Goal: Task Accomplishment & Management: Manage account settings

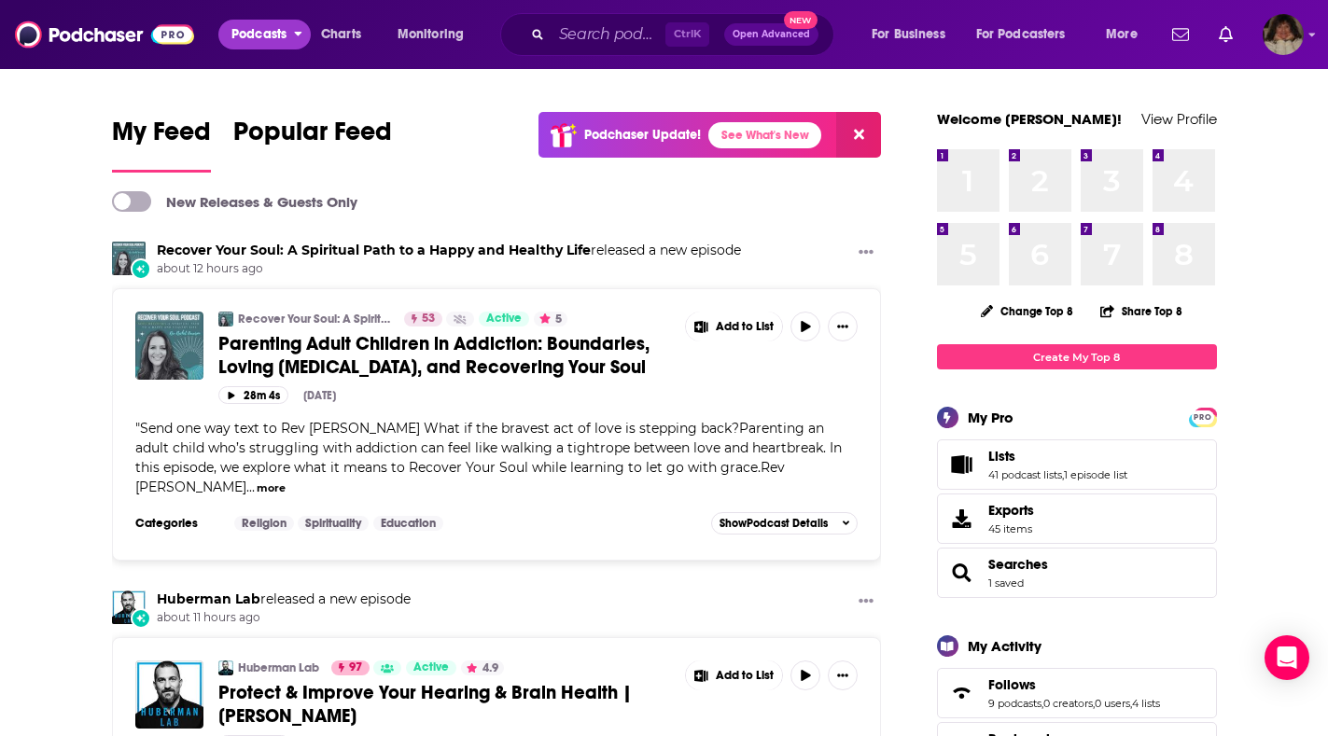
click at [242, 32] on span "Podcasts" at bounding box center [258, 34] width 55 height 26
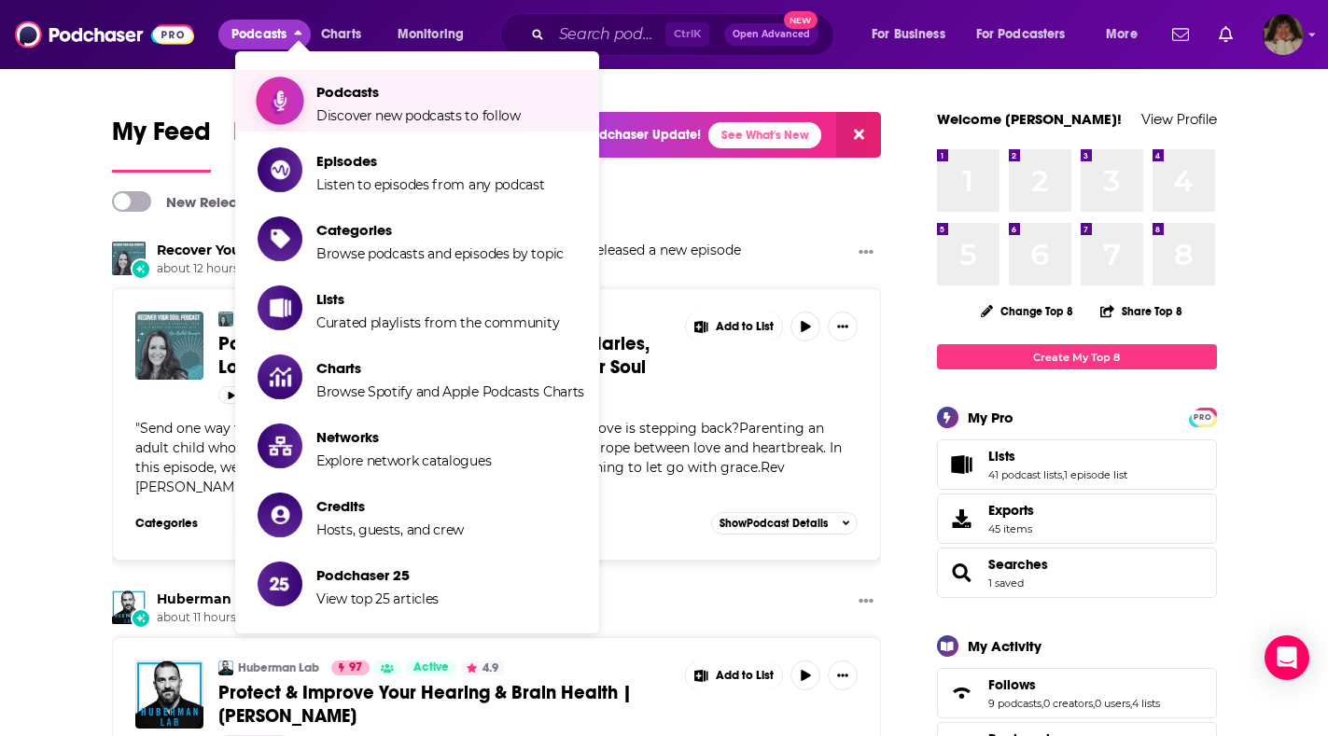
click at [340, 105] on span "Podcasts Discover new podcasts to follow" at bounding box center [418, 100] width 204 height 47
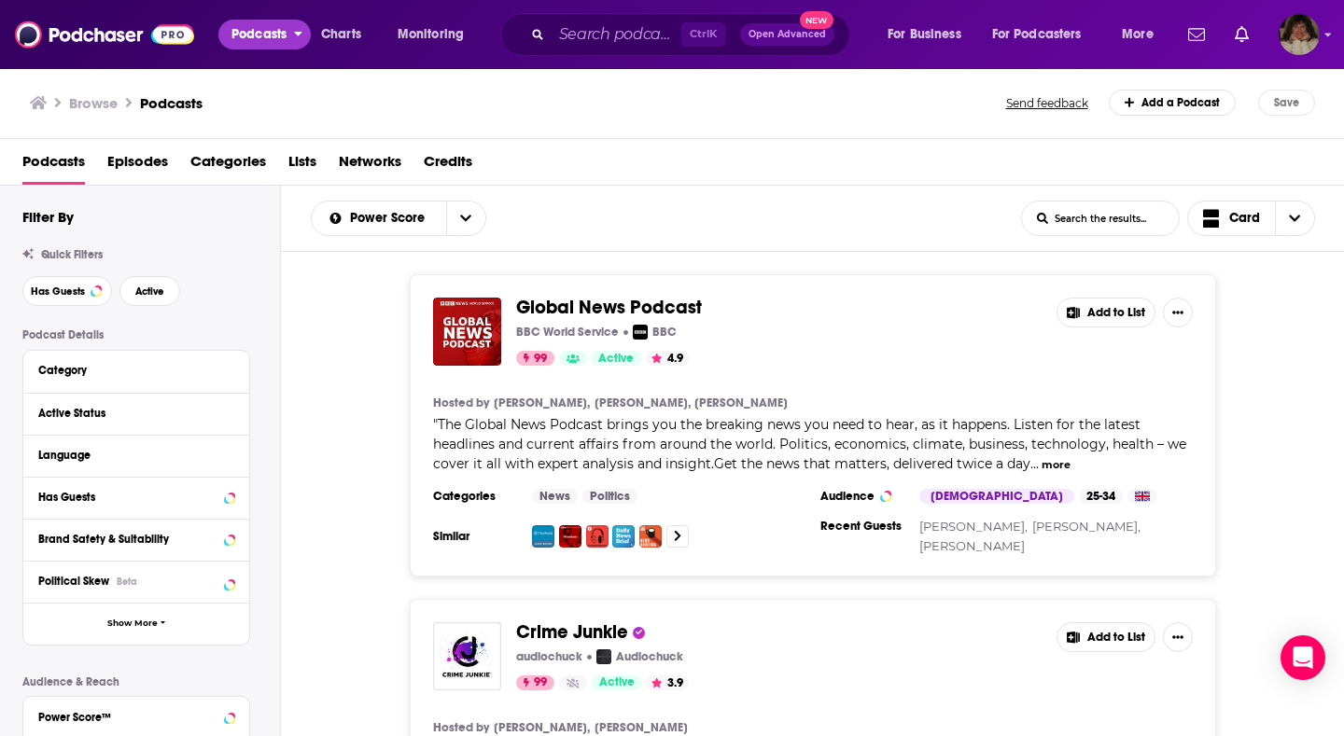
click at [300, 32] on icon "open menu" at bounding box center [298, 30] width 8 height 13
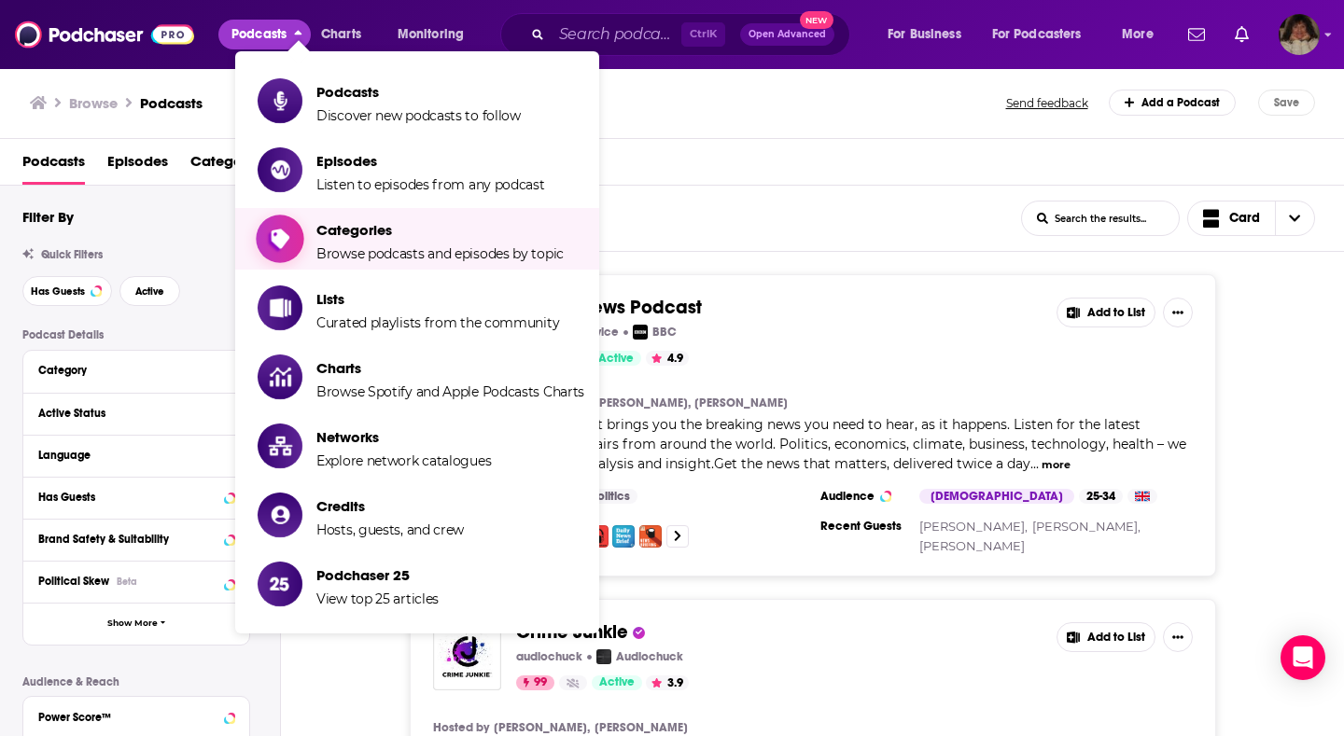
click at [451, 253] on span "Browse podcasts and episodes by topic" at bounding box center [439, 253] width 247 height 17
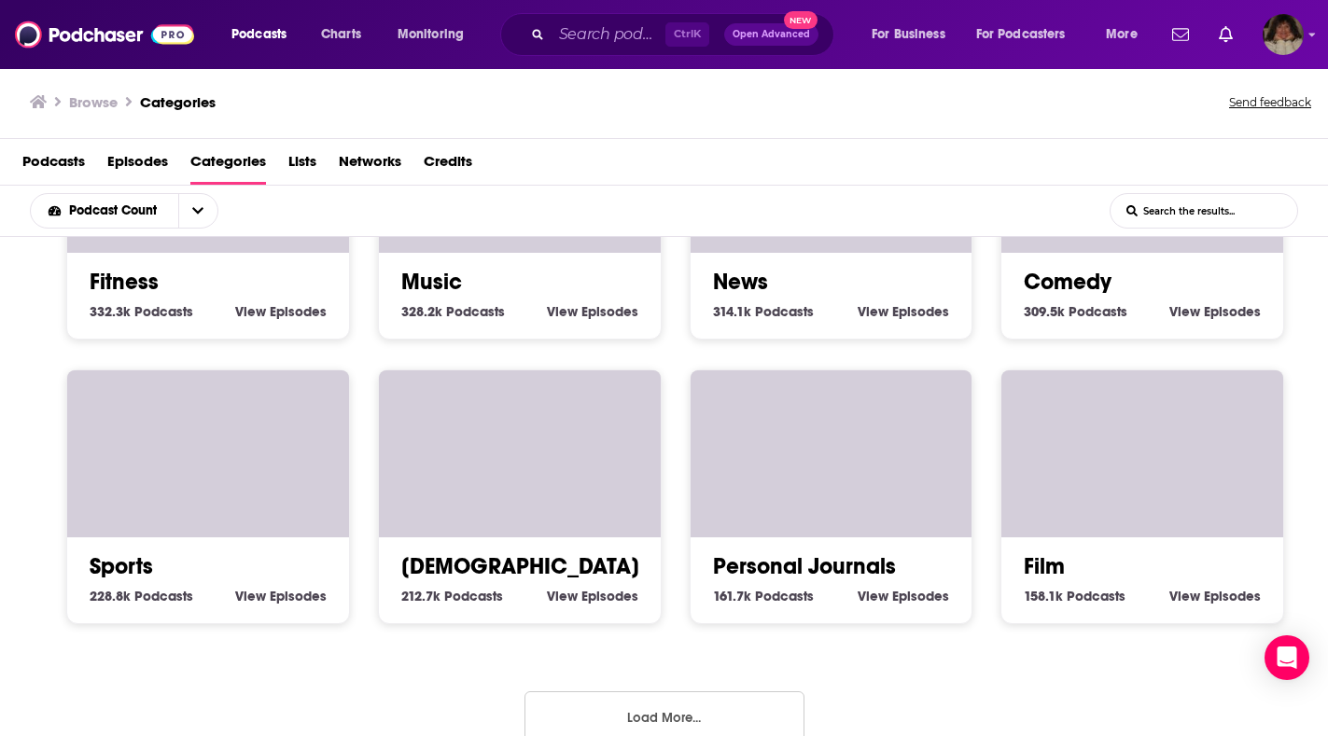
scroll to position [778, 0]
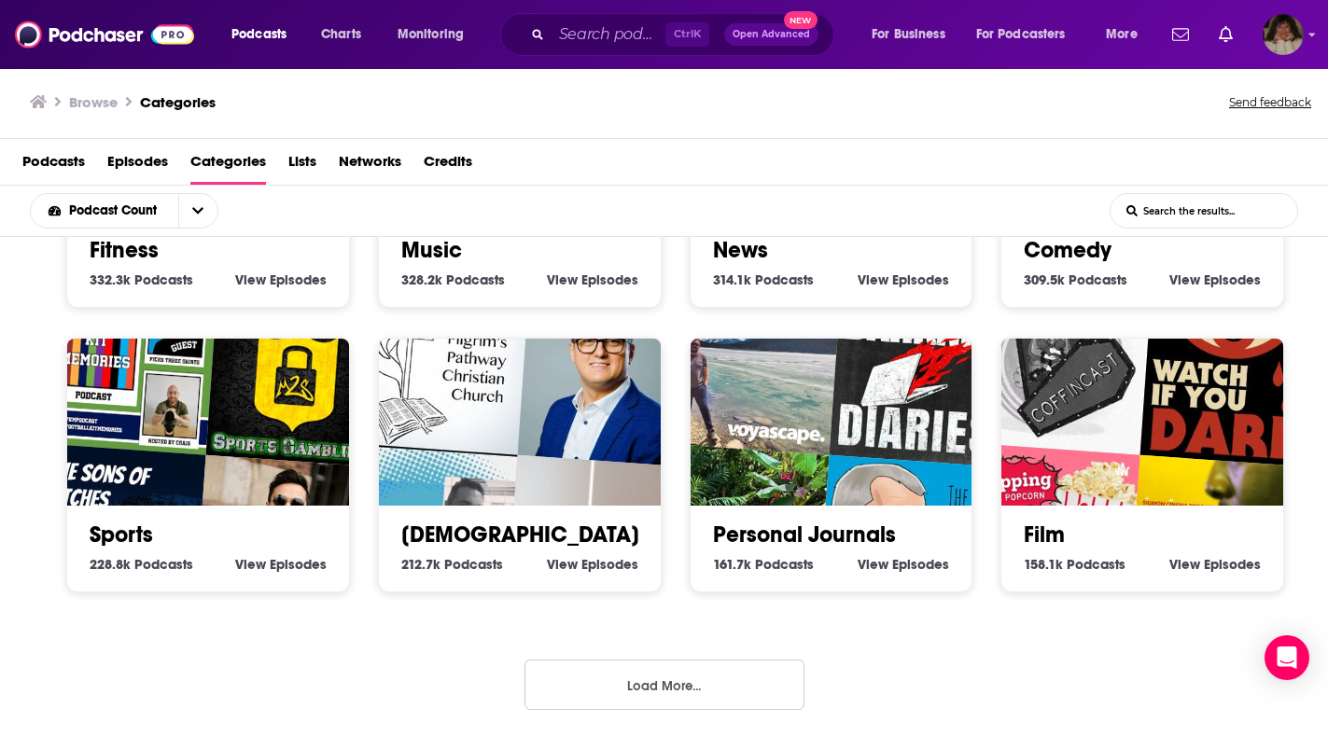
click at [675, 689] on button "Load More..." at bounding box center [665, 685] width 280 height 50
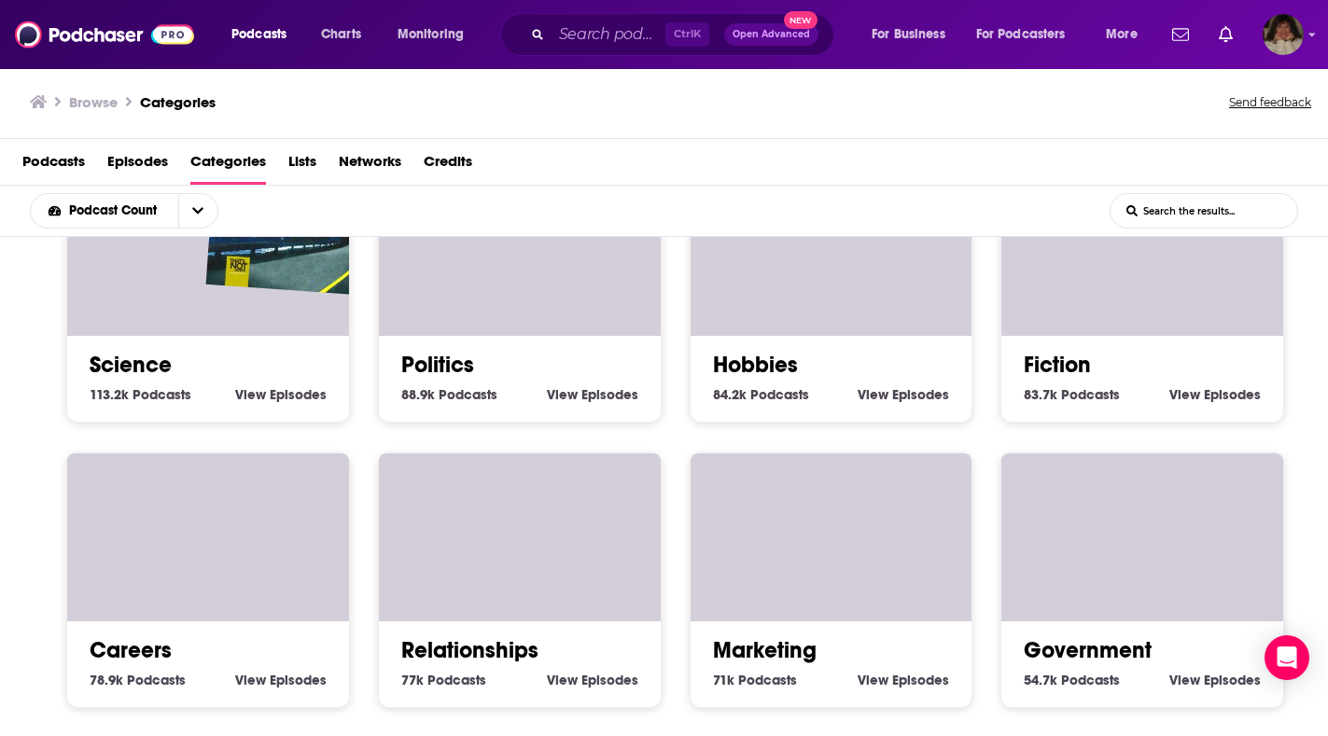
scroll to position [1898, 0]
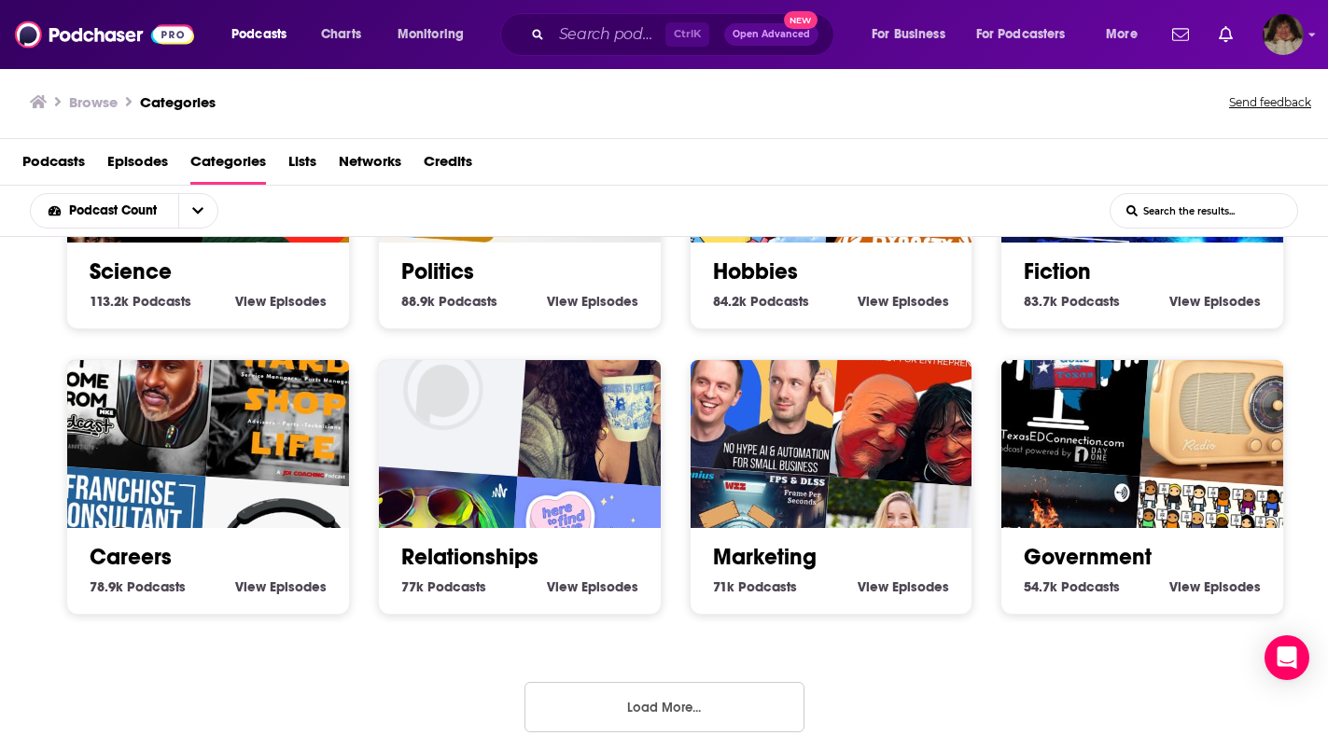
click at [657, 709] on button "Load More..." at bounding box center [665, 707] width 280 height 50
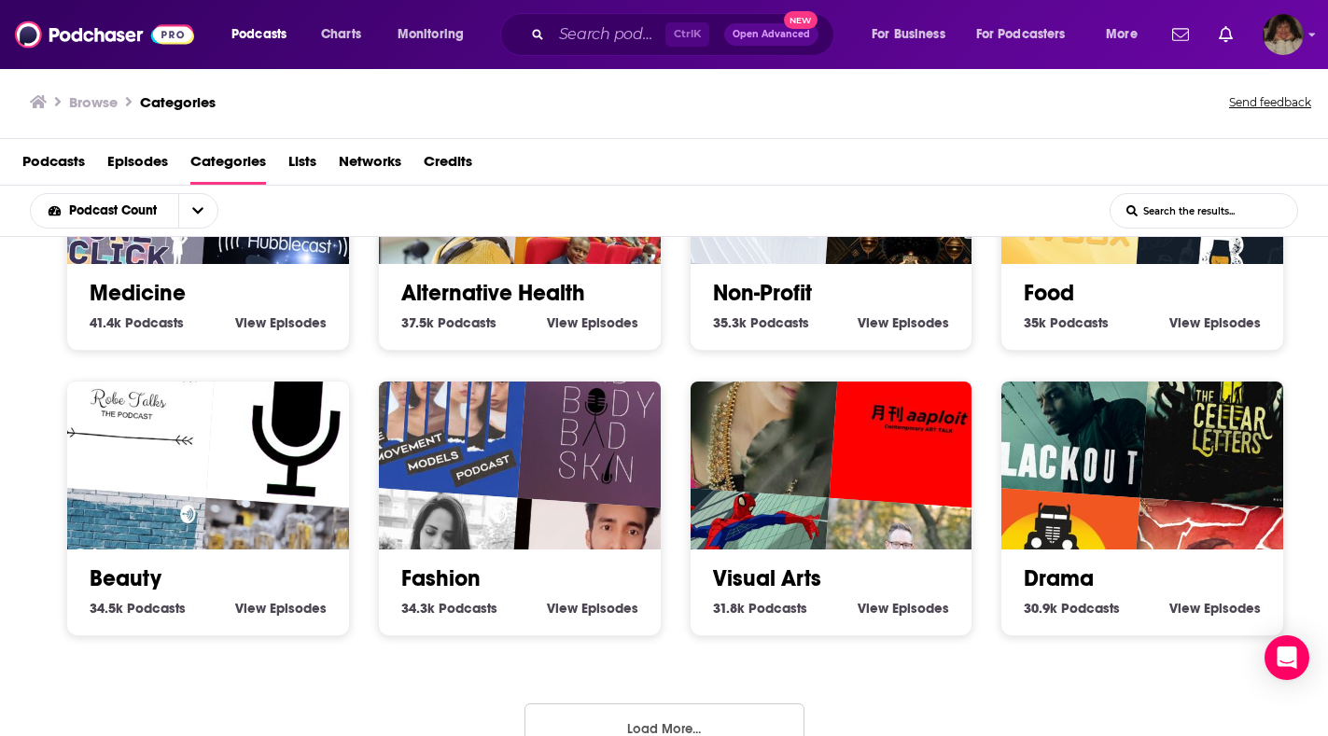
scroll to position [3062, 0]
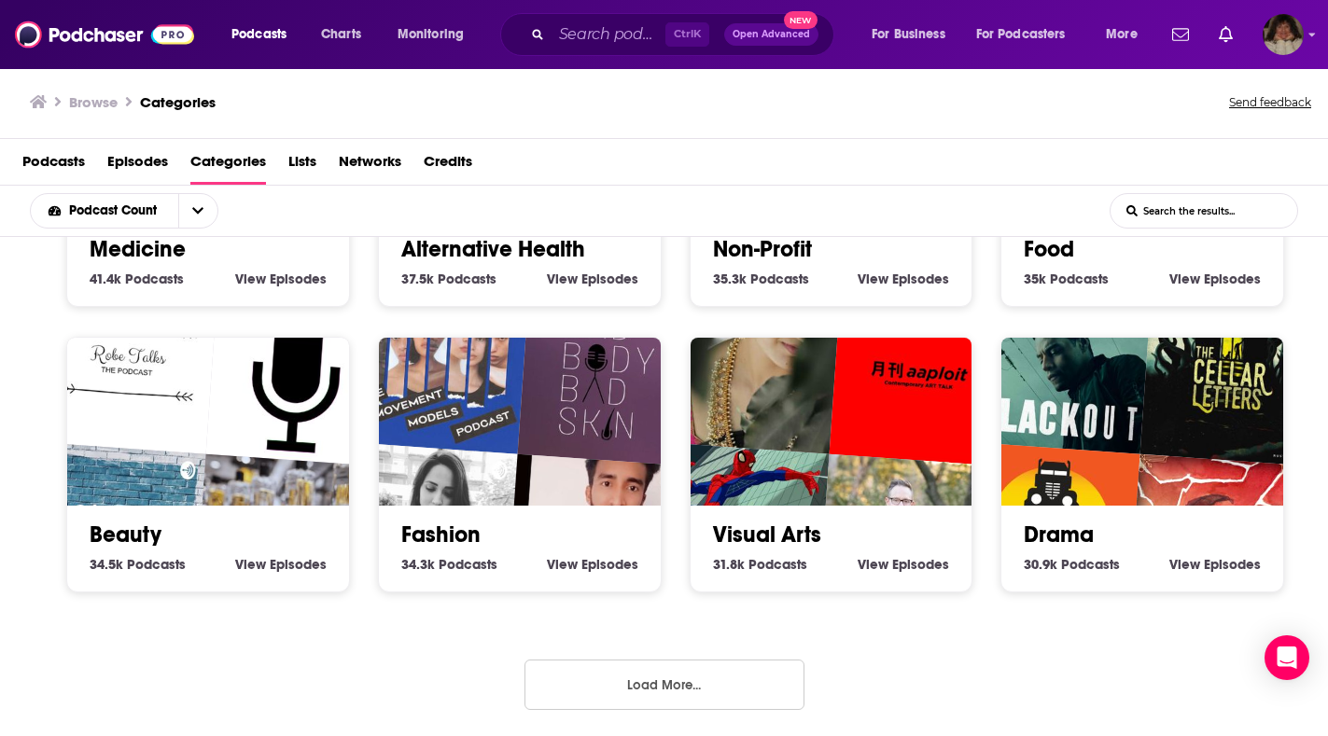
click at [661, 683] on button "Load More..." at bounding box center [665, 685] width 280 height 50
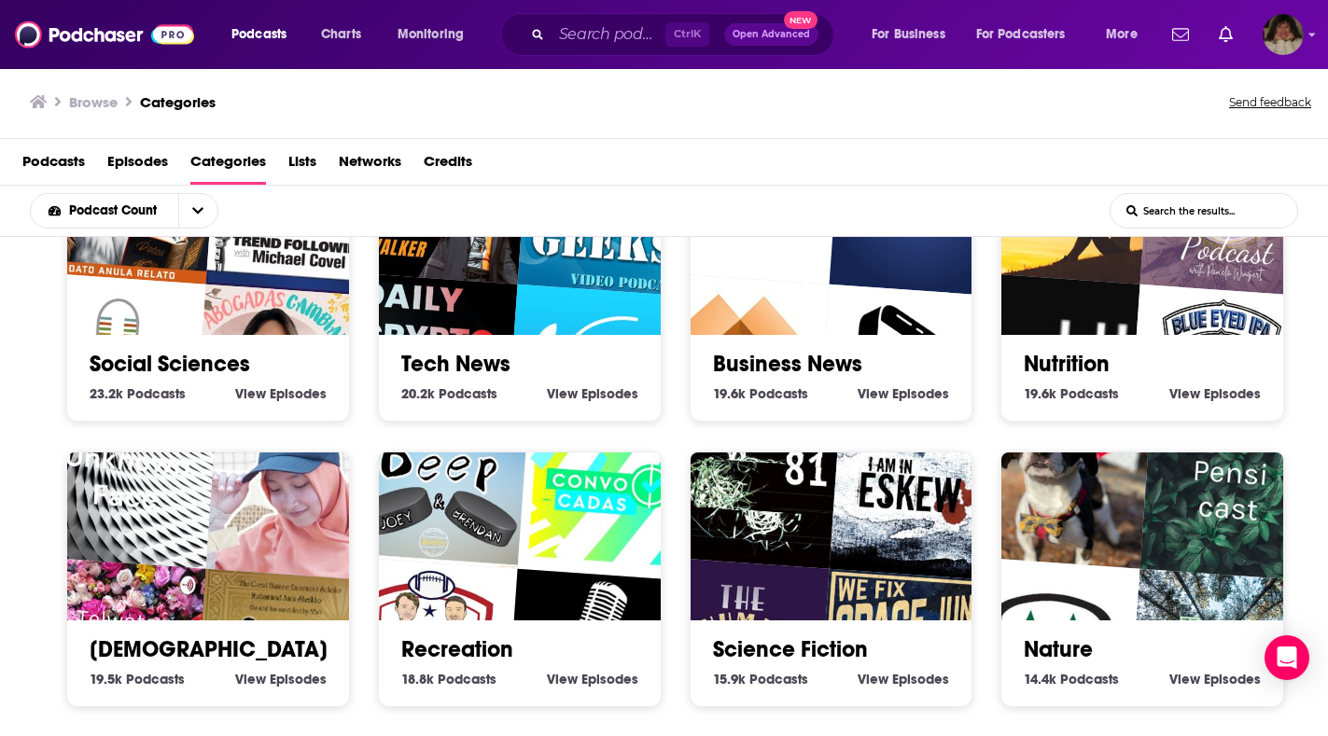
scroll to position [4204, 0]
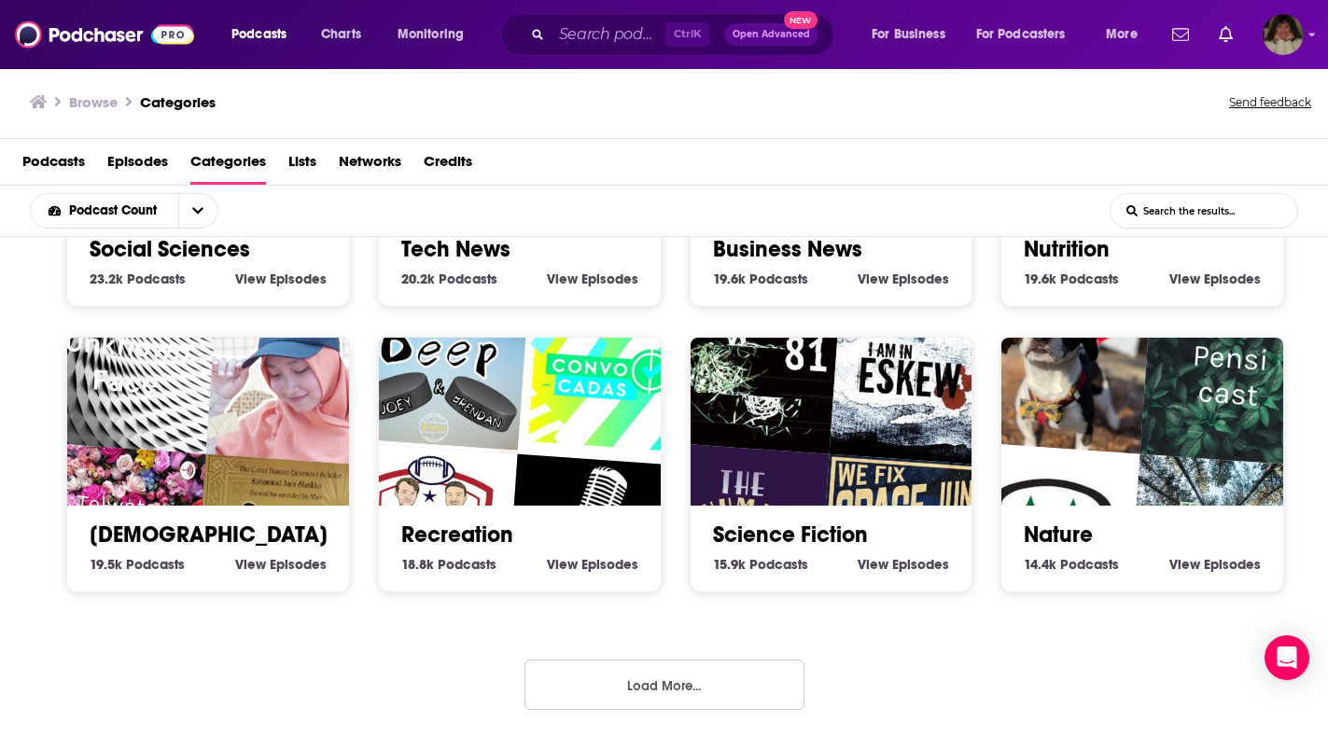
click at [690, 691] on button "Load More..." at bounding box center [665, 685] width 280 height 50
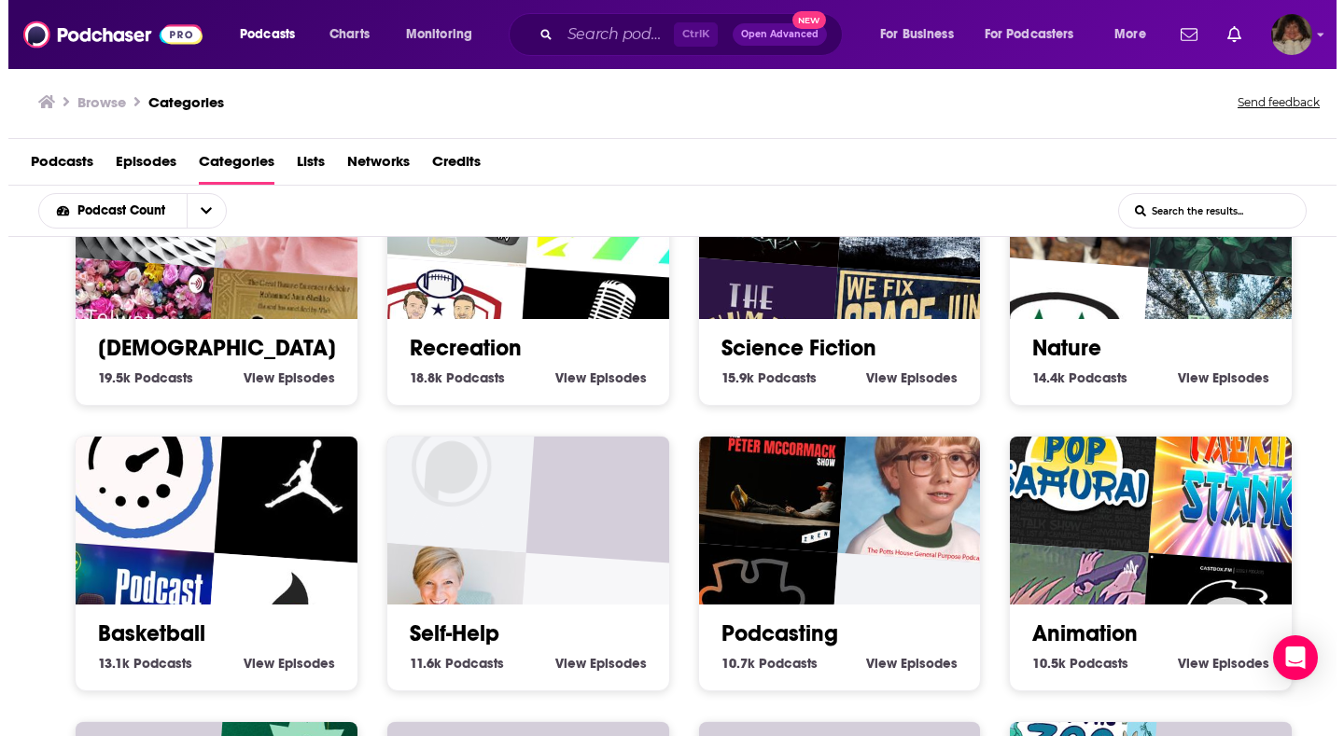
scroll to position [4484, 0]
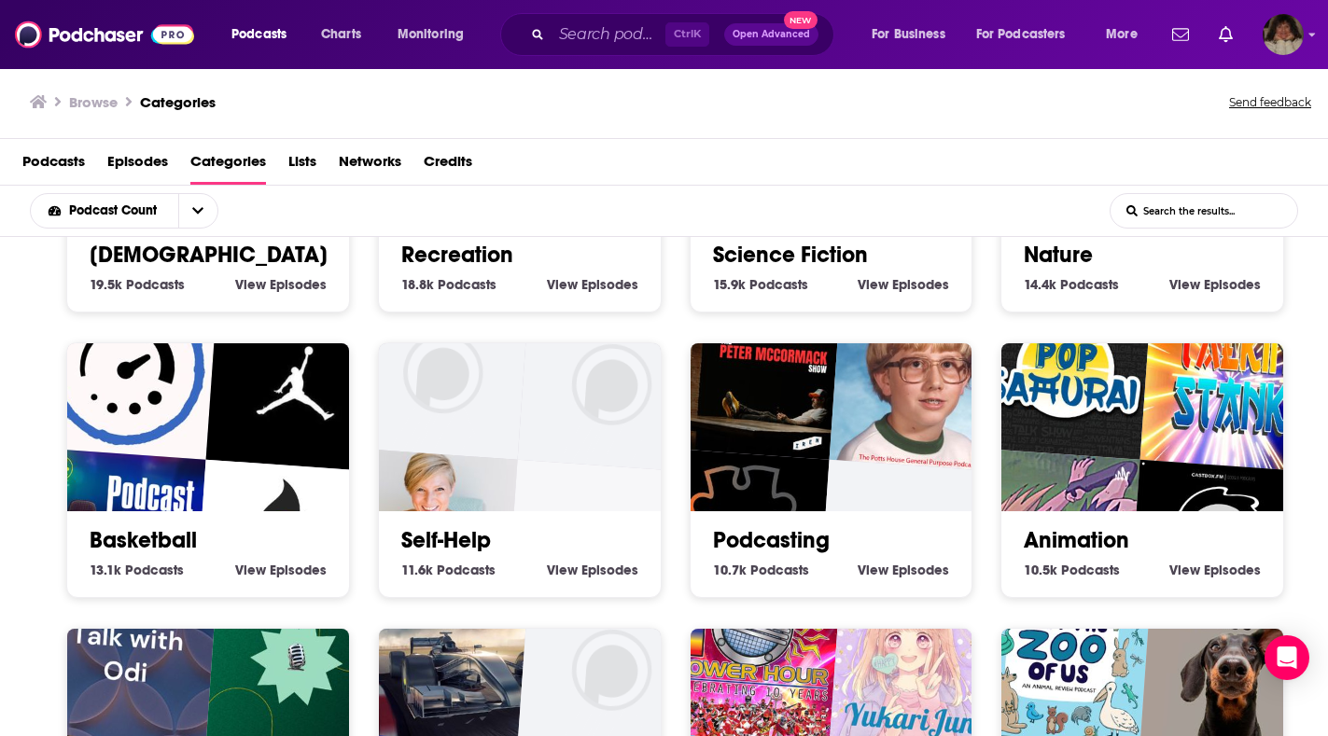
click at [478, 539] on link "Self-Help" at bounding box center [446, 540] width 90 height 28
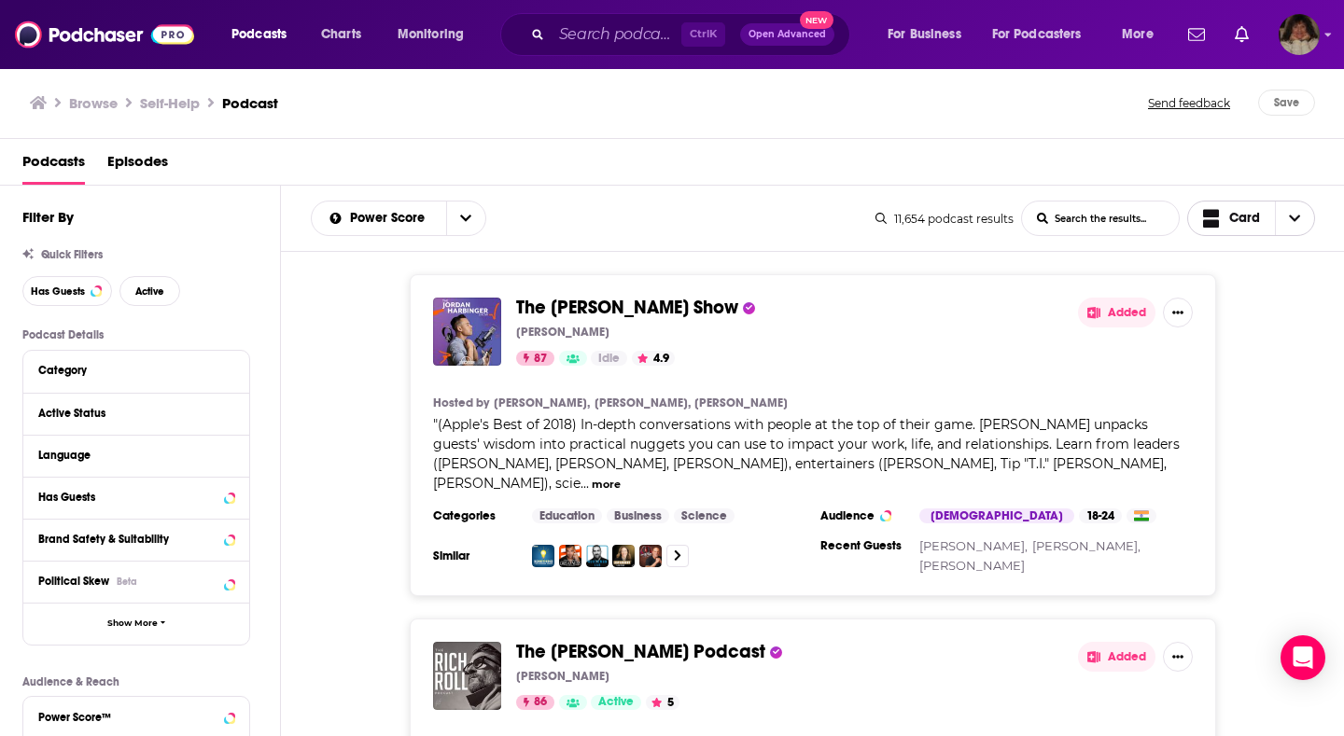
click at [1292, 222] on icon "Choose View" at bounding box center [1295, 219] width 11 height 7
click at [1248, 320] on span "Table" at bounding box center [1262, 315] width 75 height 10
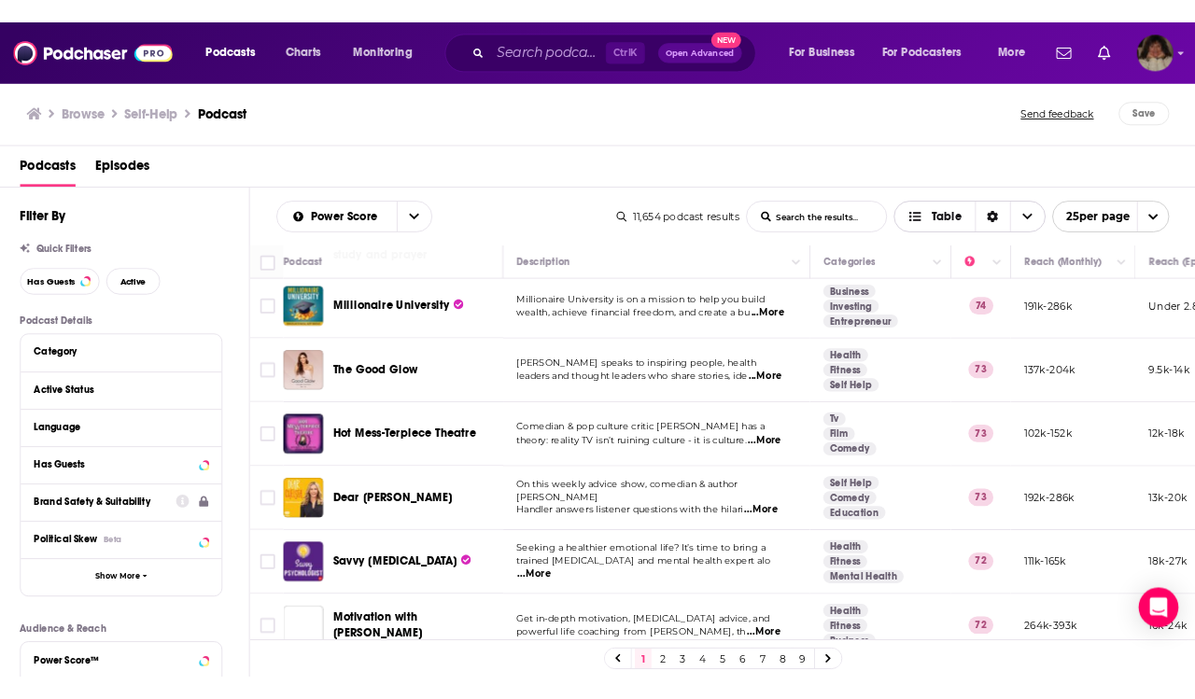
scroll to position [1418, 0]
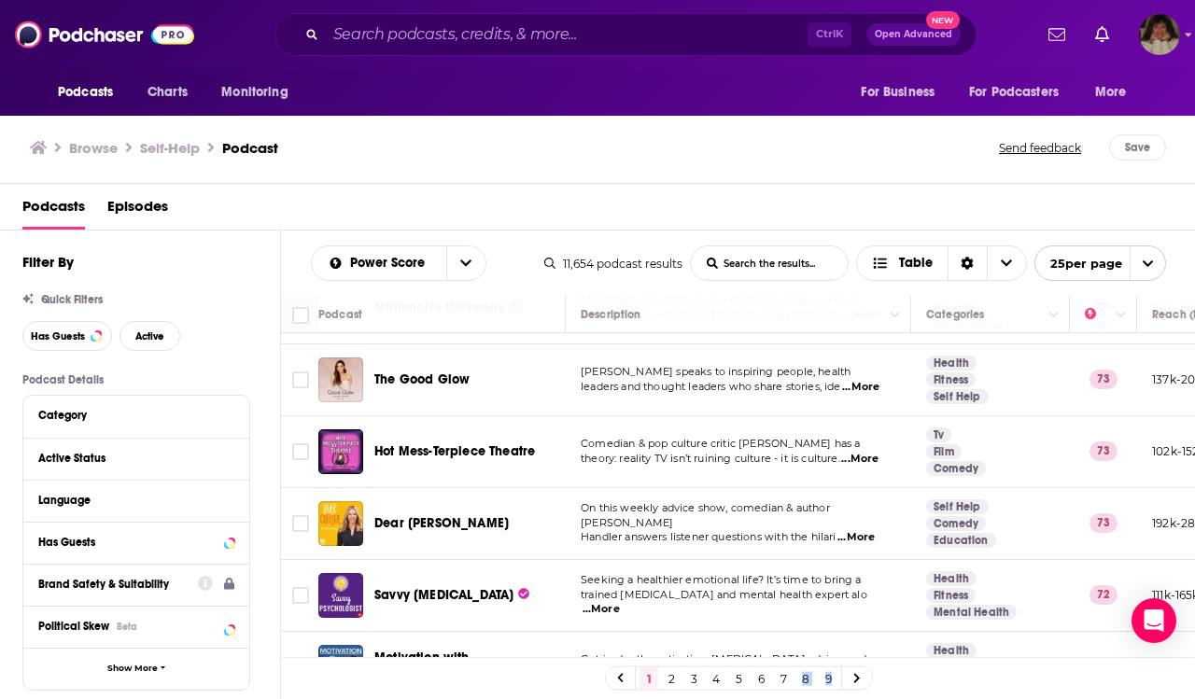
drag, startPoint x: 793, startPoint y: 658, endPoint x: 847, endPoint y: 659, distance: 54.1
click at [847, 659] on div "1 2 3 4 5 6 7 8 9" at bounding box center [738, 678] width 915 height 42
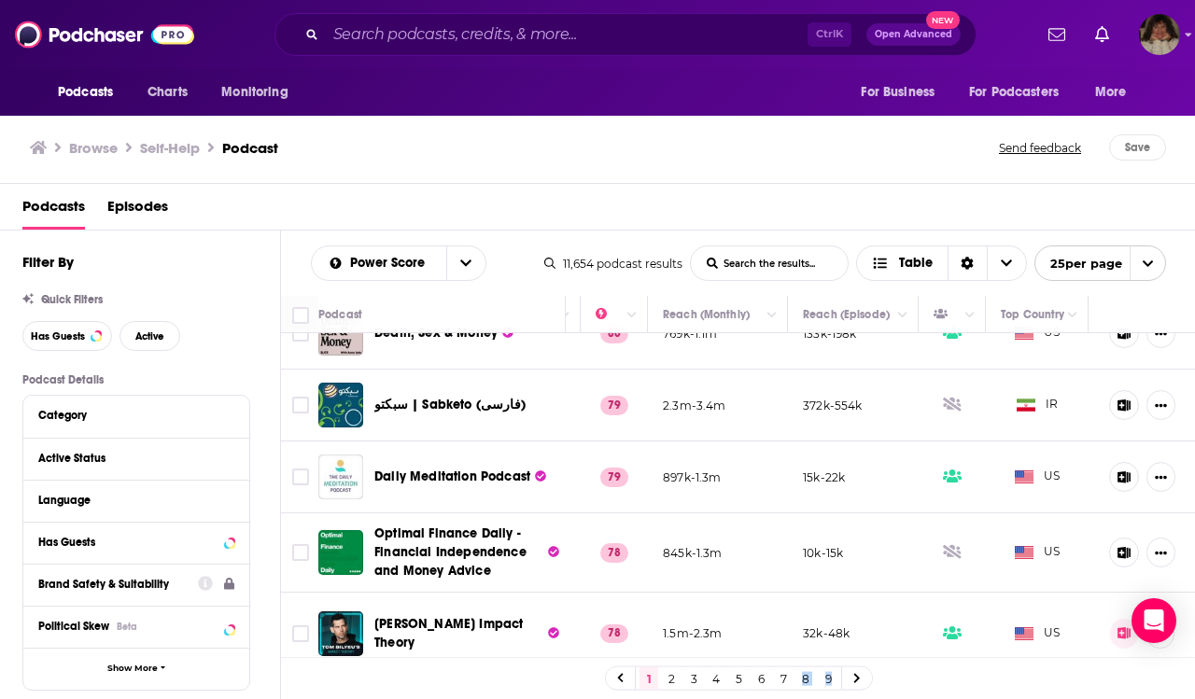
scroll to position [373, 493]
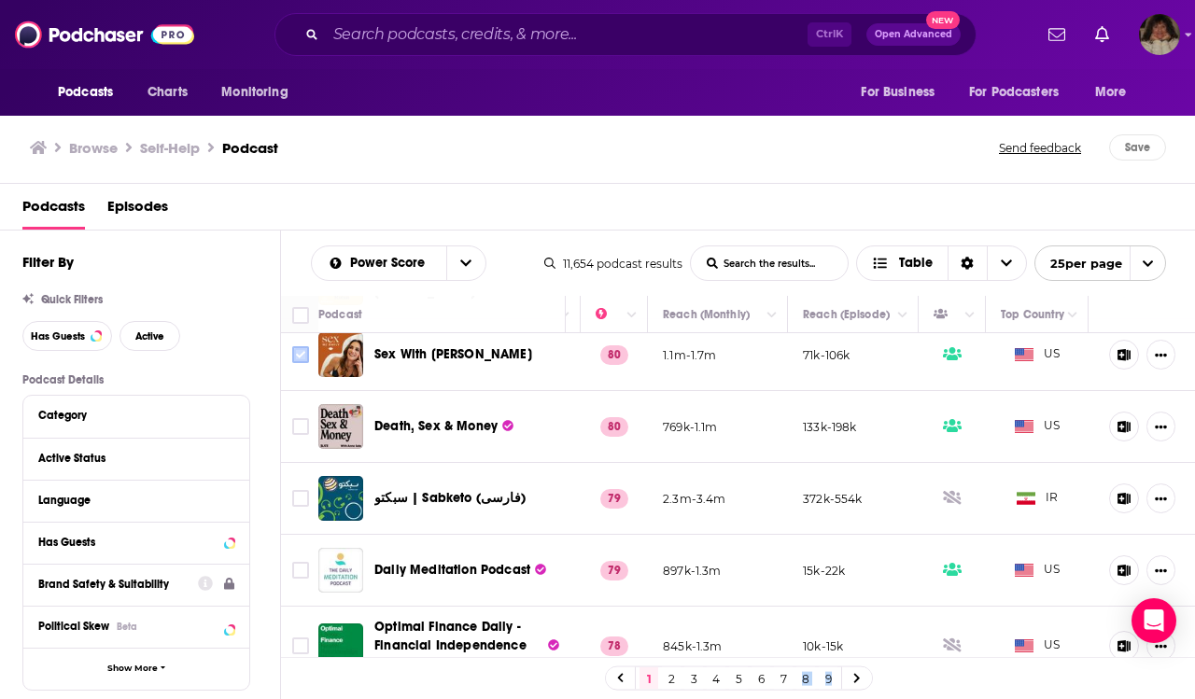
click at [297, 363] on input "Toggle select row" at bounding box center [300, 354] width 17 height 17
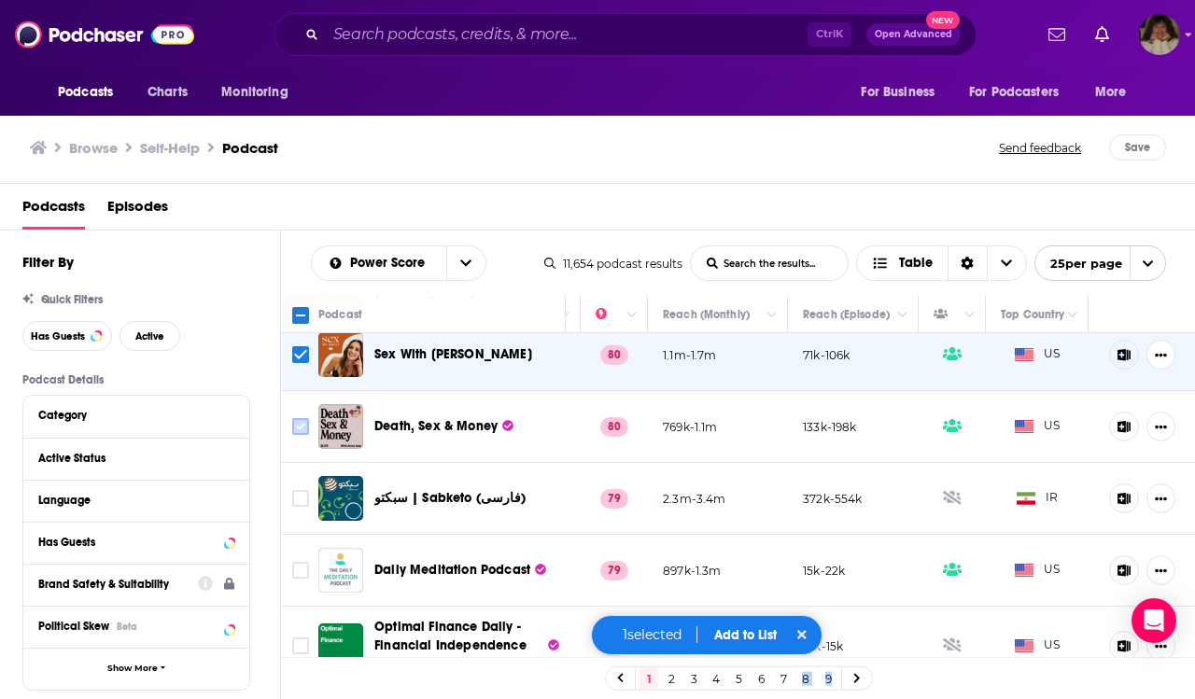
click at [302, 435] on input "Toggle select row" at bounding box center [300, 426] width 17 height 17
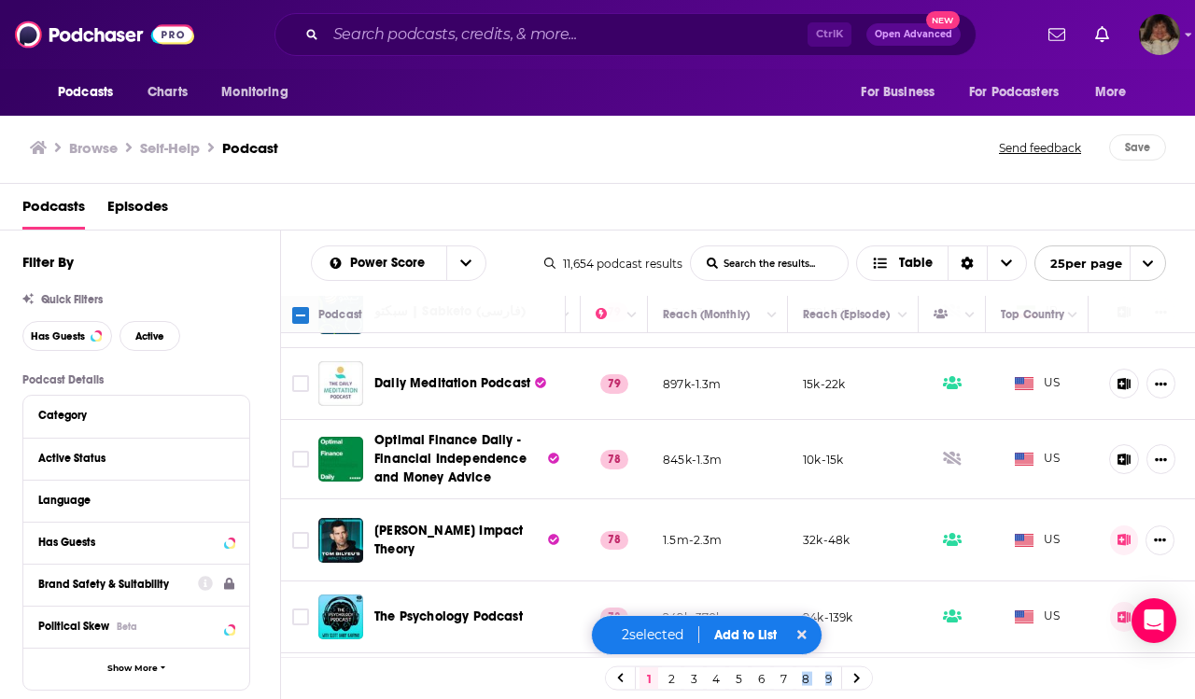
scroll to position [653, 493]
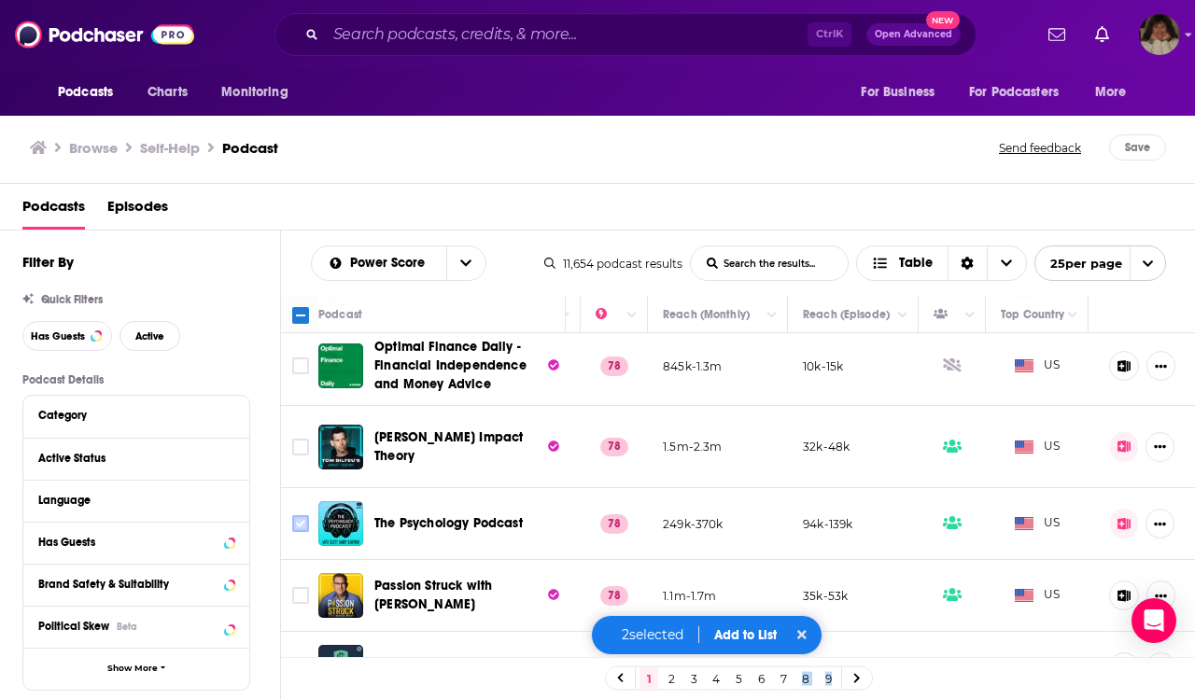
click at [299, 526] on input "Toggle select row" at bounding box center [300, 523] width 17 height 17
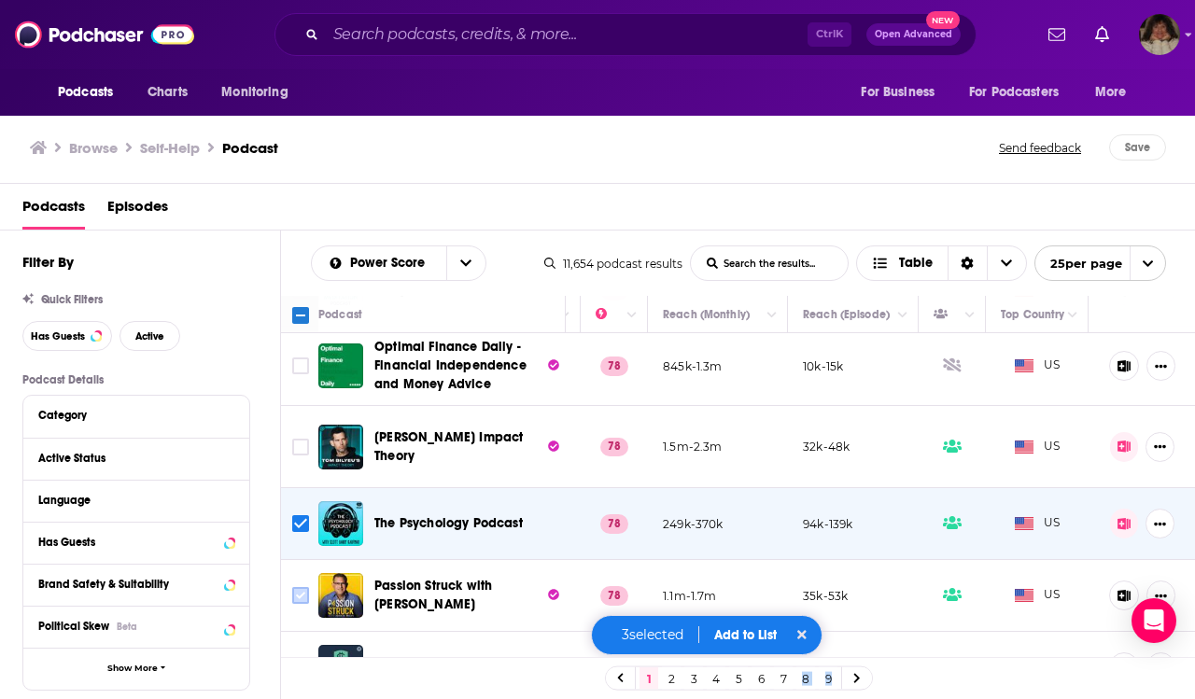
click at [298, 596] on input "Toggle select row" at bounding box center [300, 595] width 17 height 17
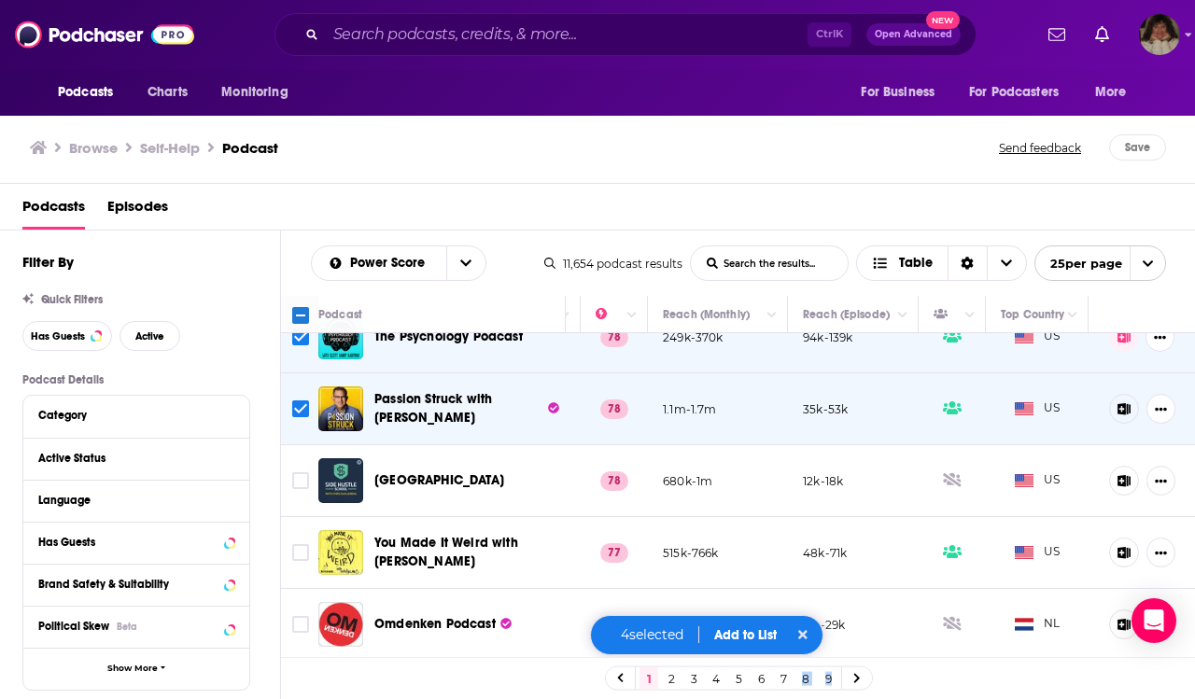
scroll to position [933, 493]
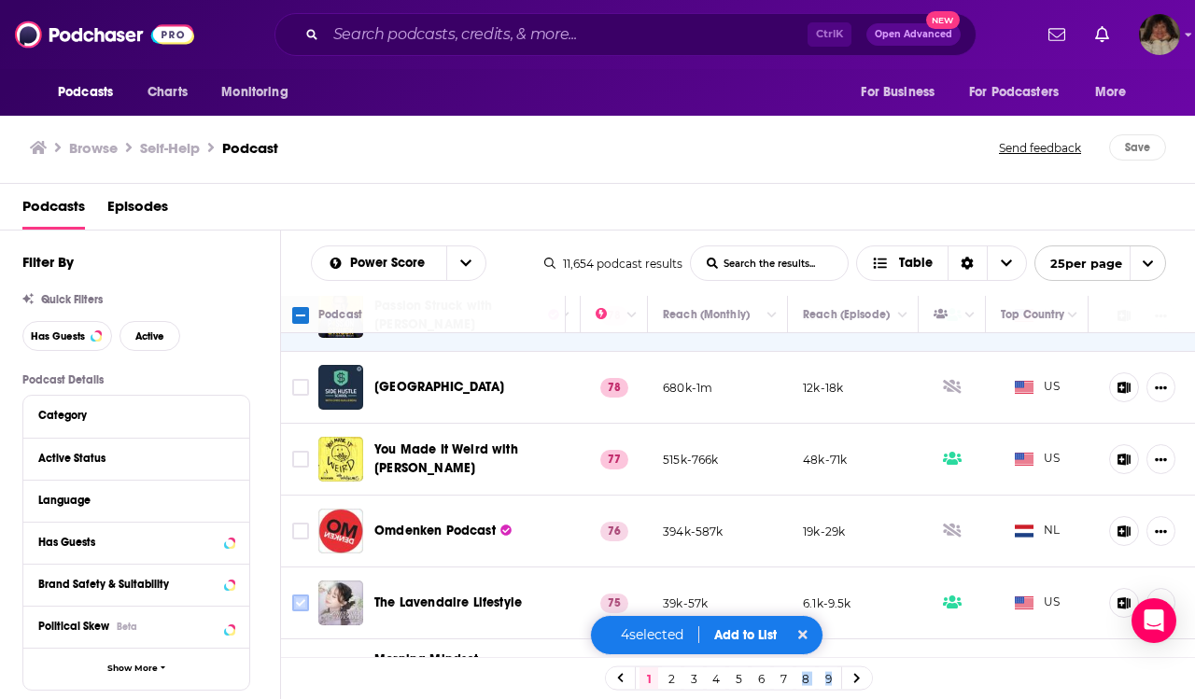
click at [293, 601] on input "Toggle select row" at bounding box center [300, 603] width 17 height 17
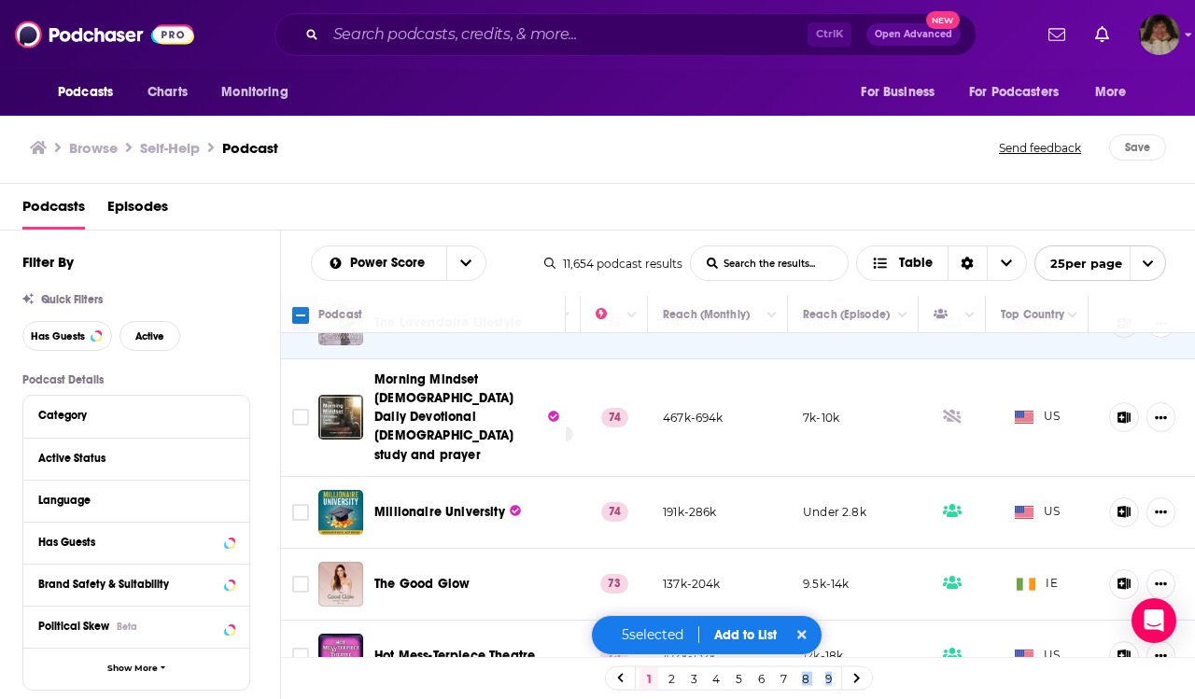
scroll to position [1307, 493]
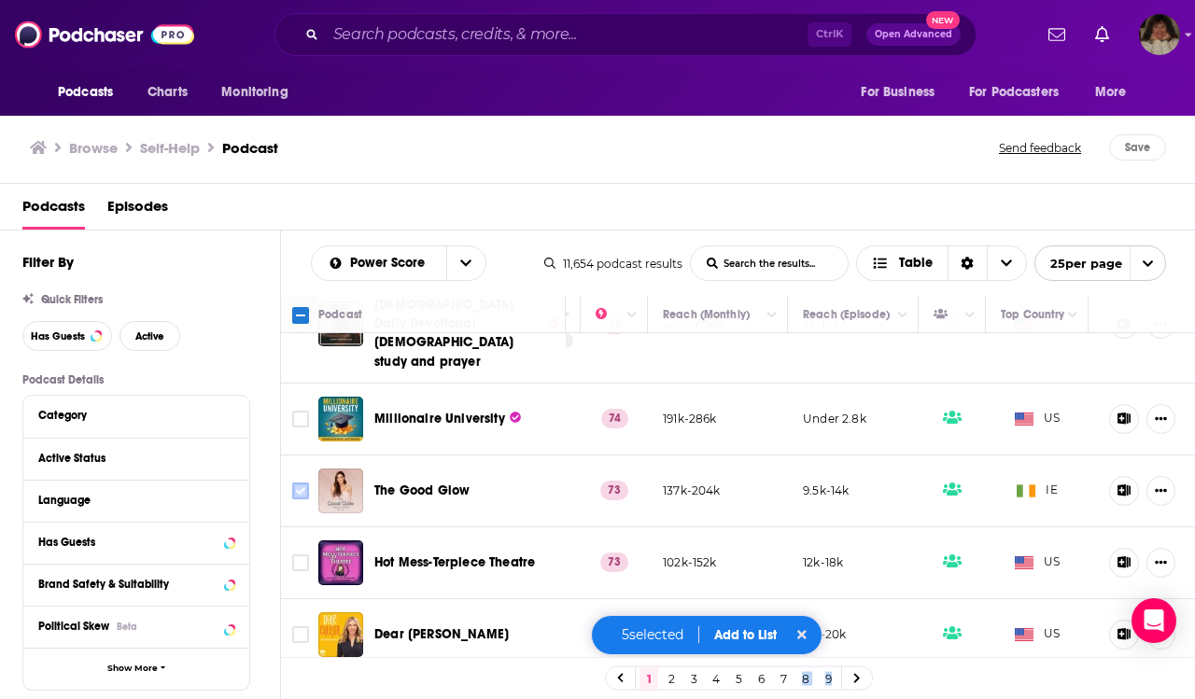
click at [301, 483] on input "Toggle select row" at bounding box center [300, 491] width 17 height 17
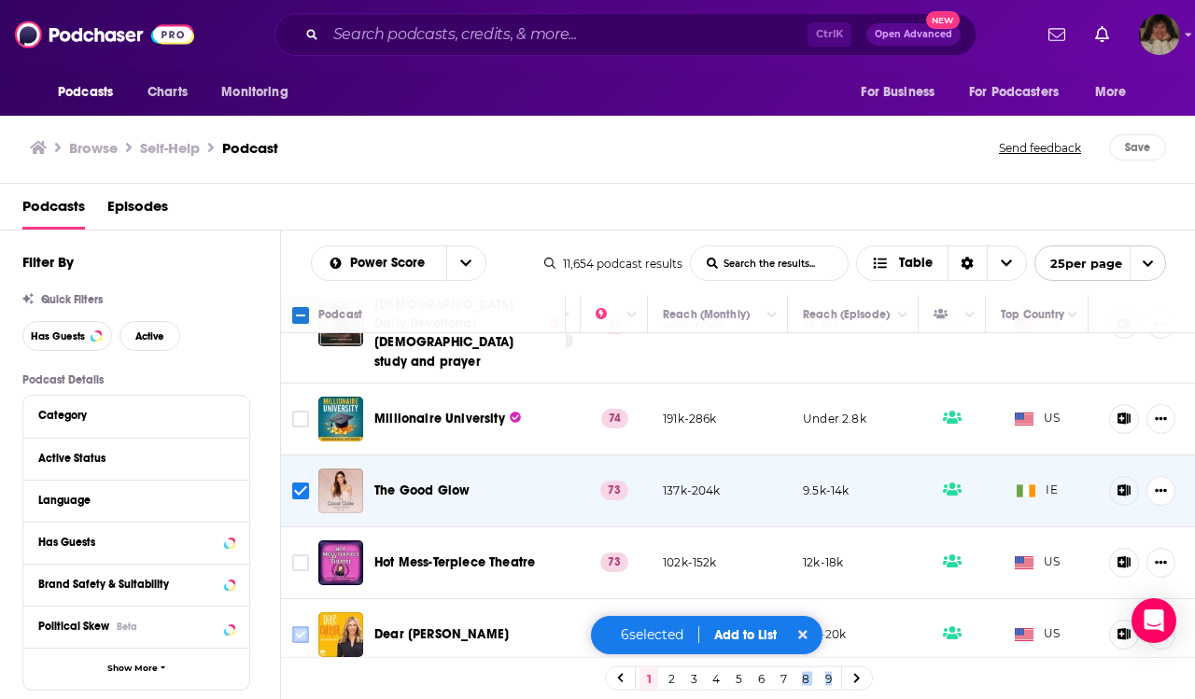
click at [301, 626] on input "Toggle select row" at bounding box center [300, 634] width 17 height 17
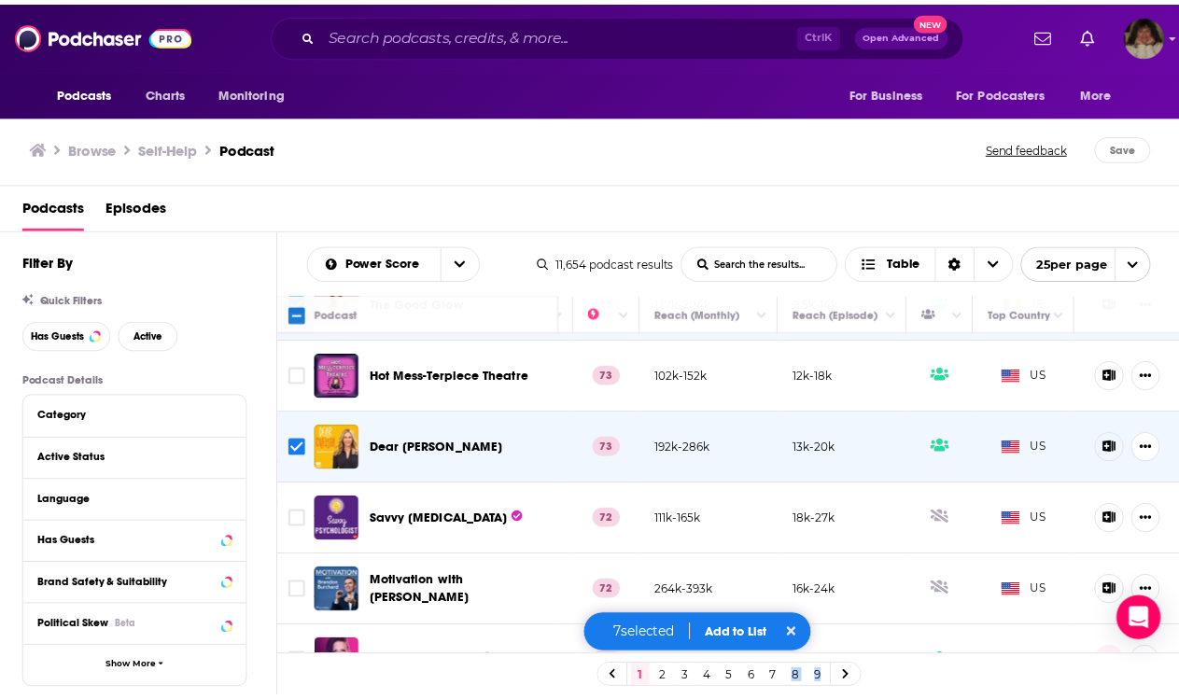
scroll to position [1502, 493]
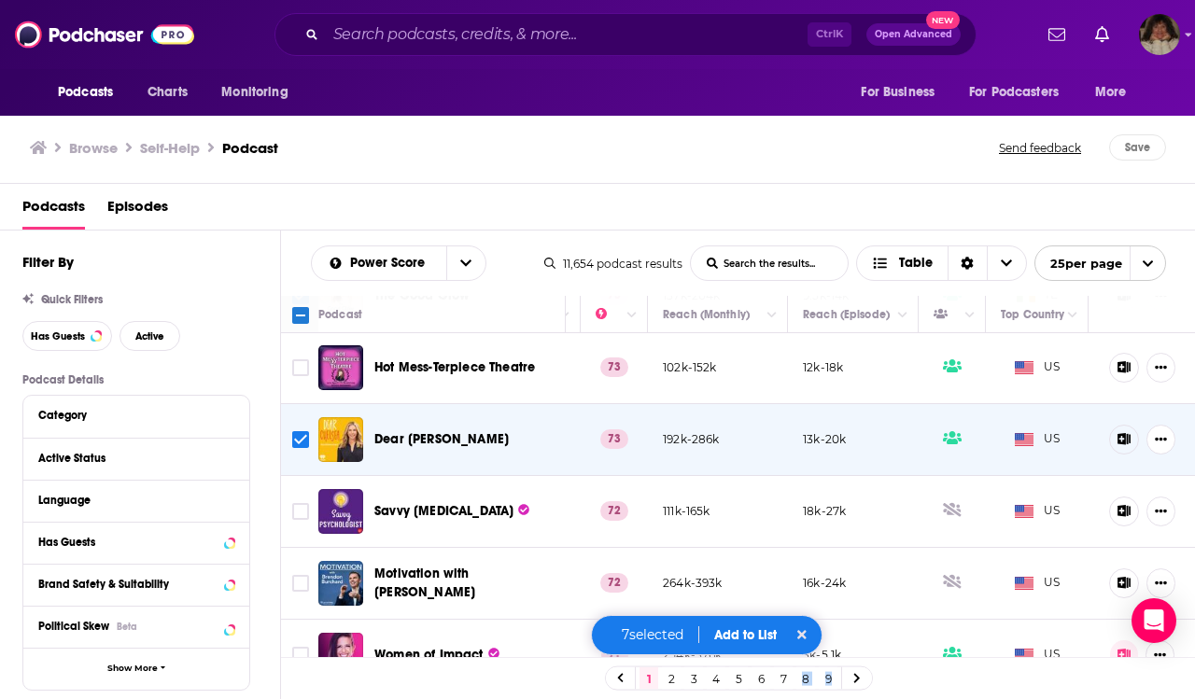
click at [754, 635] on button "Add to List" at bounding box center [745, 635] width 92 height 16
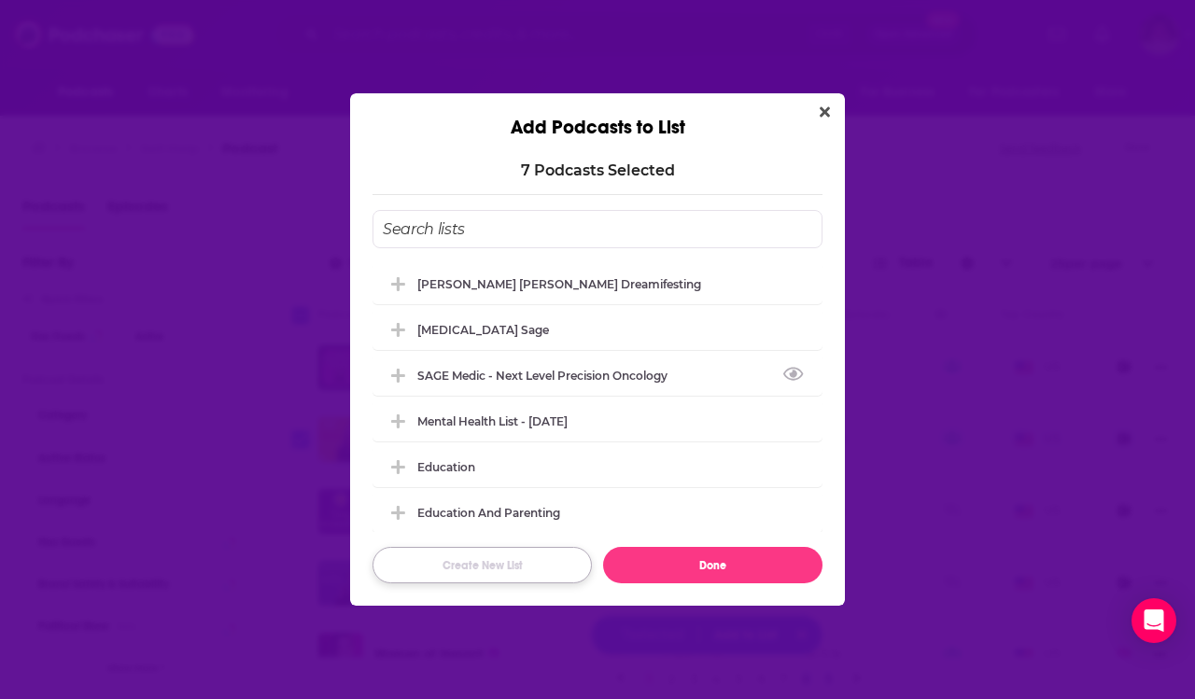
click at [529, 564] on button "Create New List" at bounding box center [481, 565] width 219 height 36
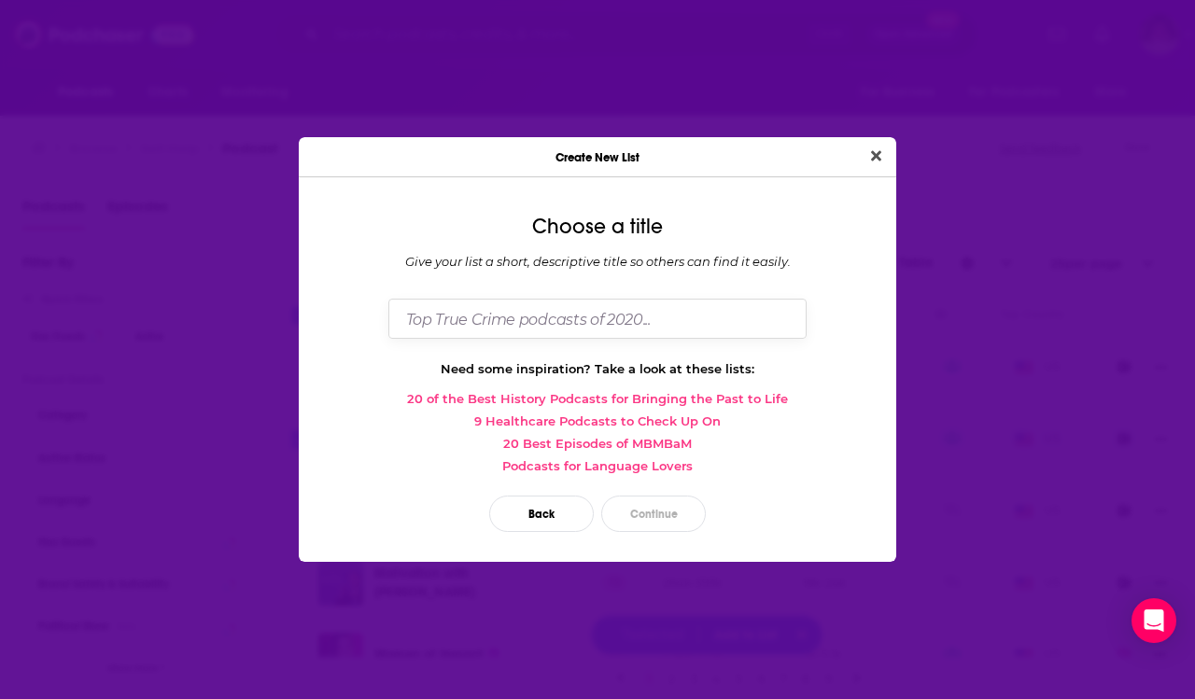
click at [629, 324] on input "Dialog" at bounding box center [597, 319] width 418 height 40
type input "Dreamifesting 2"
click at [658, 515] on button "Continue" at bounding box center [653, 514] width 105 height 36
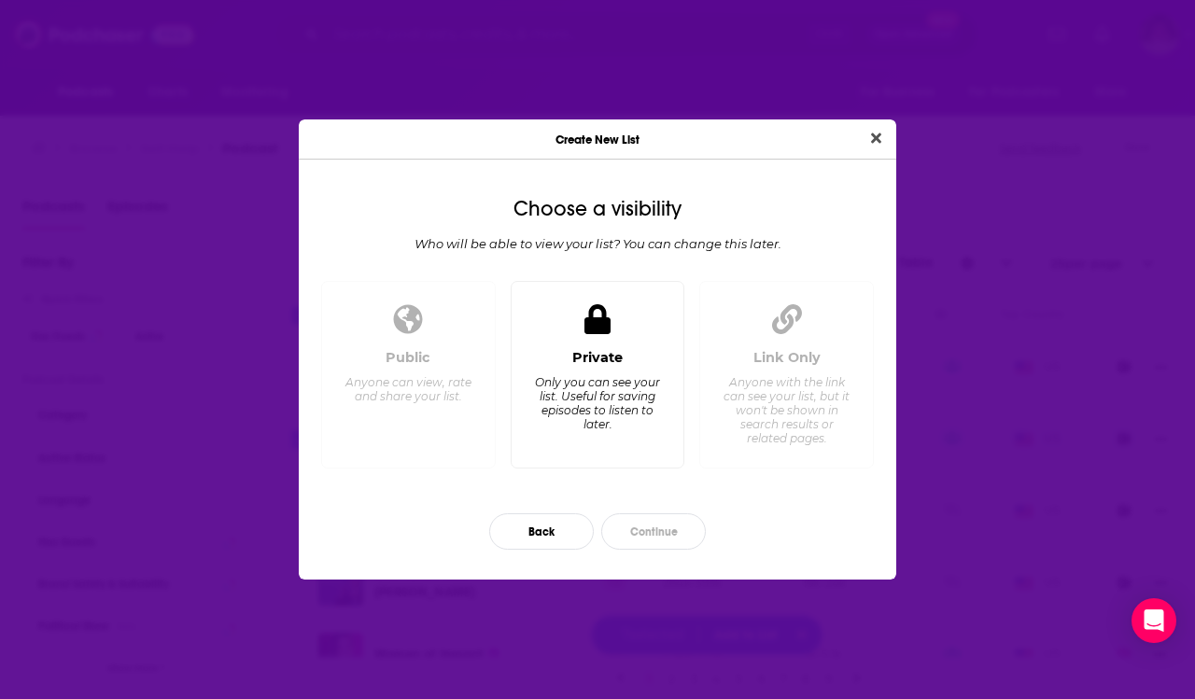
click at [589, 371] on div "Private Only you can see your list. Useful for saving episodes to listen to lat…" at bounding box center [597, 401] width 143 height 104
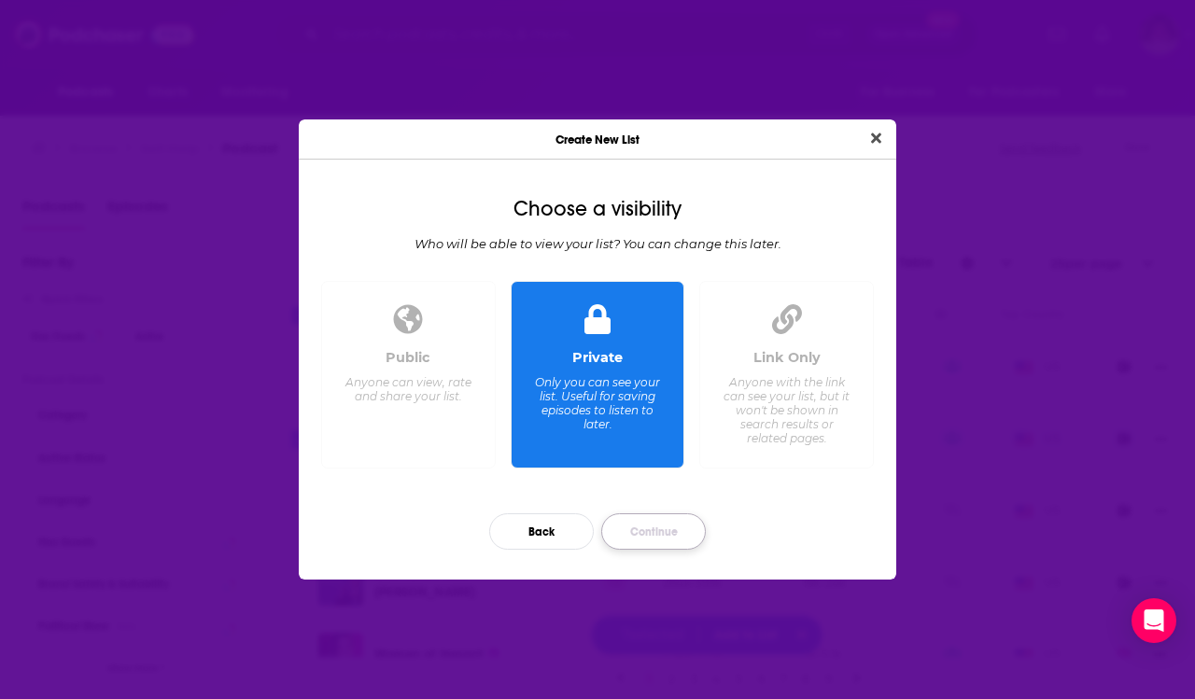
click at [684, 531] on button "Continue" at bounding box center [653, 531] width 105 height 36
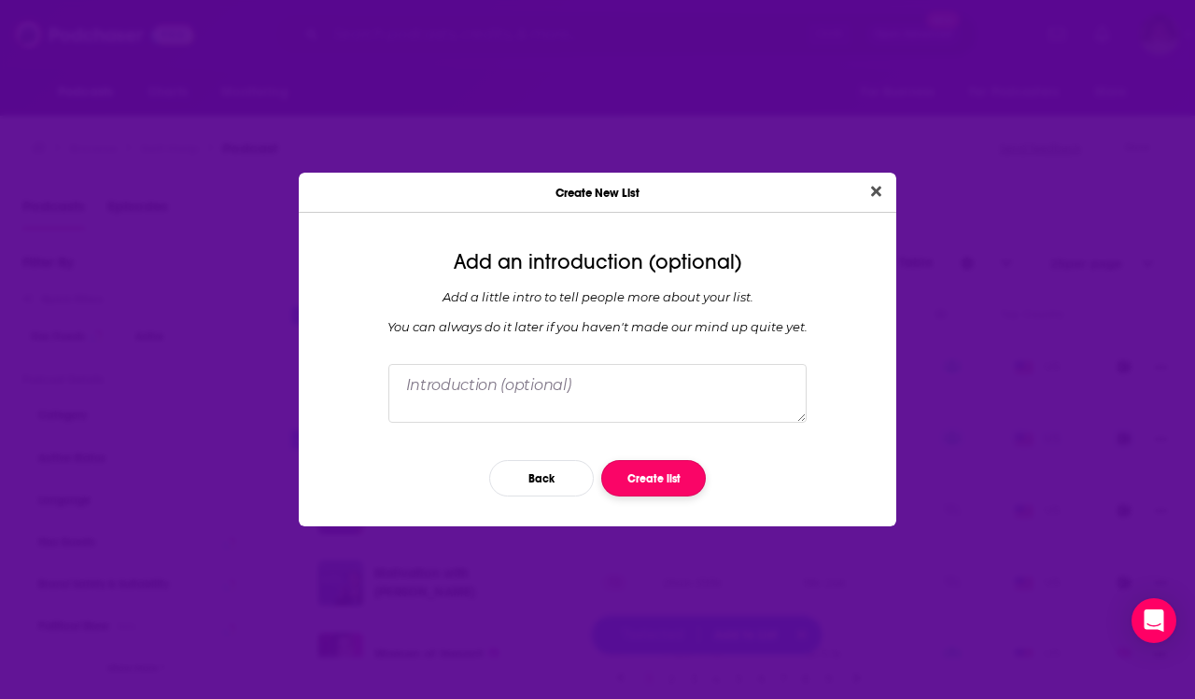
click at [672, 479] on button "Create list" at bounding box center [653, 478] width 105 height 36
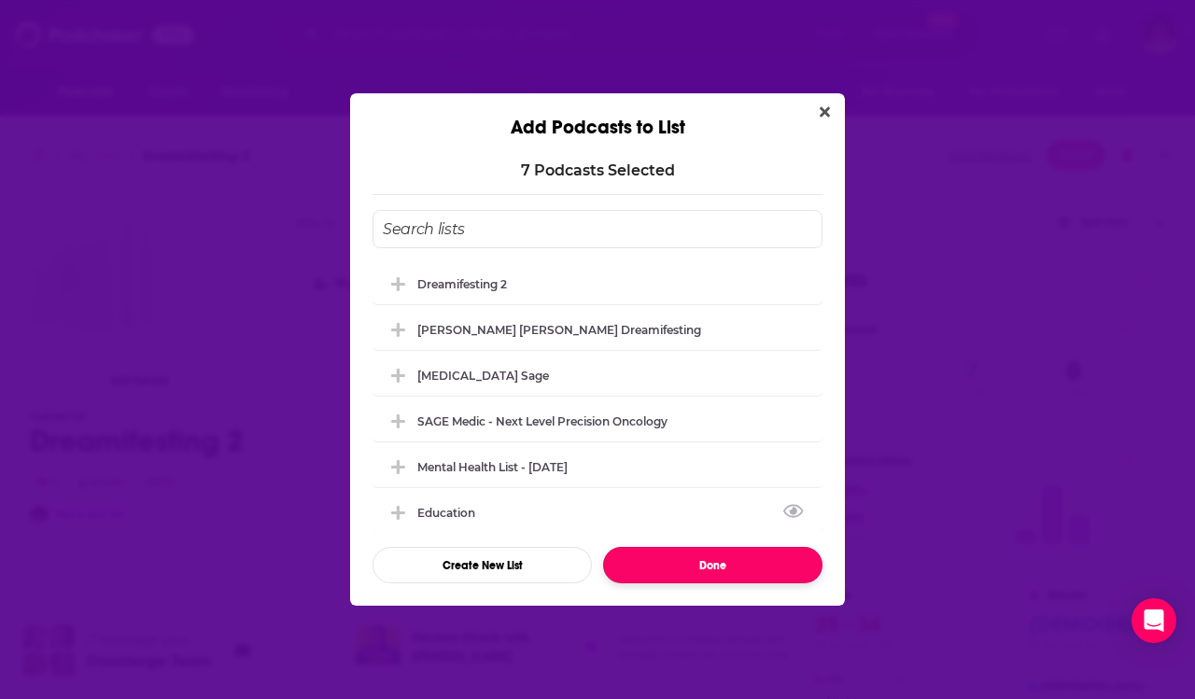
click at [672, 566] on button "Done" at bounding box center [712, 565] width 219 height 36
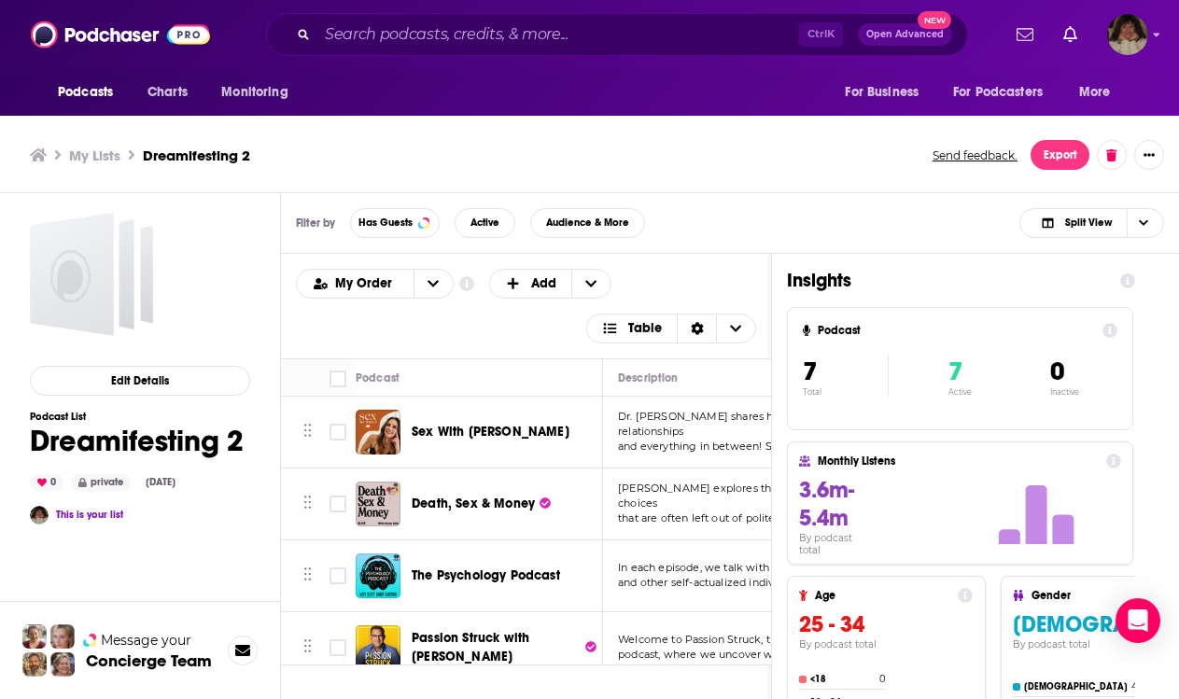
click at [485, 435] on span "Sex With [PERSON_NAME]" at bounding box center [491, 432] width 158 height 16
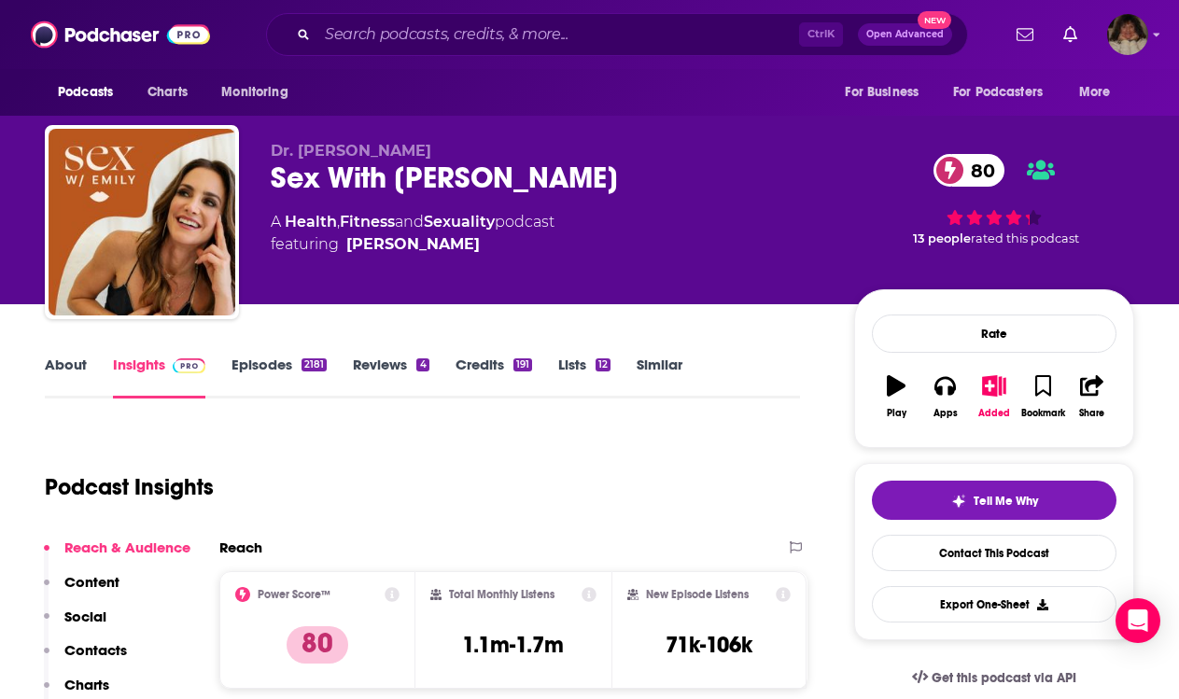
click at [993, 394] on div "Rate Play Apps Added Bookmark Share" at bounding box center [994, 368] width 280 height 159
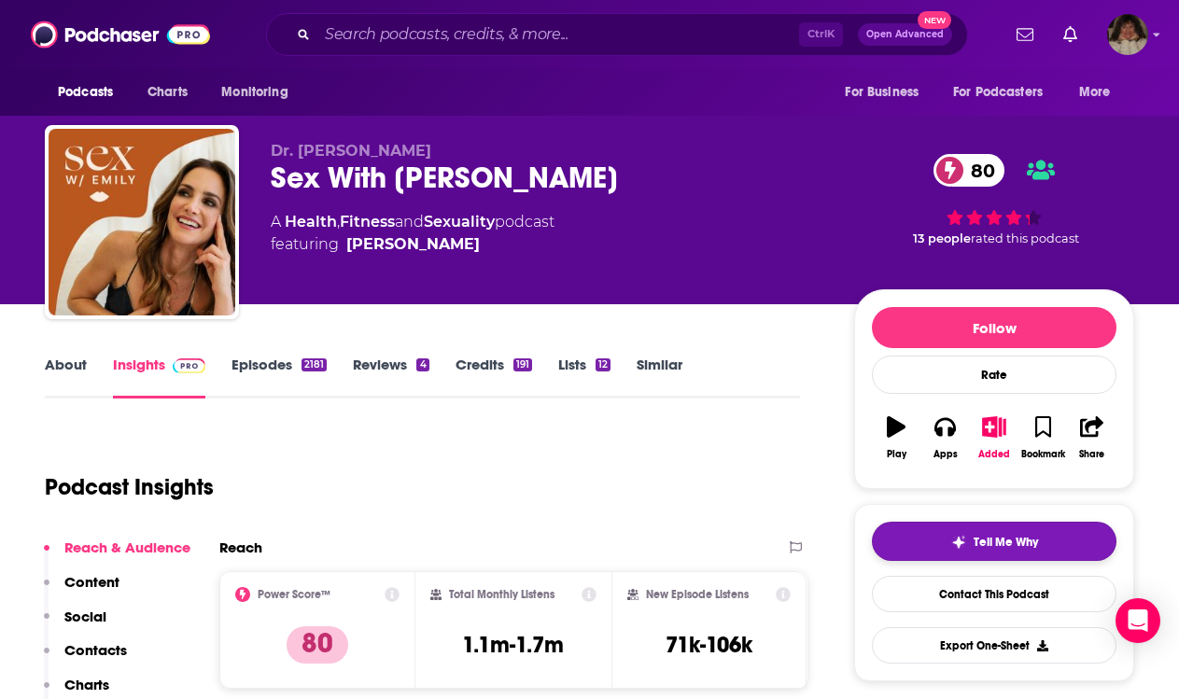
click at [1005, 548] on span "Tell Me Why" at bounding box center [1005, 542] width 64 height 15
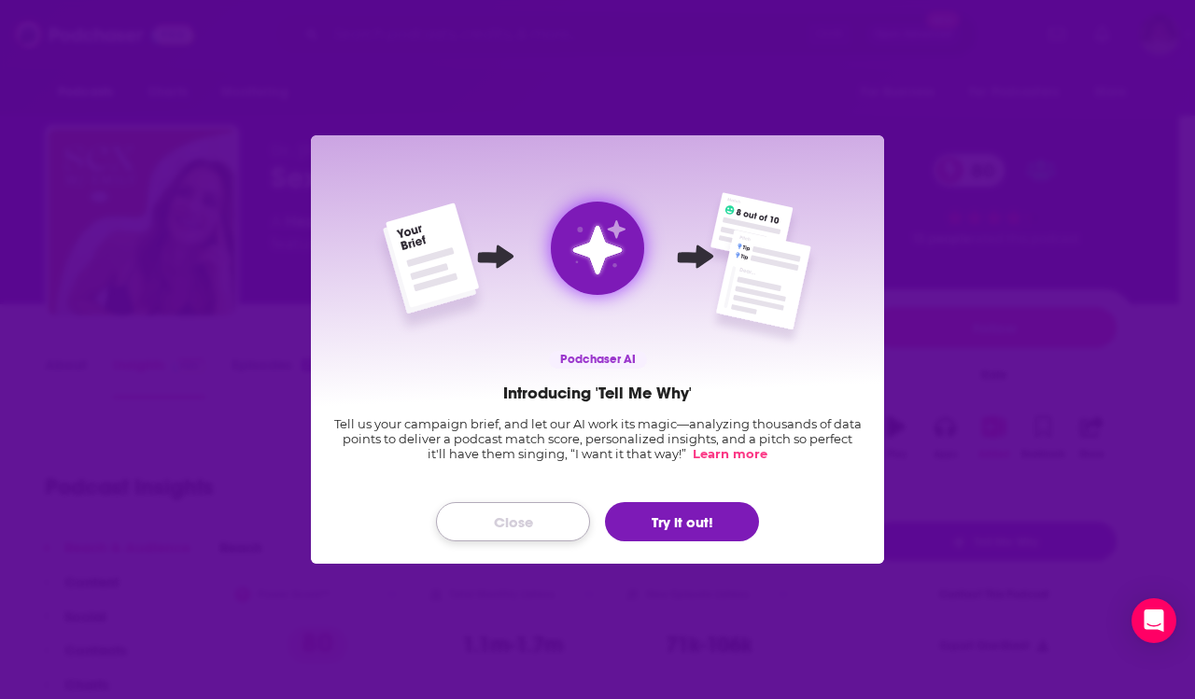
click at [499, 525] on button "Close" at bounding box center [513, 521] width 154 height 39
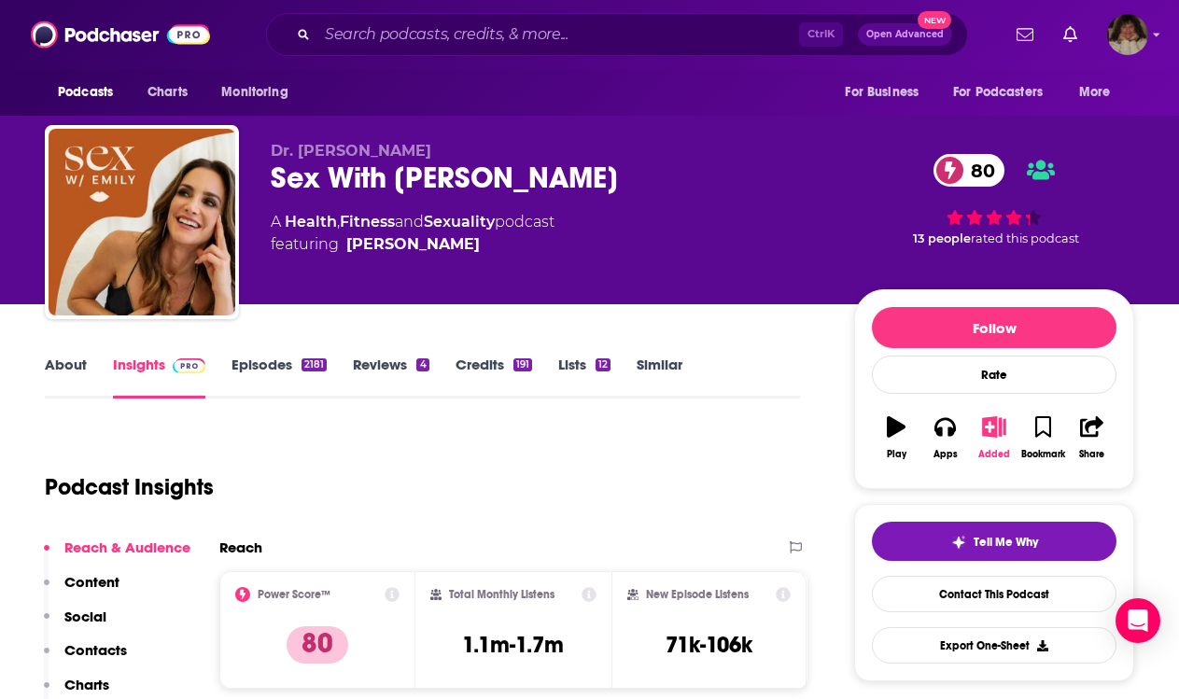
click at [994, 427] on icon "button" at bounding box center [993, 426] width 23 height 21
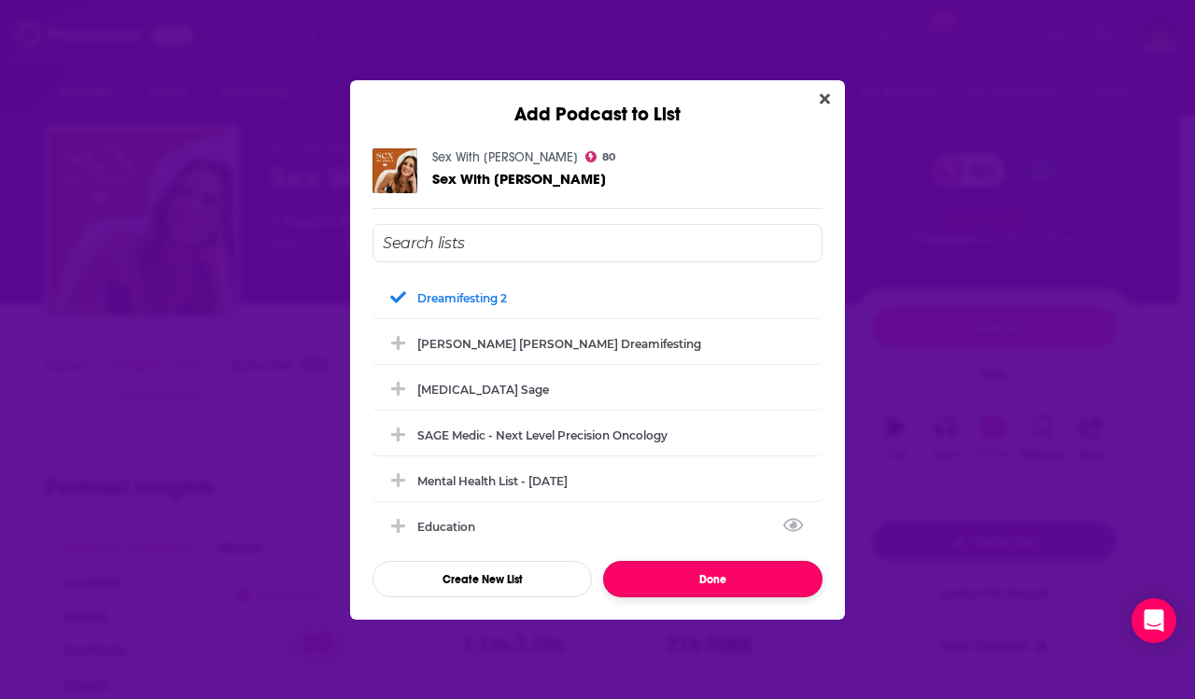
click at [673, 567] on button "Done" at bounding box center [712, 579] width 219 height 36
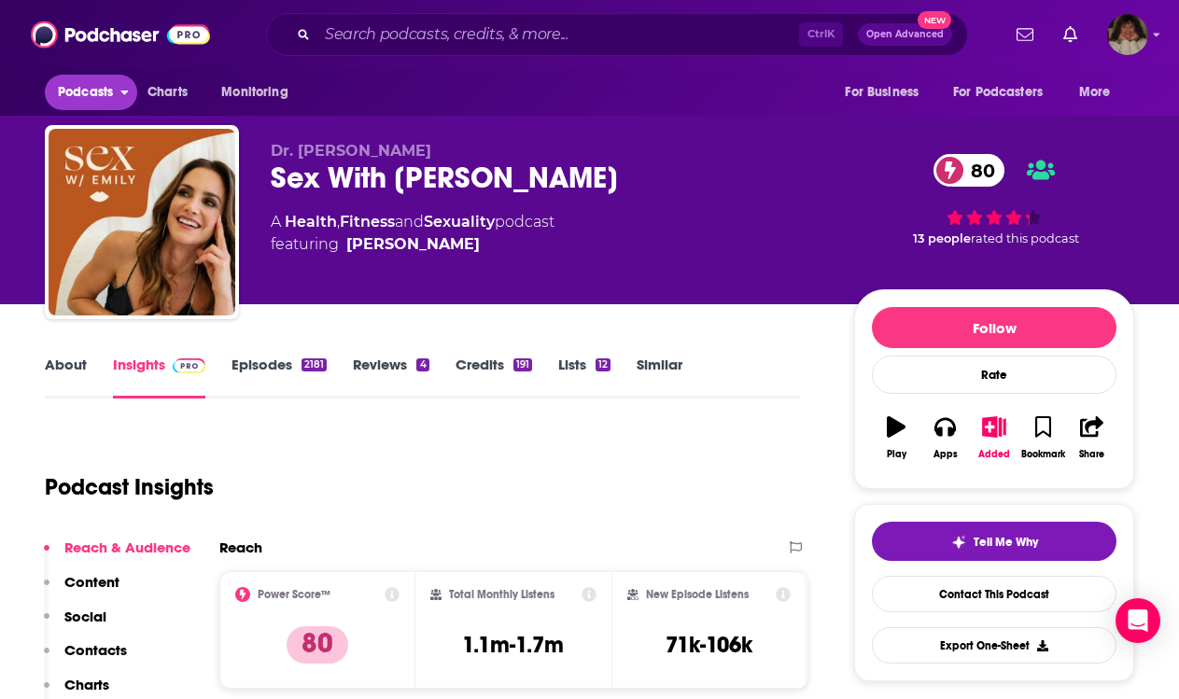
click at [123, 91] on icon "open menu" at bounding box center [124, 93] width 7 height 5
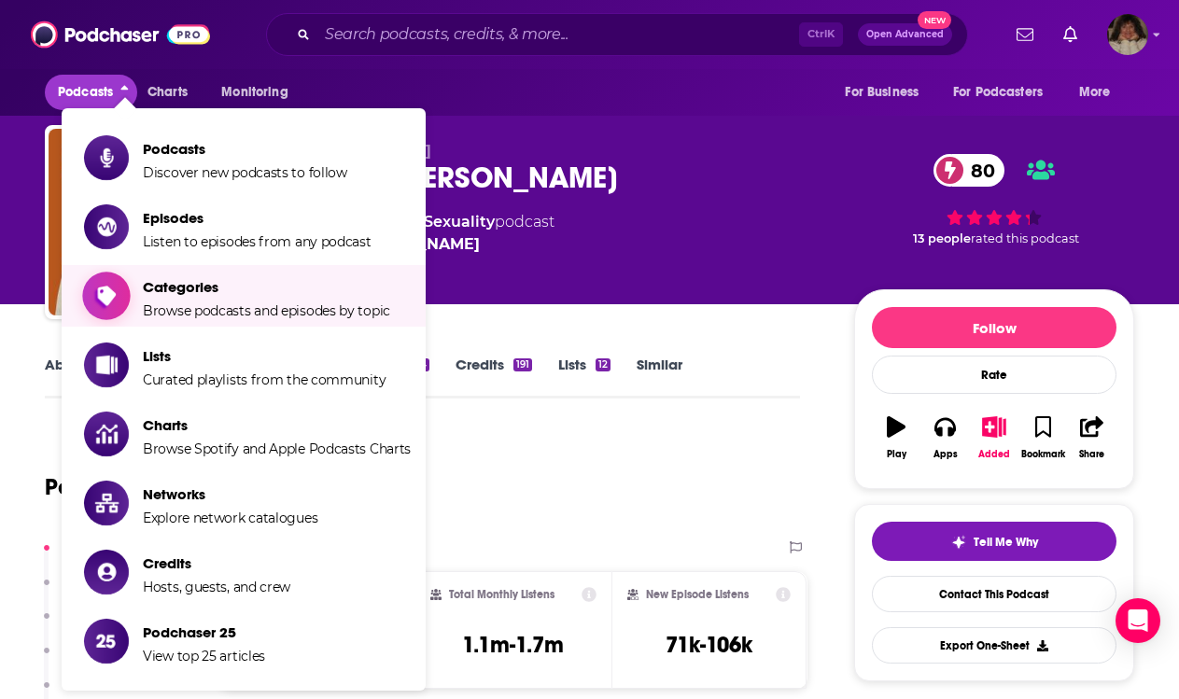
click at [240, 291] on span "Categories" at bounding box center [266, 287] width 247 height 18
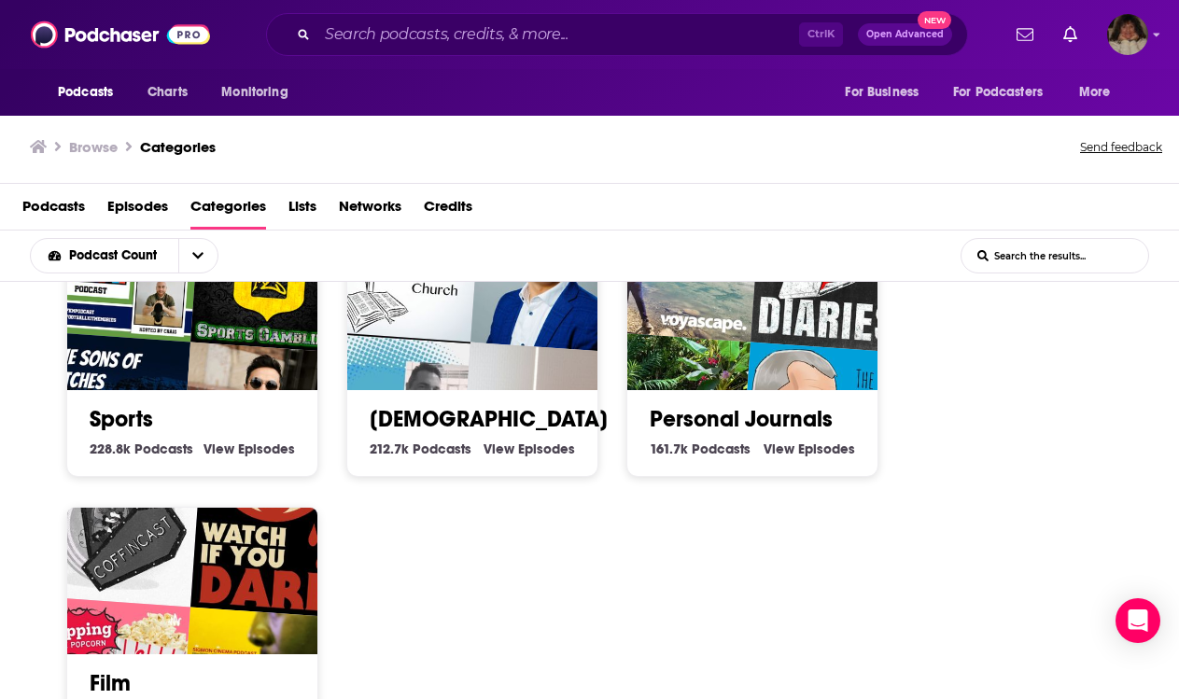
scroll to position [1307, 0]
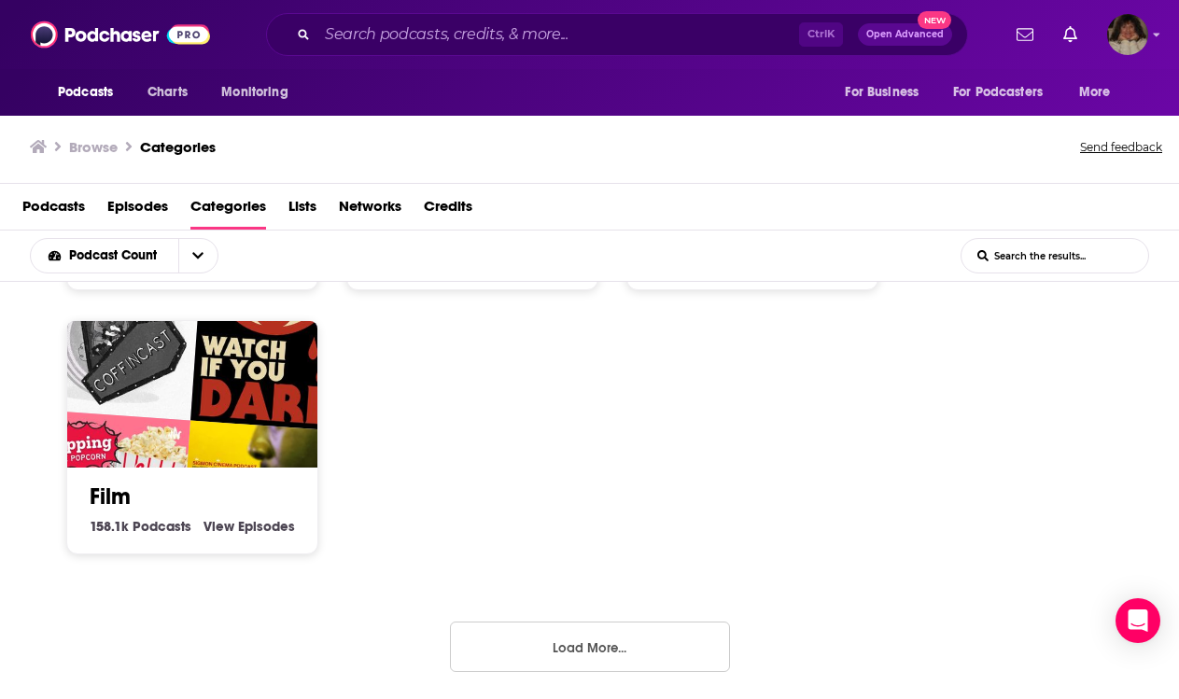
click at [588, 644] on button "Load More..." at bounding box center [590, 647] width 280 height 50
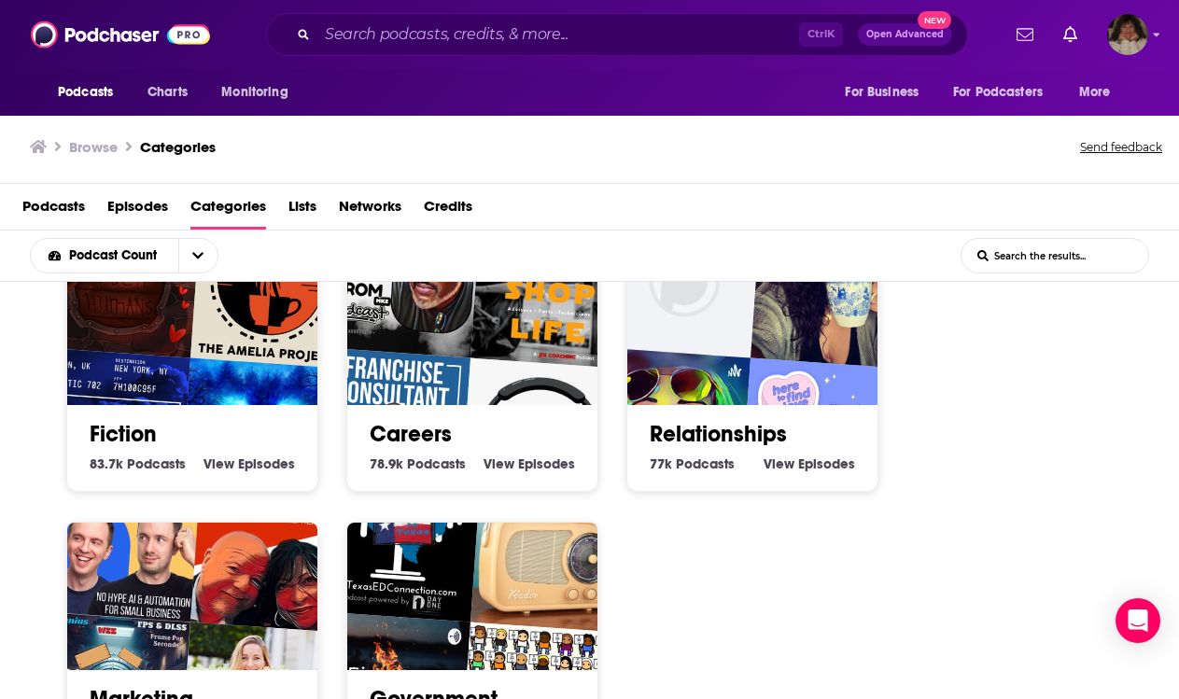
scroll to position [2613, 0]
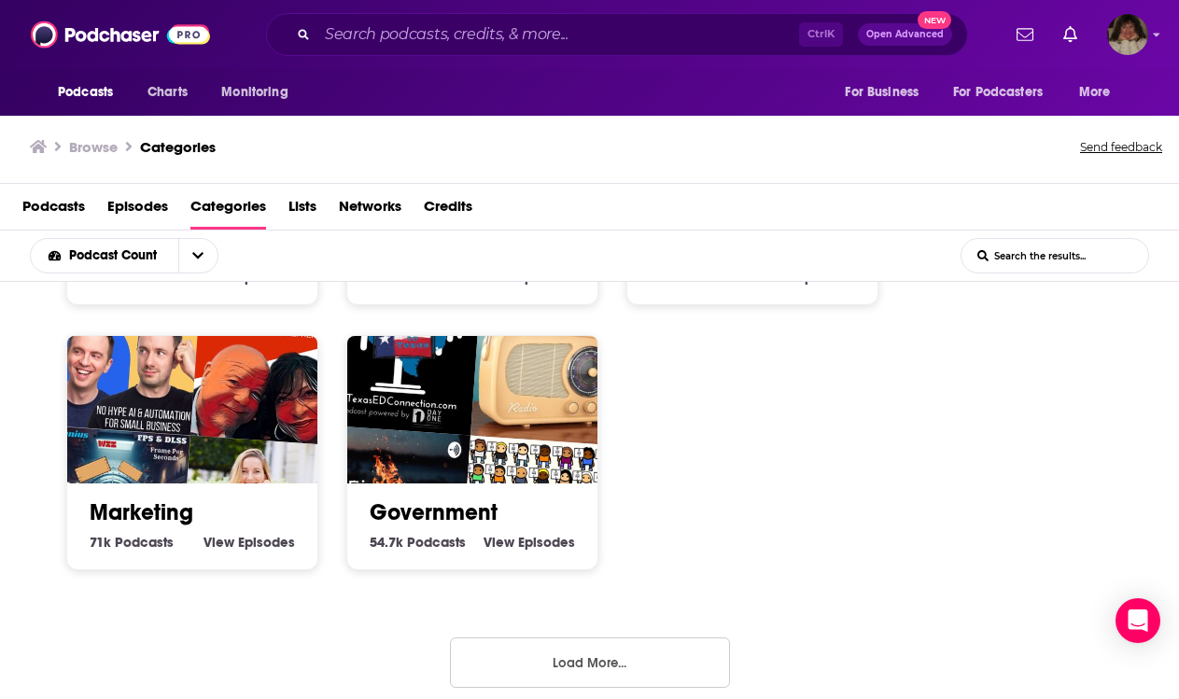
click at [581, 663] on button "Load More..." at bounding box center [590, 662] width 280 height 50
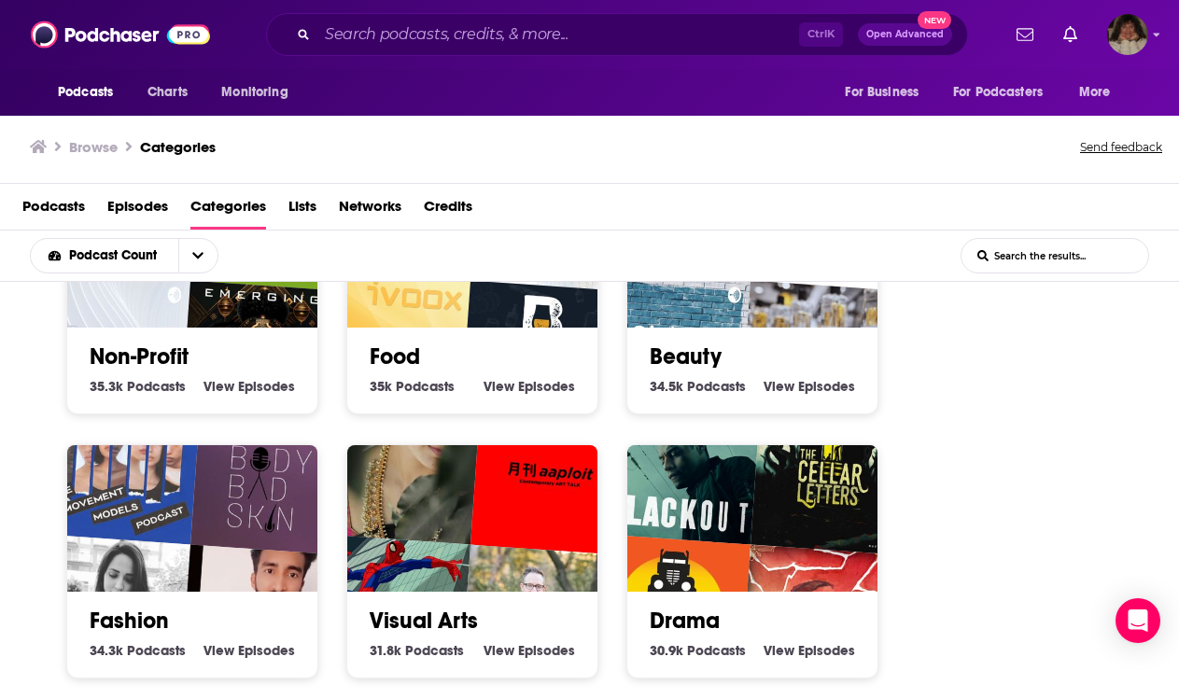
scroll to position [3952, 0]
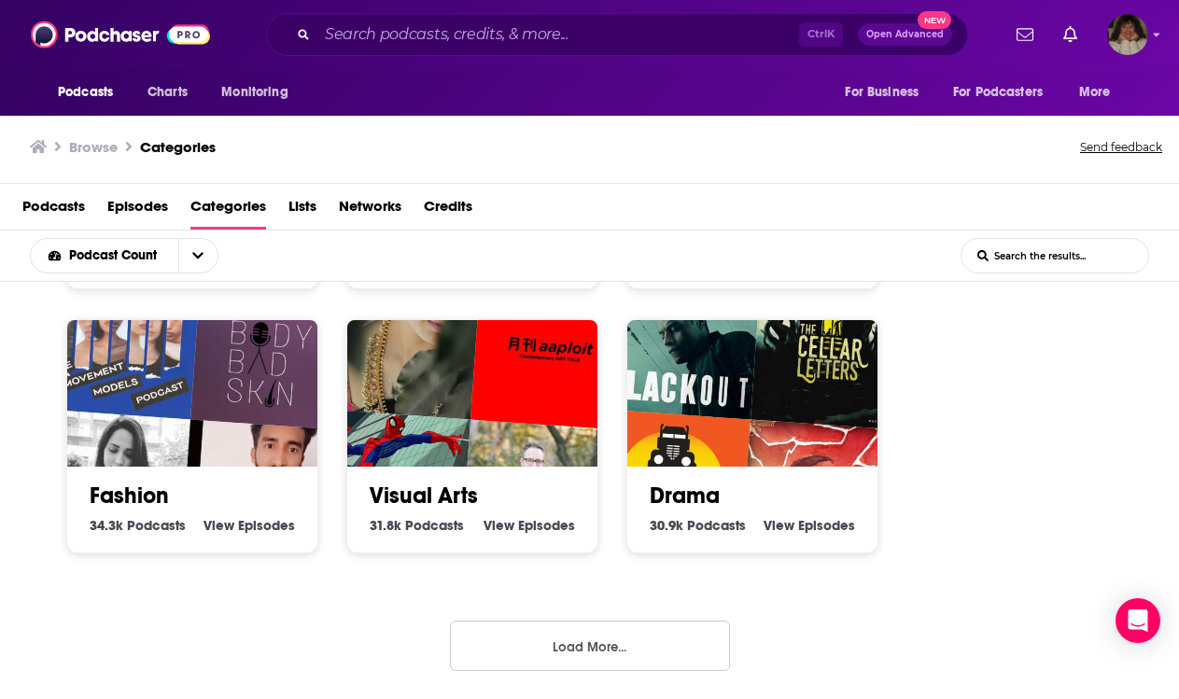
click at [580, 651] on button "Load More..." at bounding box center [590, 646] width 280 height 50
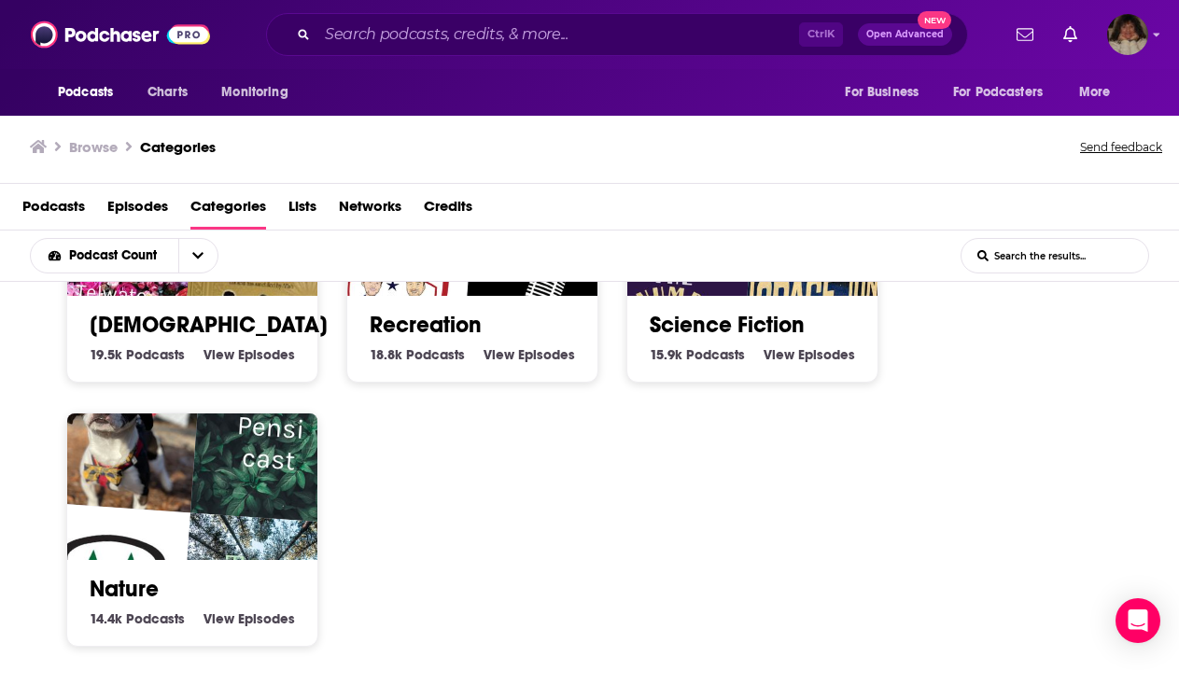
scroll to position [5538, 0]
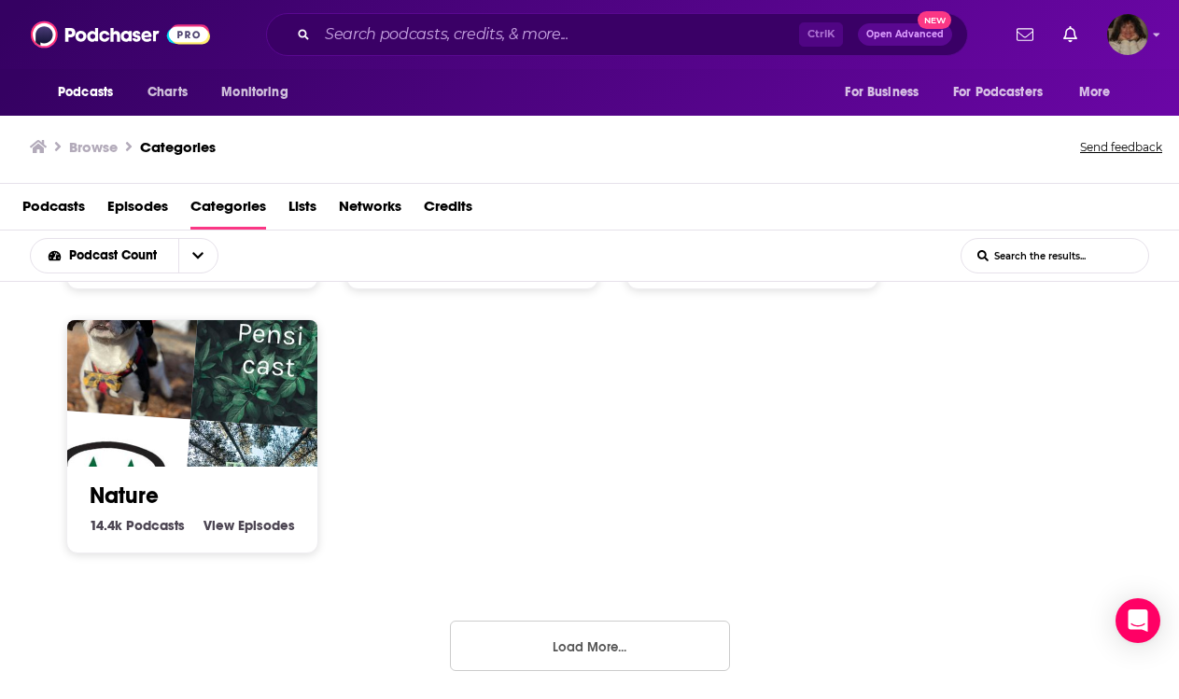
click at [611, 658] on button "Load More..." at bounding box center [590, 646] width 280 height 50
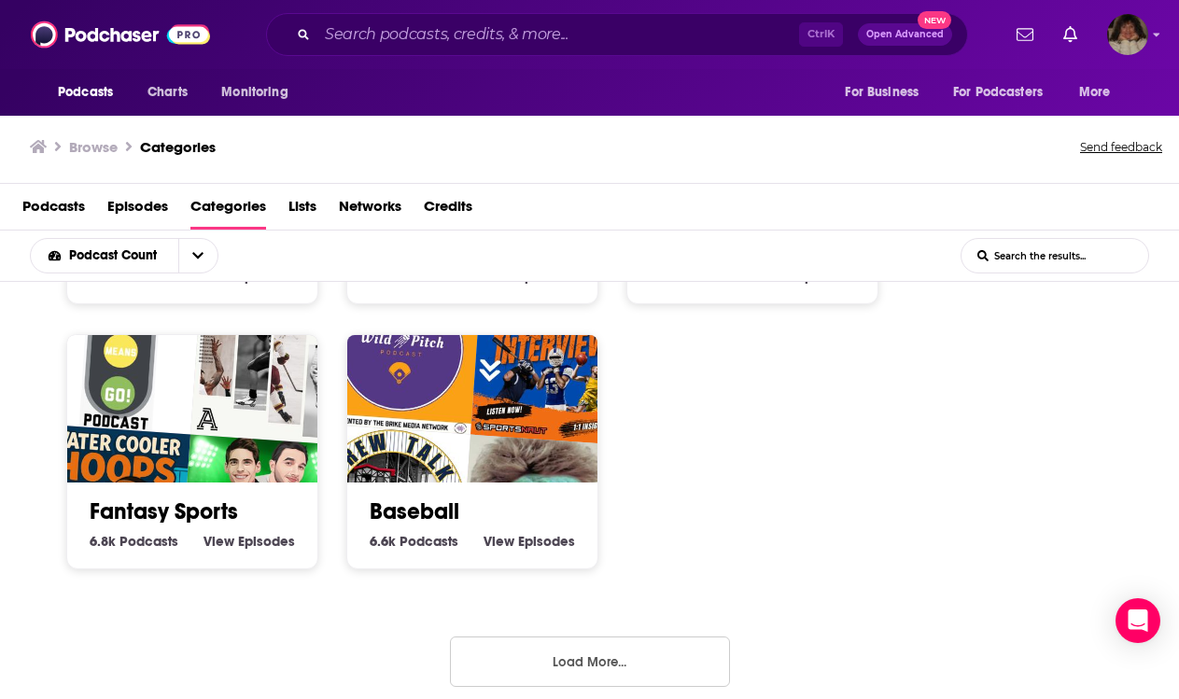
scroll to position [6861, 0]
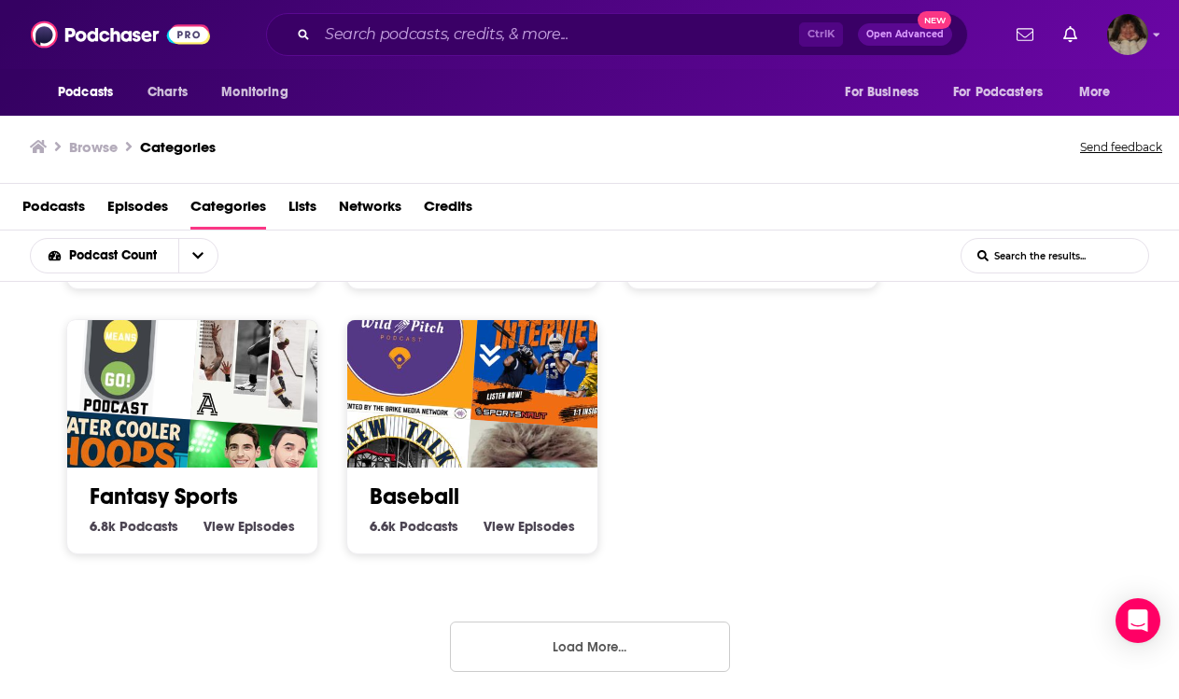
click at [617, 643] on button "Load More..." at bounding box center [590, 647] width 280 height 50
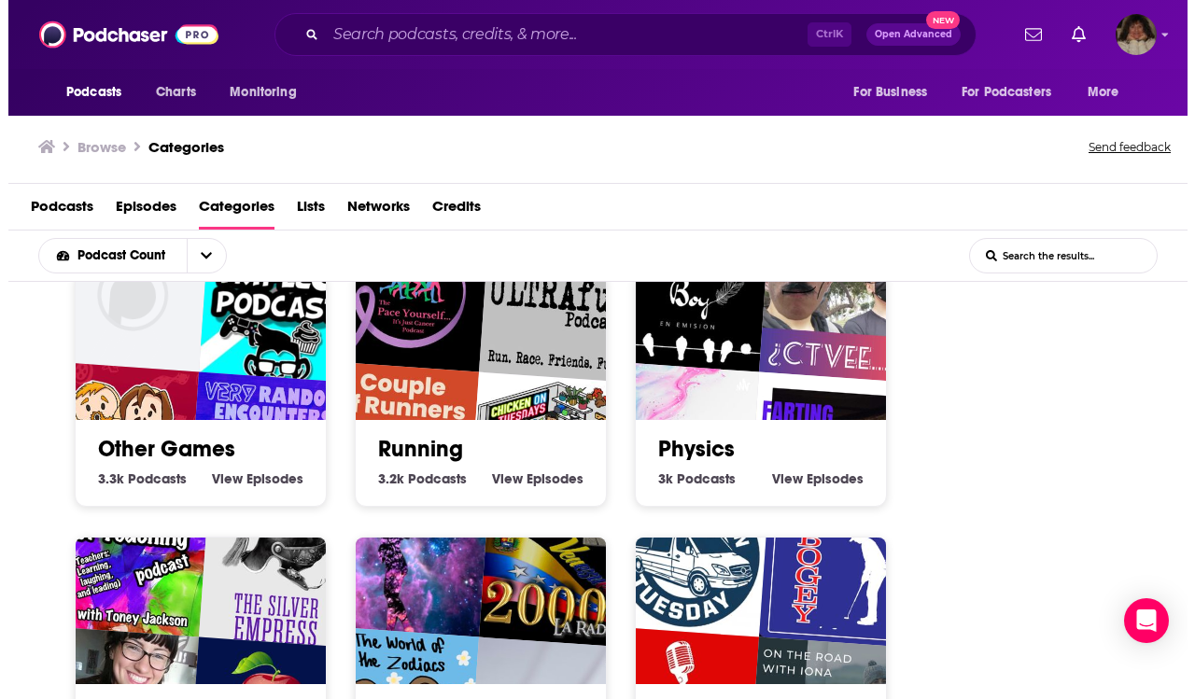
scroll to position [7794, 0]
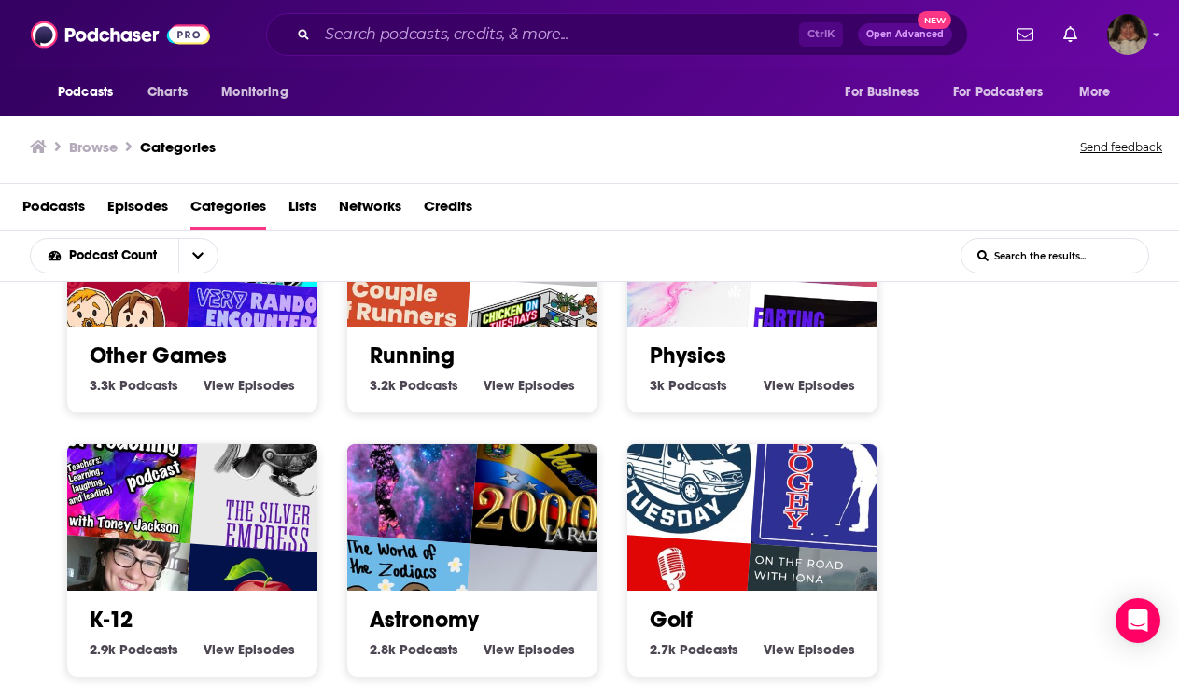
click at [502, 555] on img "Quiet" at bounding box center [540, 623] width 161 height 161
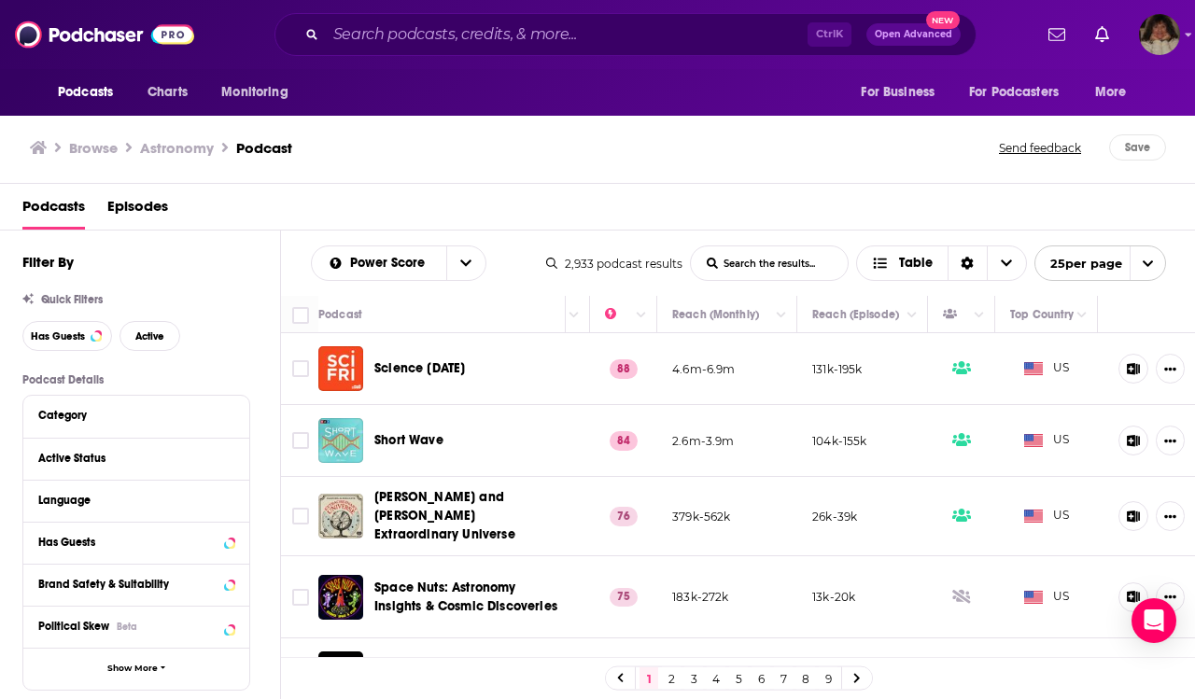
scroll to position [0, 505]
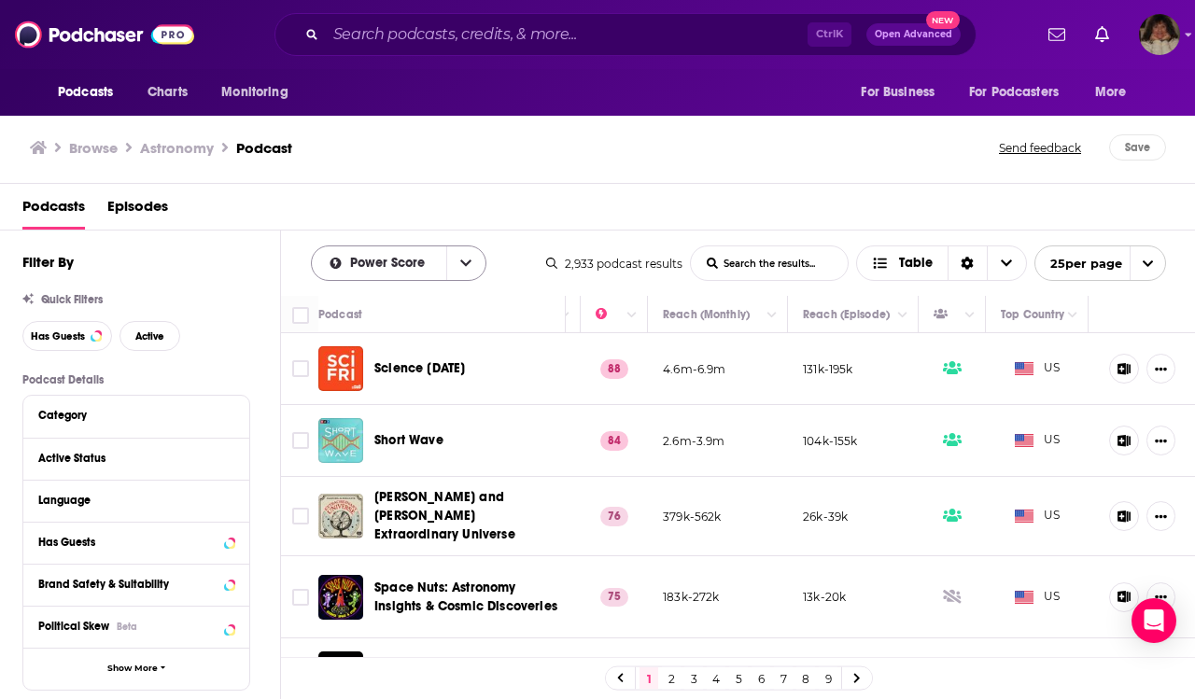
click at [466, 270] on icon "open menu" at bounding box center [465, 263] width 11 height 13
click at [404, 270] on span "Power Score" at bounding box center [390, 263] width 81 height 13
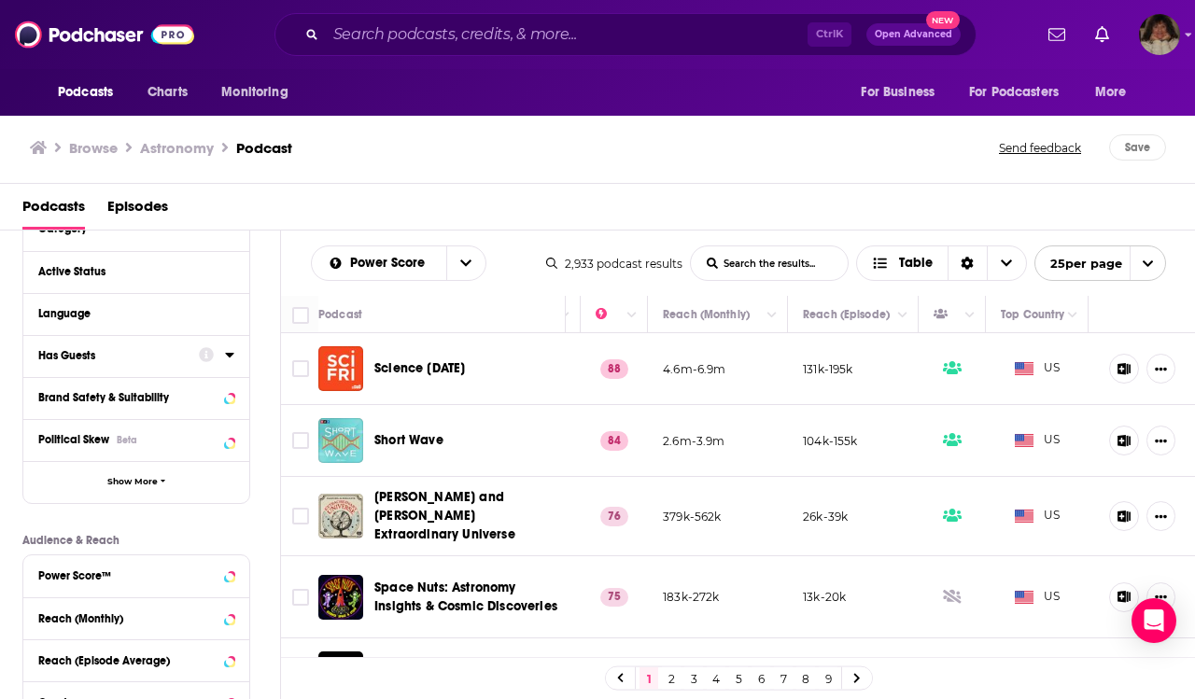
click at [230, 357] on icon at bounding box center [229, 355] width 8 height 5
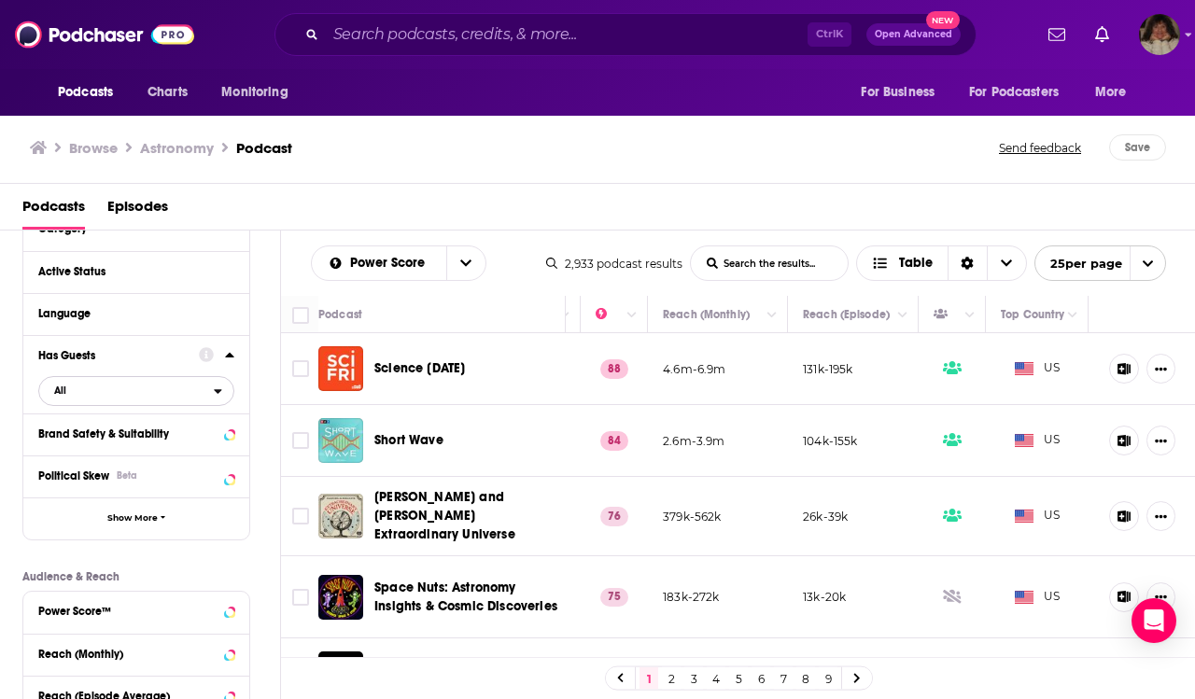
click at [218, 392] on icon "open menu" at bounding box center [218, 391] width 8 height 13
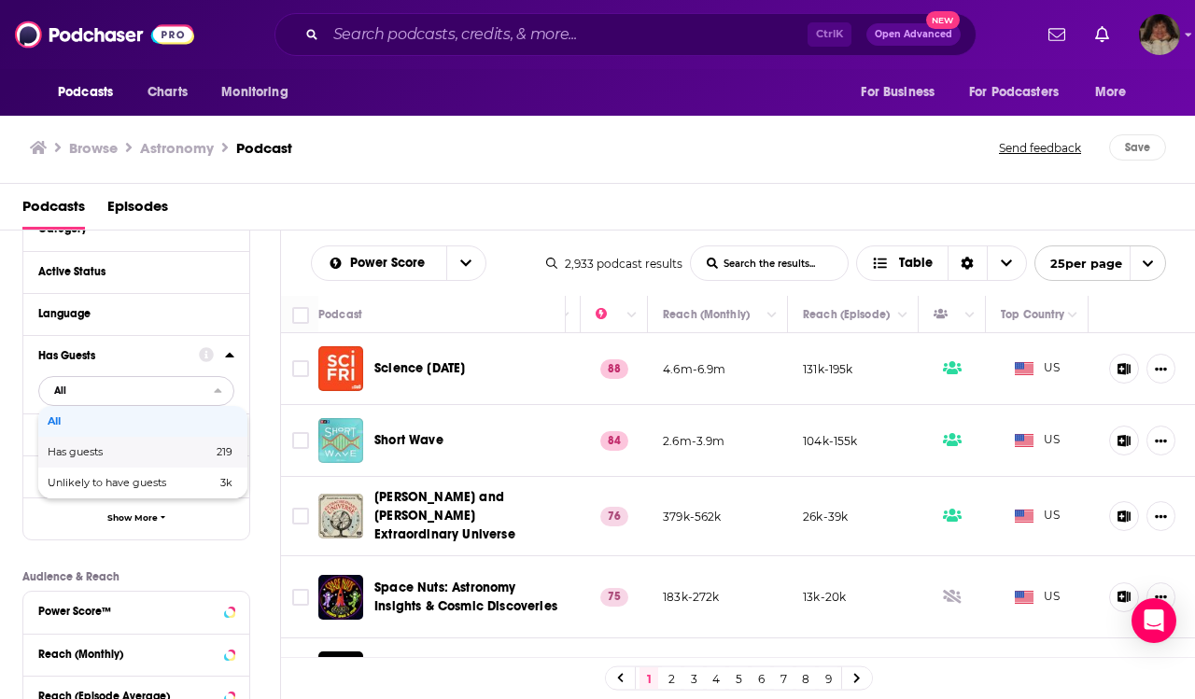
click at [102, 462] on div "Has guests 219" at bounding box center [142, 452] width 209 height 31
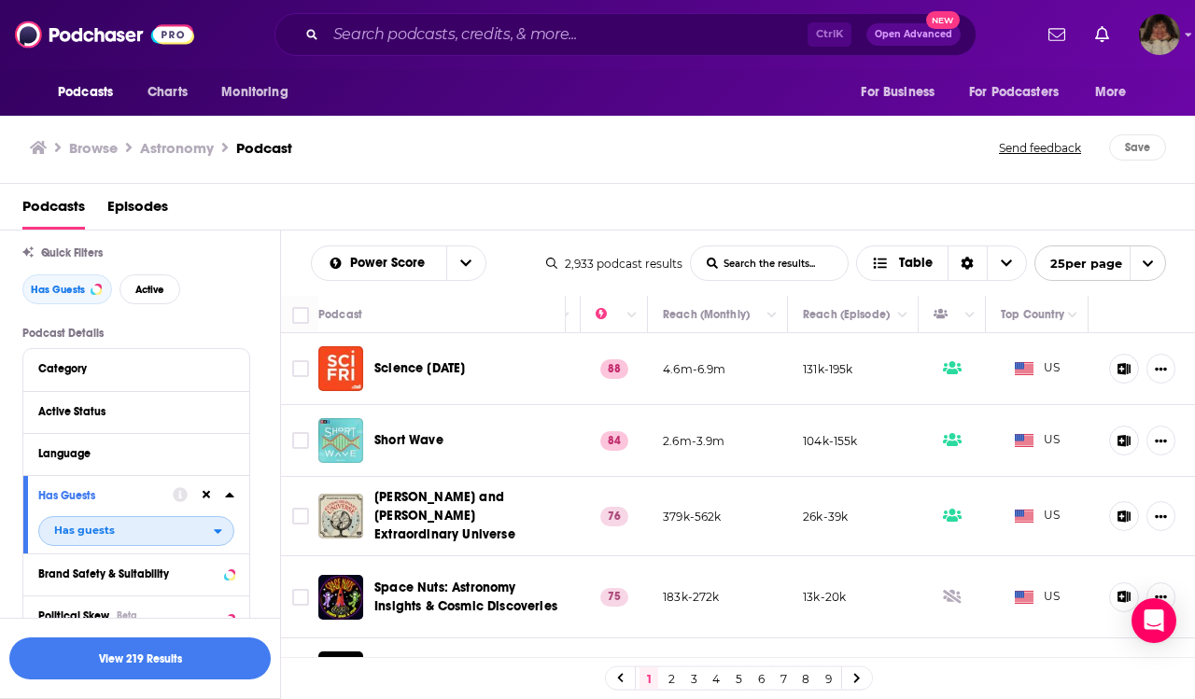
scroll to position [0, 0]
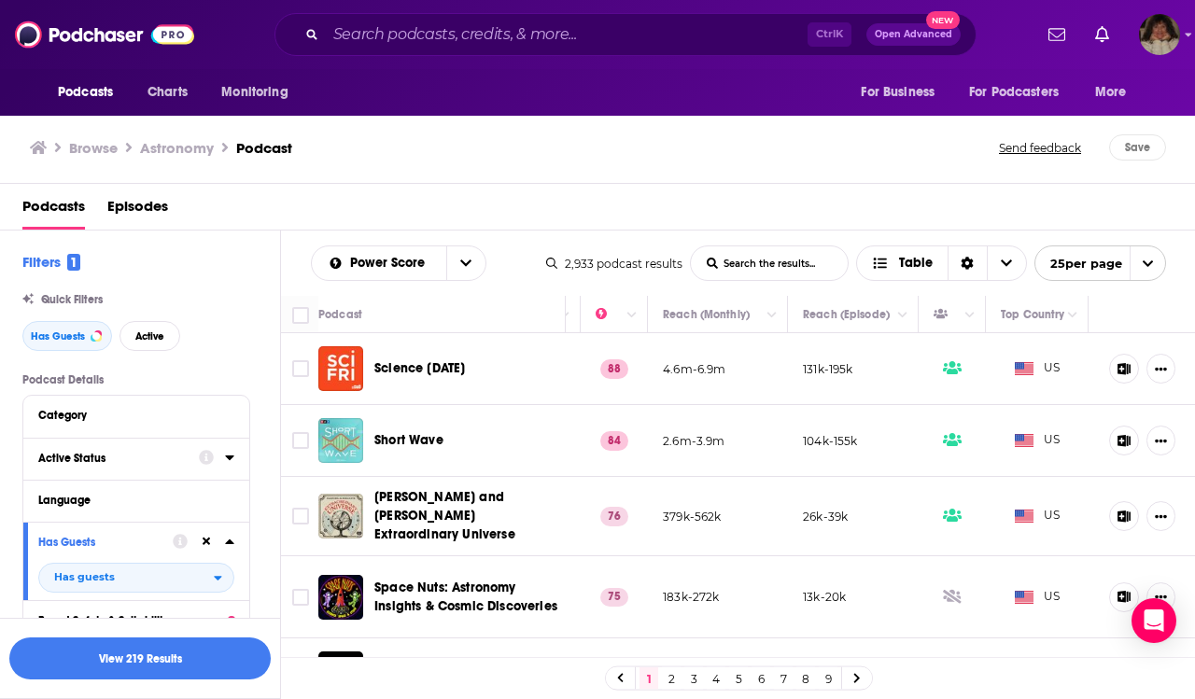
click at [232, 459] on icon at bounding box center [229, 457] width 9 height 15
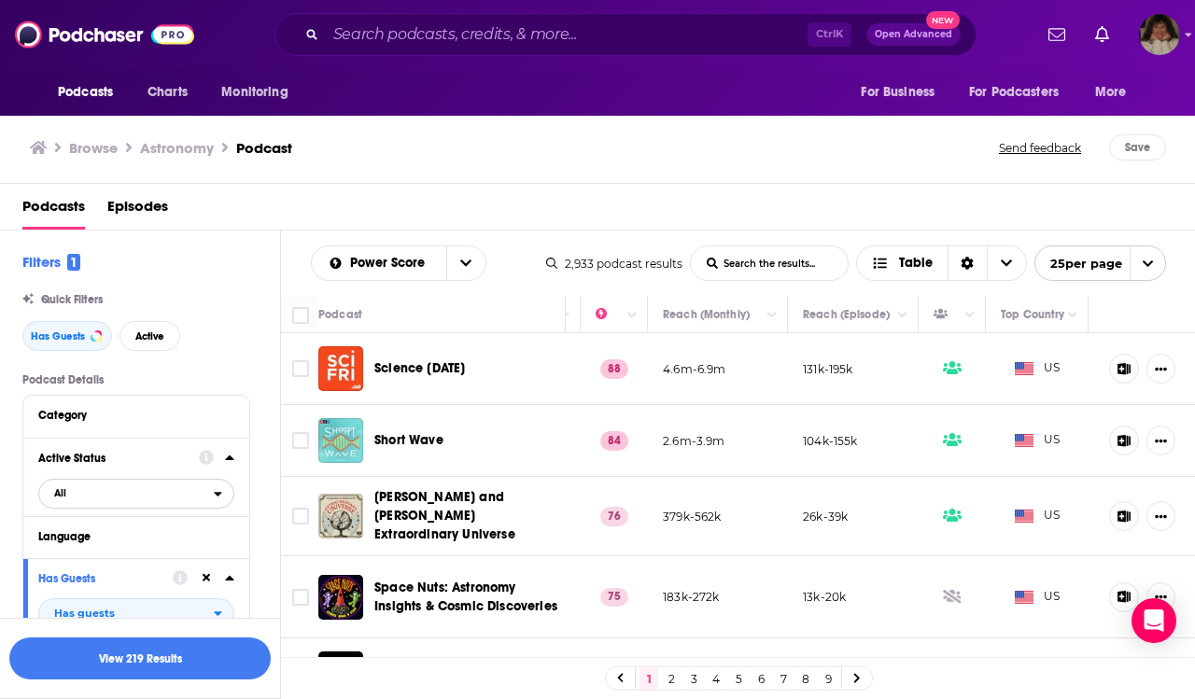
click at [218, 496] on icon "open menu" at bounding box center [218, 494] width 7 height 5
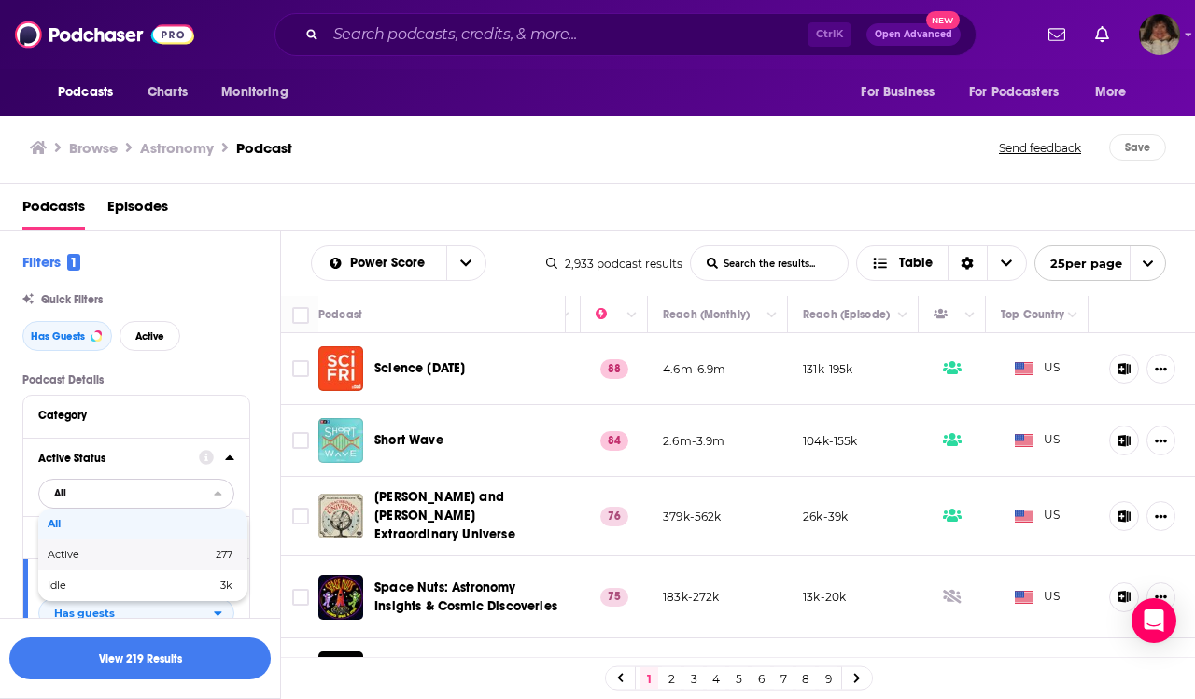
click at [75, 555] on span "Active" at bounding box center [97, 555] width 98 height 10
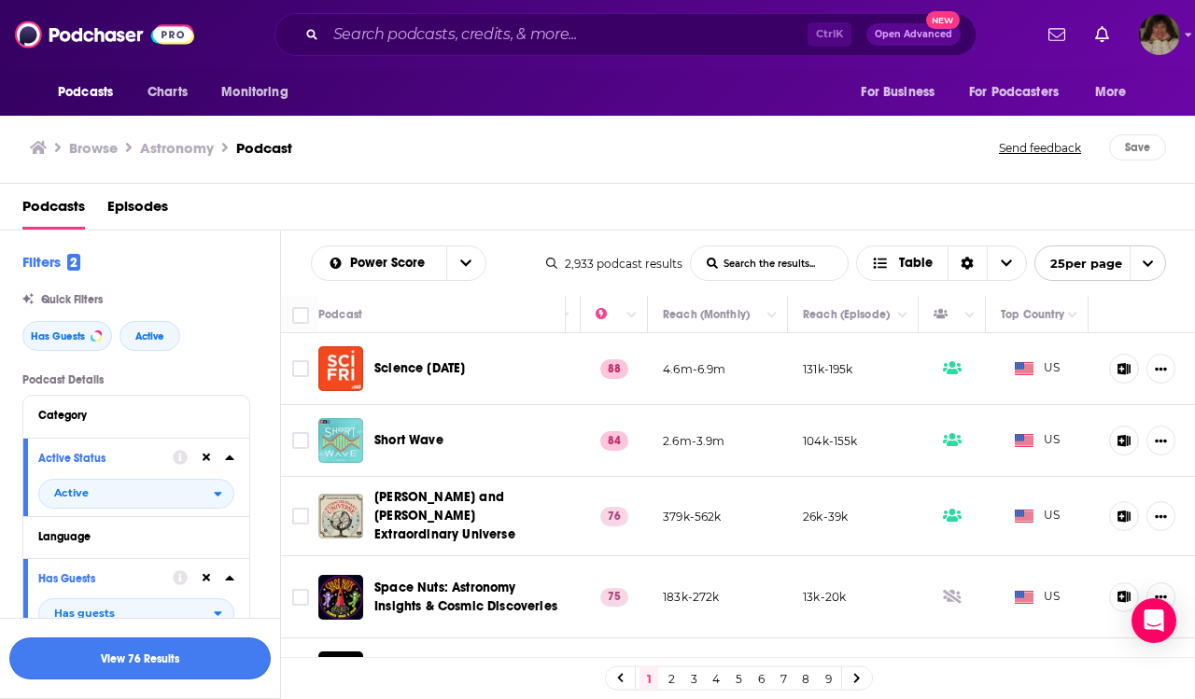
click at [215, 659] on button "View 76 Results" at bounding box center [139, 658] width 261 height 42
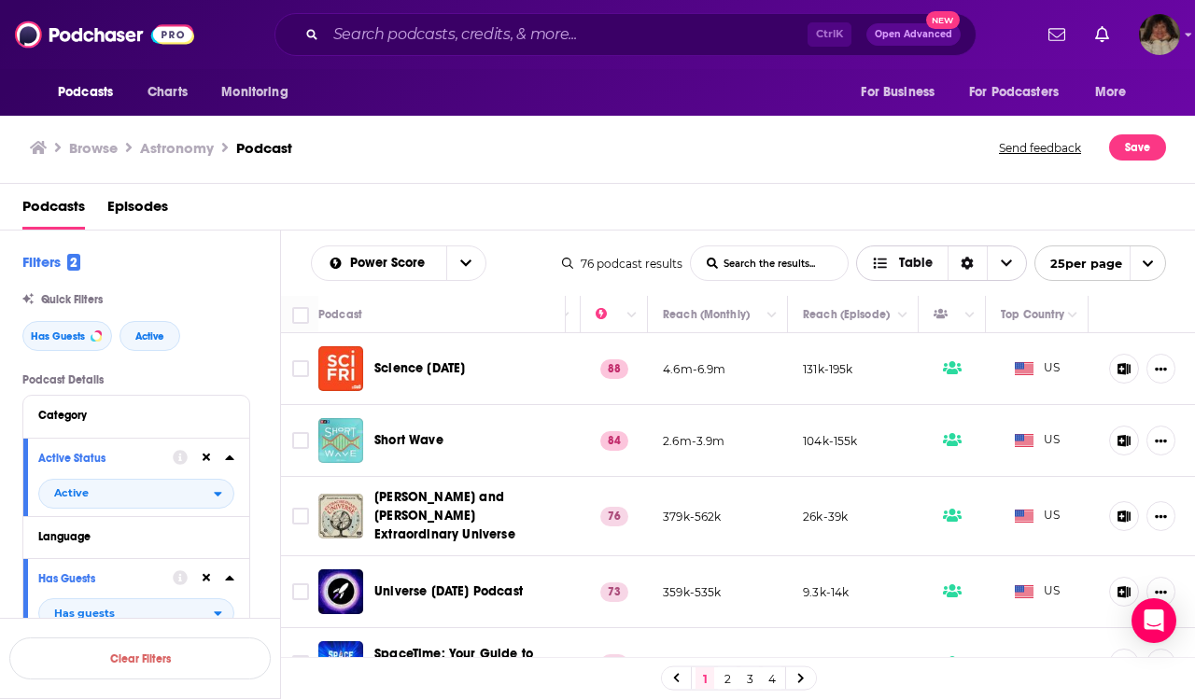
click at [1004, 268] on icon "Choose View" at bounding box center [1006, 263] width 11 height 13
click at [900, 302] on span "Card" at bounding box center [953, 297] width 117 height 10
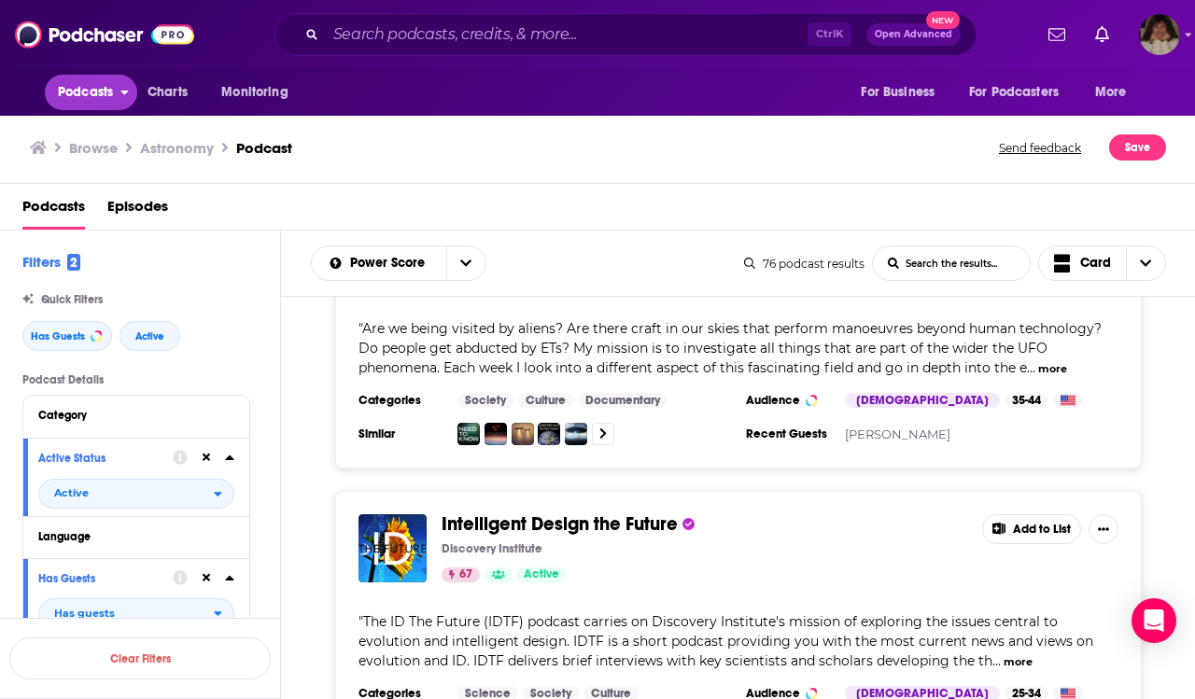
click at [121, 94] on icon "open menu" at bounding box center [124, 89] width 8 height 13
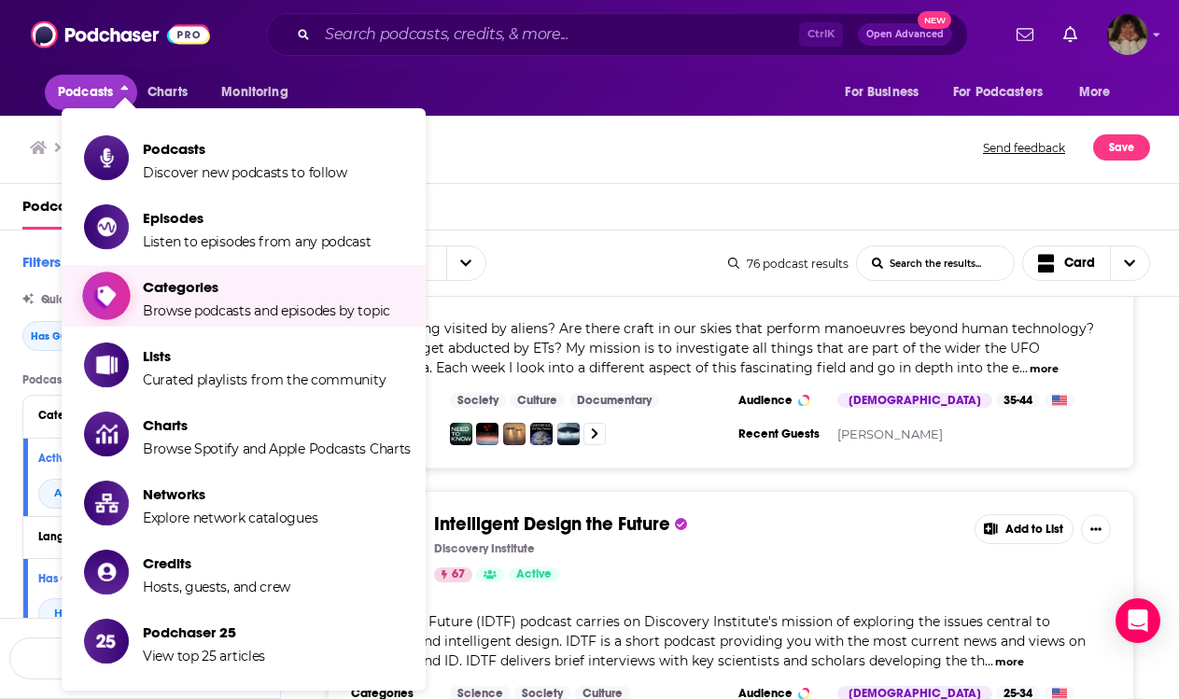
click at [229, 294] on span "Categories" at bounding box center [266, 287] width 247 height 18
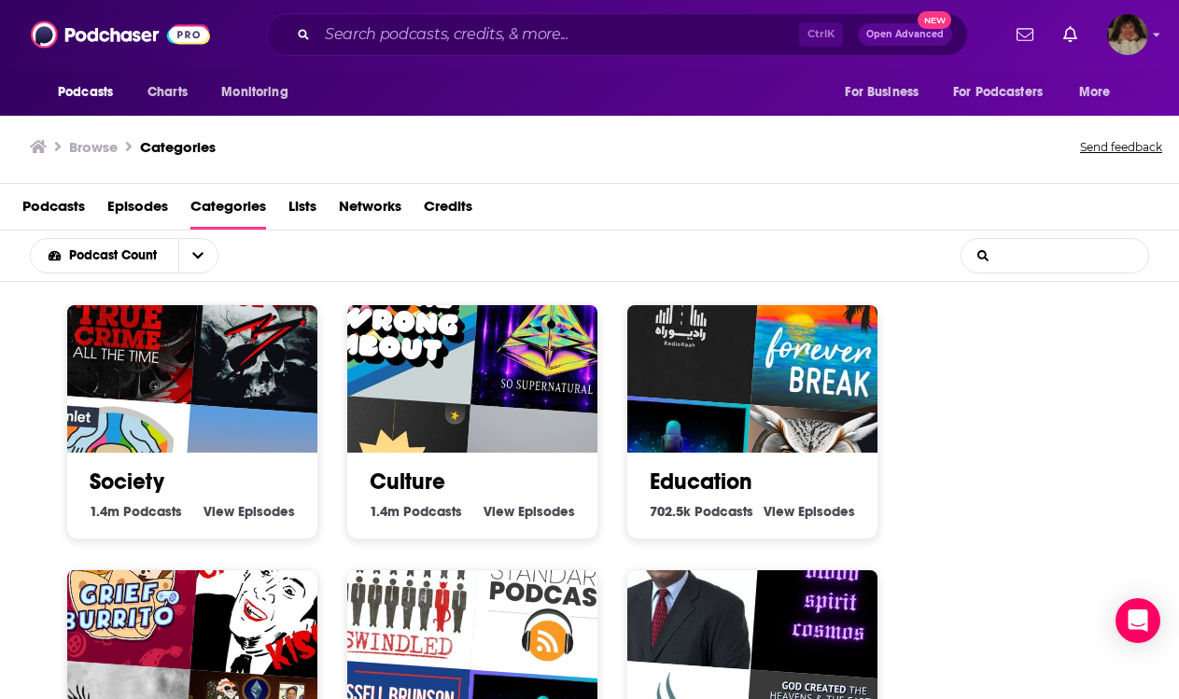
click at [1021, 259] on input "List Search Input" at bounding box center [1054, 256] width 187 height 34
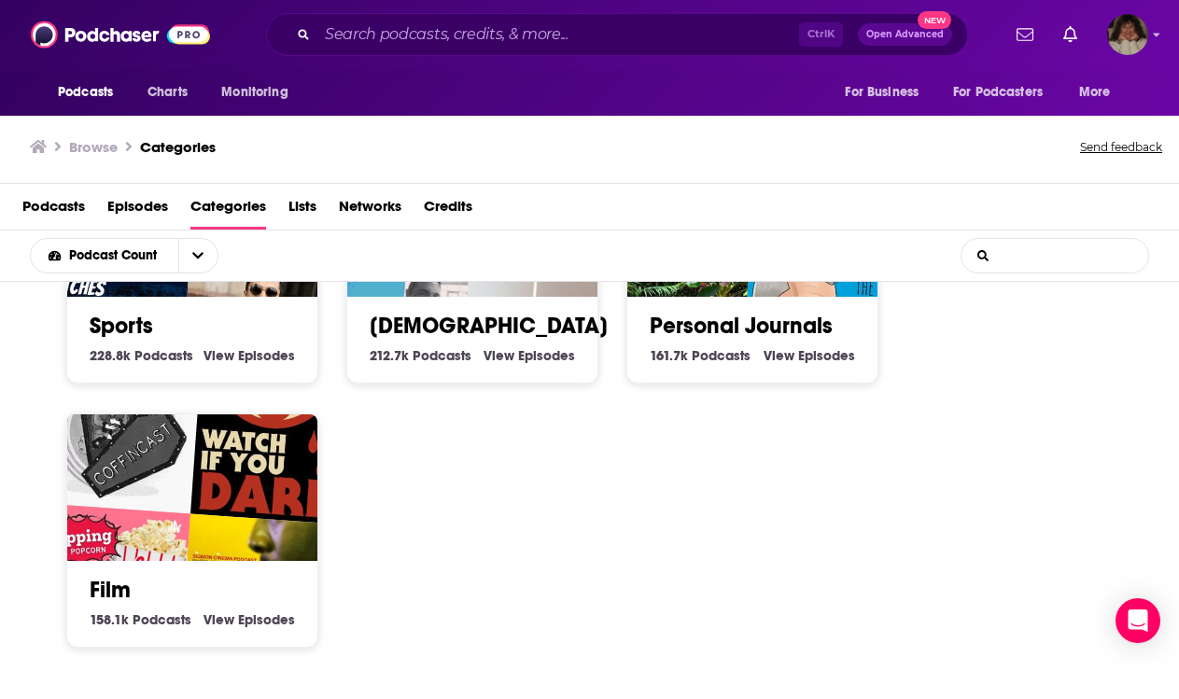
scroll to position [1308, 0]
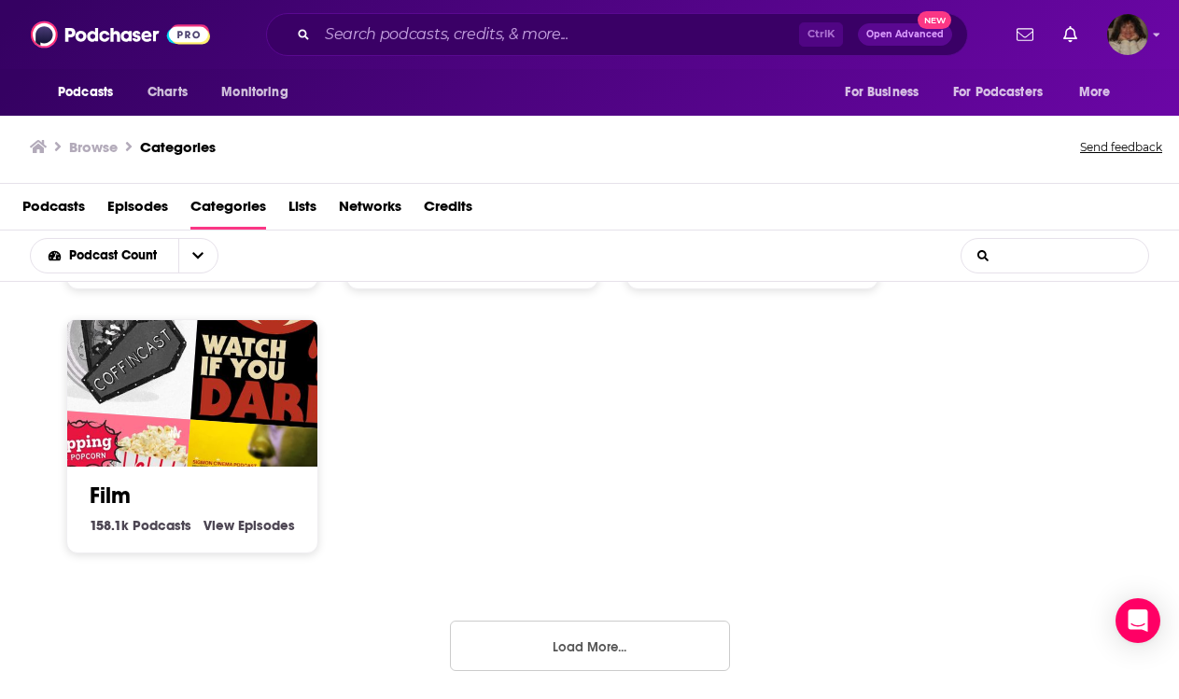
click at [577, 651] on button "Load More..." at bounding box center [590, 646] width 280 height 50
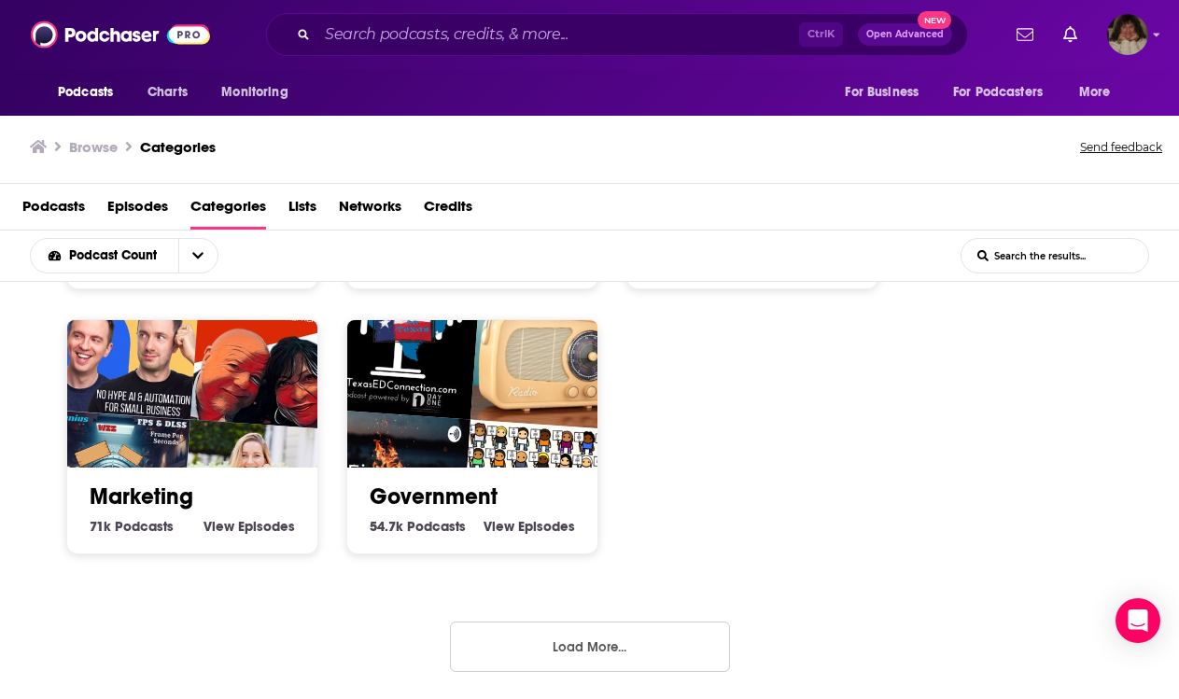
scroll to position [2, 0]
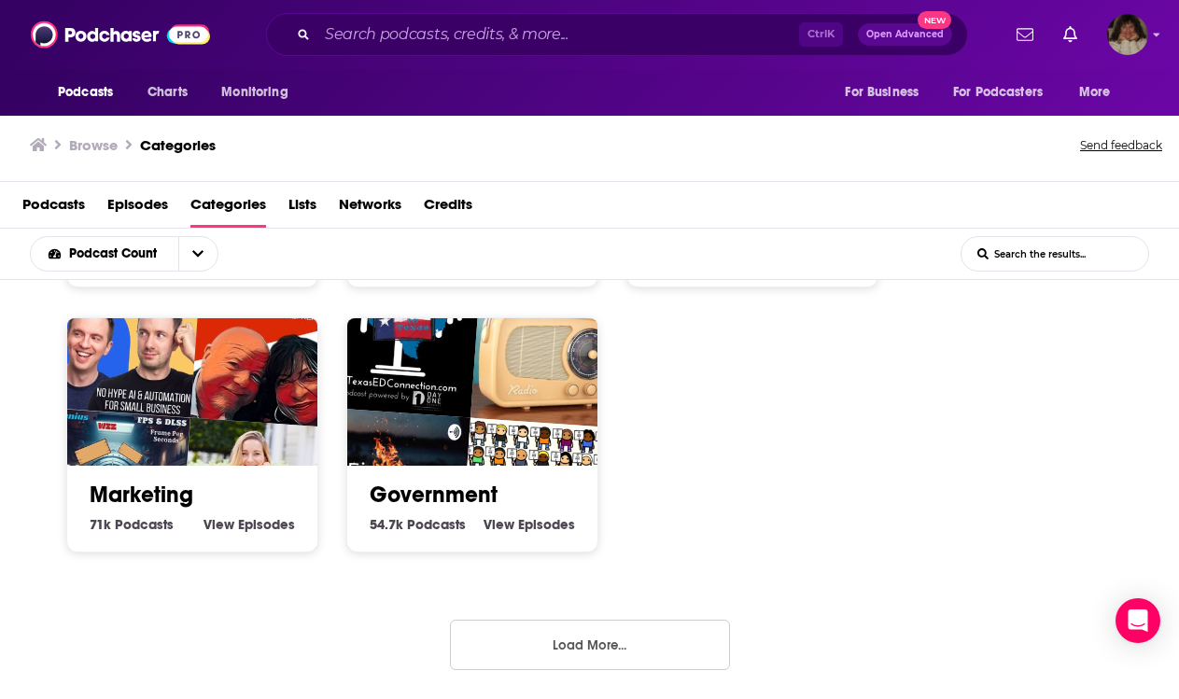
click at [611, 636] on button "Load More..." at bounding box center [590, 645] width 280 height 50
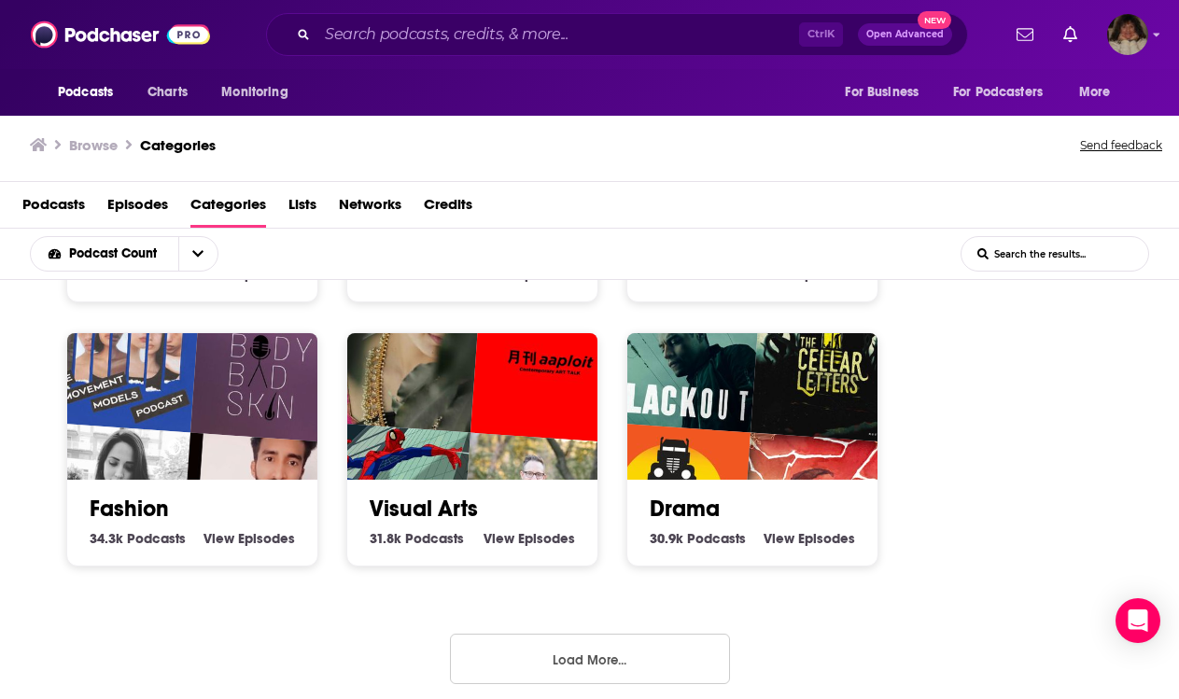
scroll to position [3952, 0]
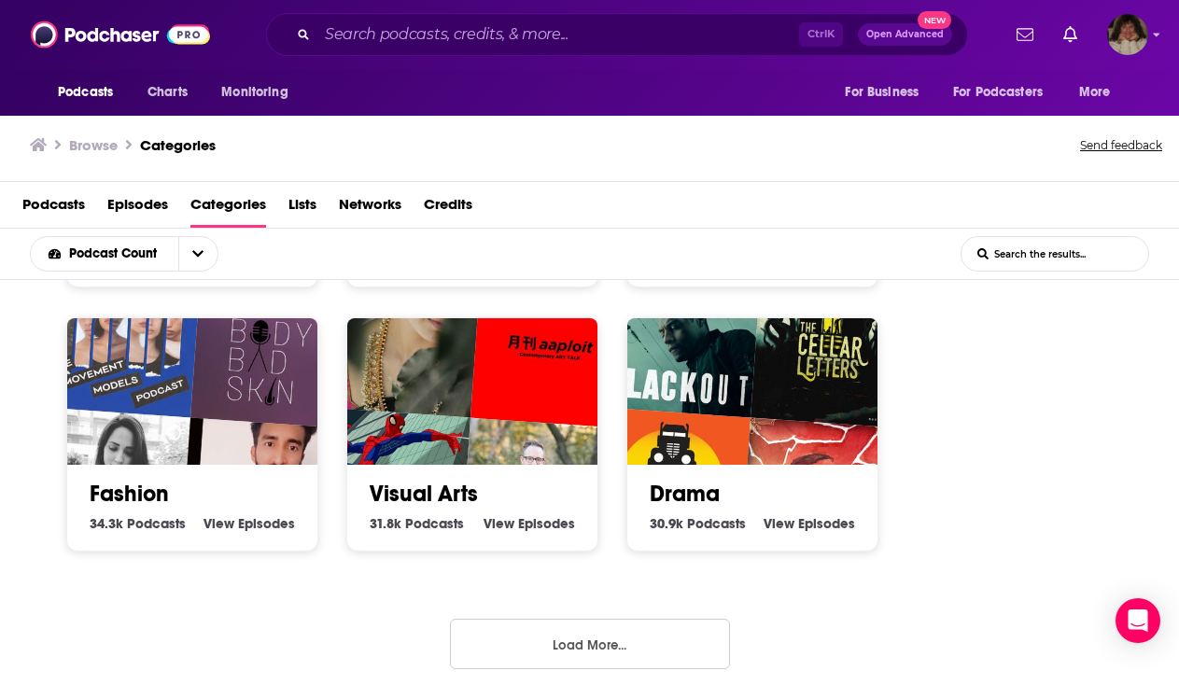
click at [582, 633] on button "Load More..." at bounding box center [590, 644] width 280 height 50
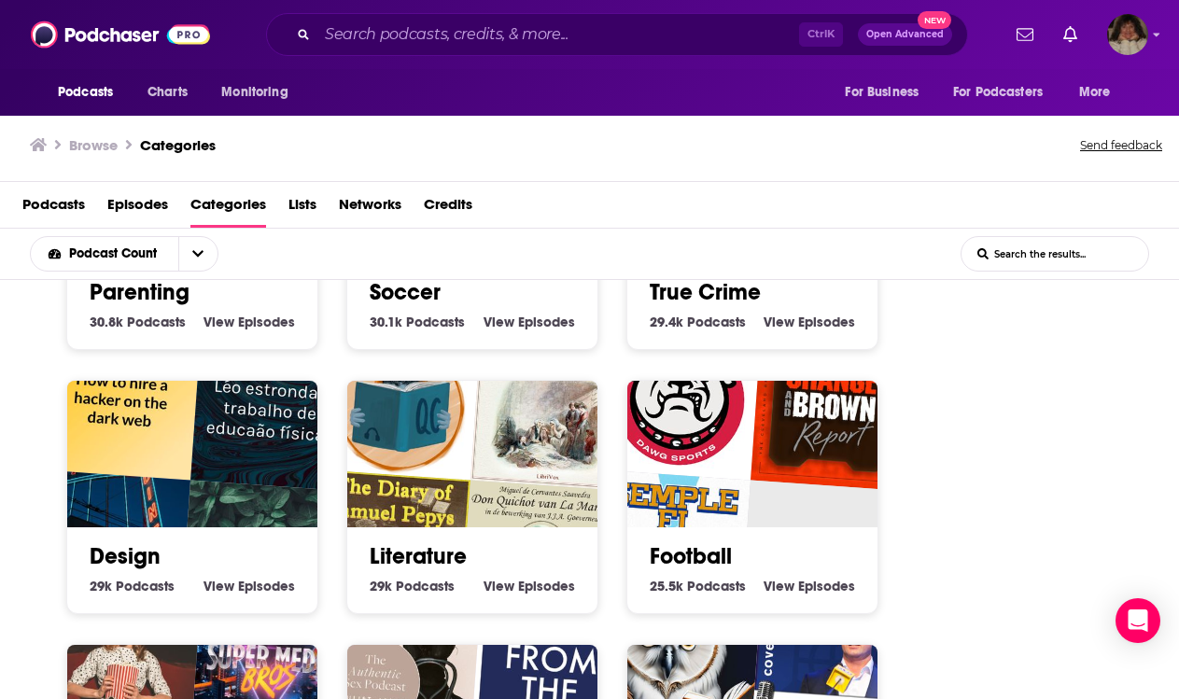
scroll to position [4512, 0]
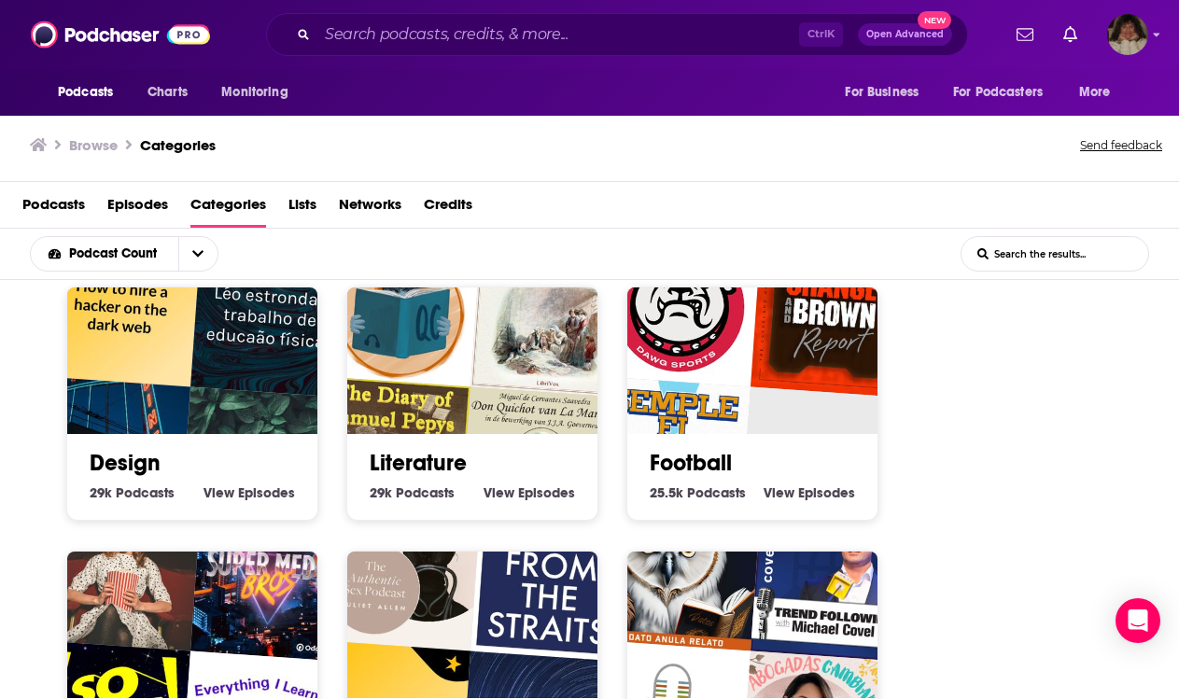
click at [1015, 263] on input "List Search Input" at bounding box center [1054, 254] width 187 height 34
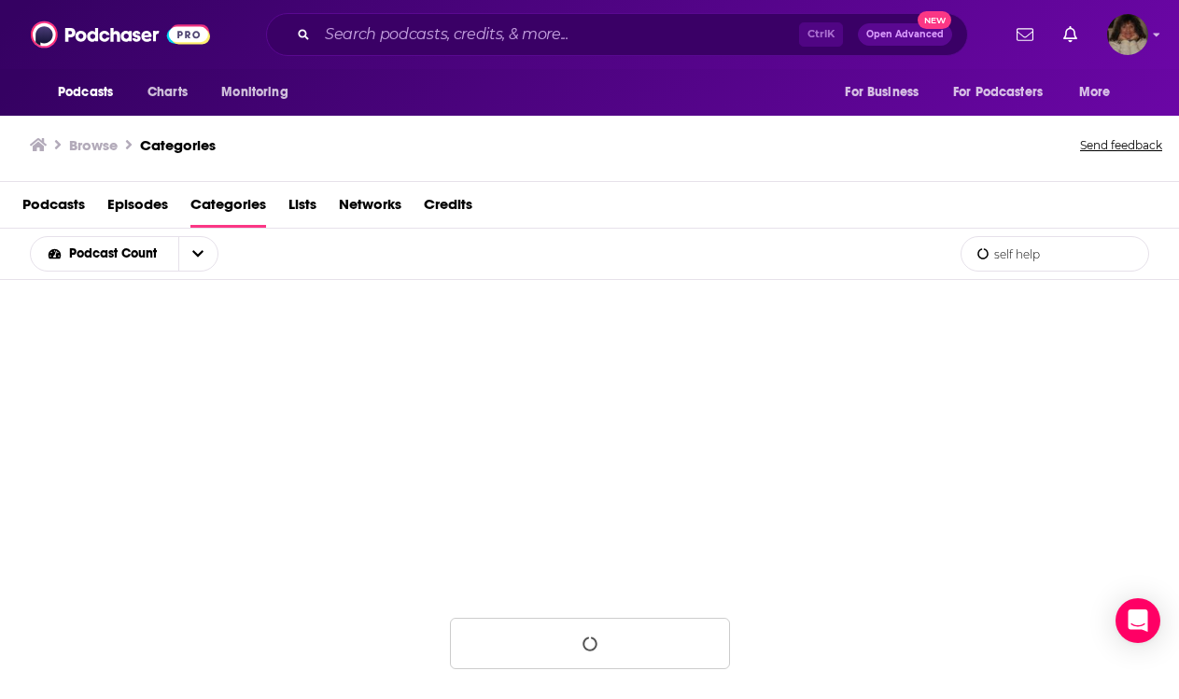
scroll to position [497, 0]
type input "s"
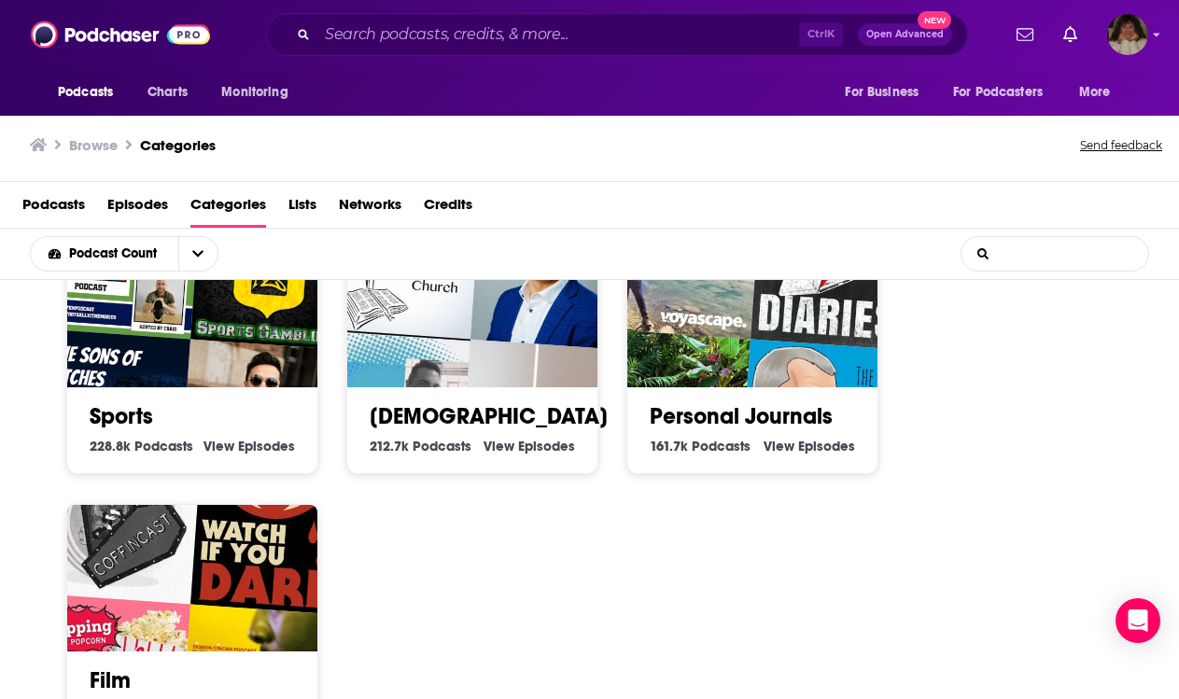
scroll to position [1308, 0]
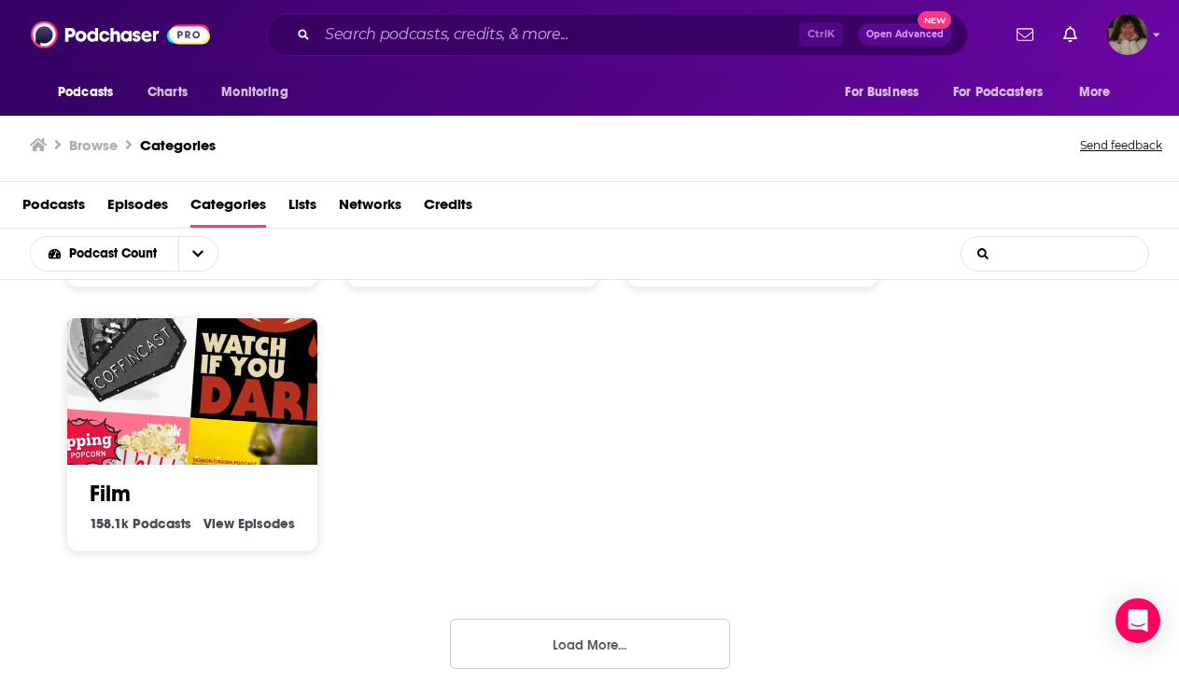
click at [586, 648] on button "Load More..." at bounding box center [590, 644] width 280 height 50
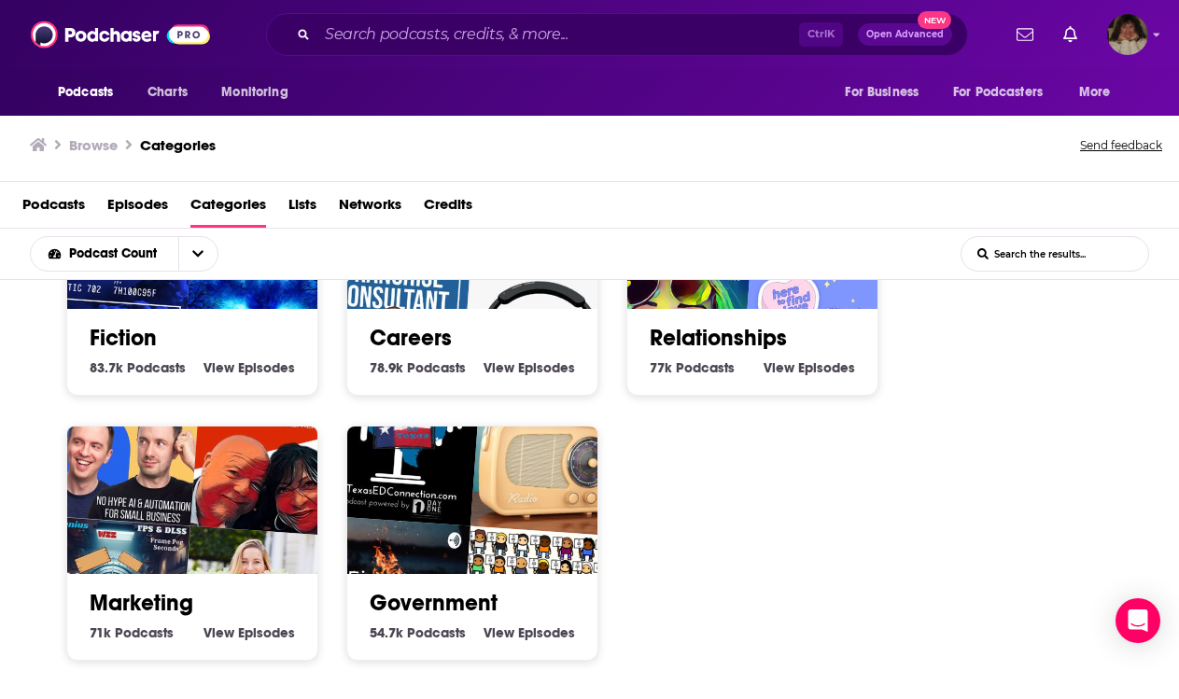
scroll to position [2630, 0]
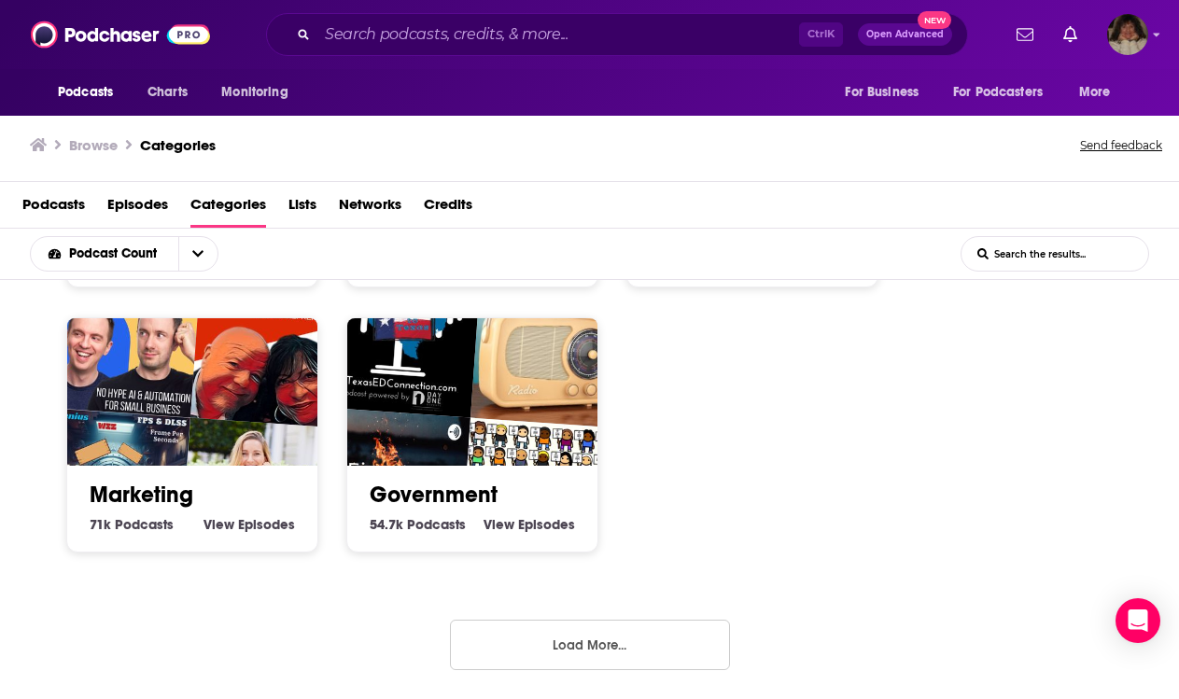
click at [534, 651] on button "Load More..." at bounding box center [590, 645] width 280 height 50
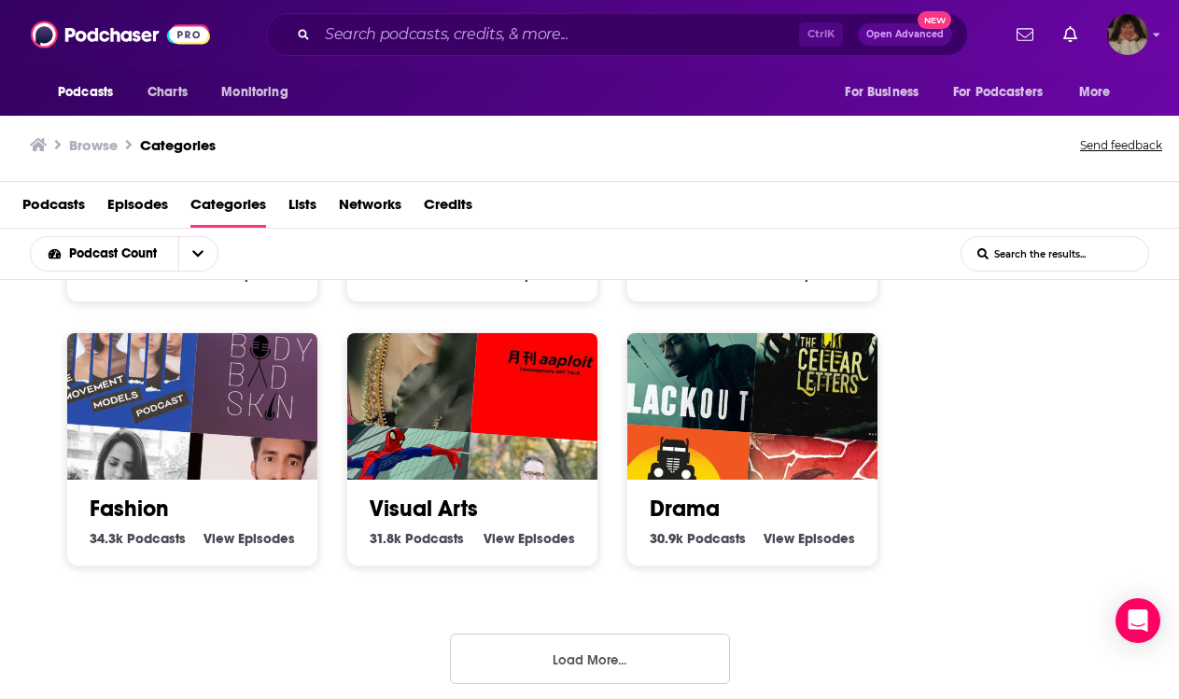
scroll to position [3952, 0]
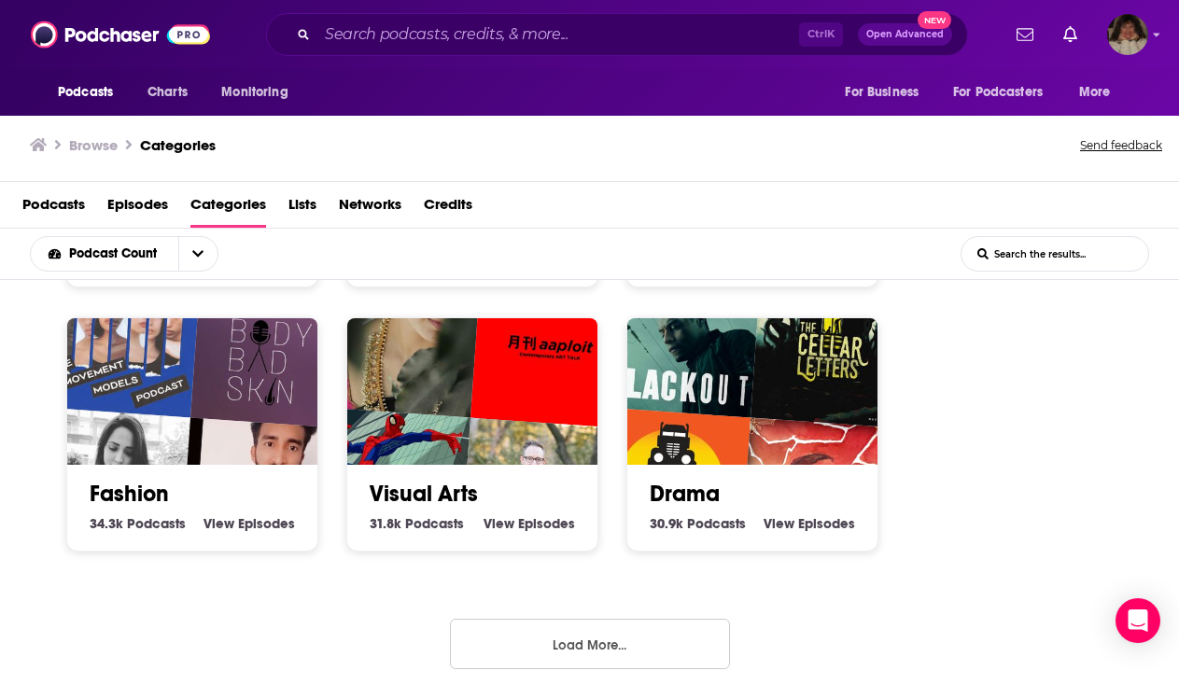
click at [680, 645] on button "Load More..." at bounding box center [590, 644] width 280 height 50
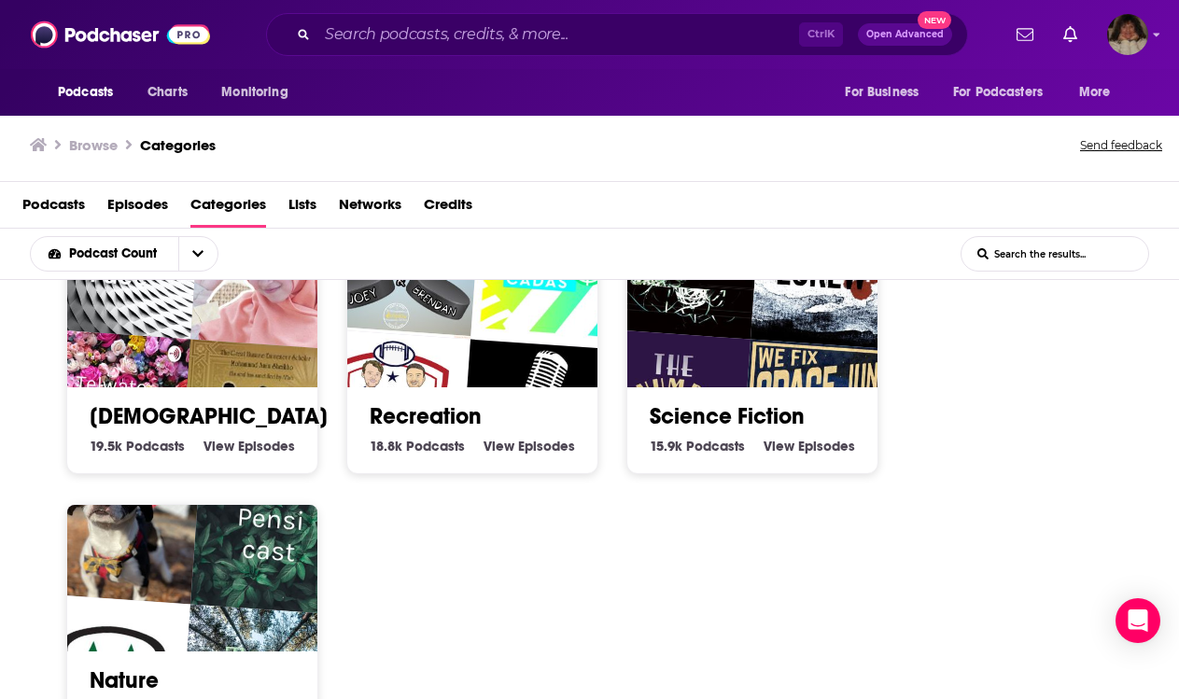
scroll to position [5538, 0]
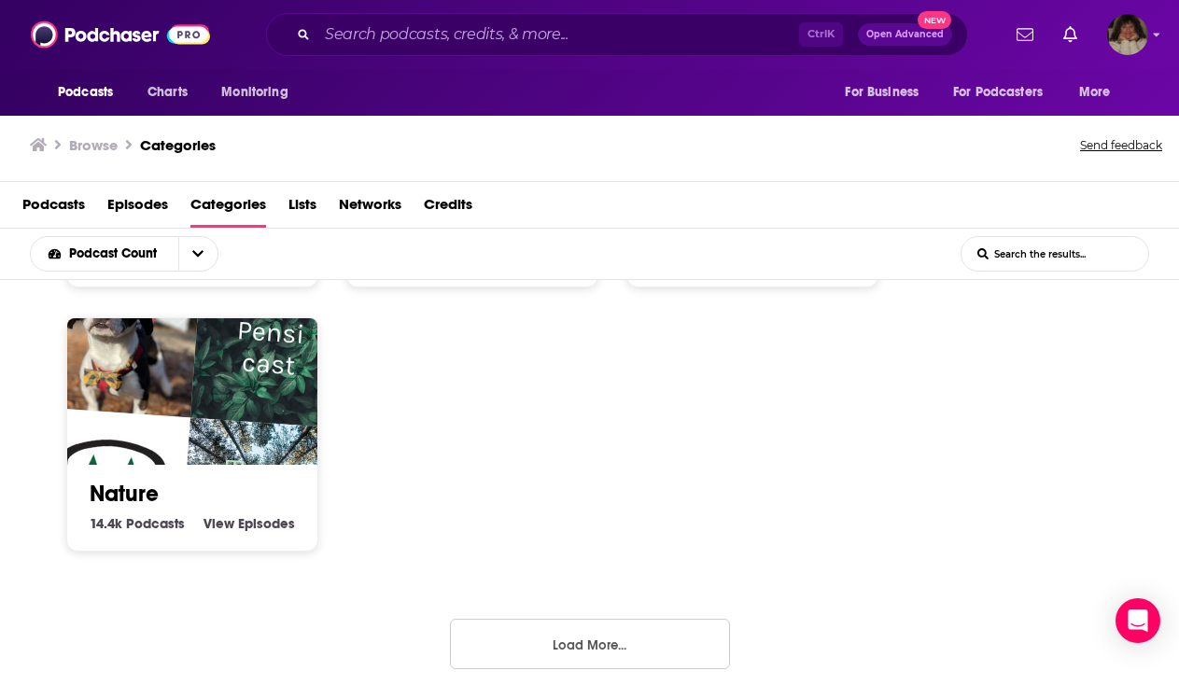
click at [623, 642] on button "Load More..." at bounding box center [590, 644] width 280 height 50
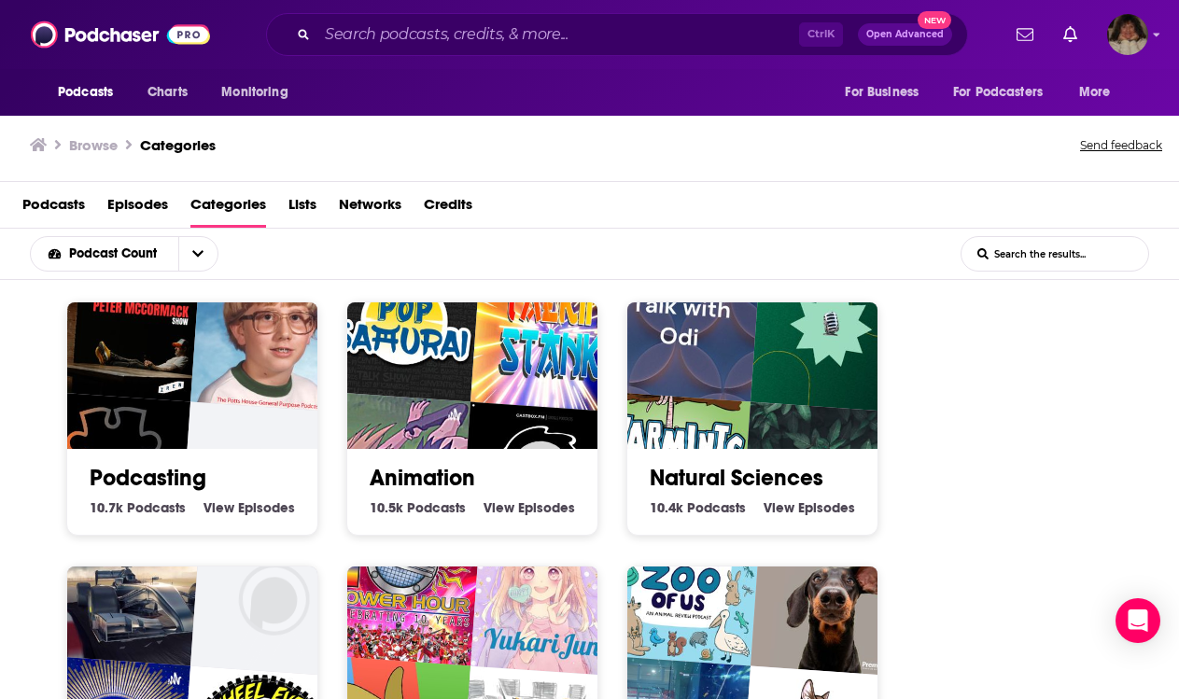
scroll to position [5632, 0]
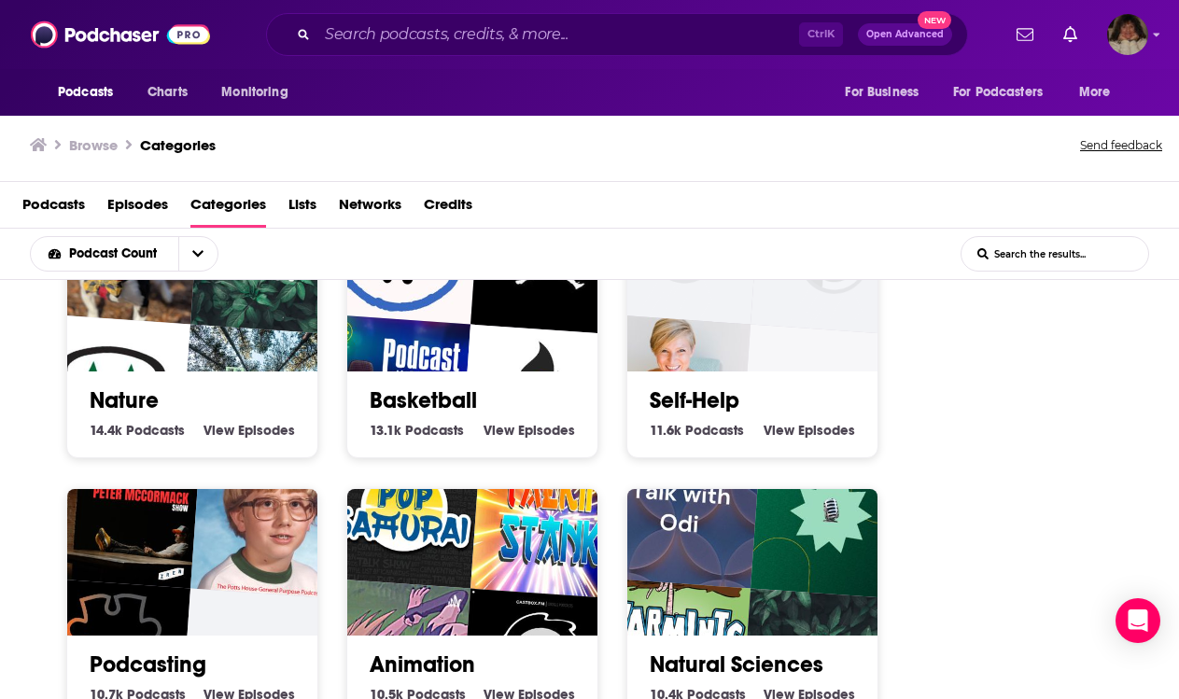
click at [710, 402] on link "Self-Help" at bounding box center [695, 400] width 90 height 28
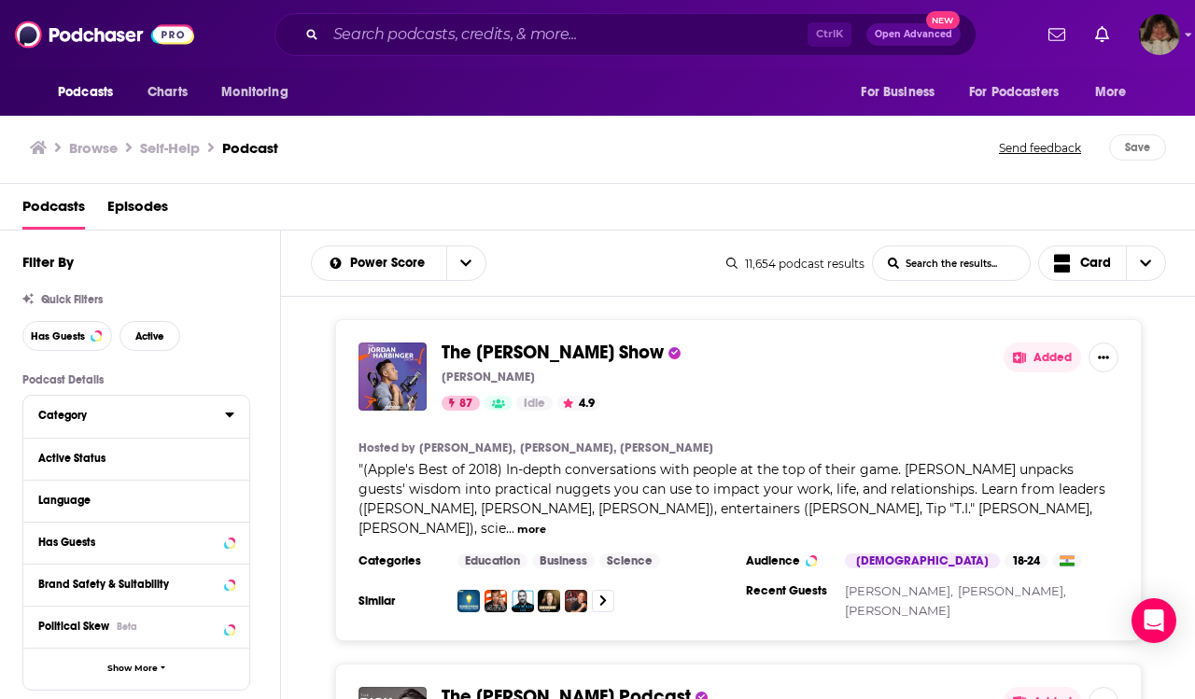
click at [233, 416] on icon at bounding box center [229, 414] width 9 height 15
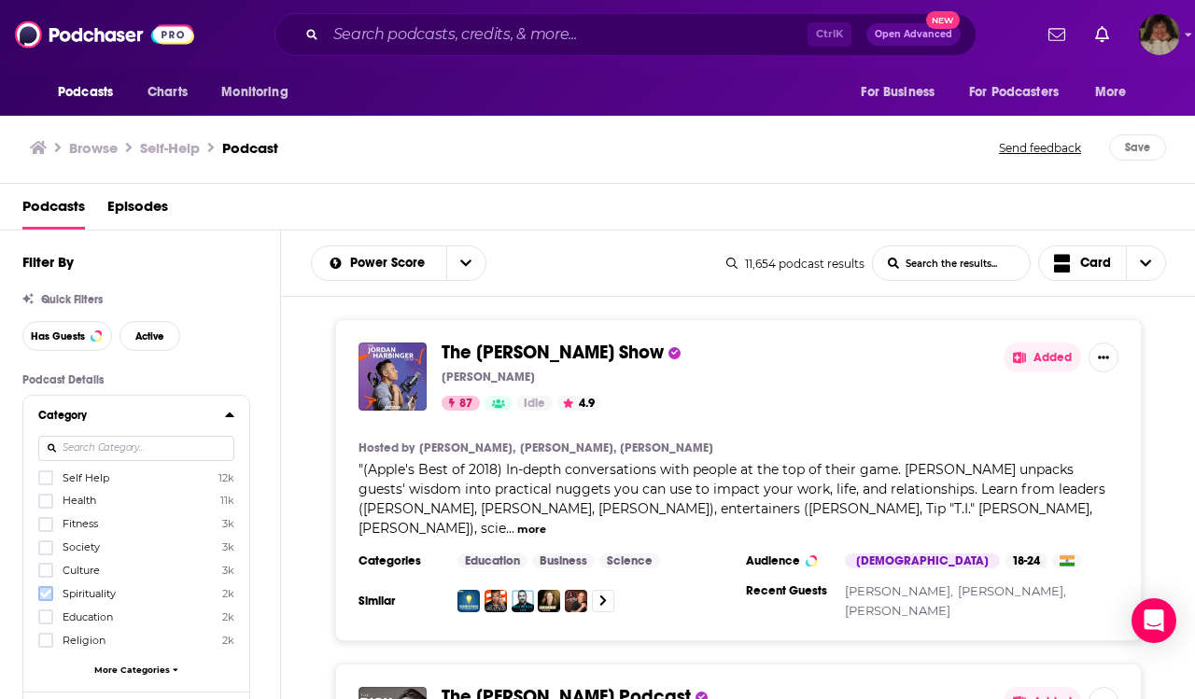
click at [42, 598] on icon at bounding box center [45, 593] width 11 height 11
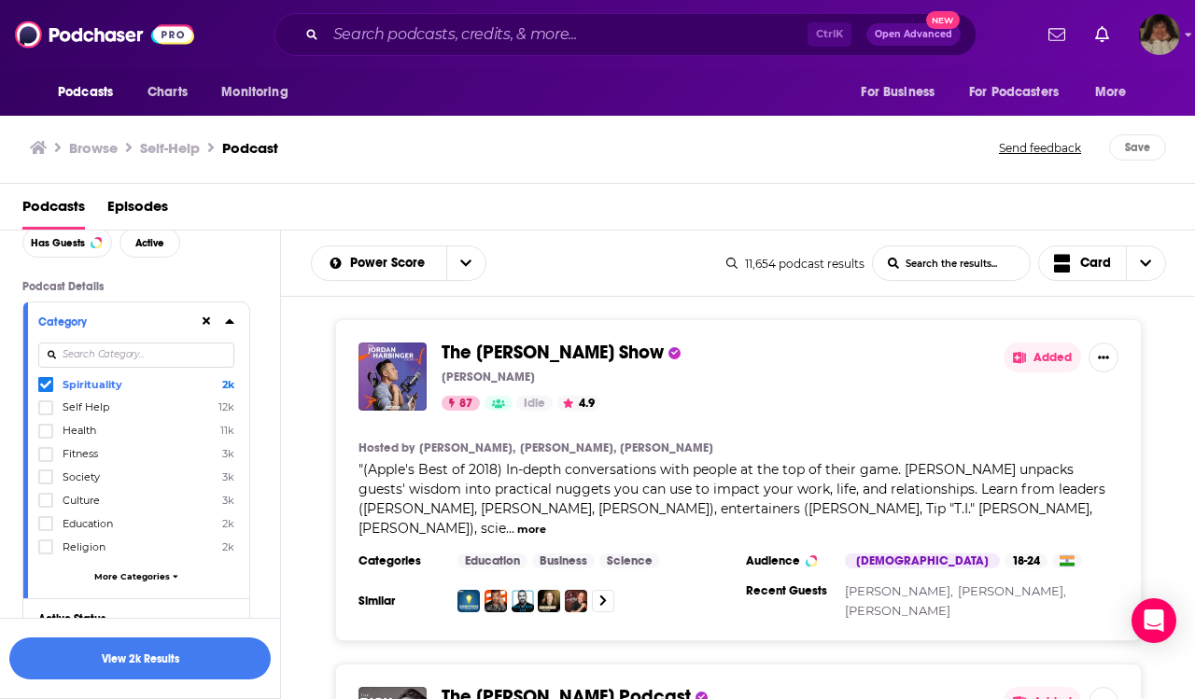
scroll to position [187, 0]
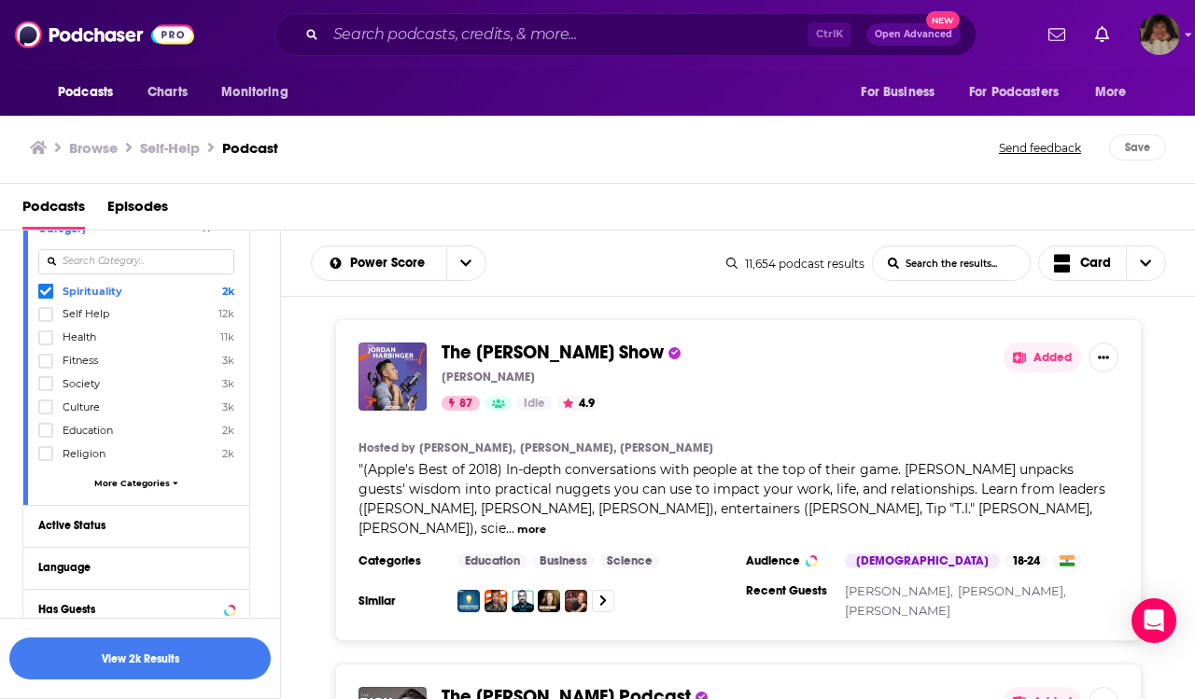
click at [114, 483] on span "More Categories" at bounding box center [132, 483] width 76 height 10
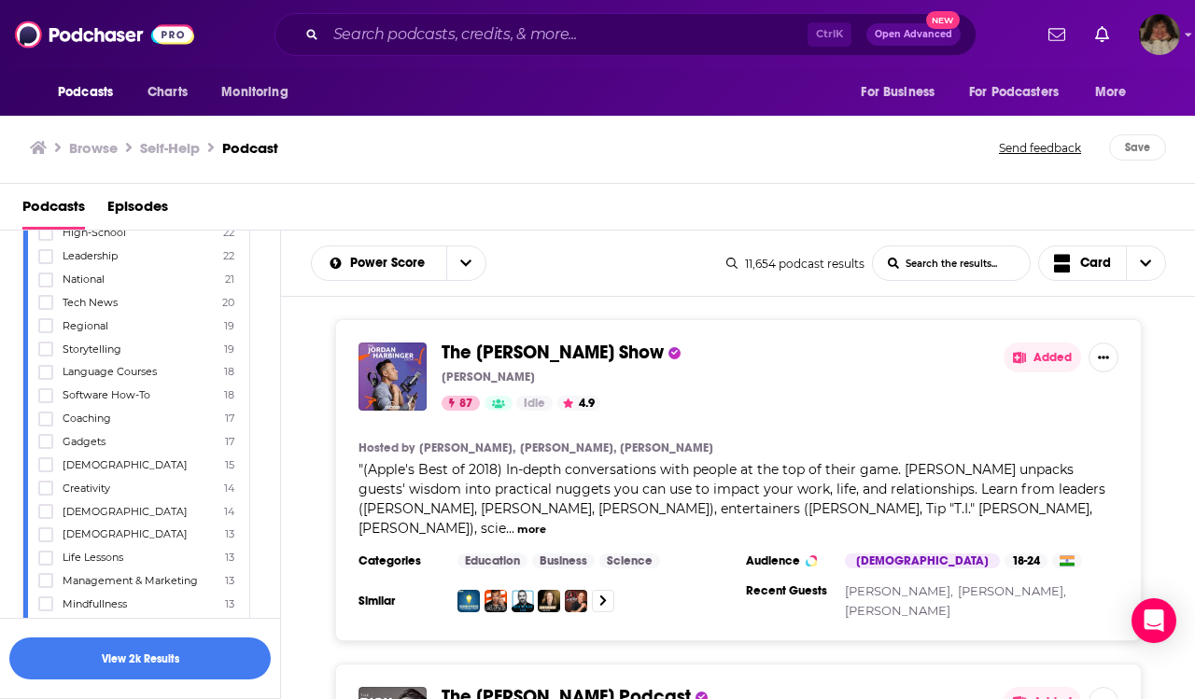
scroll to position [2240, 0]
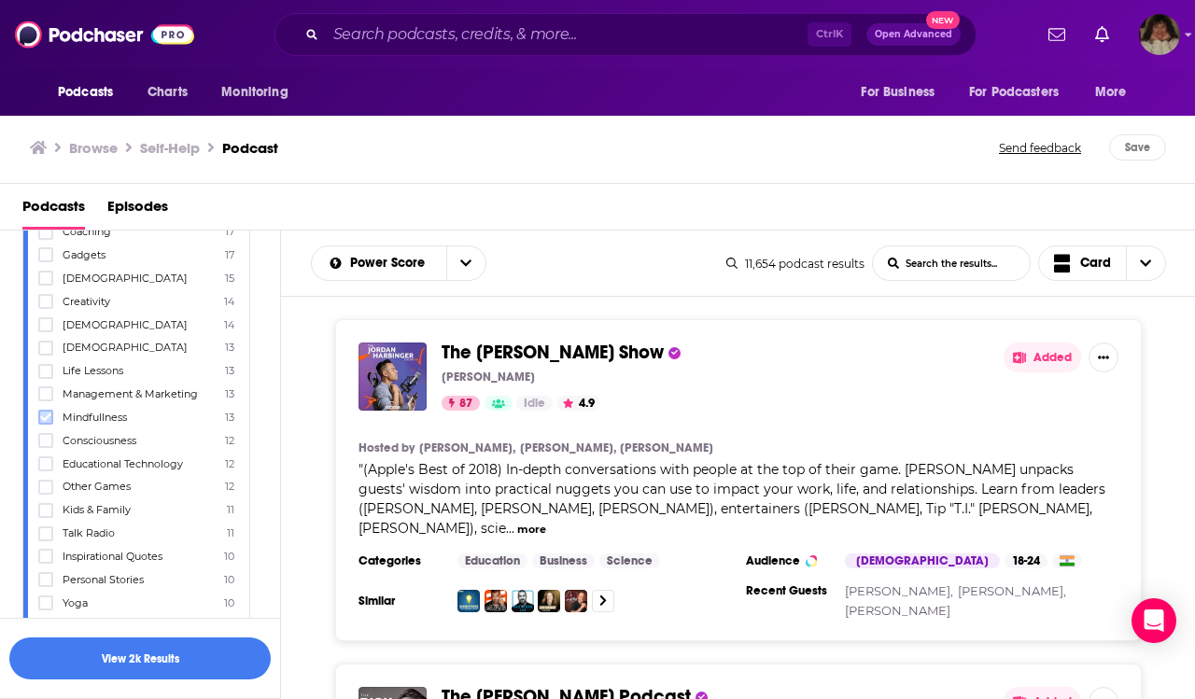
click at [41, 421] on icon at bounding box center [45, 417] width 11 height 8
click at [44, 445] on icon at bounding box center [45, 441] width 11 height 8
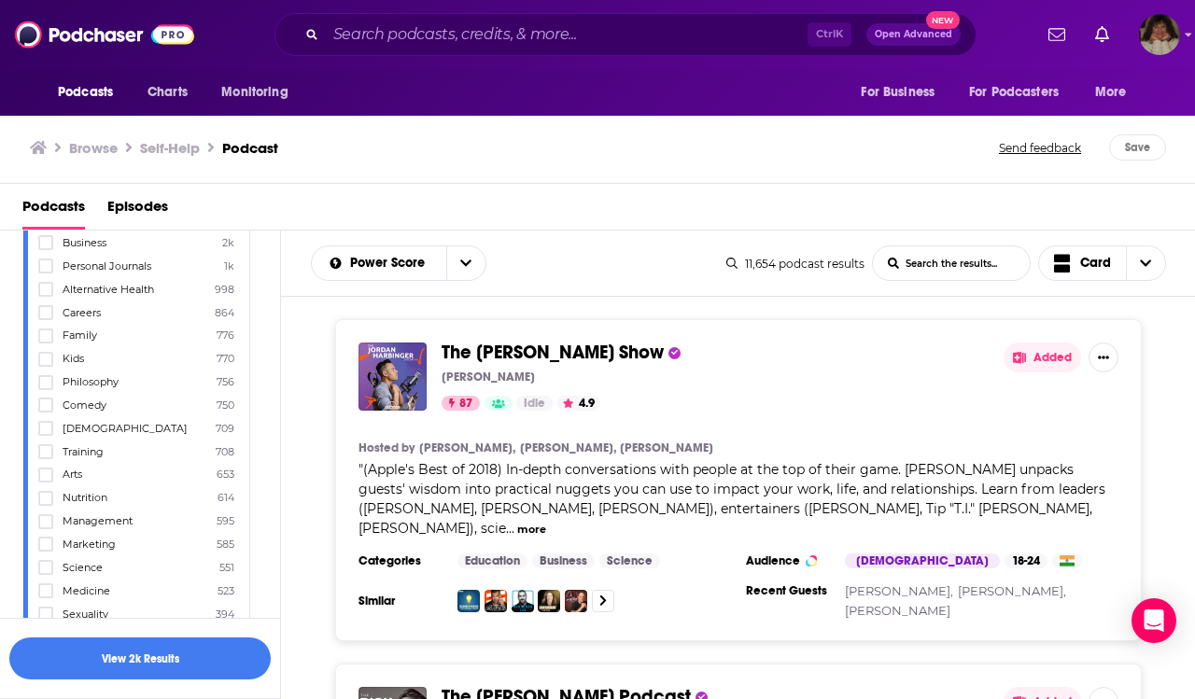
scroll to position [0, 0]
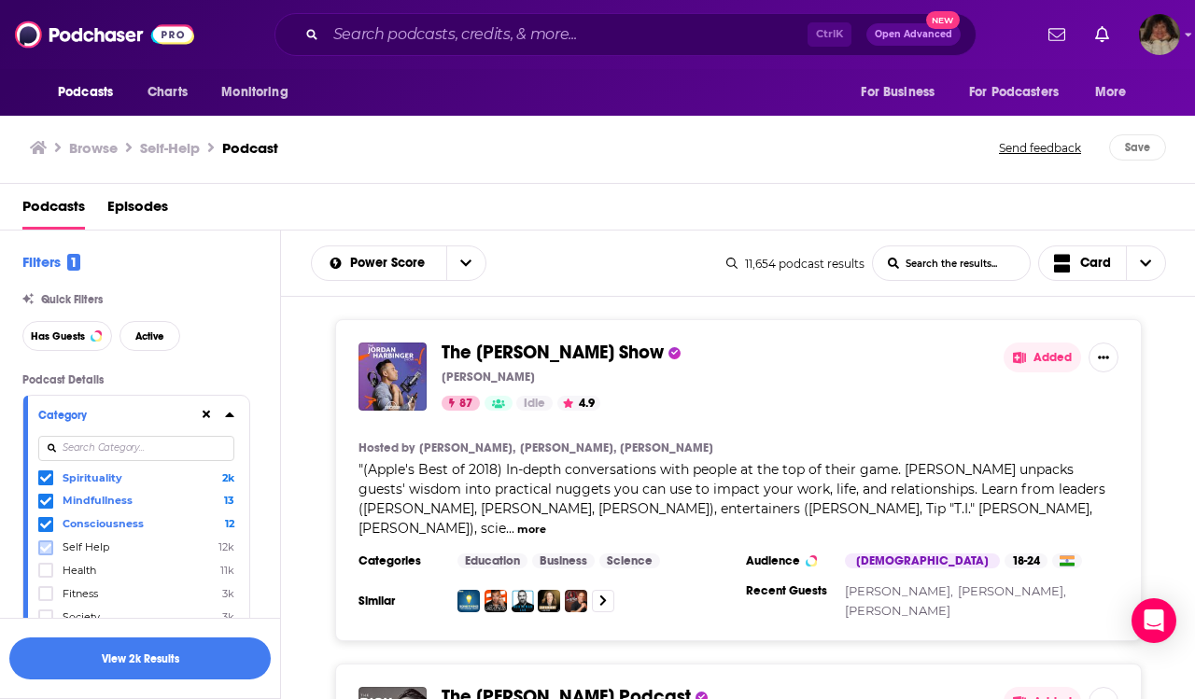
click at [52, 555] on label at bounding box center [45, 547] width 15 height 15
click at [77, 342] on span "Has Guests" at bounding box center [58, 336] width 54 height 10
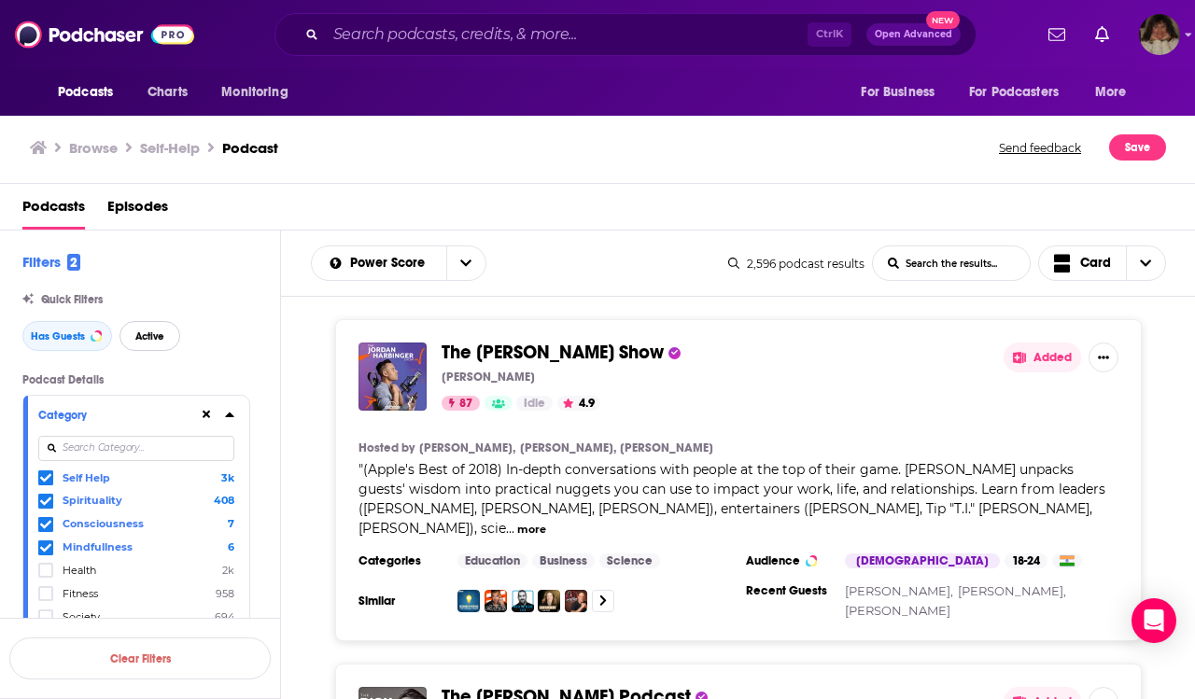
click at [148, 339] on span "Active" at bounding box center [149, 336] width 29 height 10
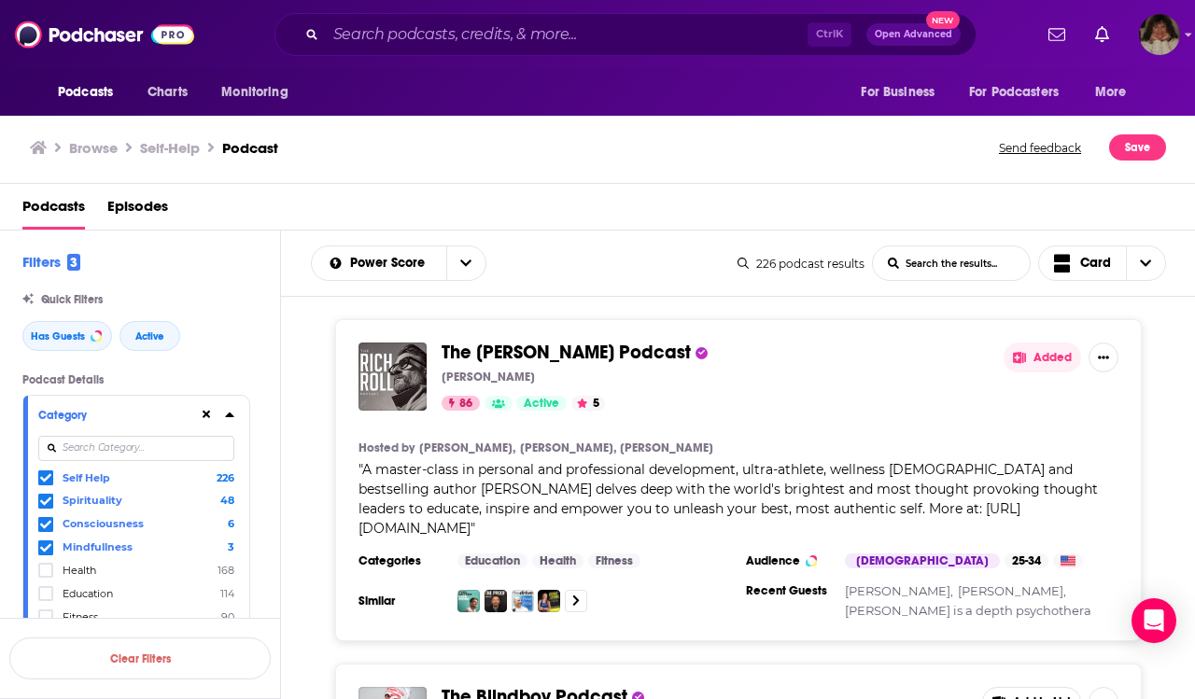
click at [1052, 367] on button "Added" at bounding box center [1041, 358] width 77 height 30
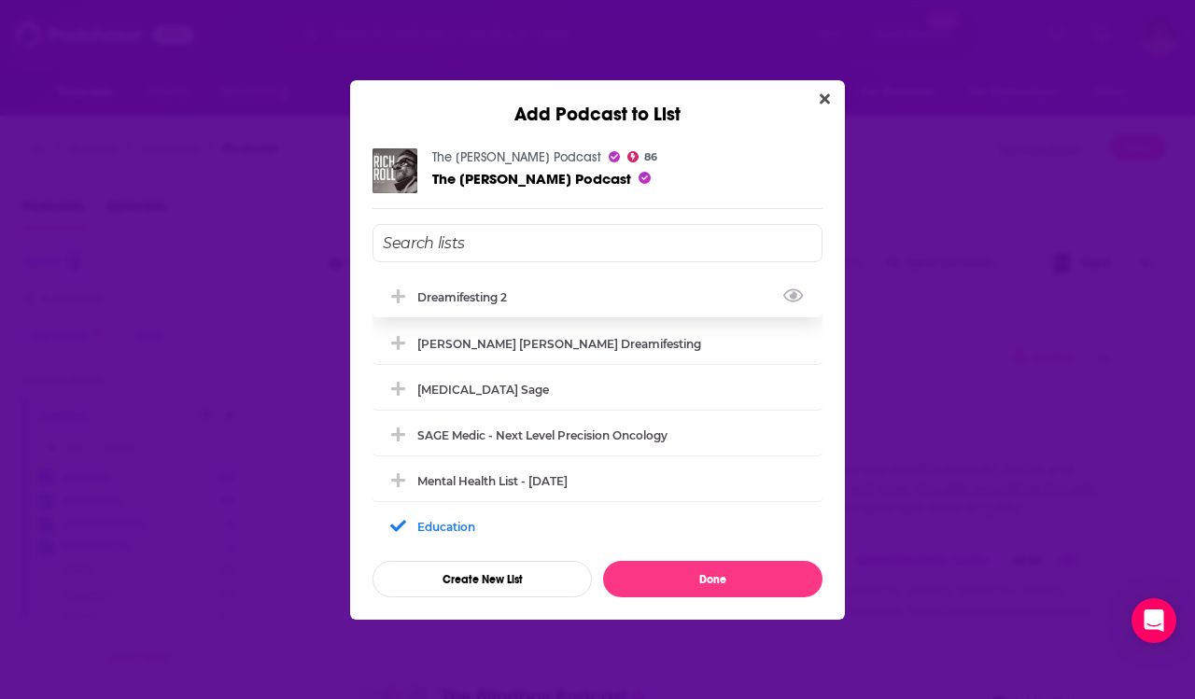
click at [461, 296] on div "Dreamifesting 2" at bounding box center [467, 297] width 101 height 14
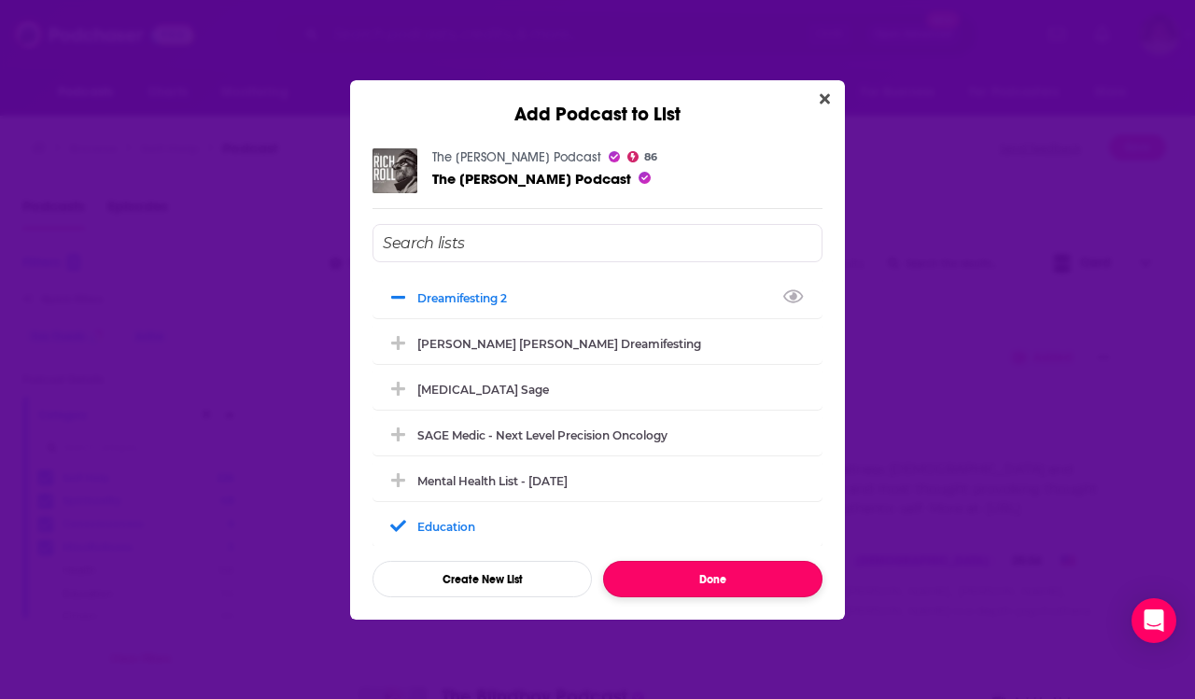
click at [766, 572] on button "Done" at bounding box center [712, 579] width 219 height 36
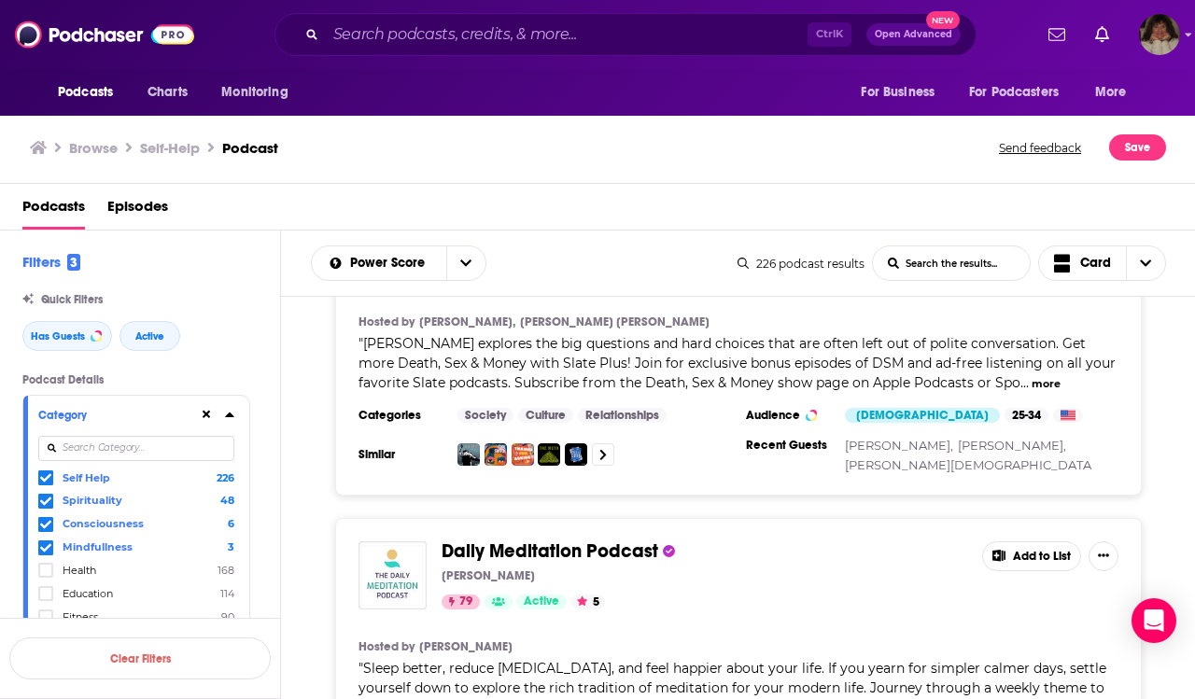
scroll to position [1213, 0]
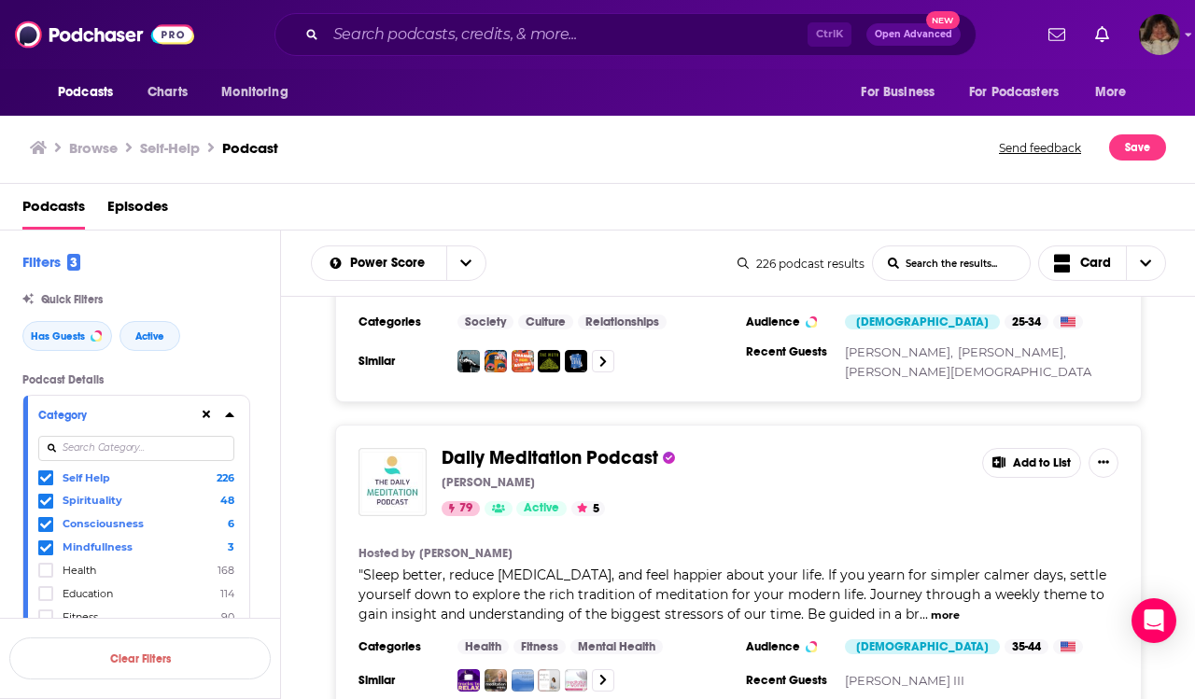
click at [1044, 448] on button "Add to List" at bounding box center [1031, 463] width 99 height 30
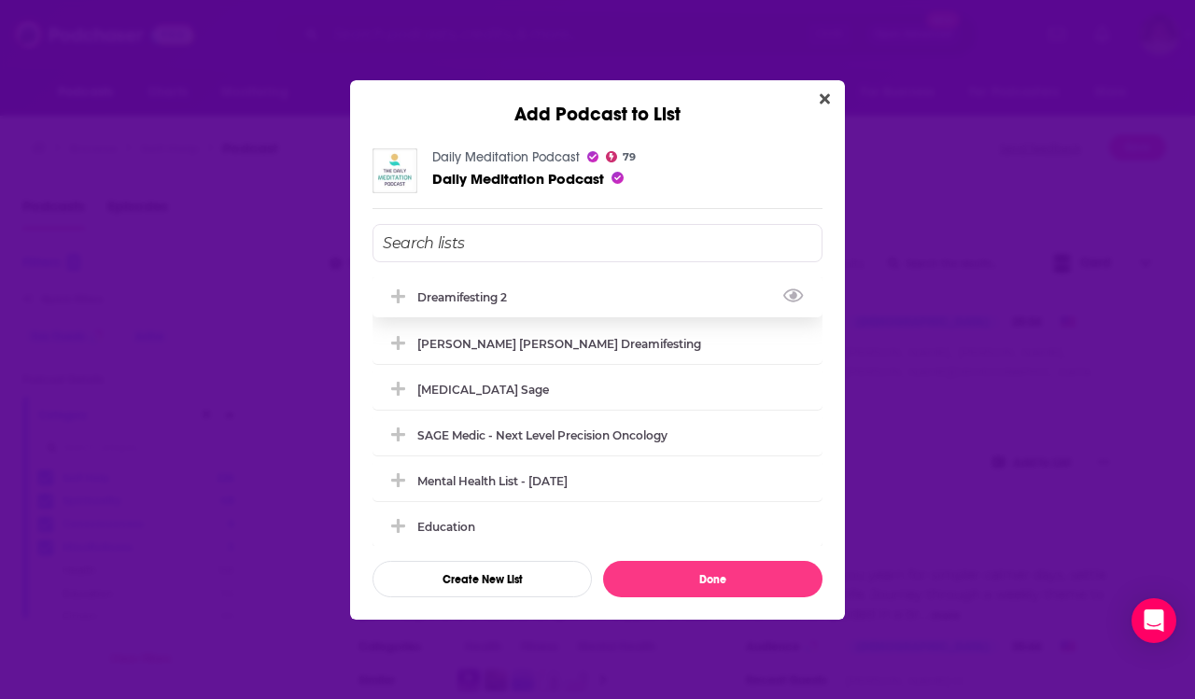
click at [478, 296] on div "Dreamifesting 2" at bounding box center [467, 297] width 101 height 14
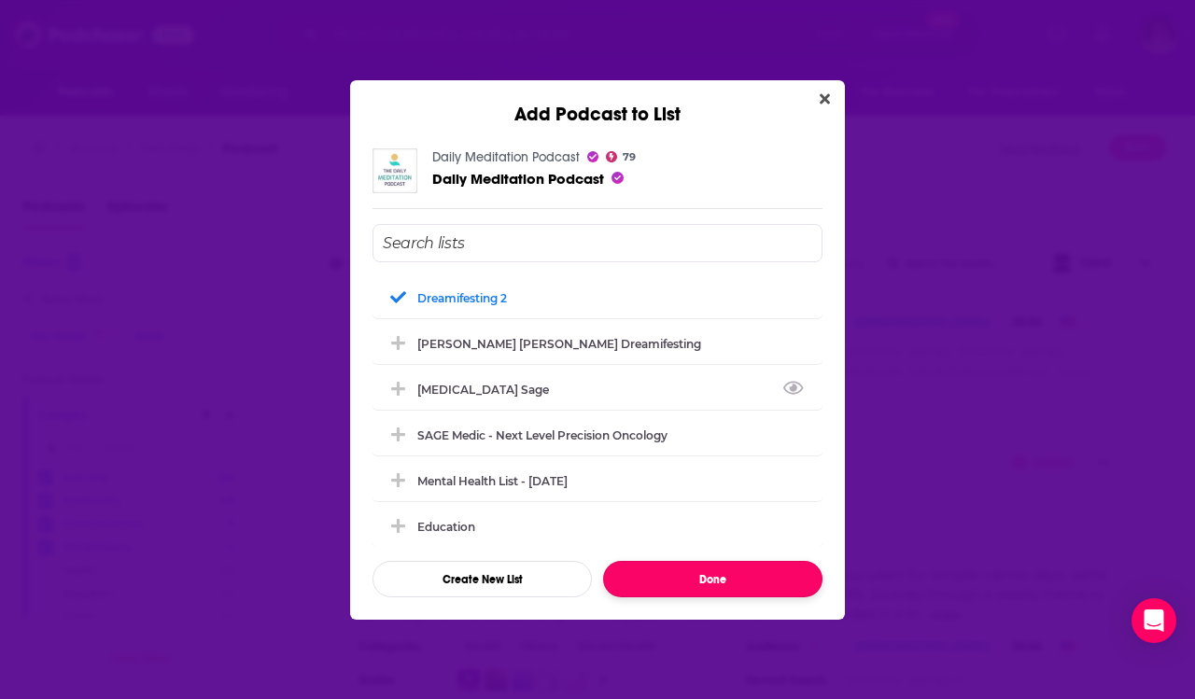
click at [785, 590] on button "Done" at bounding box center [712, 579] width 219 height 36
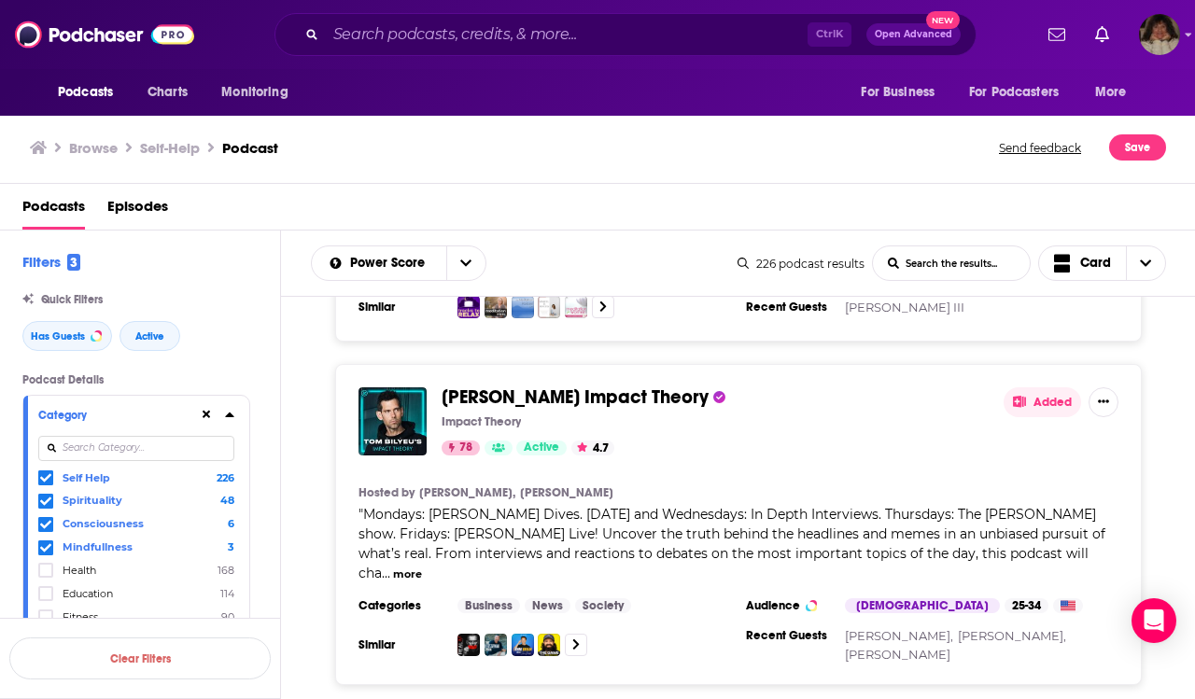
scroll to position [1773, 0]
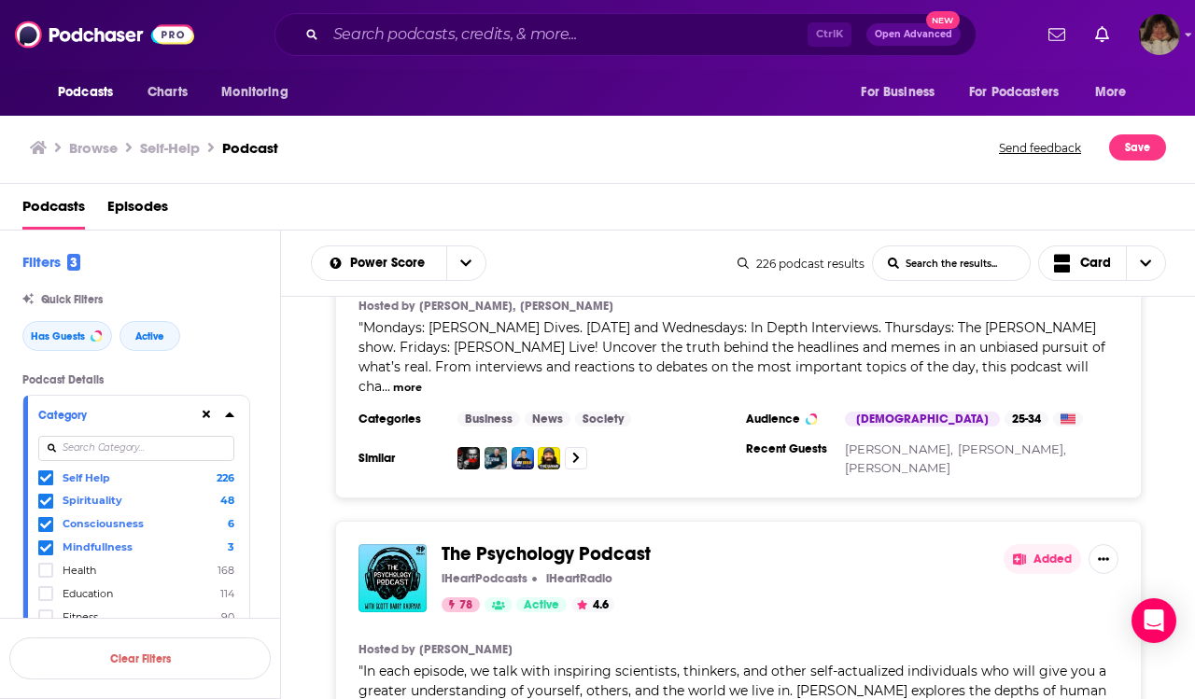
click at [1043, 544] on button "Added" at bounding box center [1041, 559] width 77 height 30
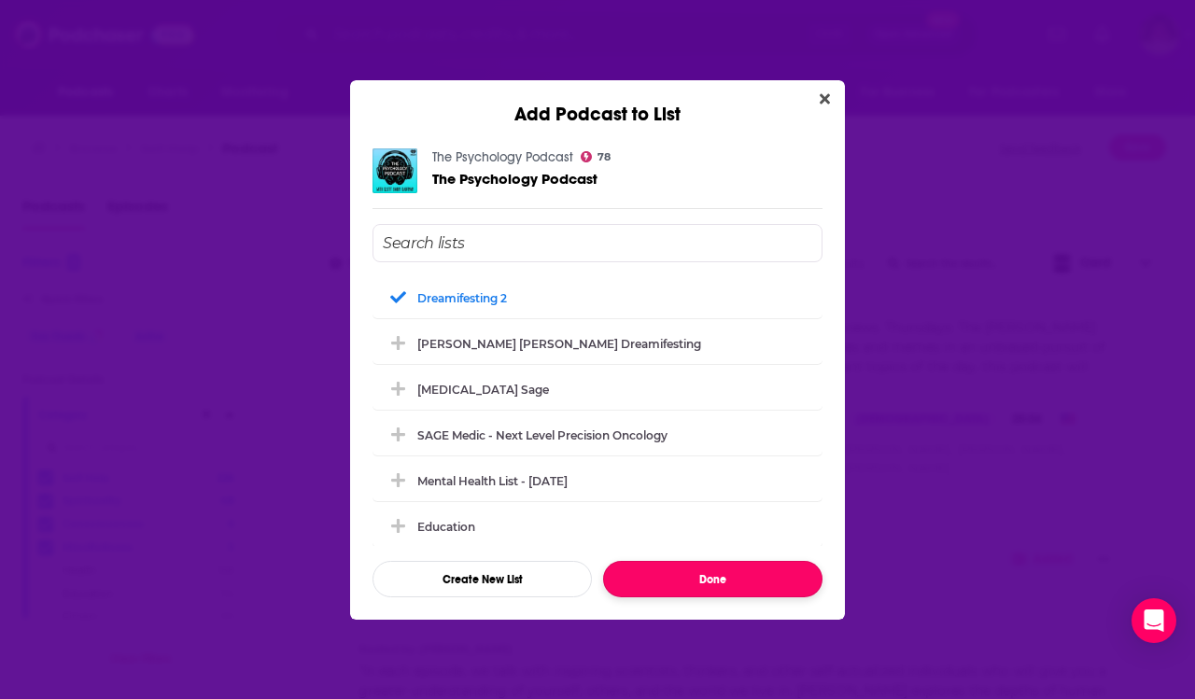
click at [805, 572] on button "Done" at bounding box center [712, 579] width 219 height 36
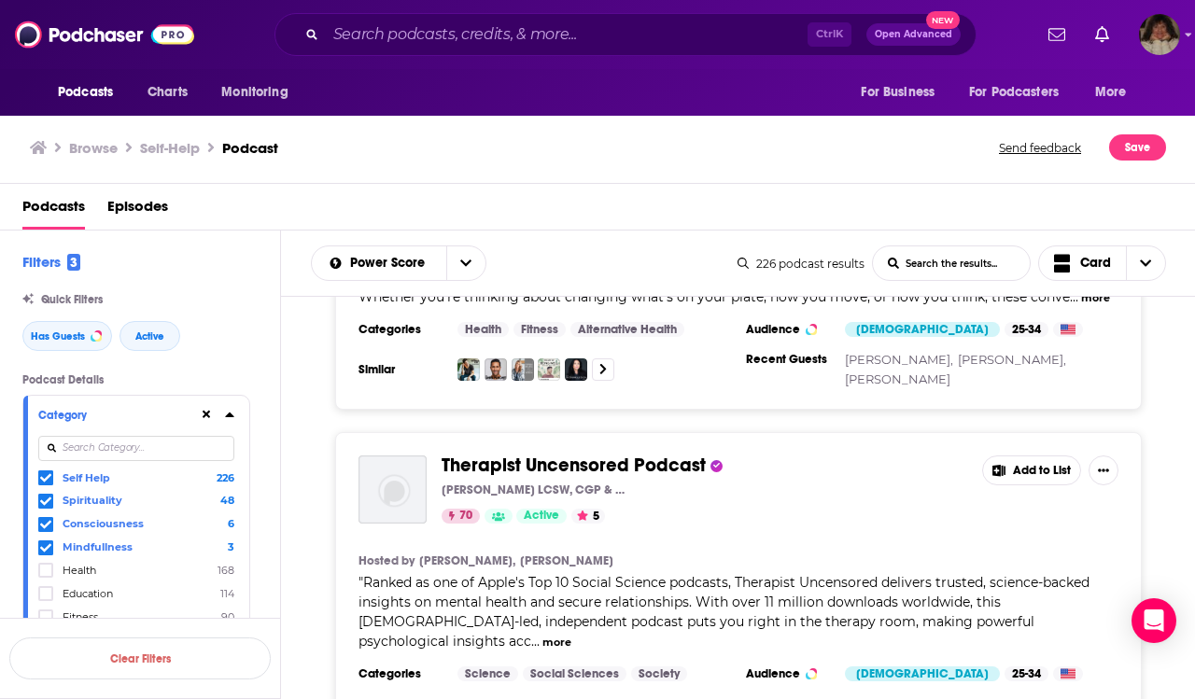
scroll to position [5693, 0]
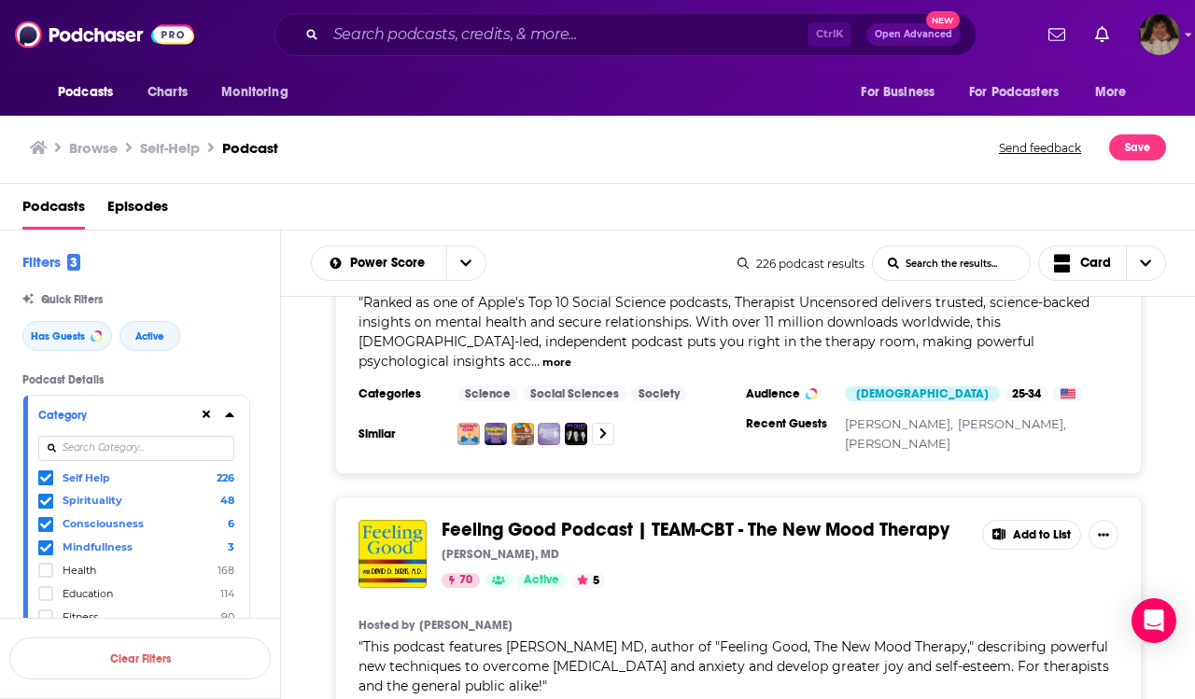
click at [1029, 520] on button "Add to List" at bounding box center [1031, 535] width 99 height 30
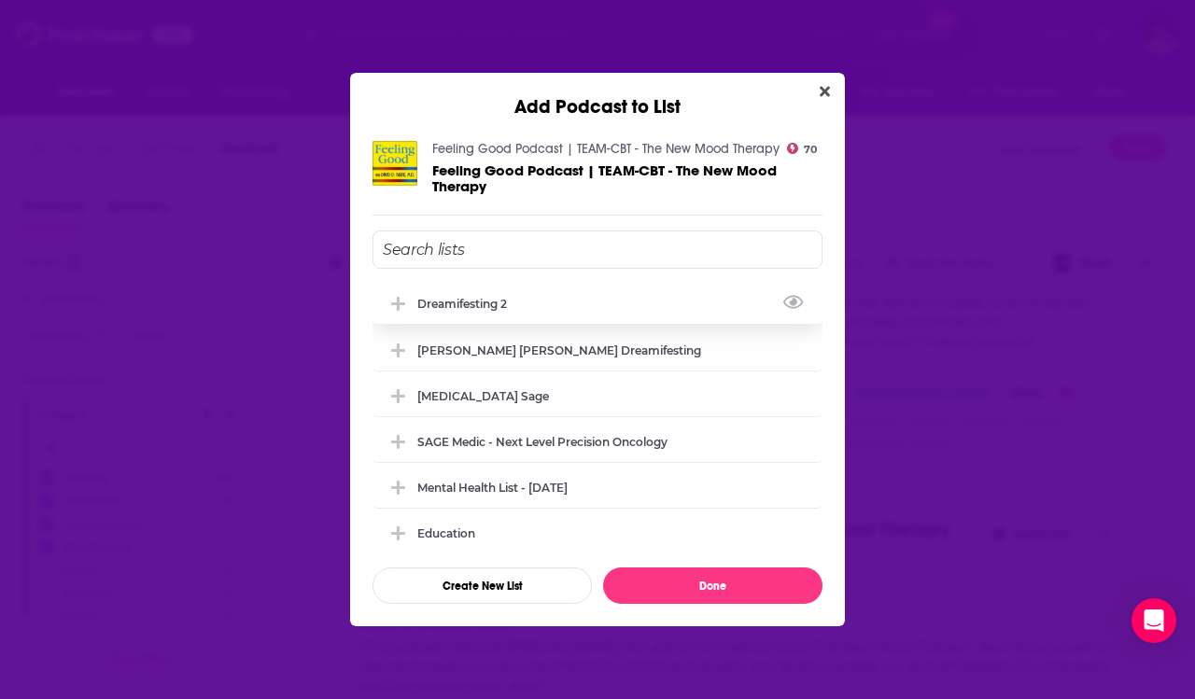
click at [461, 305] on div "Dreamifesting 2" at bounding box center [467, 304] width 101 height 14
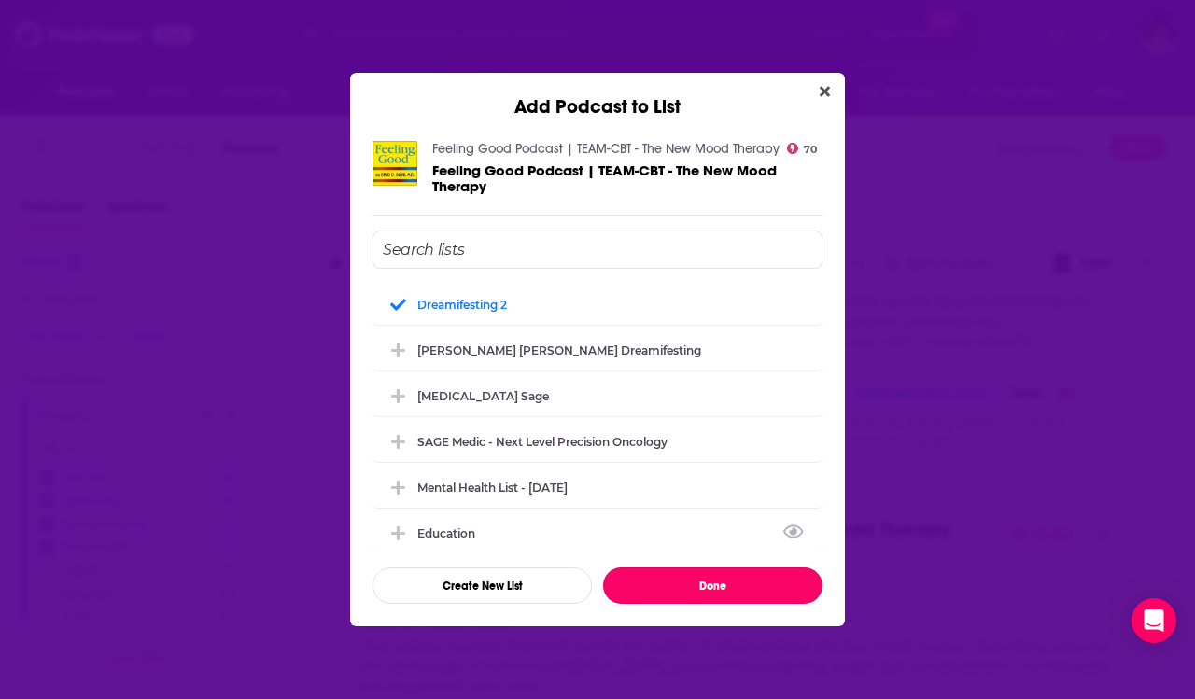
click at [772, 593] on button "Done" at bounding box center [712, 585] width 219 height 36
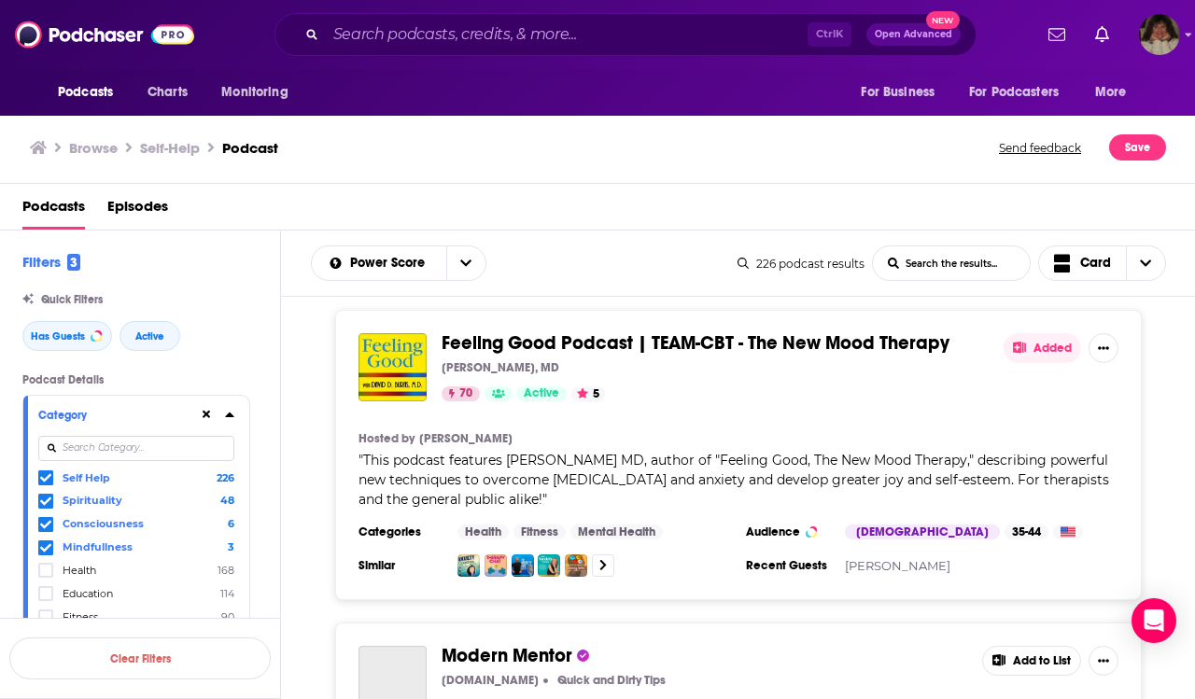
scroll to position [5973, 0]
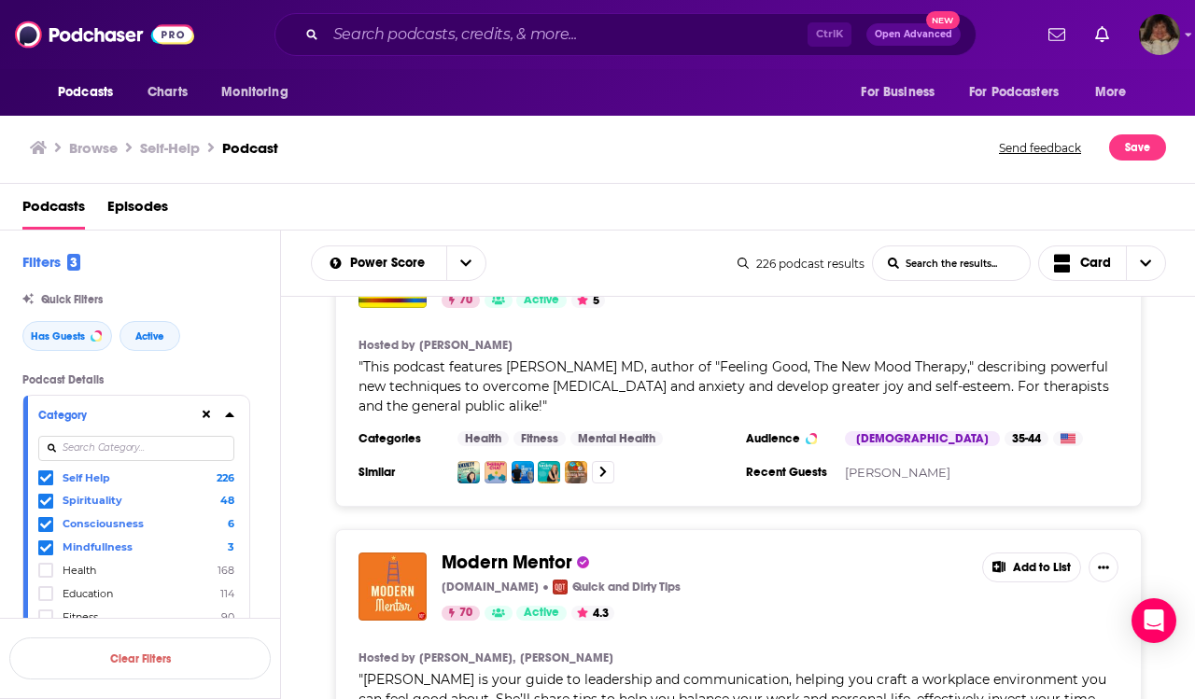
click at [1057, 553] on button "Add to List" at bounding box center [1031, 568] width 99 height 30
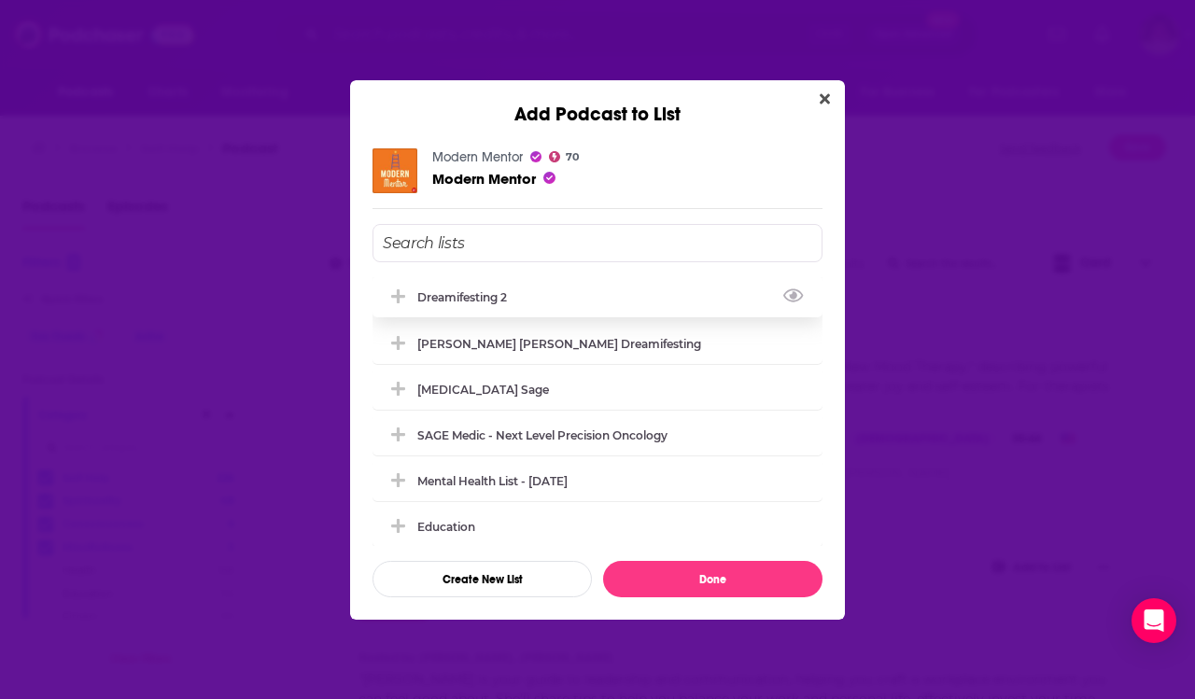
click at [451, 301] on div "Dreamifesting 2" at bounding box center [467, 297] width 101 height 14
click at [670, 575] on button "Done" at bounding box center [712, 579] width 219 height 36
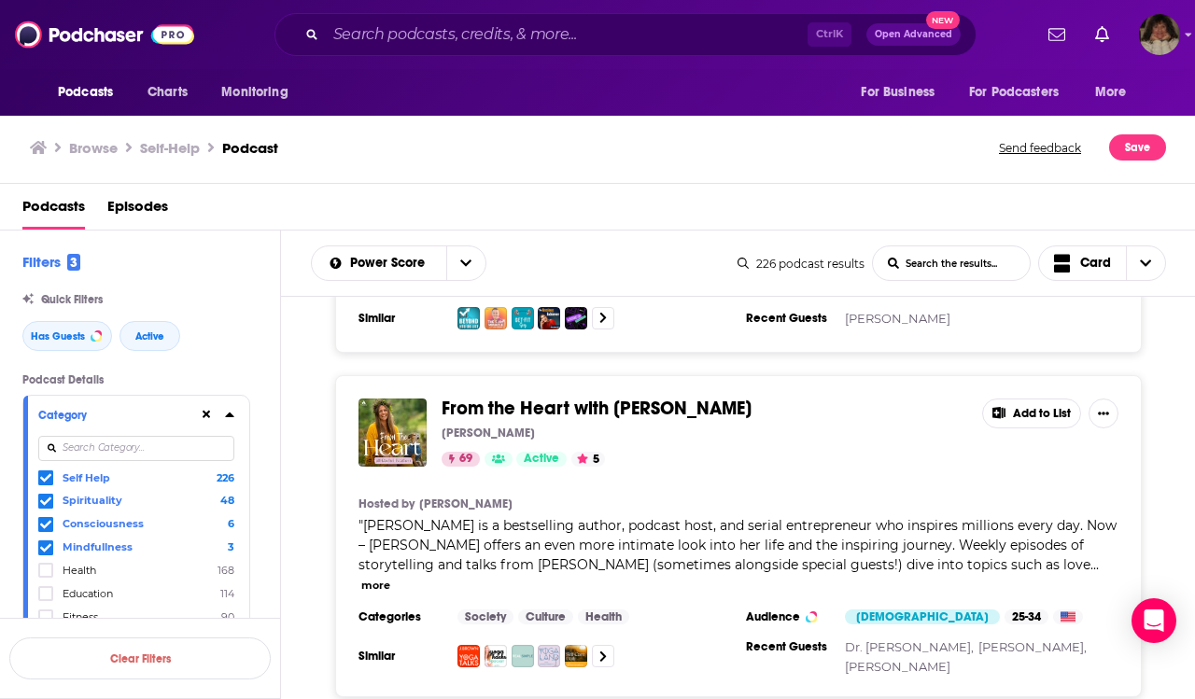
scroll to position [6253, 0]
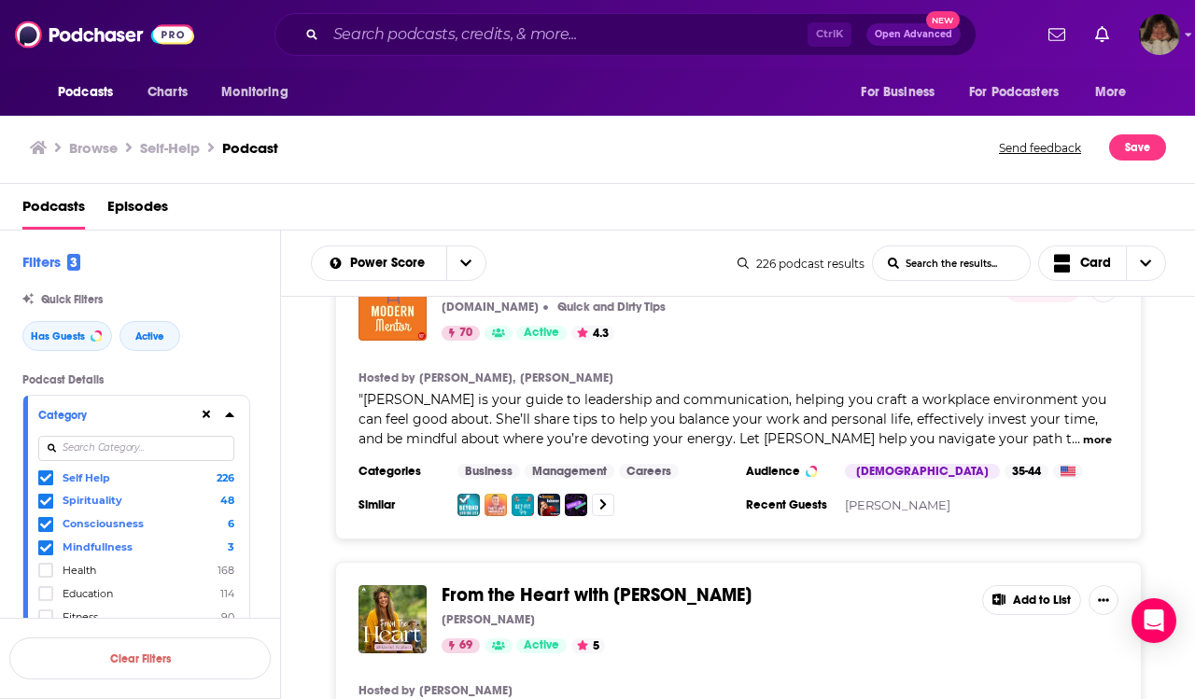
click at [1037, 585] on button "Add to List" at bounding box center [1031, 600] width 99 height 30
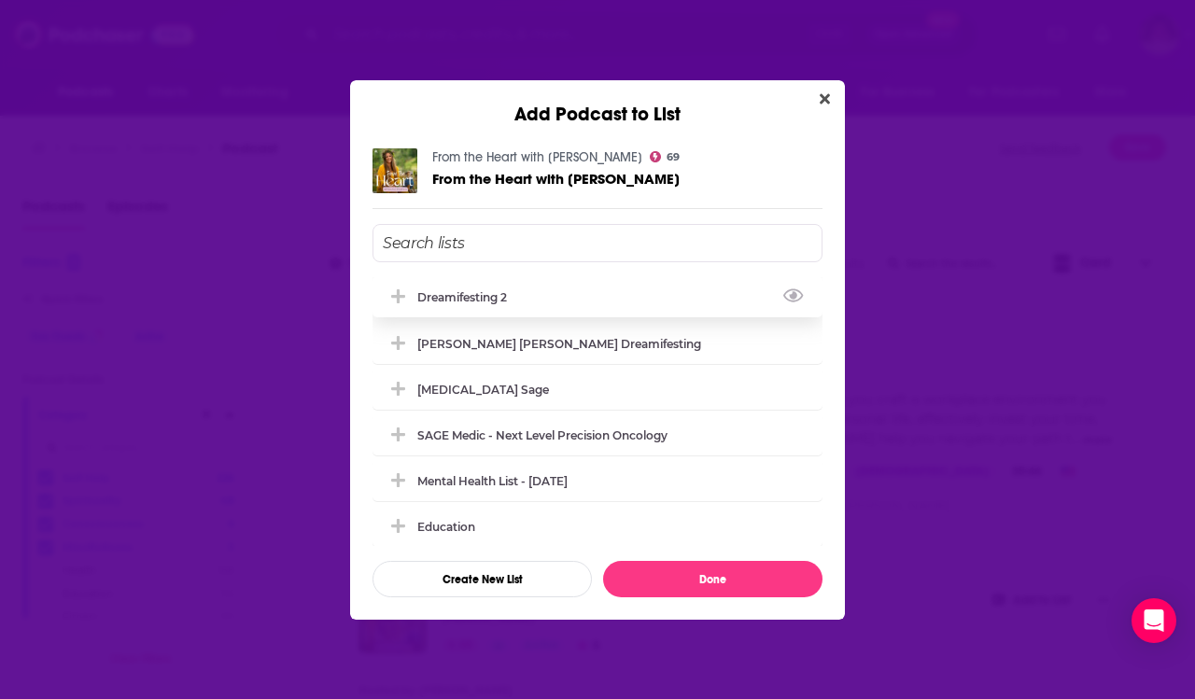
click at [477, 302] on div "Dreamifesting 2" at bounding box center [467, 297] width 101 height 14
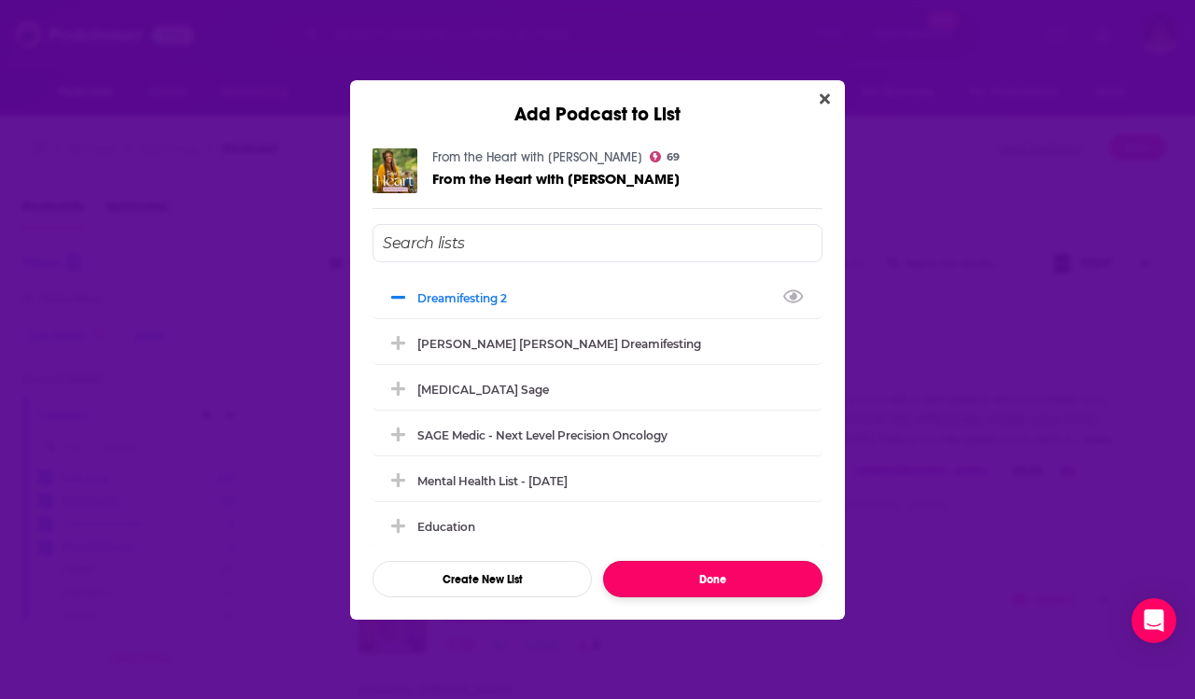
click at [756, 585] on button "Done" at bounding box center [712, 579] width 219 height 36
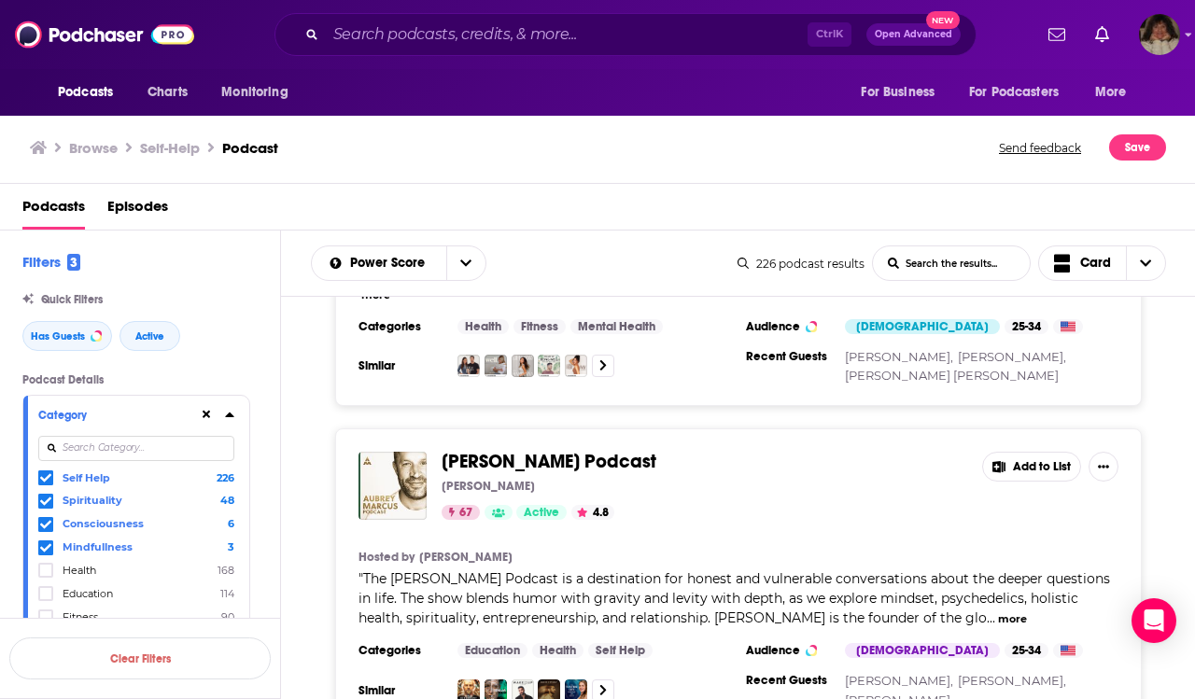
scroll to position [7286, 0]
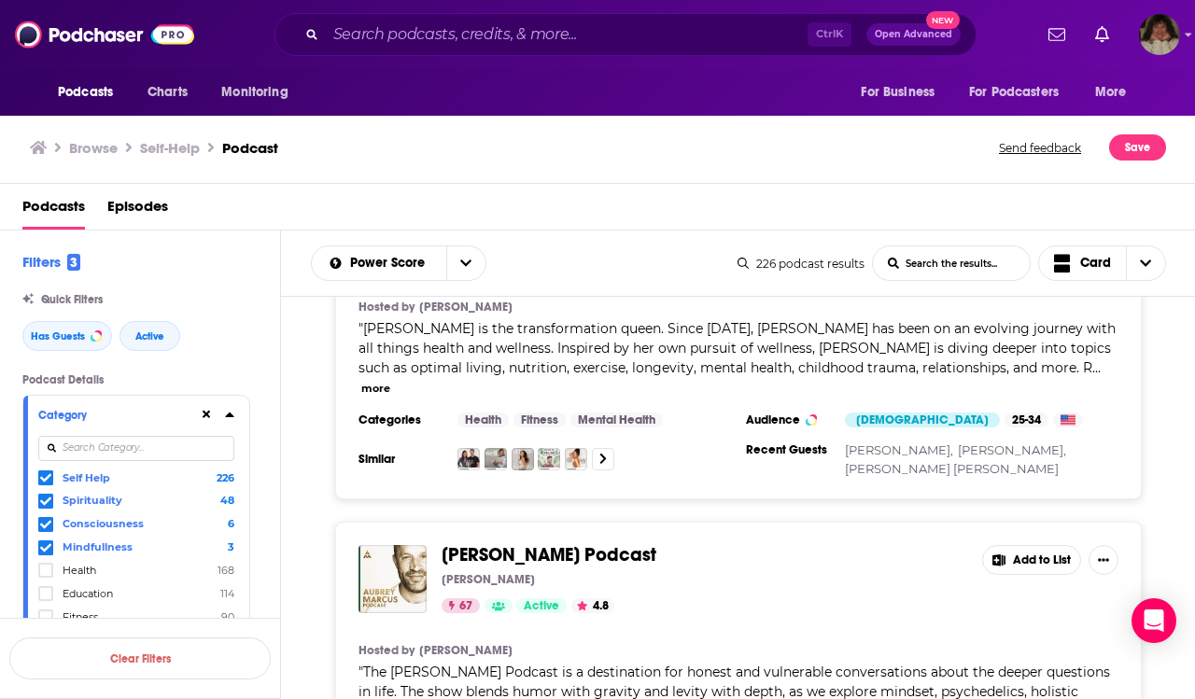
click at [1046, 545] on button "Add to List" at bounding box center [1031, 560] width 99 height 30
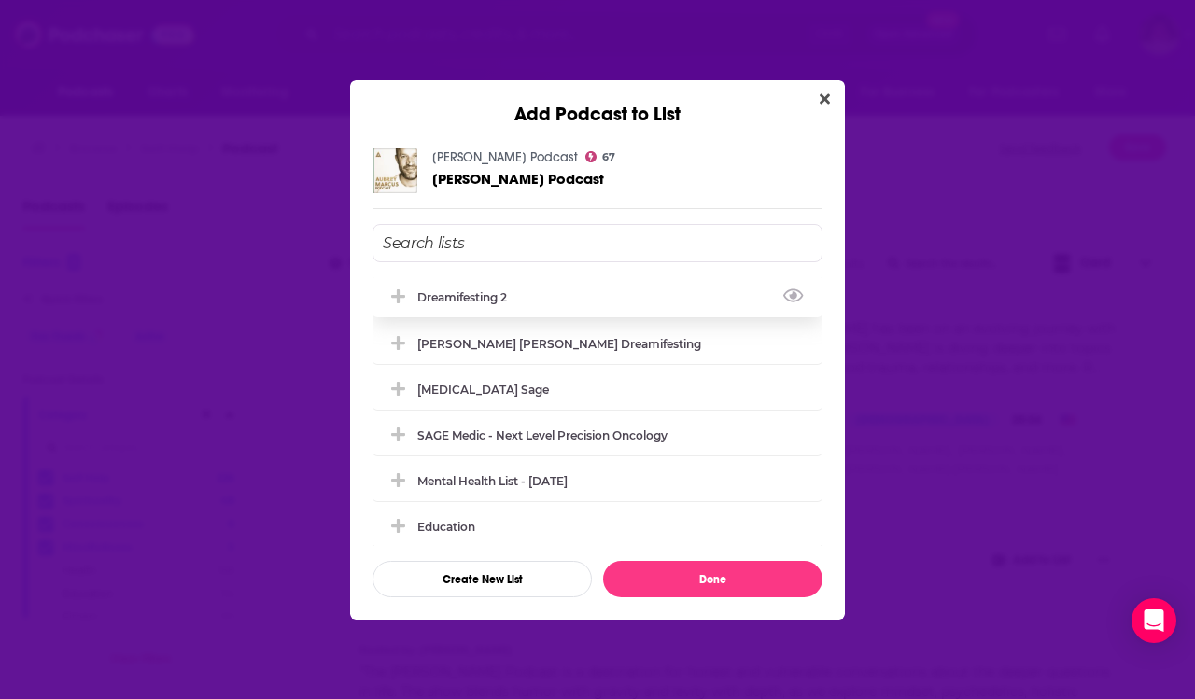
click at [483, 293] on div "Dreamifesting 2" at bounding box center [467, 297] width 101 height 14
click at [665, 582] on button "Done" at bounding box center [712, 579] width 219 height 36
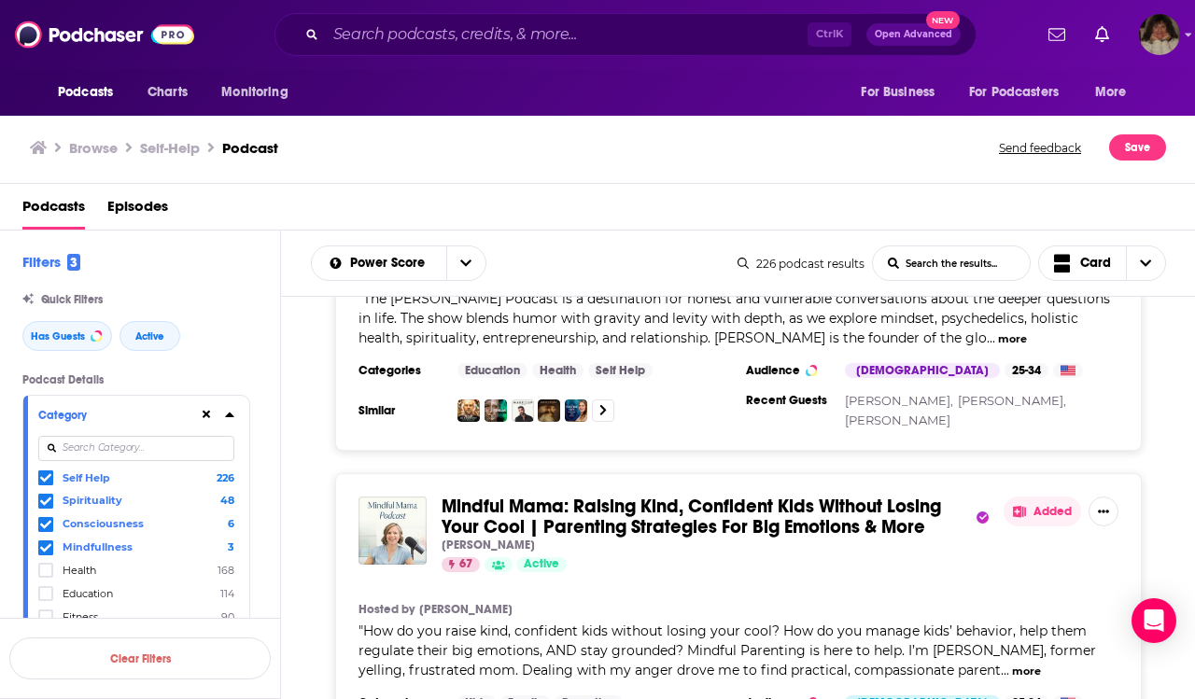
scroll to position [7718, 0]
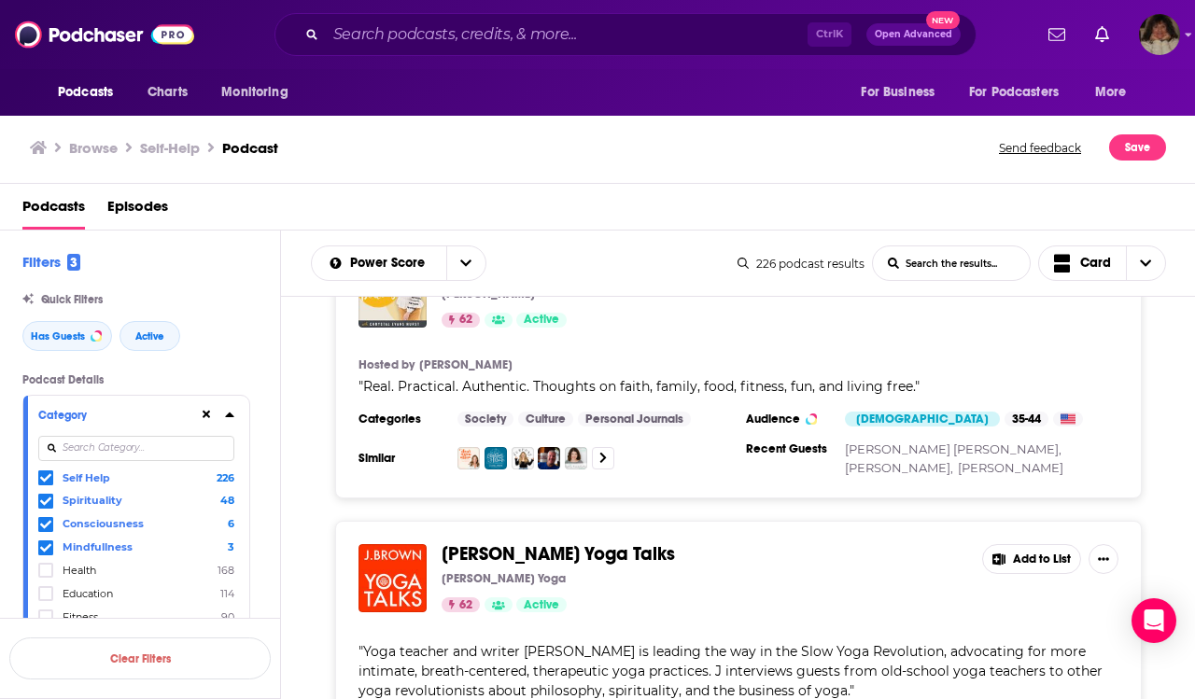
scroll to position [10144, 0]
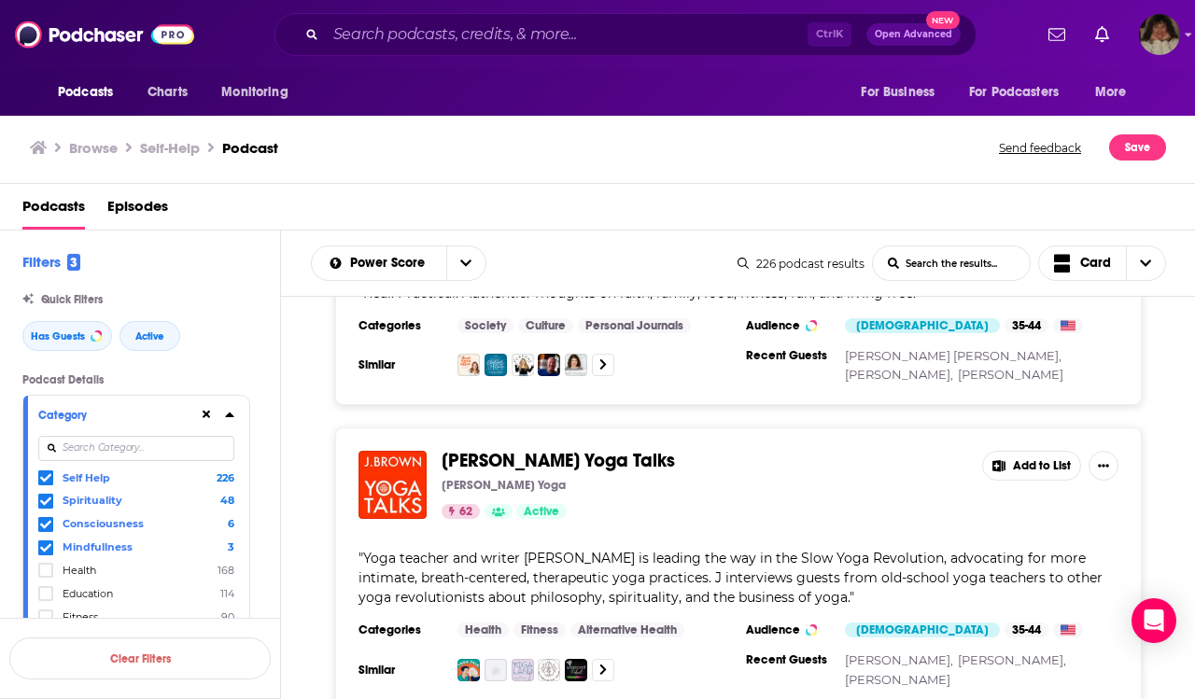
click at [1045, 451] on button "Add to List" at bounding box center [1031, 466] width 99 height 30
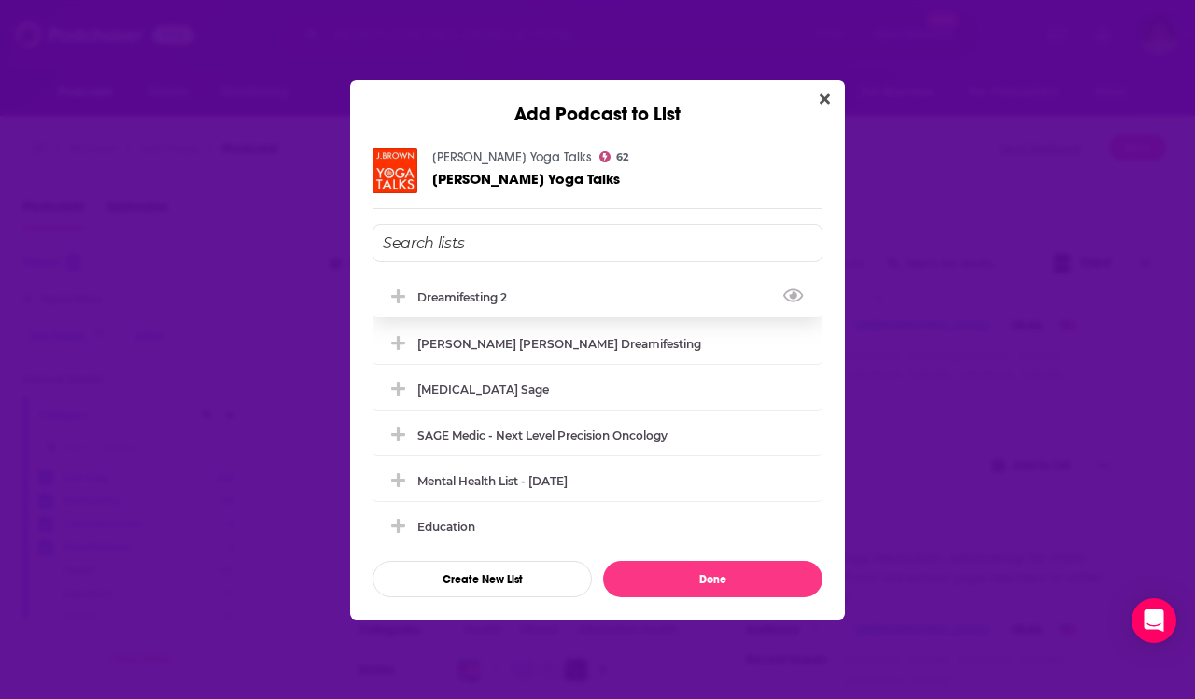
click at [494, 292] on div "Dreamifesting 2" at bounding box center [467, 297] width 101 height 14
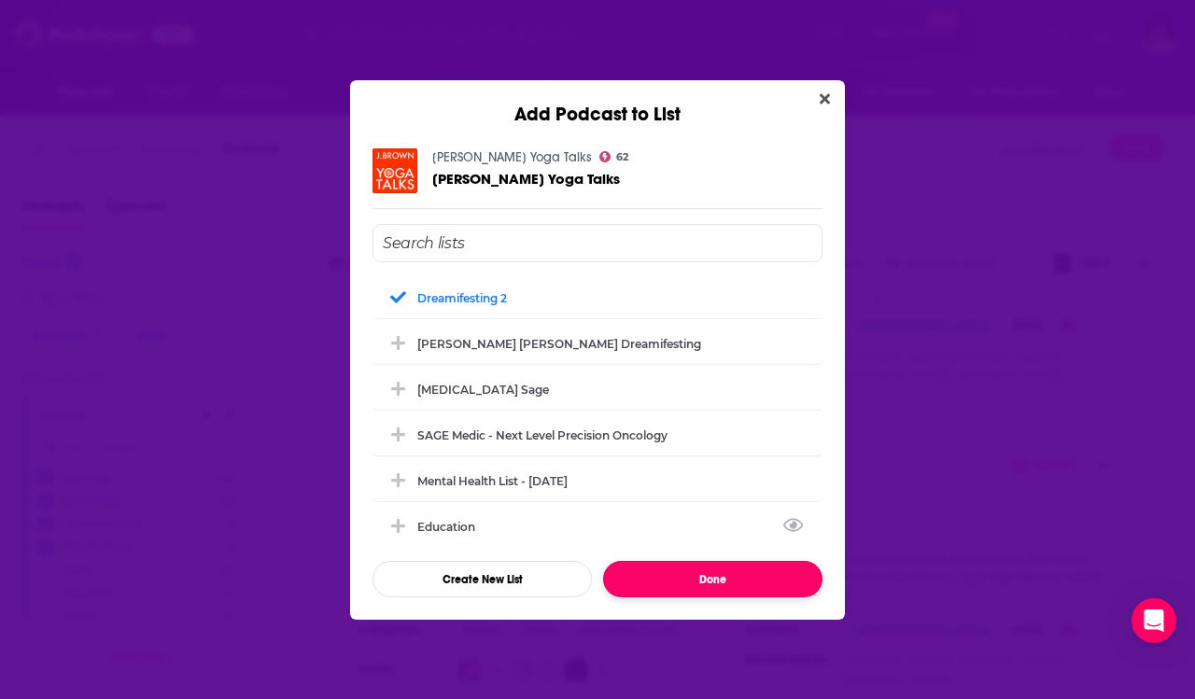
click at [683, 576] on button "Done" at bounding box center [712, 579] width 219 height 36
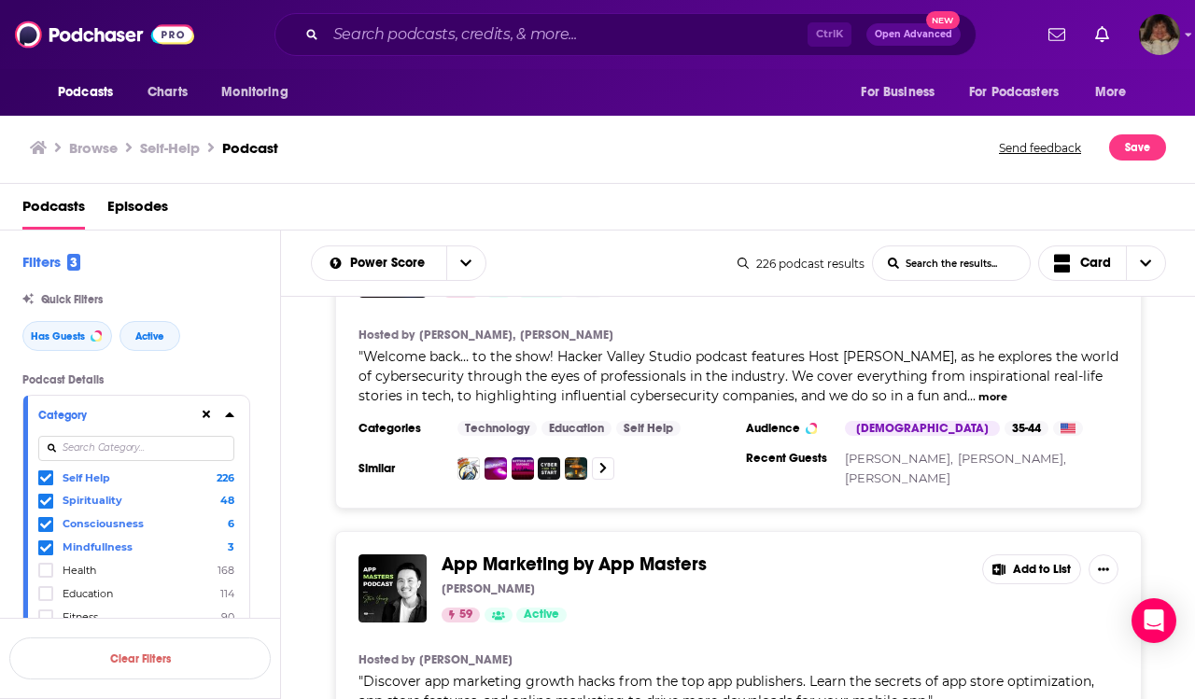
scroll to position [12291, 0]
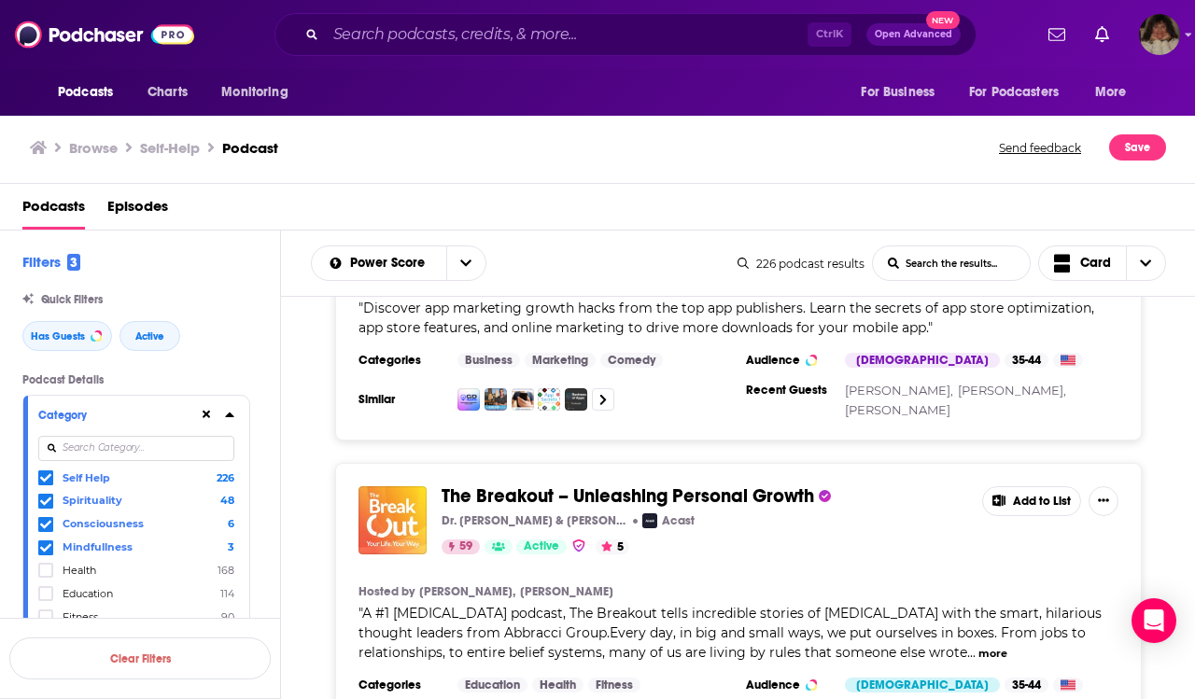
click at [1052, 486] on button "Add to List" at bounding box center [1031, 501] width 99 height 30
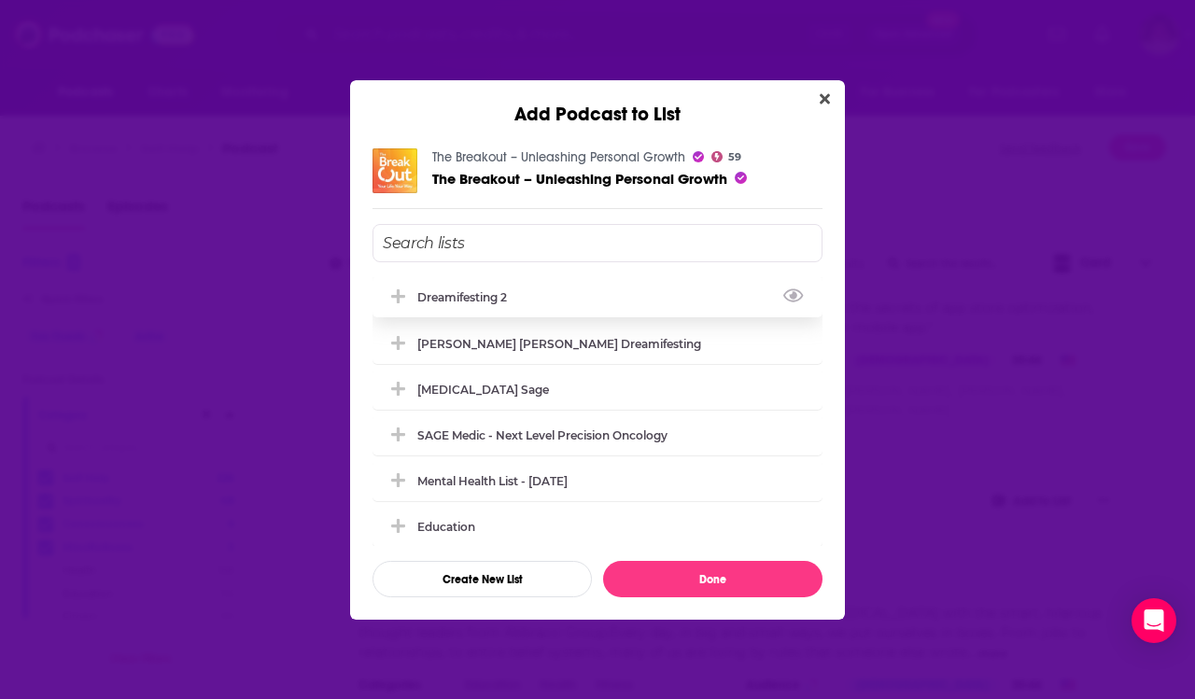
click at [442, 302] on div "Dreamifesting 2" at bounding box center [467, 297] width 101 height 14
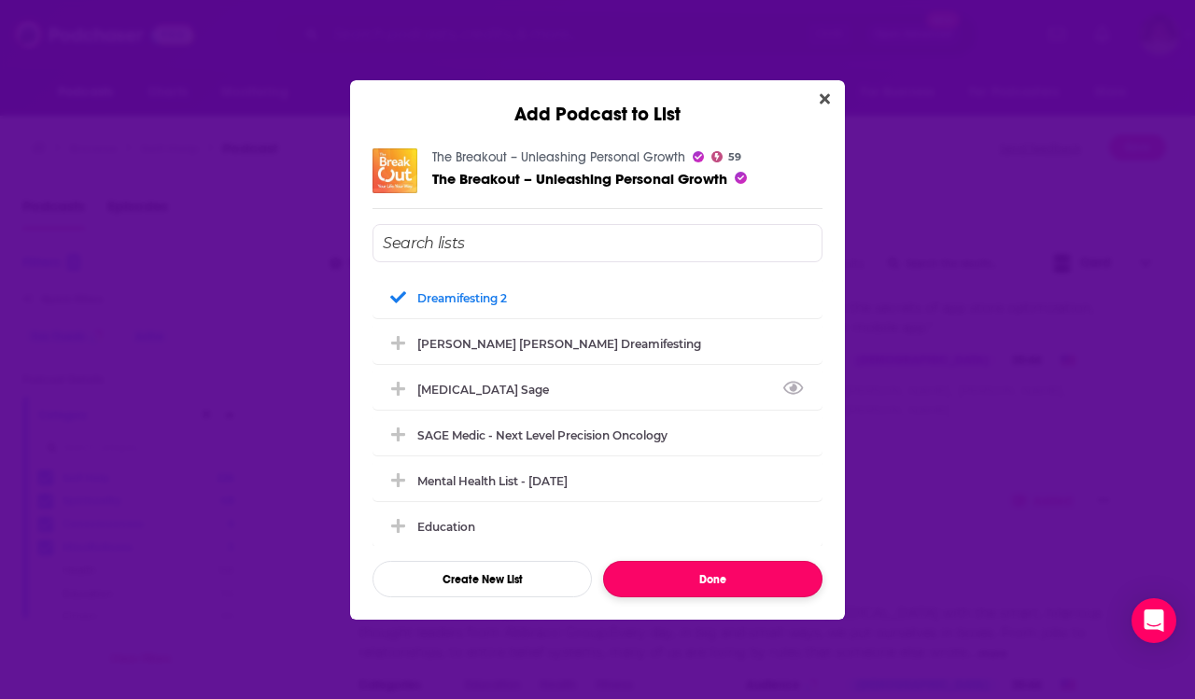
click at [699, 581] on button "Done" at bounding box center [712, 579] width 219 height 36
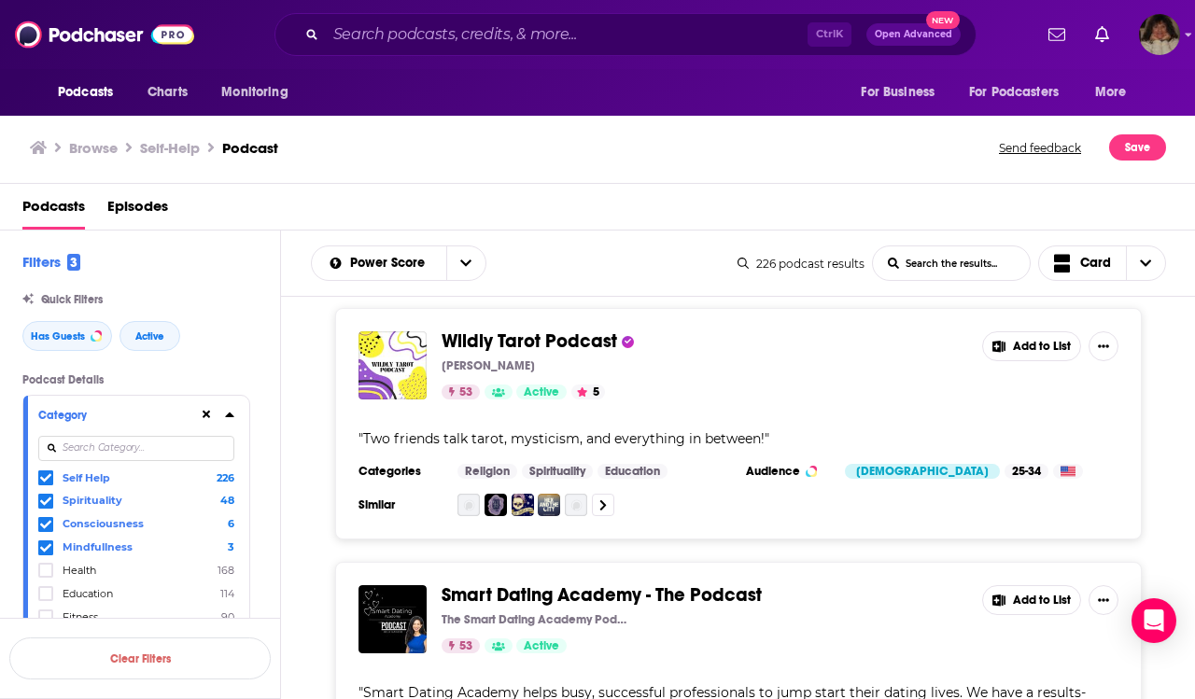
scroll to position [15167, 0]
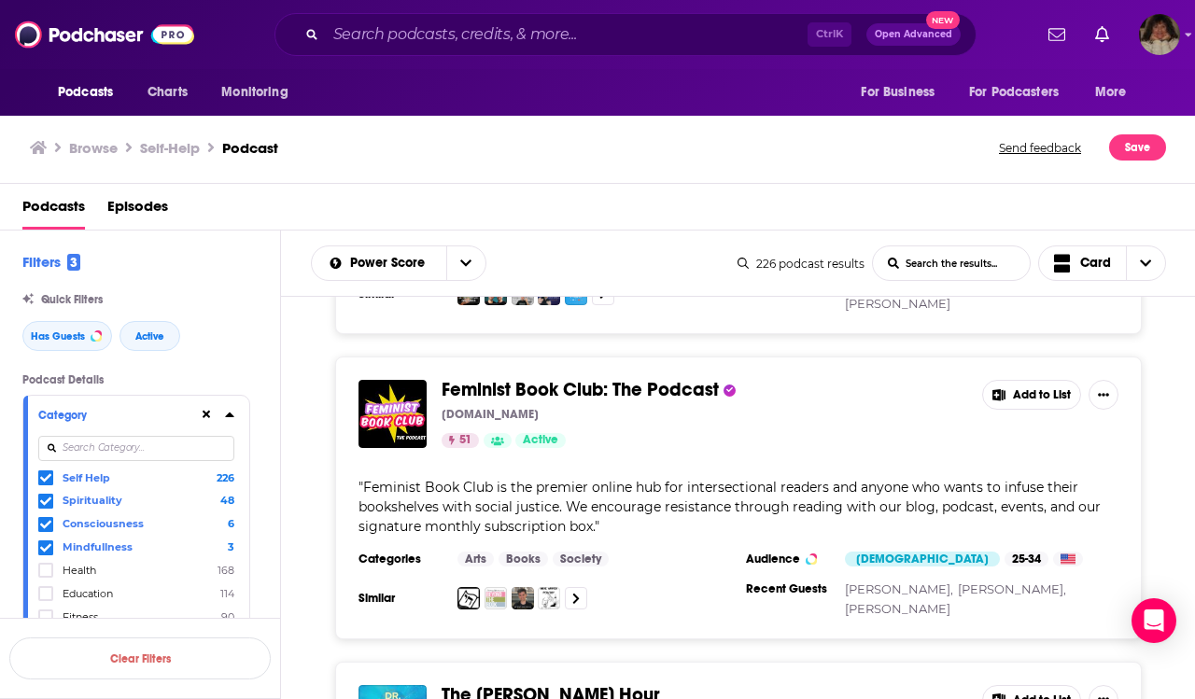
scroll to position [16661, 0]
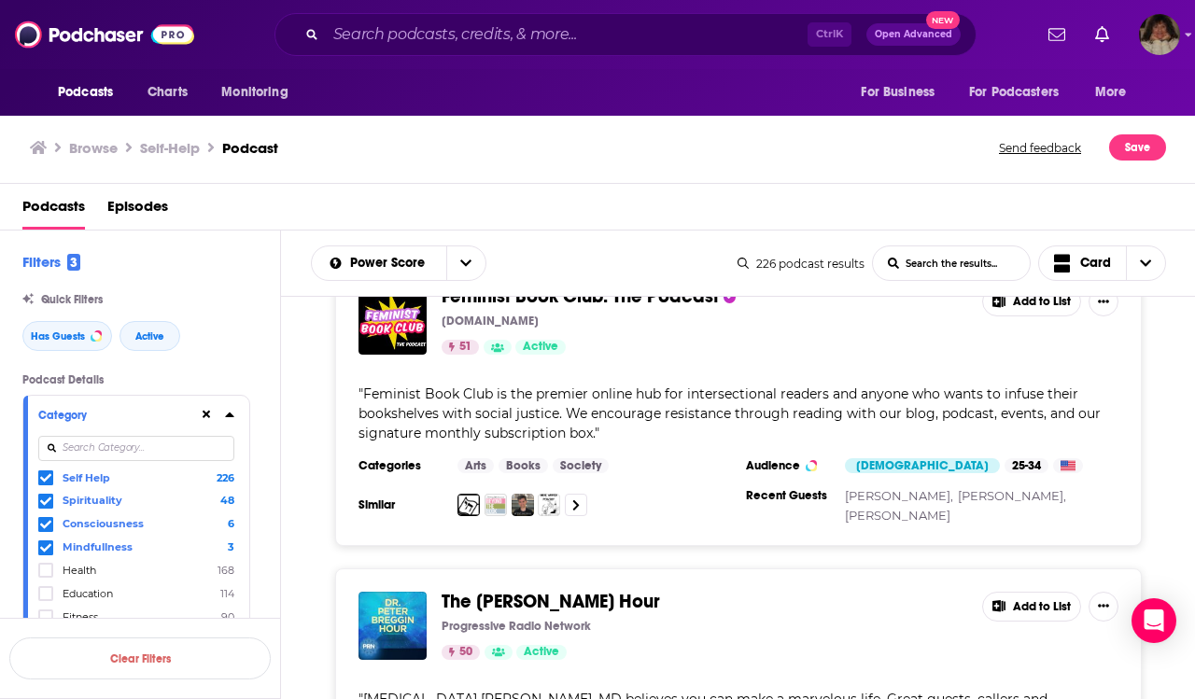
click at [1049, 592] on button "Add to List" at bounding box center [1031, 607] width 99 height 30
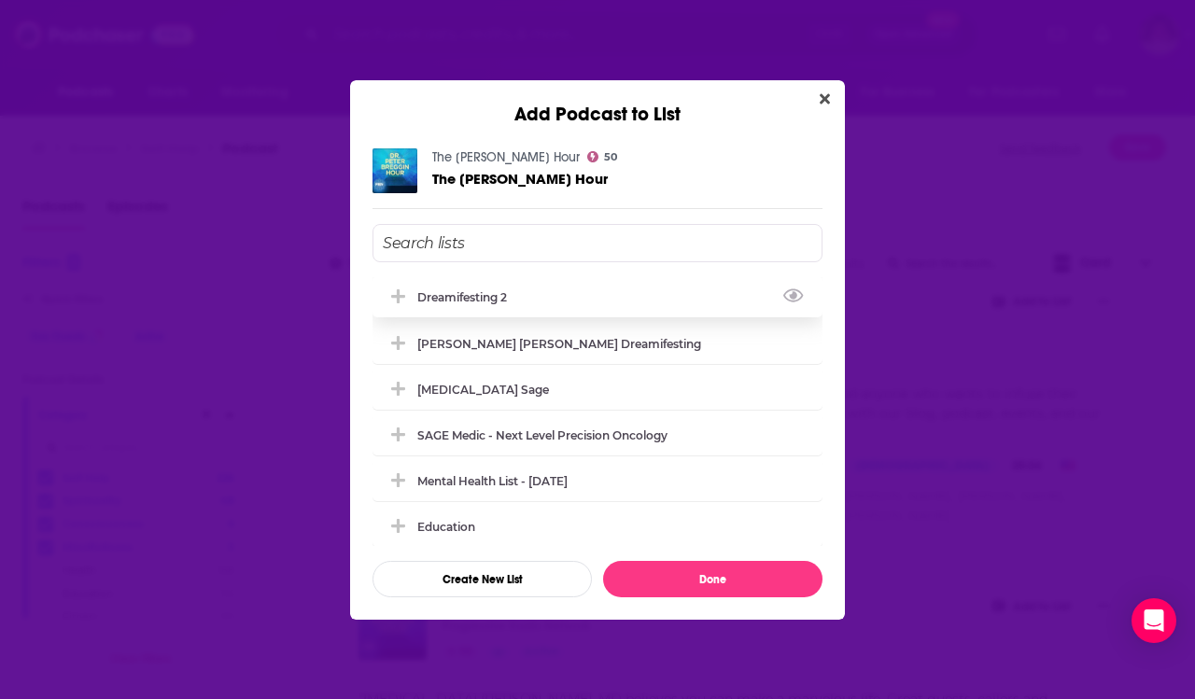
click at [465, 294] on div "Dreamifesting 2" at bounding box center [467, 297] width 101 height 14
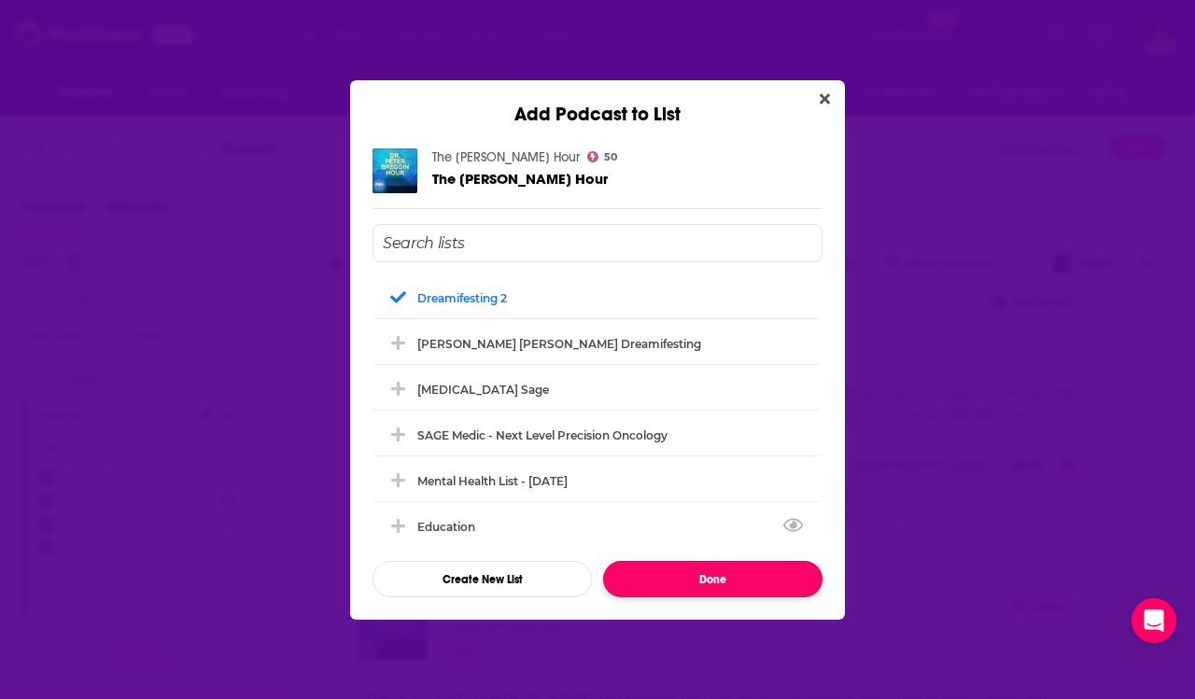
click at [630, 586] on button "Done" at bounding box center [712, 579] width 219 height 36
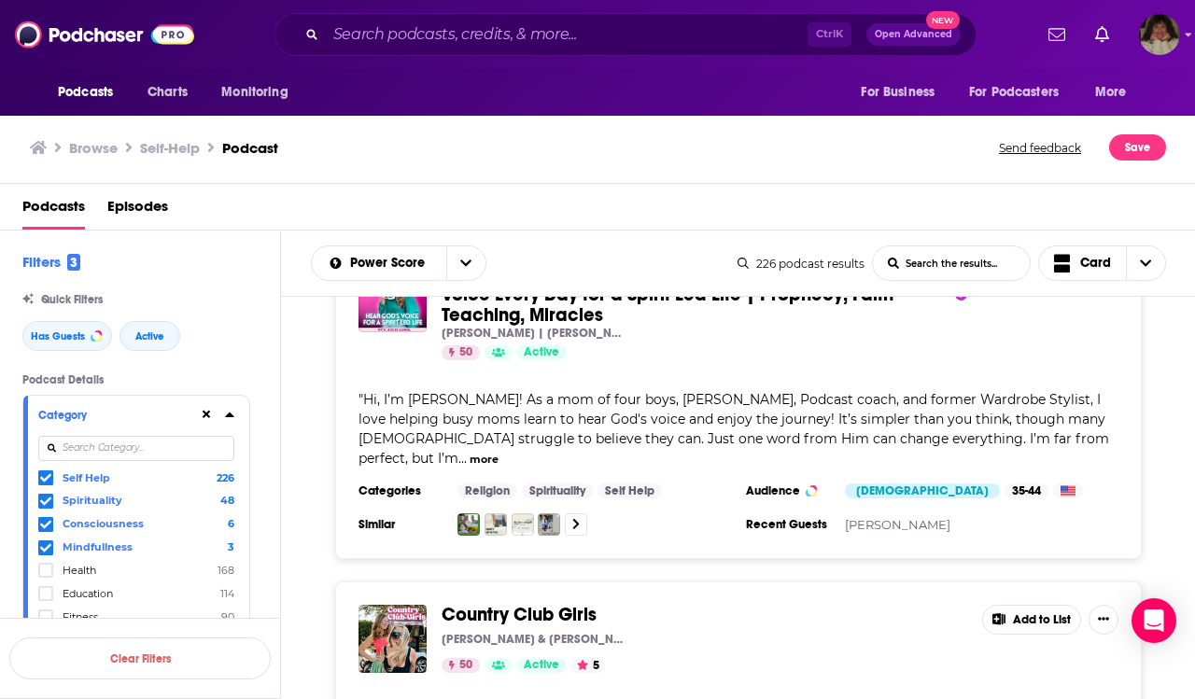
scroll to position [17874, 0]
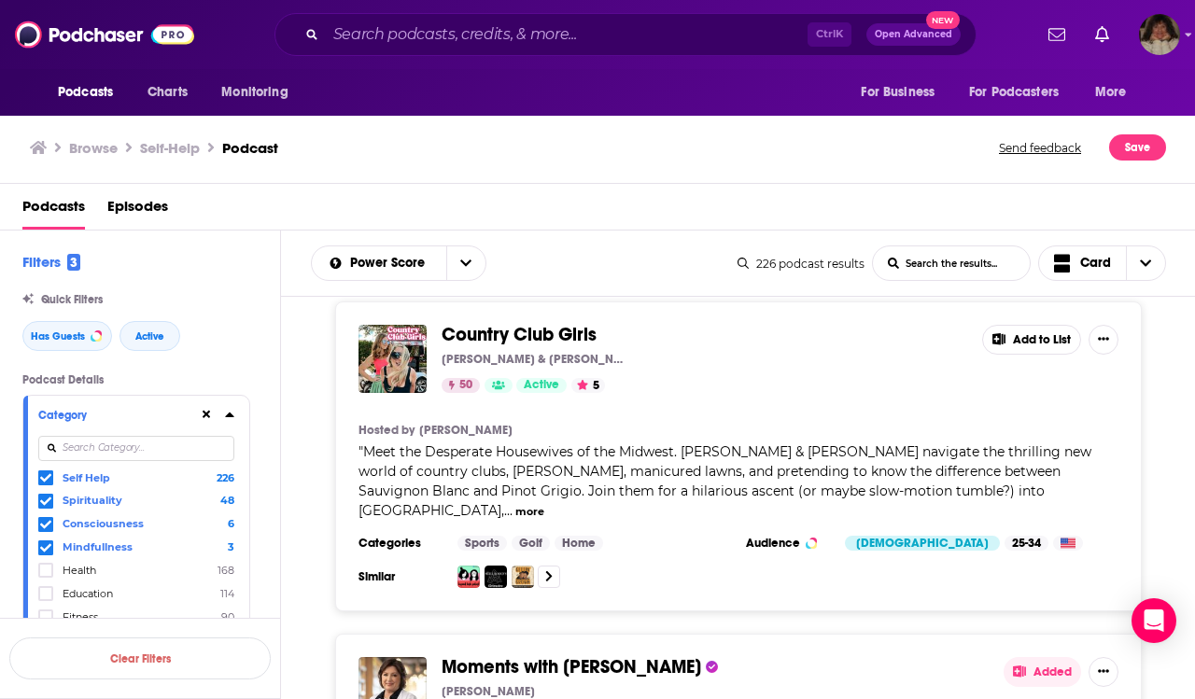
click at [1057, 657] on button "Added" at bounding box center [1041, 672] width 77 height 30
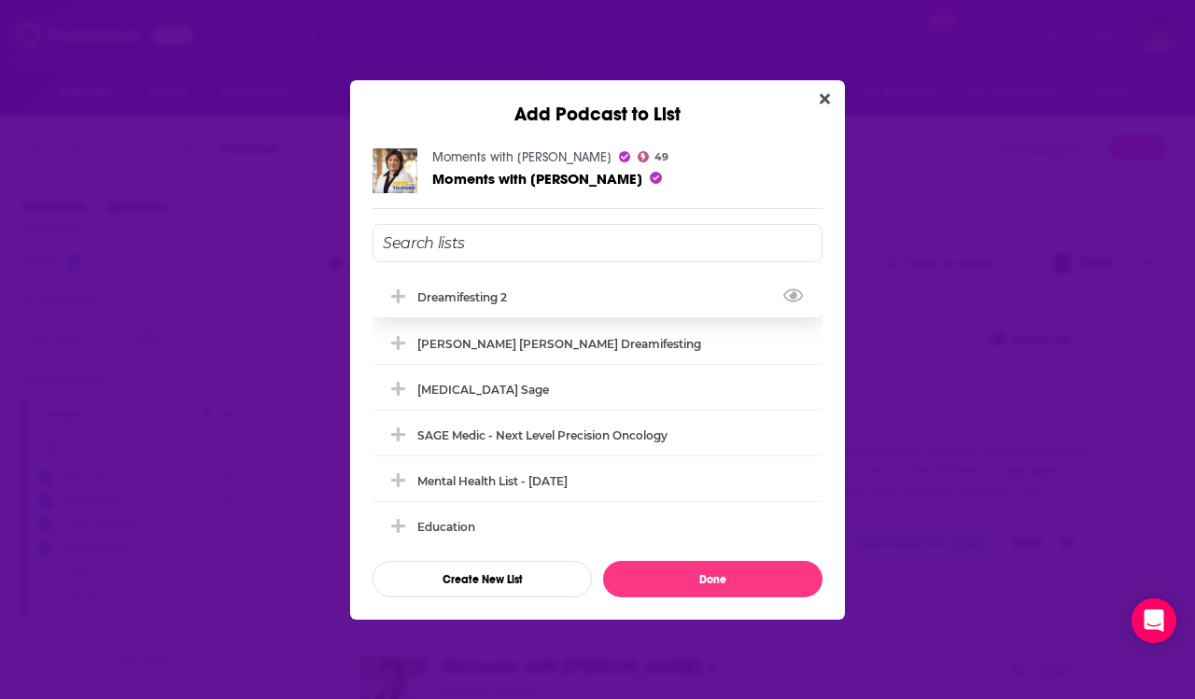
click at [481, 295] on div "Dreamifesting 2" at bounding box center [467, 297] width 101 height 14
click at [740, 578] on button "Done" at bounding box center [712, 579] width 219 height 36
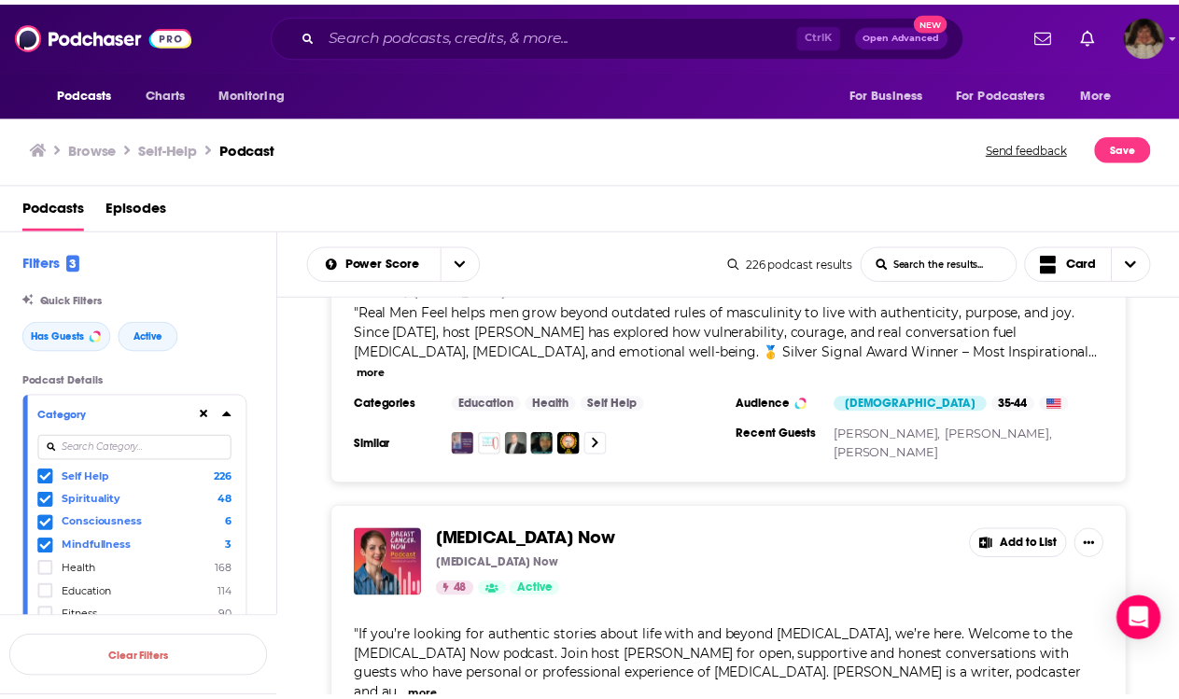
scroll to position [19274, 0]
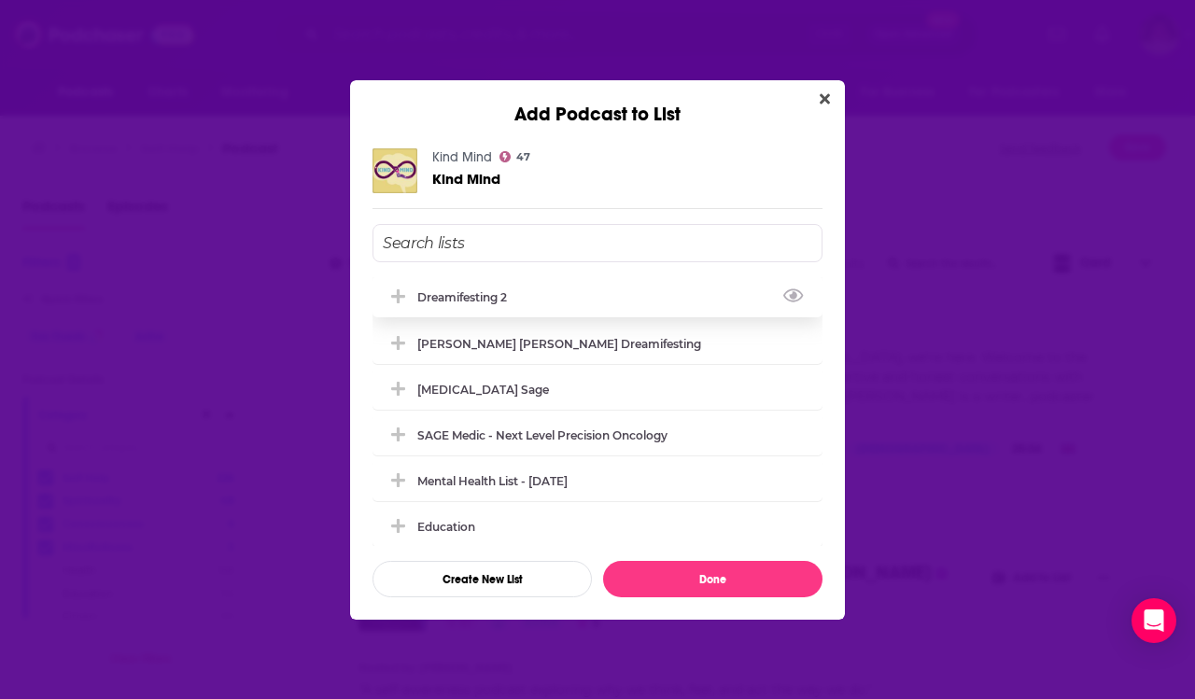
click at [460, 296] on div "Dreamifesting 2" at bounding box center [467, 297] width 101 height 14
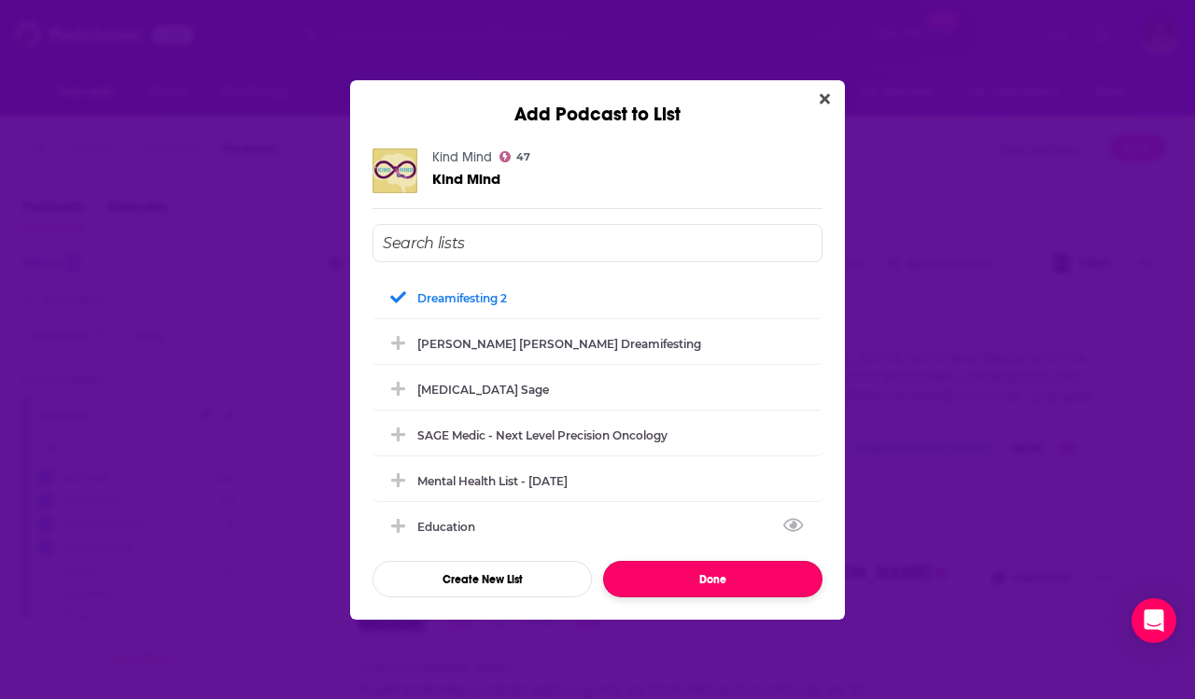
click at [697, 576] on button "Done" at bounding box center [712, 579] width 219 height 36
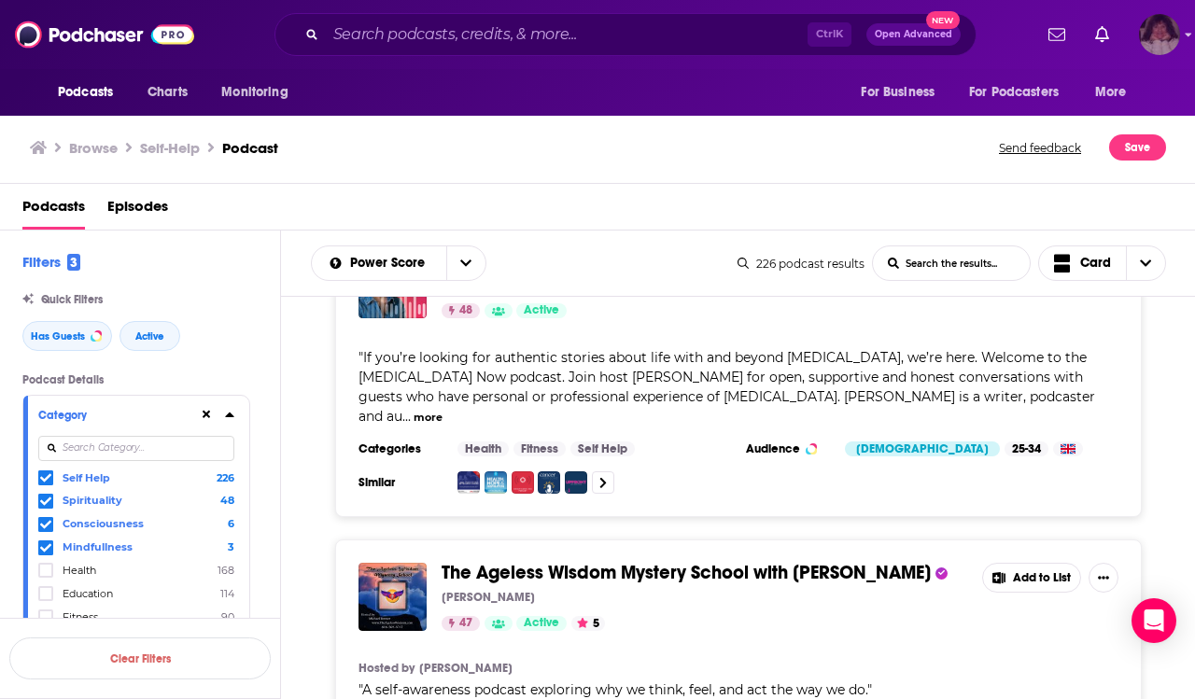
click at [1151, 36] on img "Logged in as angelport" at bounding box center [1159, 34] width 41 height 41
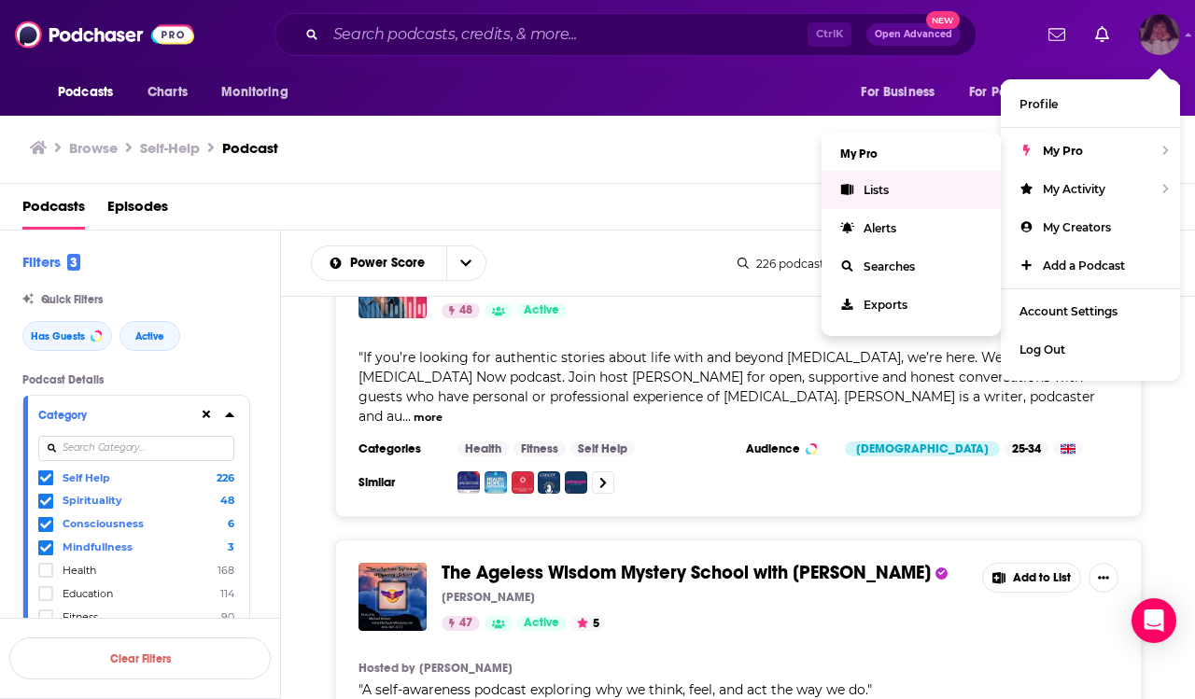
click at [881, 192] on span "Lists" at bounding box center [875, 190] width 25 height 14
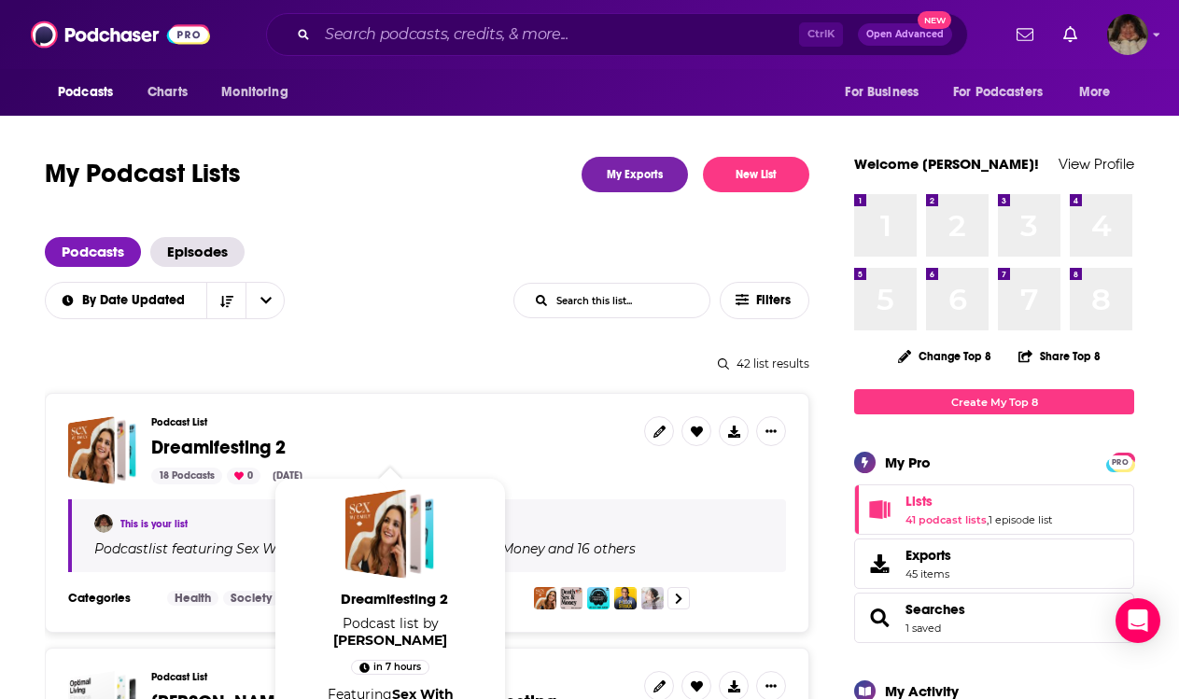
scroll to position [187, 0]
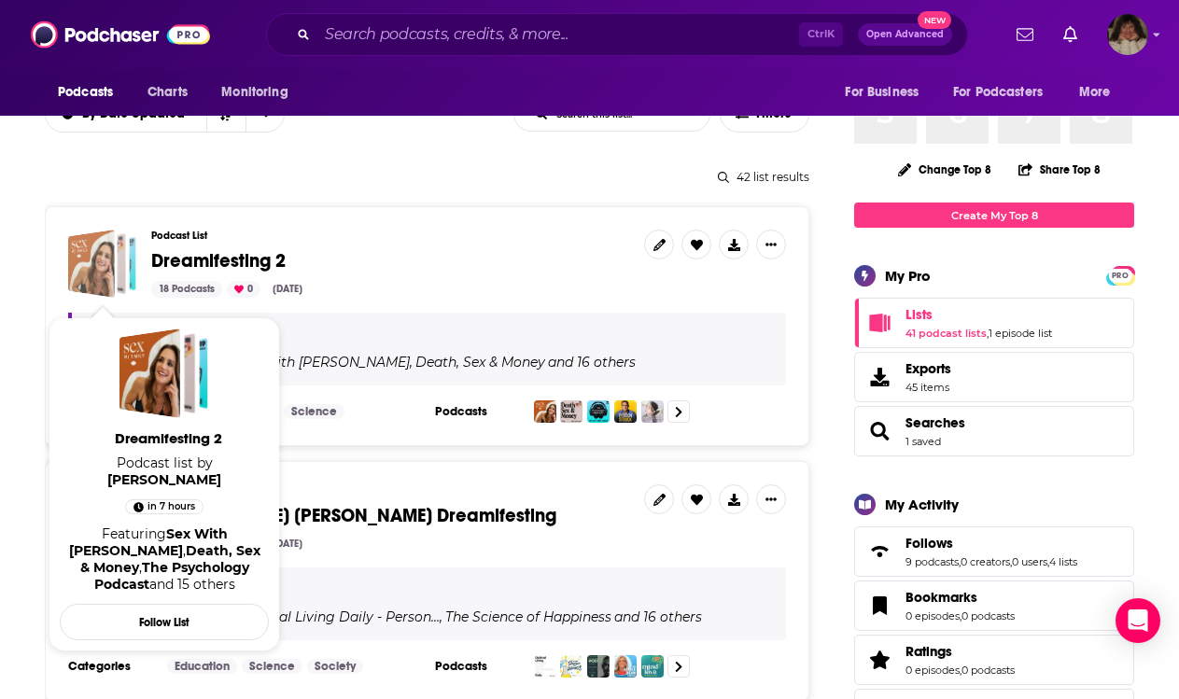
click at [100, 259] on div "Dreamifesting 2" at bounding box center [91, 264] width 47 height 68
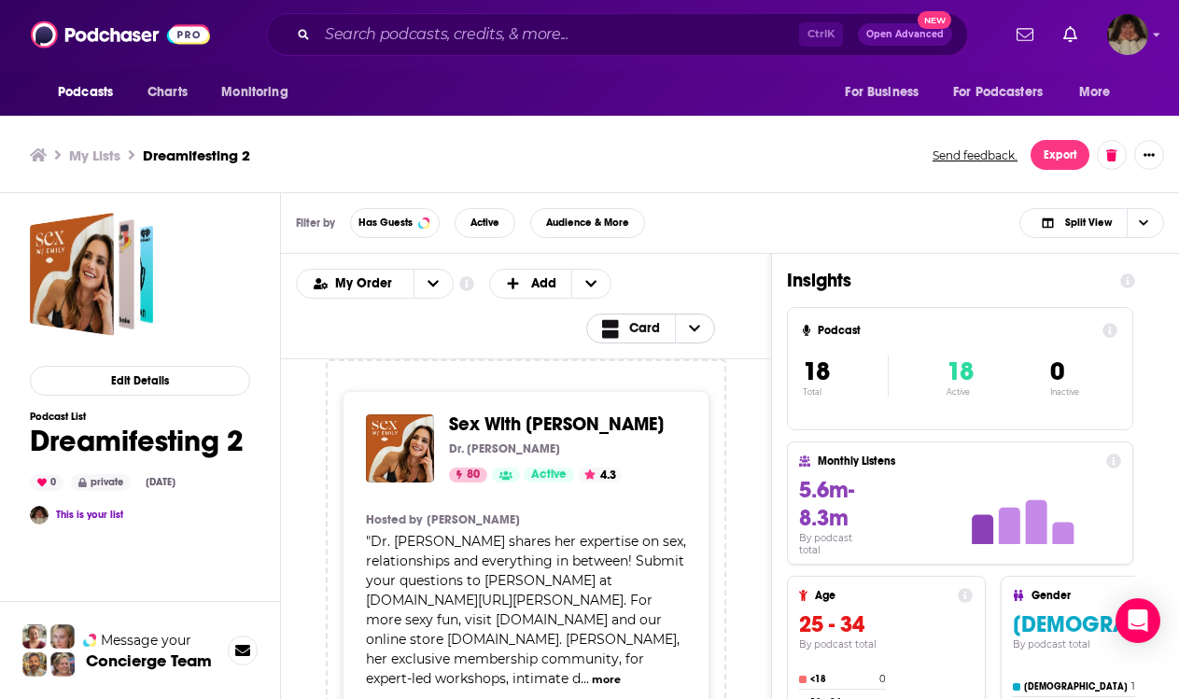
click at [700, 323] on icon "Choose View" at bounding box center [694, 328] width 11 height 13
click at [703, 397] on div "Table" at bounding box center [671, 391] width 170 height 32
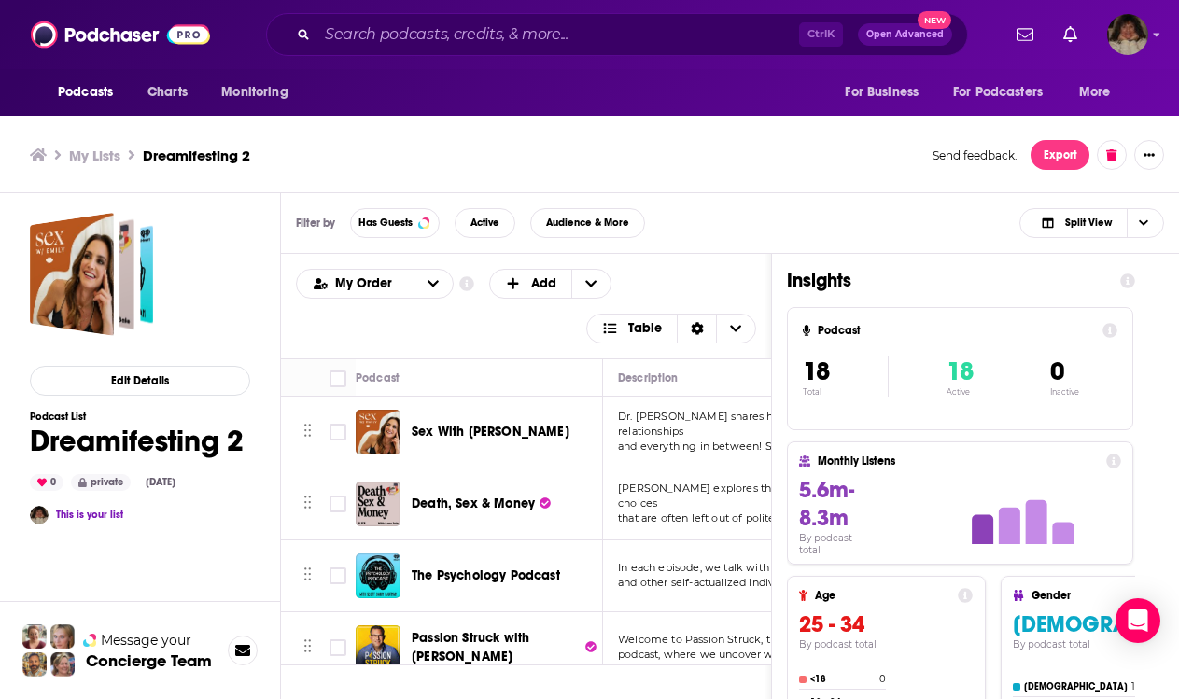
click at [18, 392] on div "Edit Details Podcast List Dreamifesting 2 0 private Oct 13th, 2025 This is your…" at bounding box center [125, 550] width 250 height 714
click at [7, 194] on div "Edit Details Podcast List Dreamifesting 2 0 private Oct 13th, 2025 This is your…" at bounding box center [125, 550] width 250 height 714
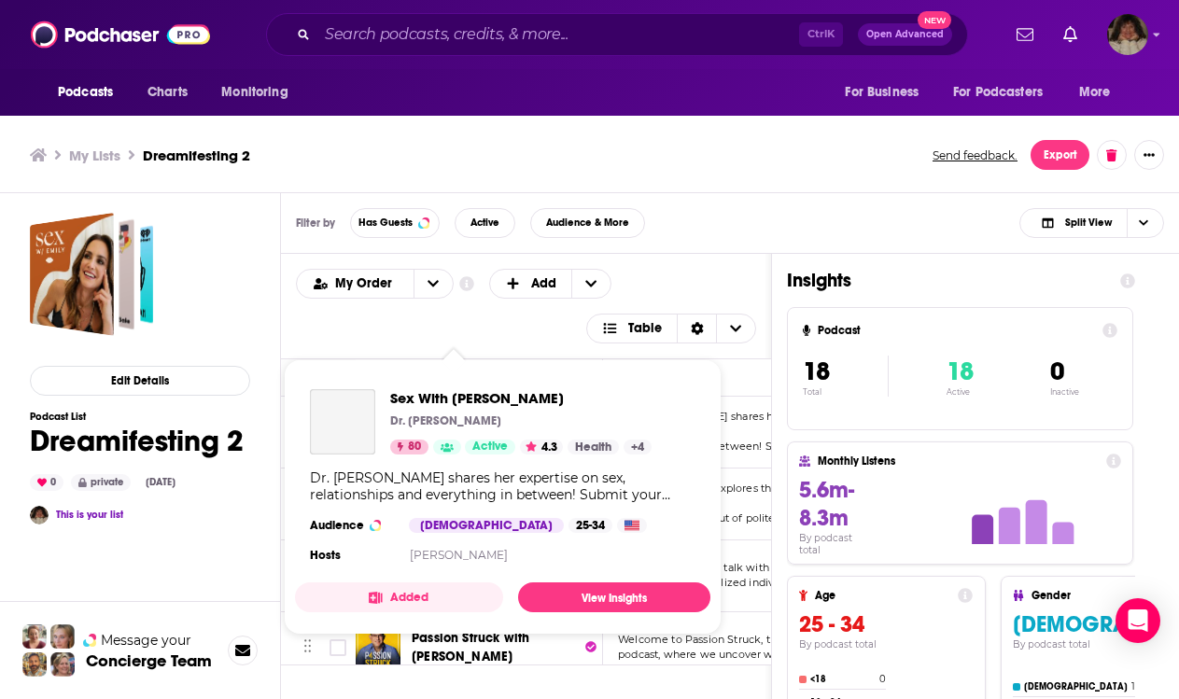
click at [463, 429] on div "Sex With Emily Dr. Emily Morse 80 Active 4.3 Health + 4" at bounding box center [520, 421] width 261 height 65
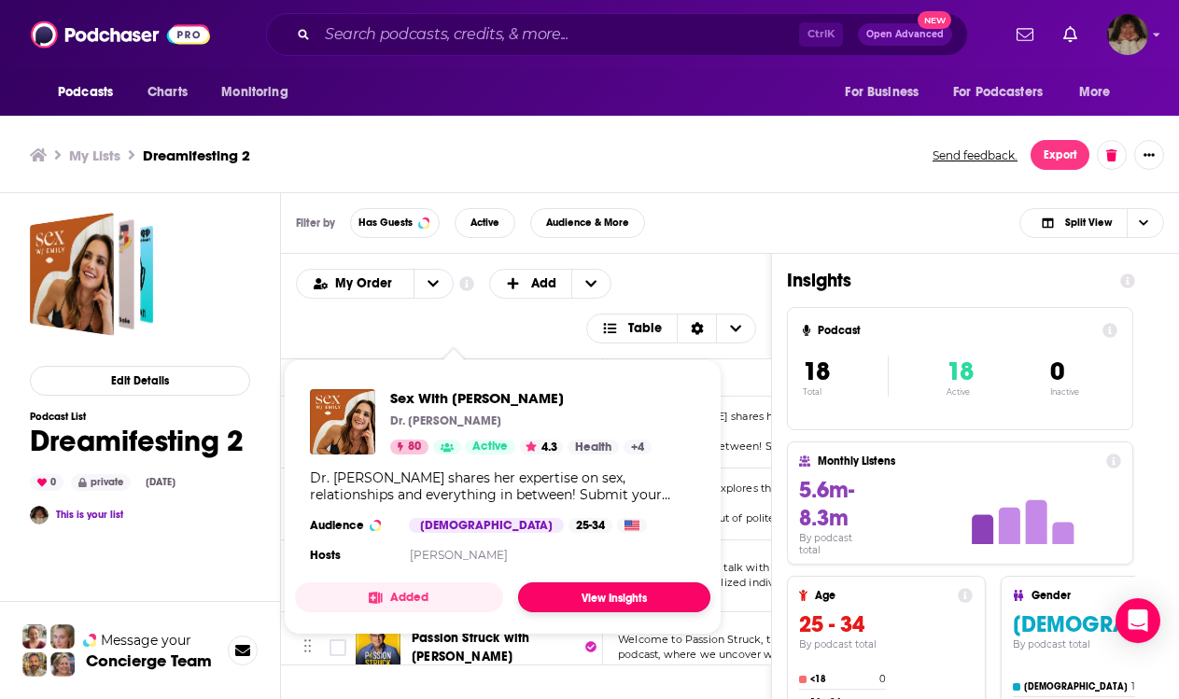
click at [565, 601] on link "View Insights" at bounding box center [614, 597] width 192 height 30
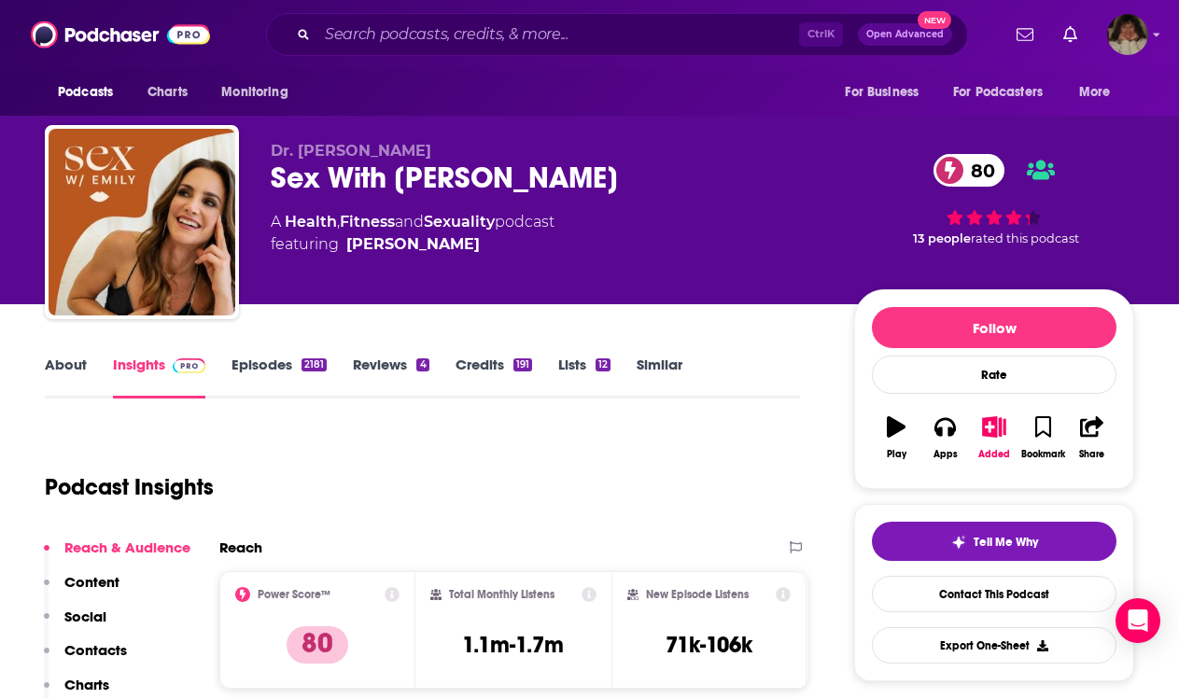
scroll to position [187, 0]
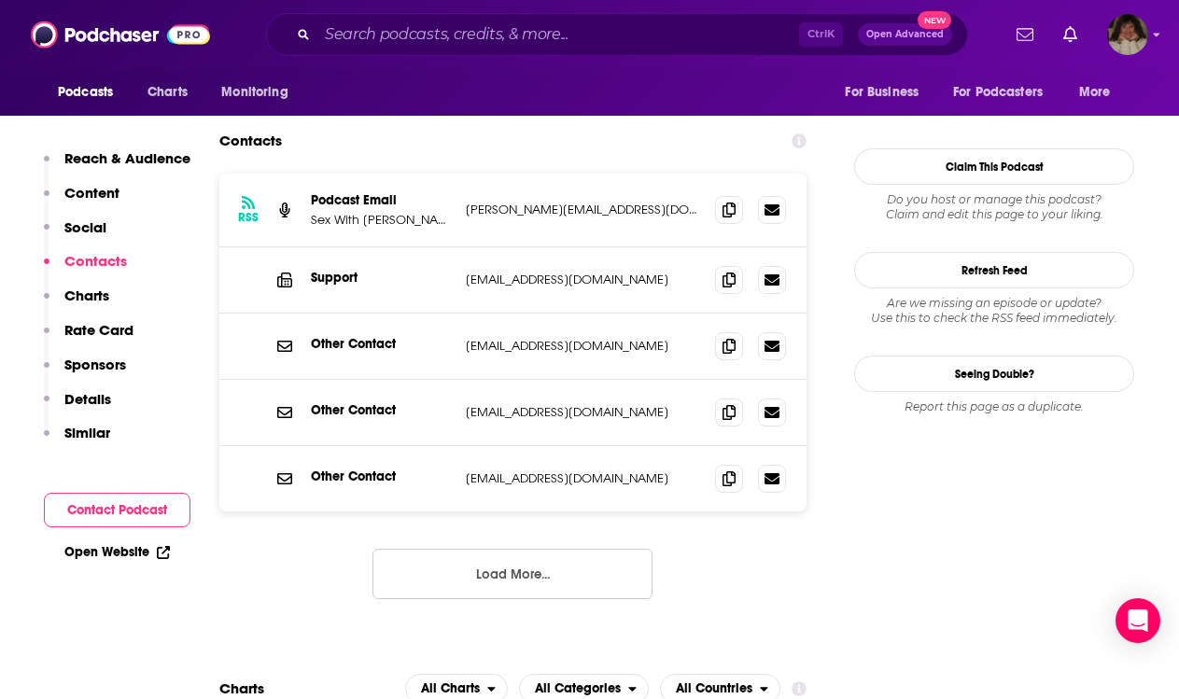
scroll to position [1680, 0]
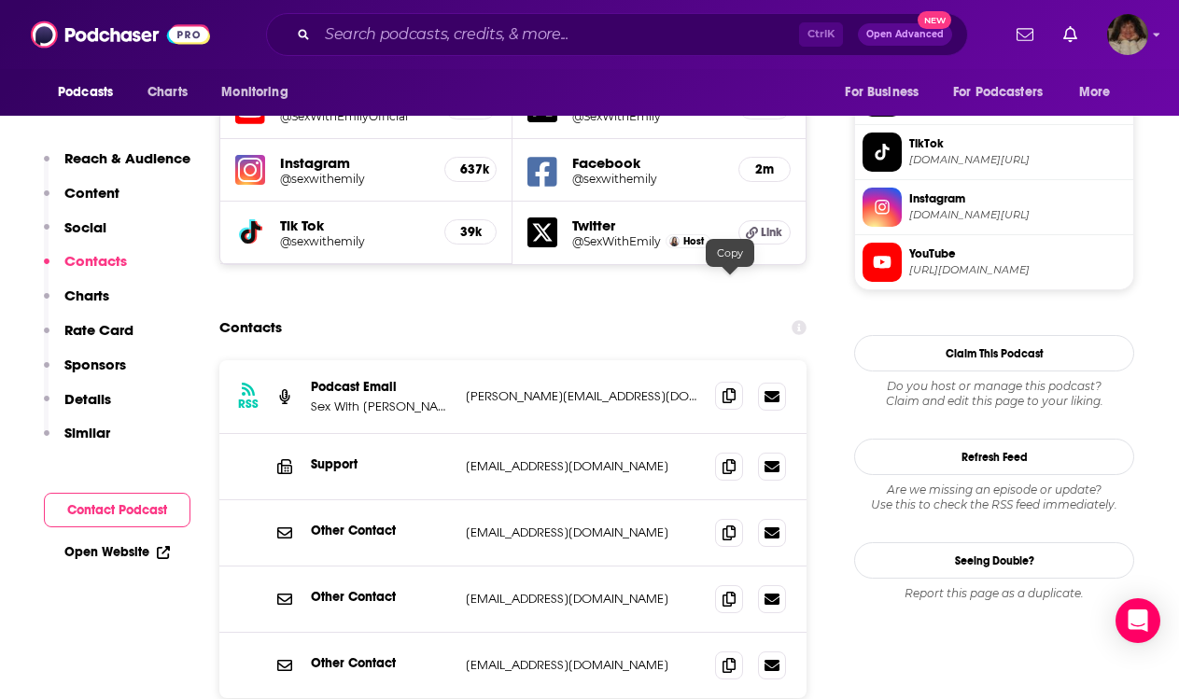
click at [731, 388] on icon at bounding box center [728, 395] width 13 height 15
click at [730, 525] on icon at bounding box center [728, 532] width 13 height 15
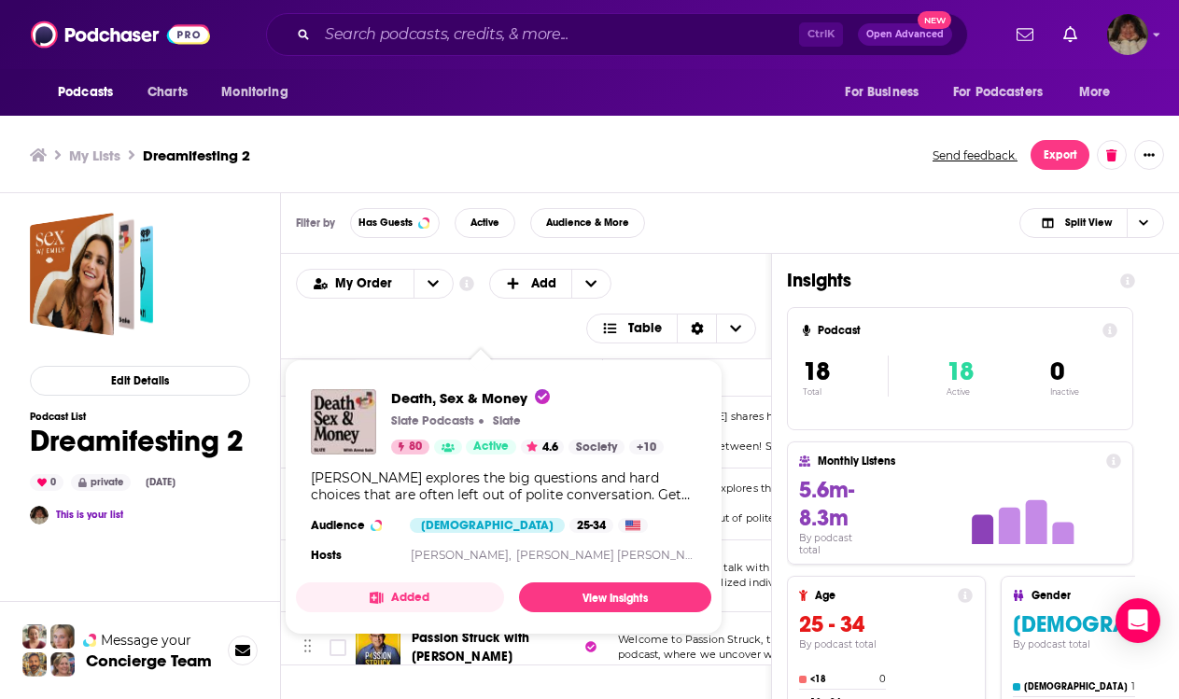
click at [481, 498] on div "[PERSON_NAME] explores the big questions and hard choices that are often left o…" at bounding box center [503, 486] width 385 height 34
click at [582, 585] on link "View Insights" at bounding box center [615, 597] width 192 height 30
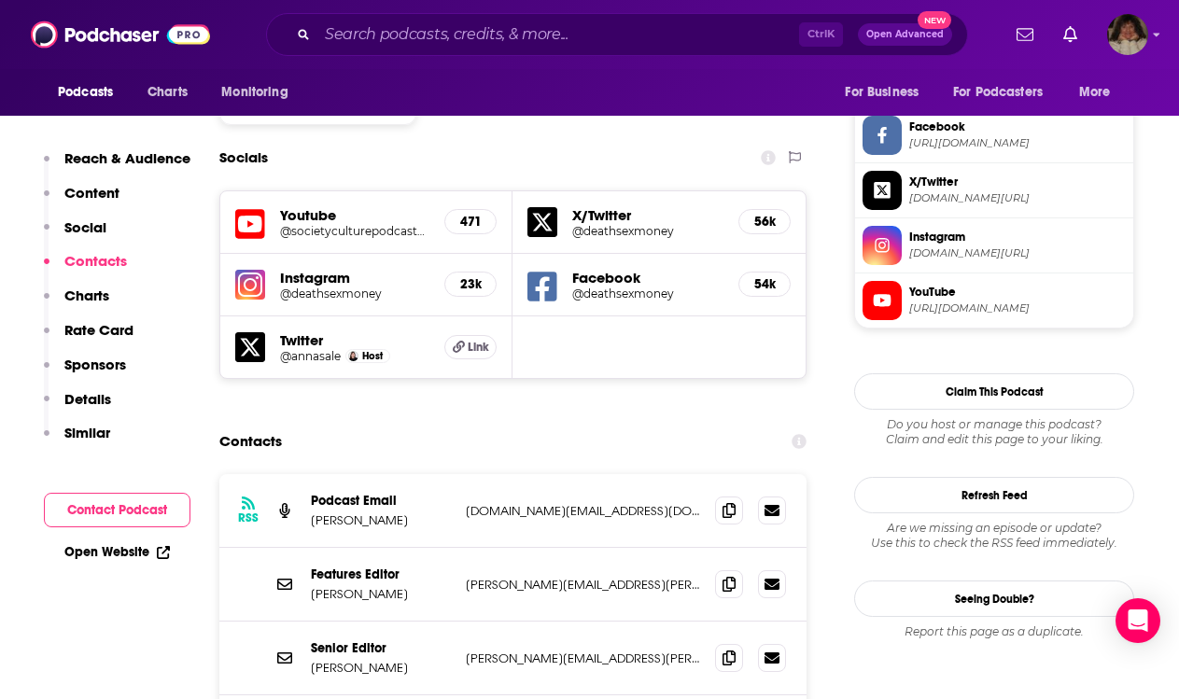
scroll to position [1680, 0]
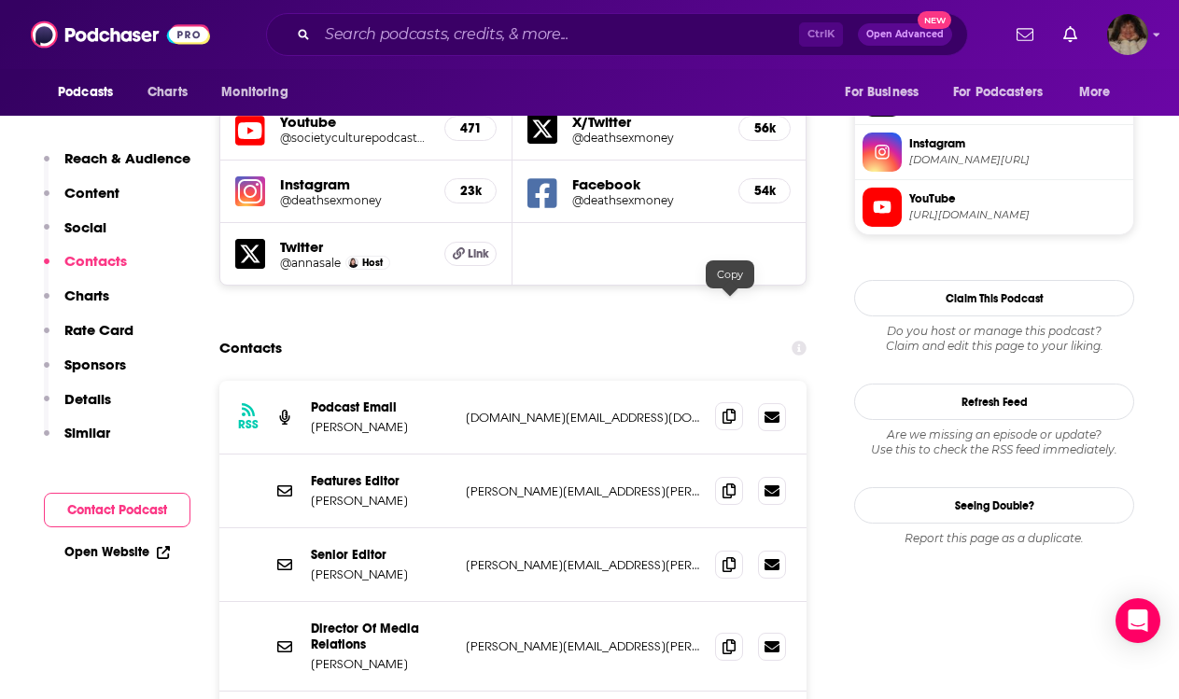
click at [730, 409] on icon at bounding box center [728, 416] width 13 height 15
click at [735, 476] on span at bounding box center [729, 490] width 28 height 28
click at [726, 556] on icon at bounding box center [728, 563] width 13 height 15
click at [731, 638] on icon at bounding box center [728, 645] width 13 height 15
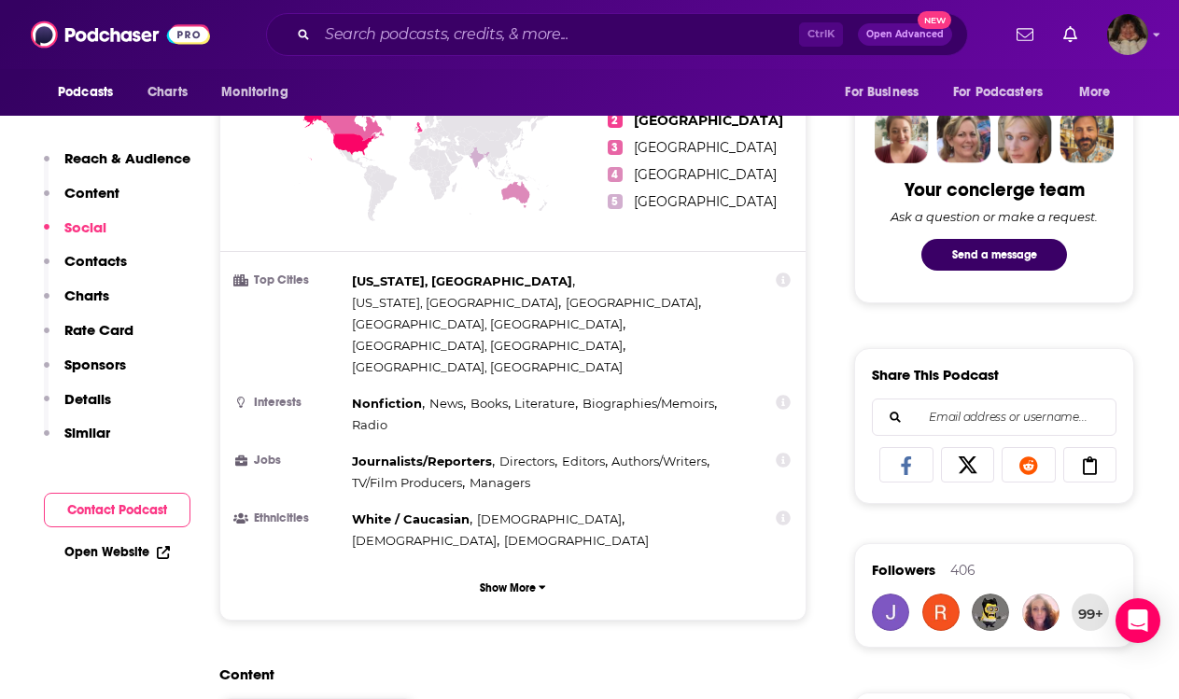
scroll to position [1443, 0]
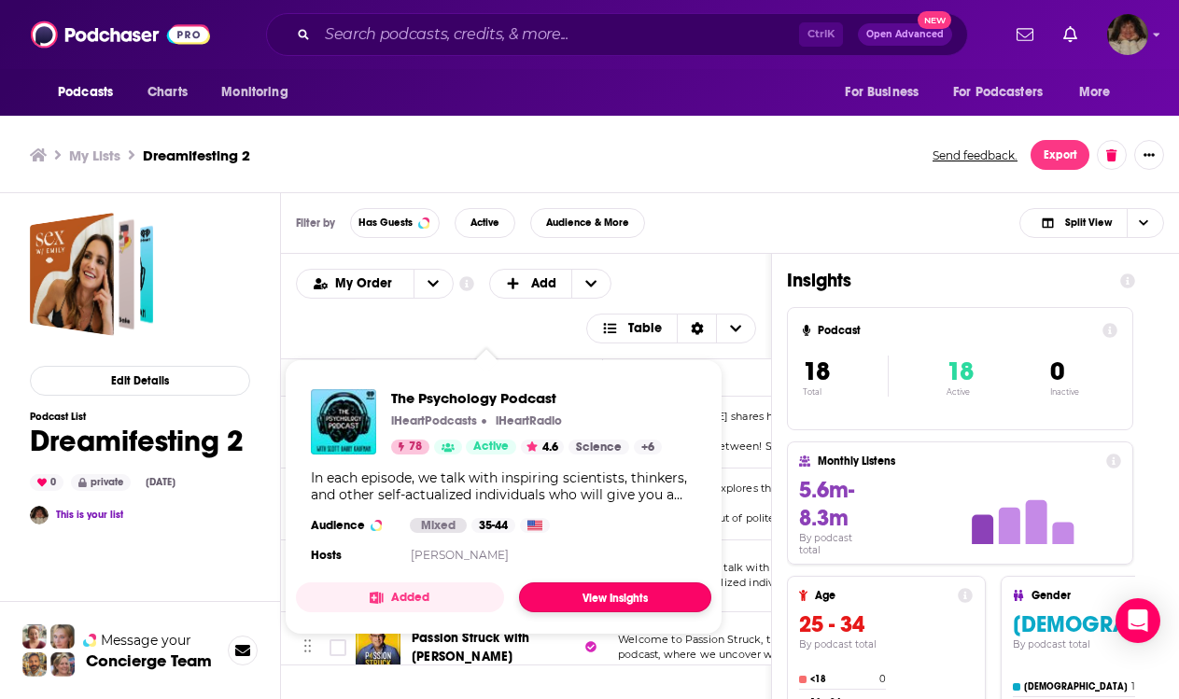
click at [615, 602] on link "View Insights" at bounding box center [615, 597] width 192 height 30
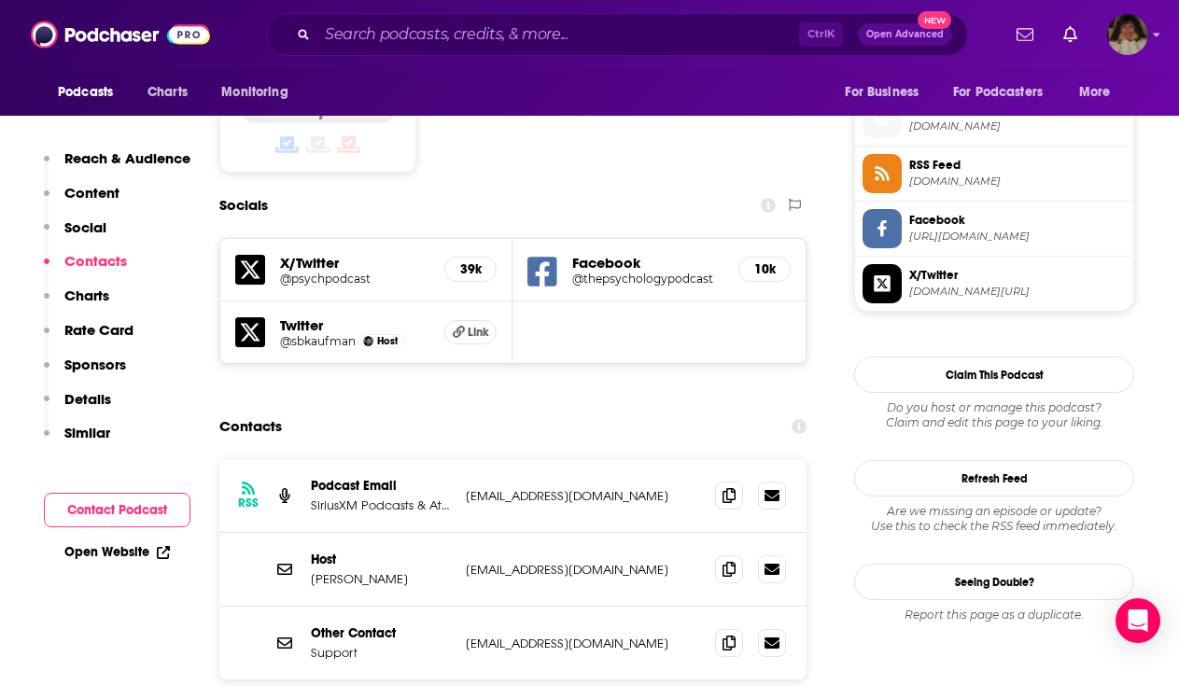
scroll to position [1587, 0]
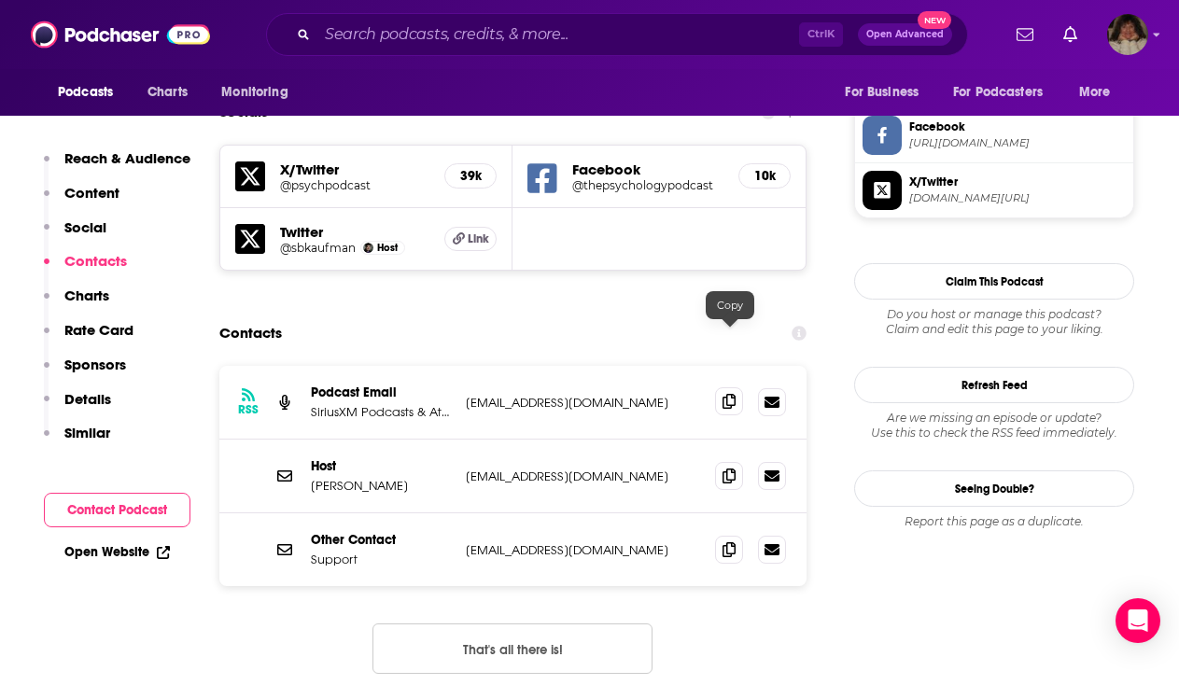
click at [725, 394] on icon at bounding box center [728, 401] width 13 height 15
click at [735, 468] on icon at bounding box center [728, 475] width 13 height 15
click at [731, 541] on icon at bounding box center [728, 548] width 13 height 15
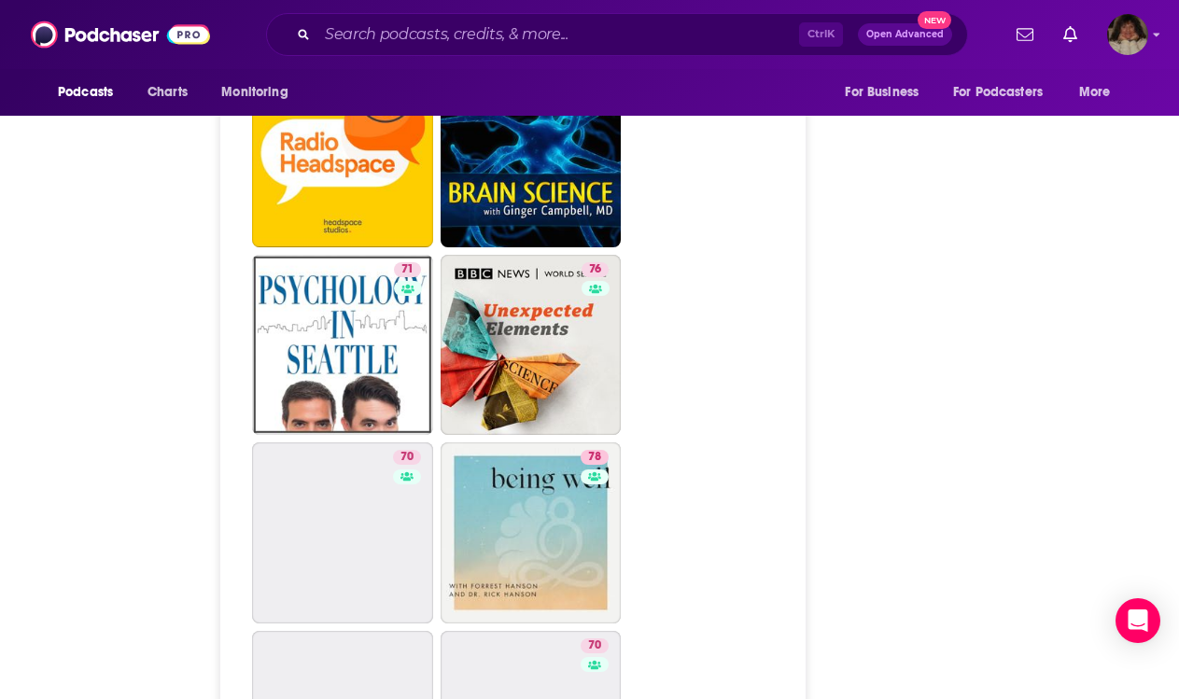
scroll to position [0, 0]
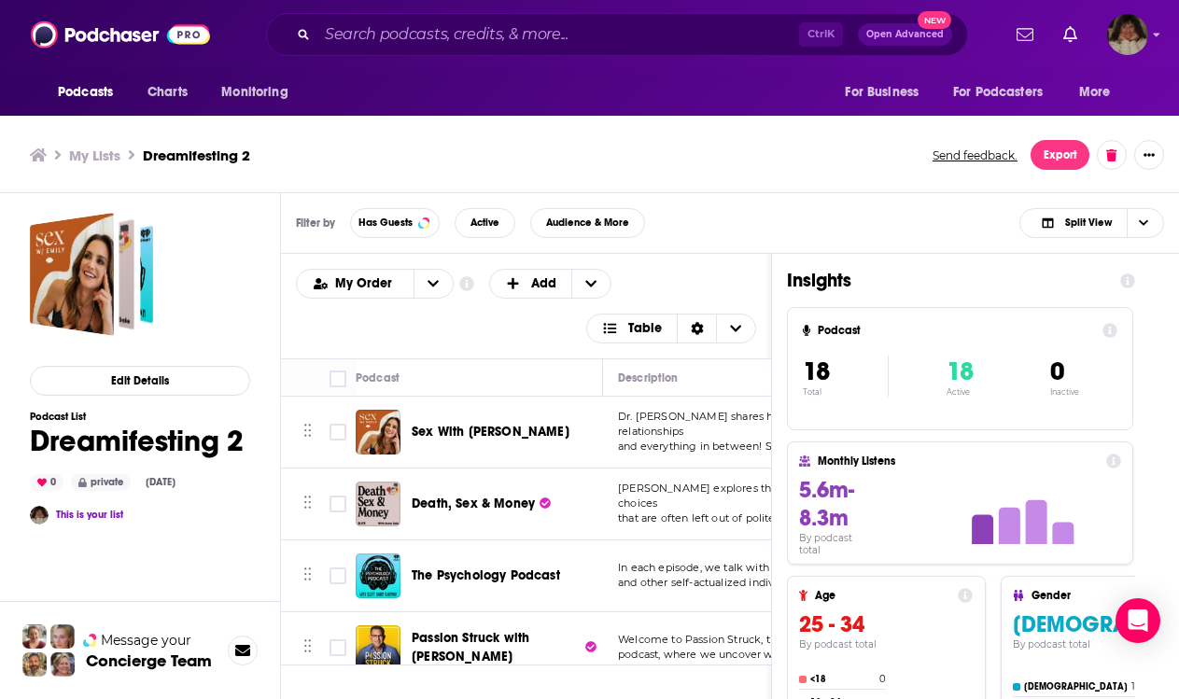
scroll to position [93, 0]
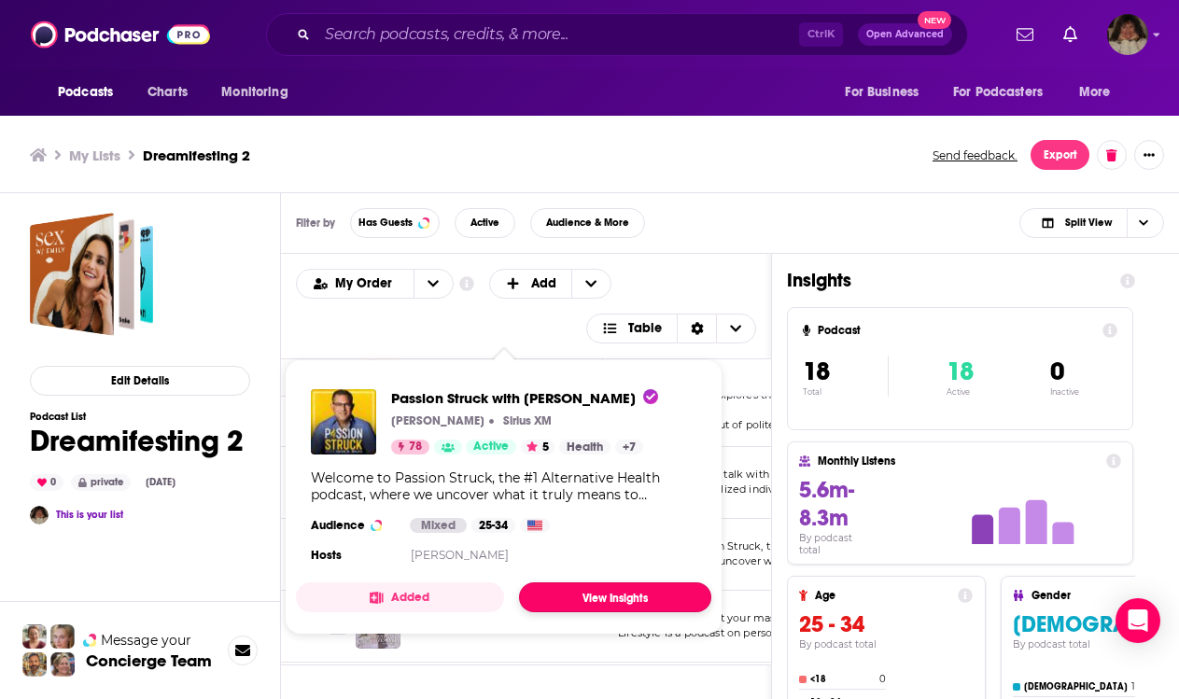
click at [555, 599] on link "View Insights" at bounding box center [615, 597] width 192 height 30
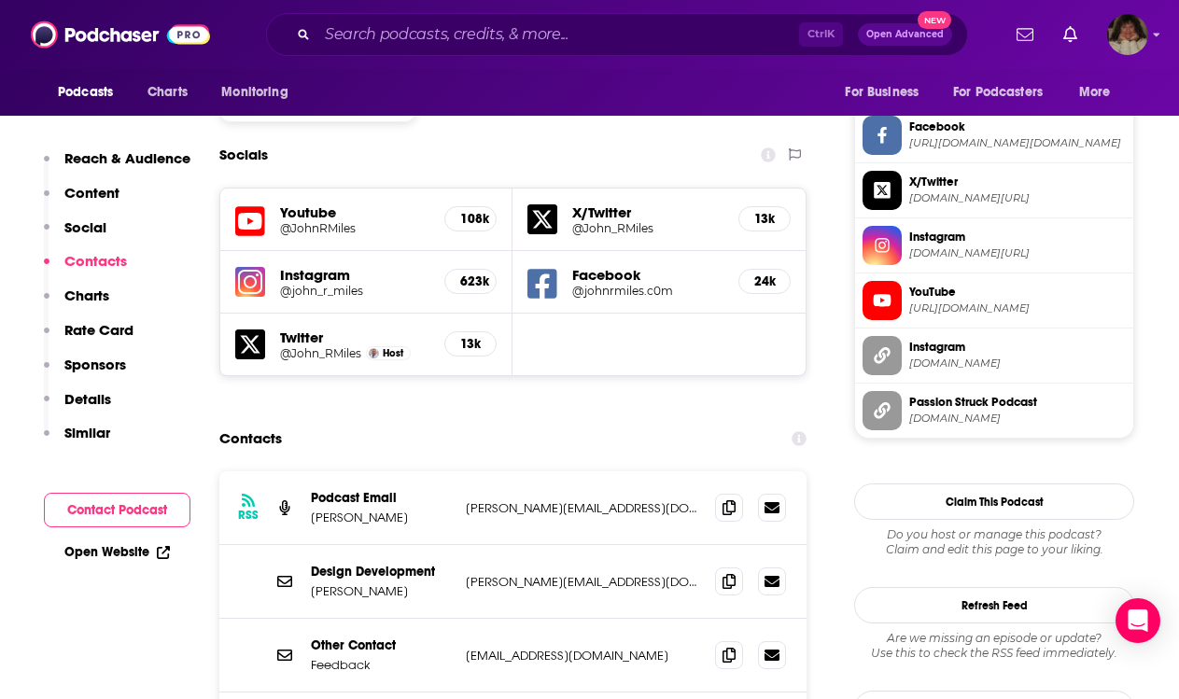
scroll to position [1680, 0]
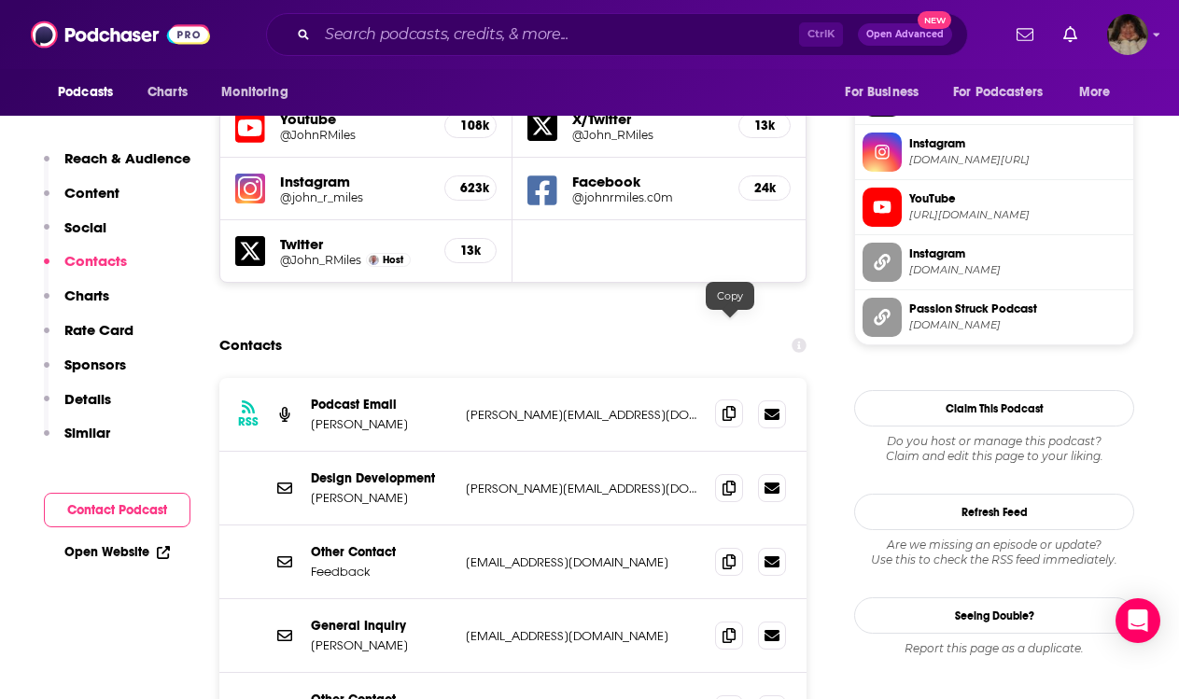
click at [725, 406] on icon at bounding box center [728, 413] width 13 height 15
click at [730, 553] on icon at bounding box center [728, 560] width 13 height 15
click at [729, 698] on icon at bounding box center [728, 708] width 13 height 15
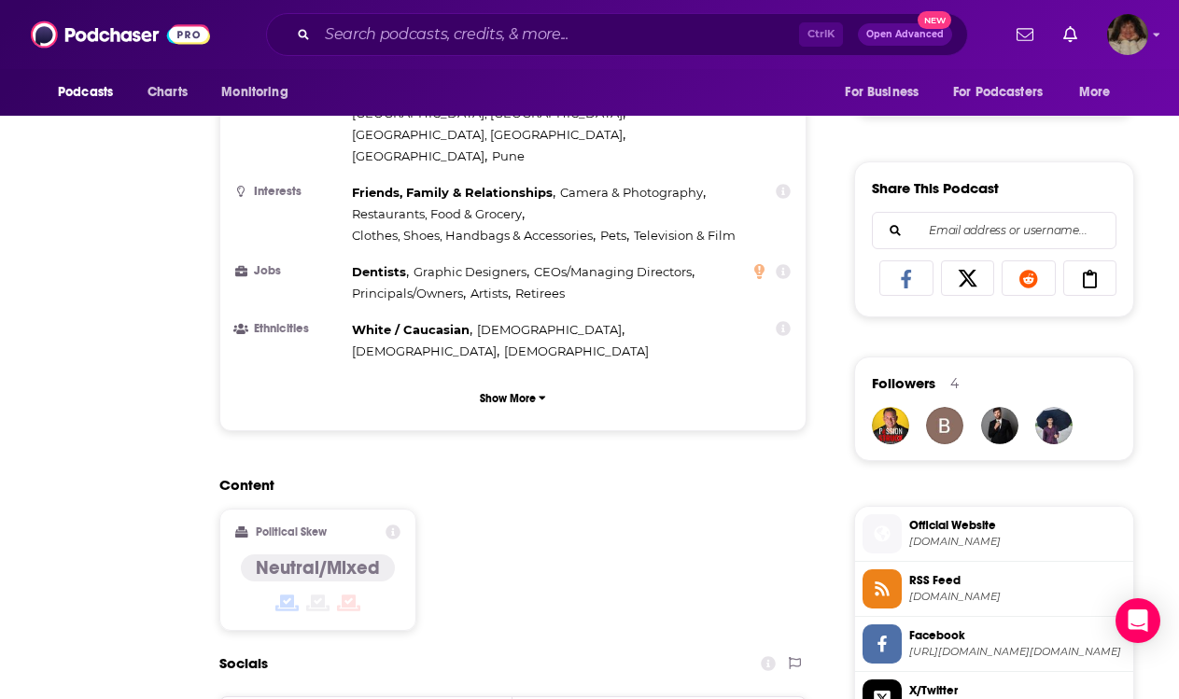
scroll to position [0, 0]
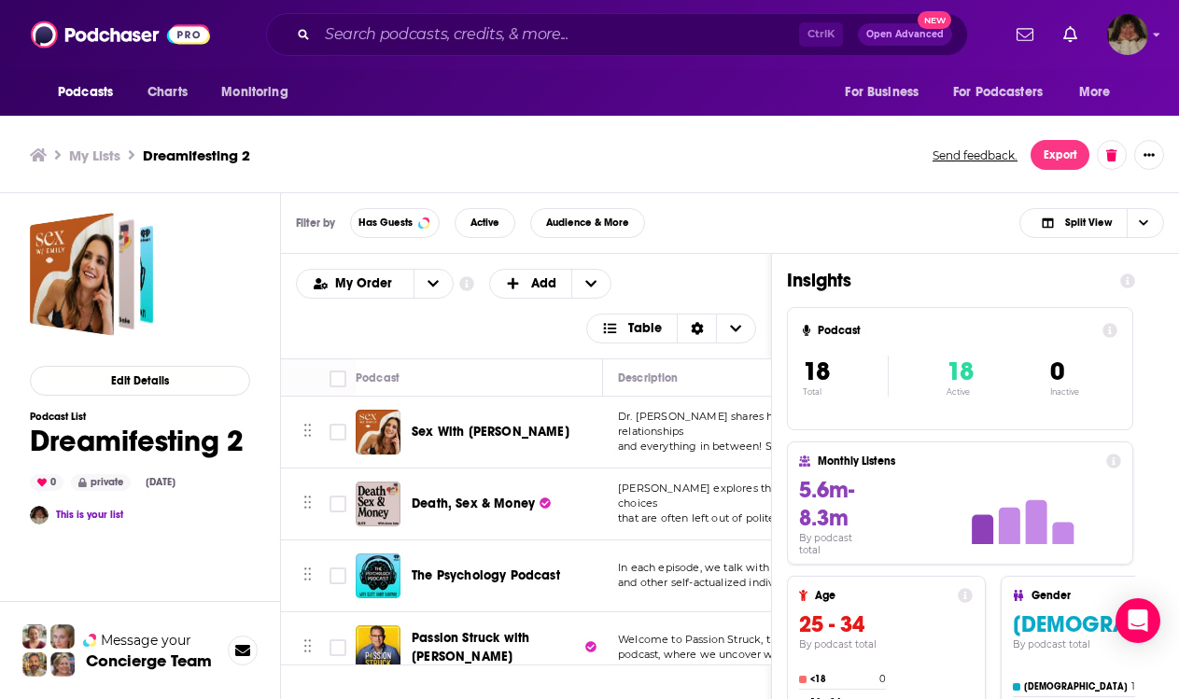
scroll to position [93, 0]
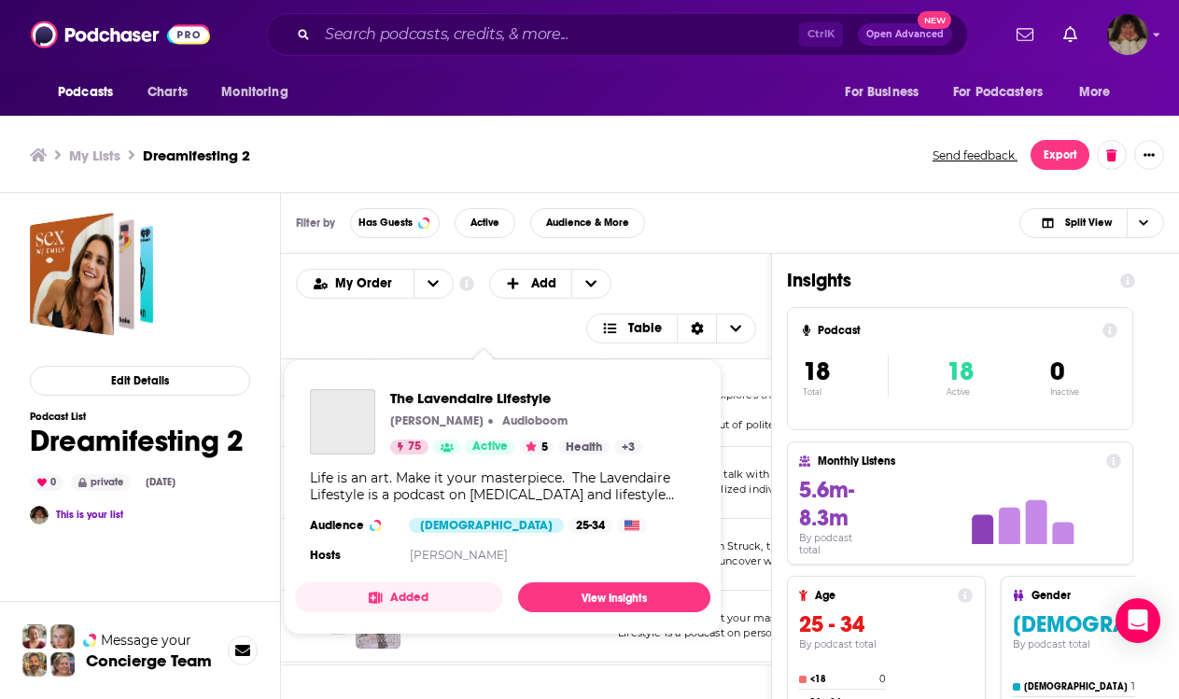
click at [473, 628] on span "The Lavendaire Lifestyle [PERSON_NAME] Audioboom 75 Active 5 Health + 3 Life is…" at bounding box center [502, 496] width 415 height 275
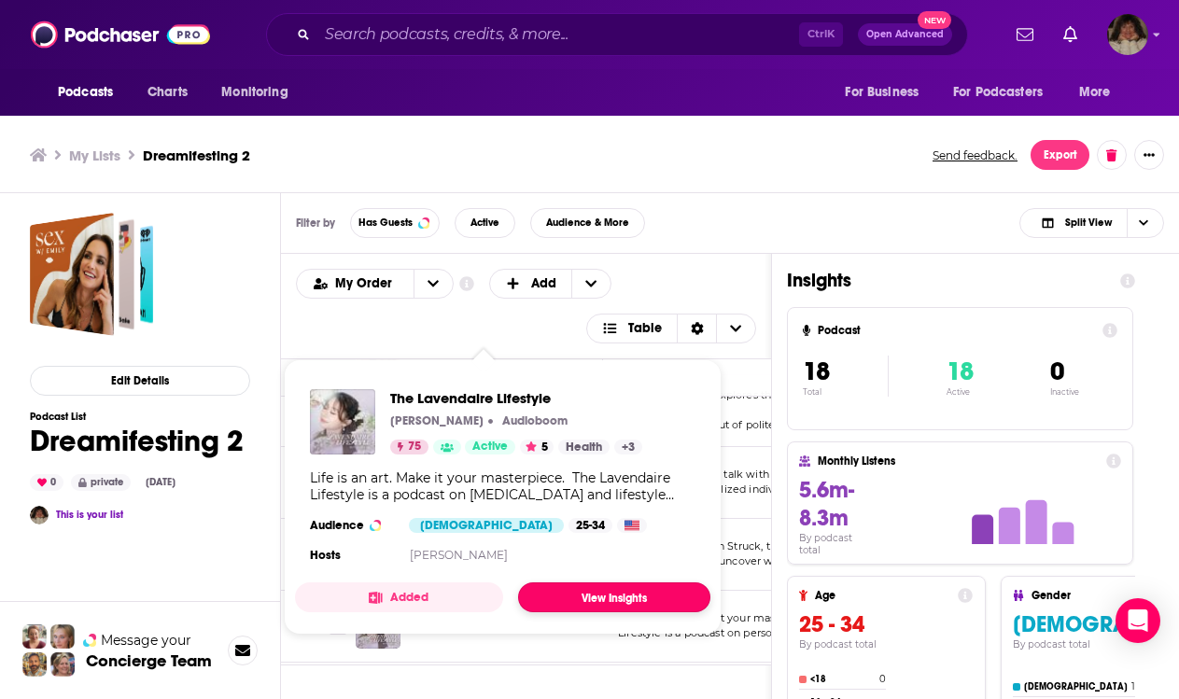
click at [549, 597] on link "View Insights" at bounding box center [614, 597] width 192 height 30
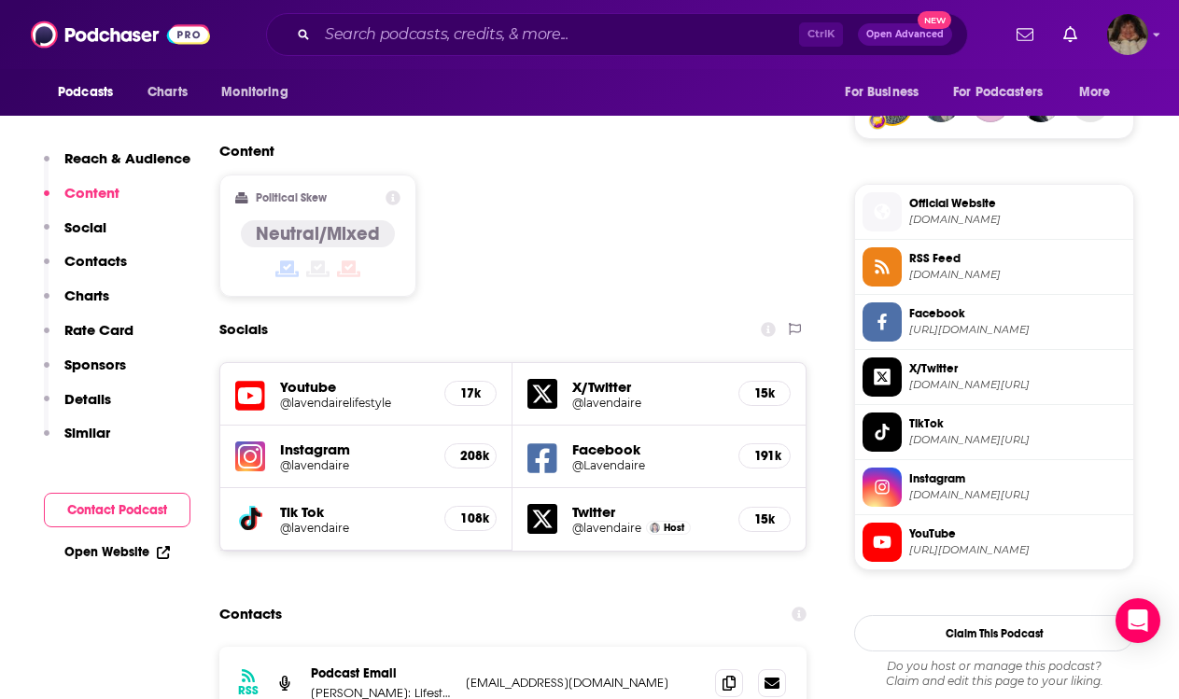
scroll to position [1587, 0]
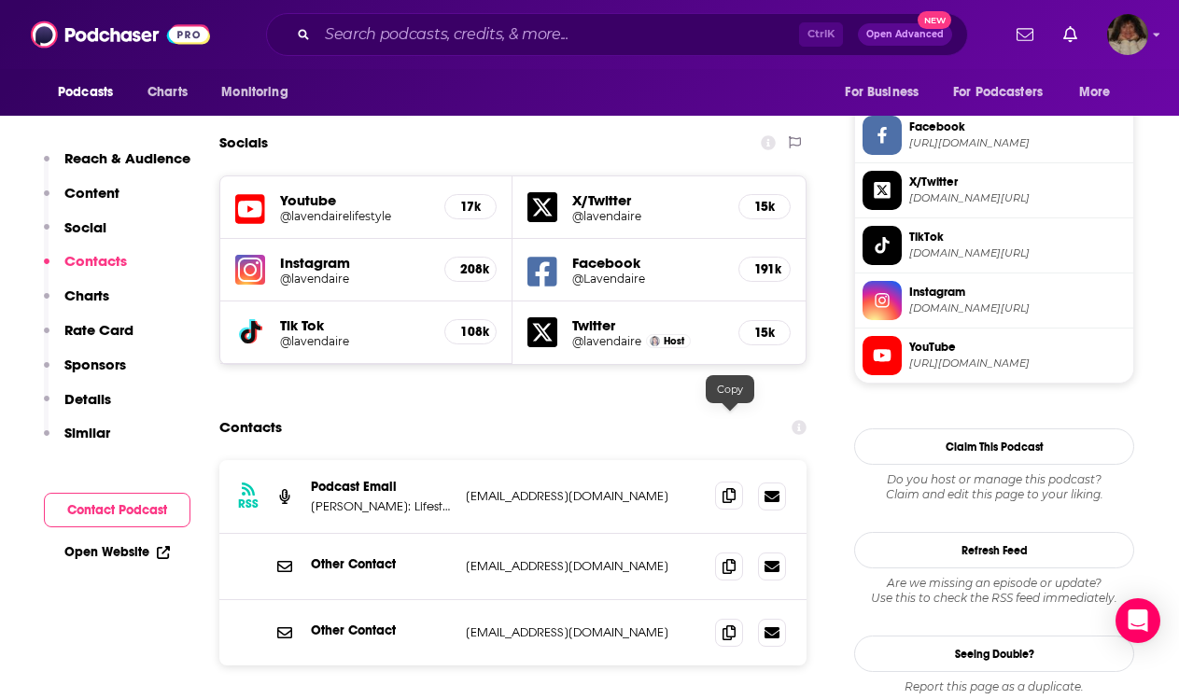
click at [730, 488] on icon at bounding box center [728, 495] width 13 height 15
click at [729, 558] on icon at bounding box center [728, 565] width 13 height 15
click at [723, 624] on icon at bounding box center [728, 631] width 13 height 15
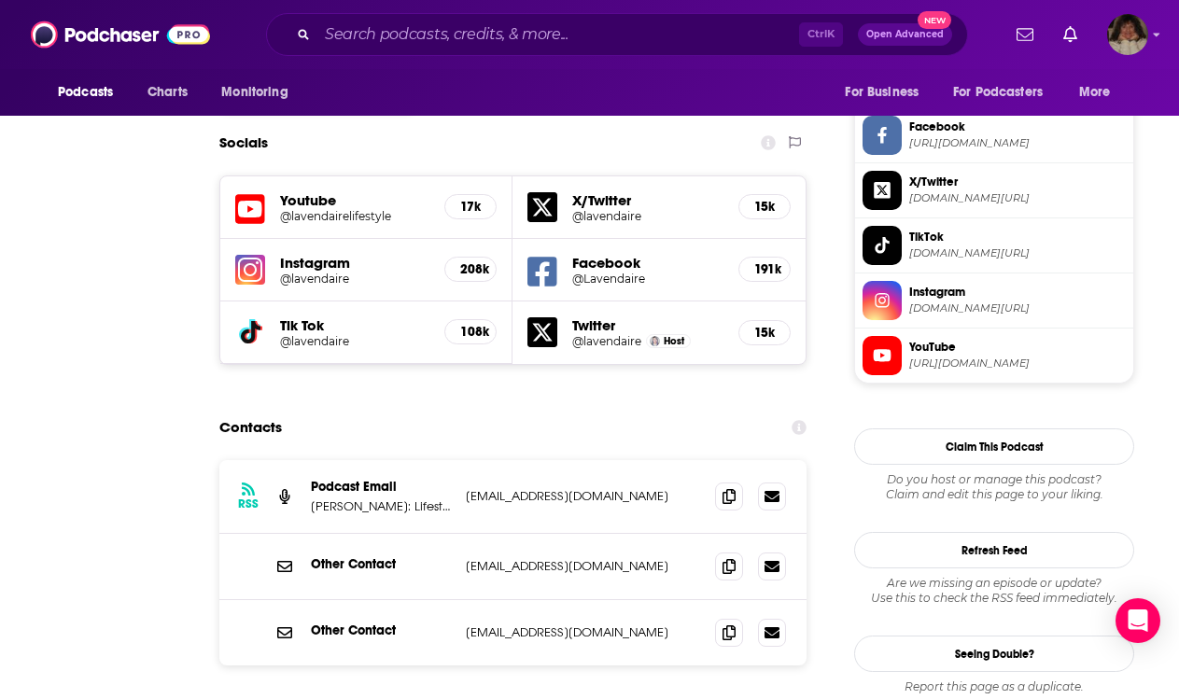
scroll to position [0, 0]
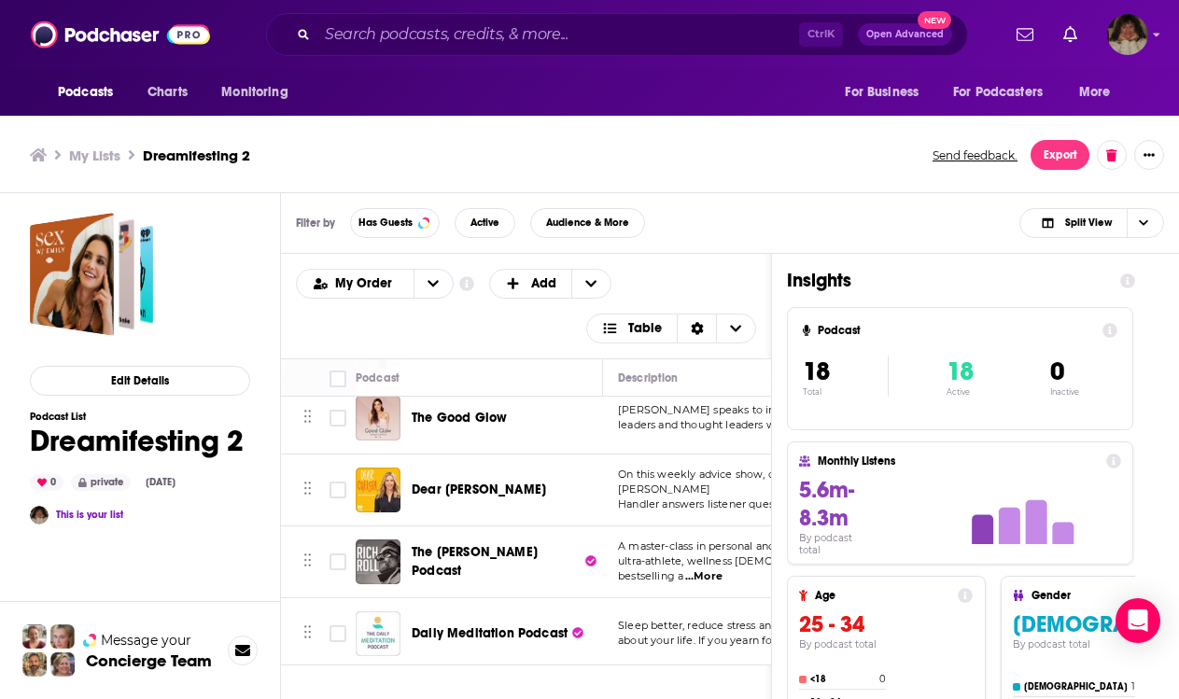
scroll to position [280, 0]
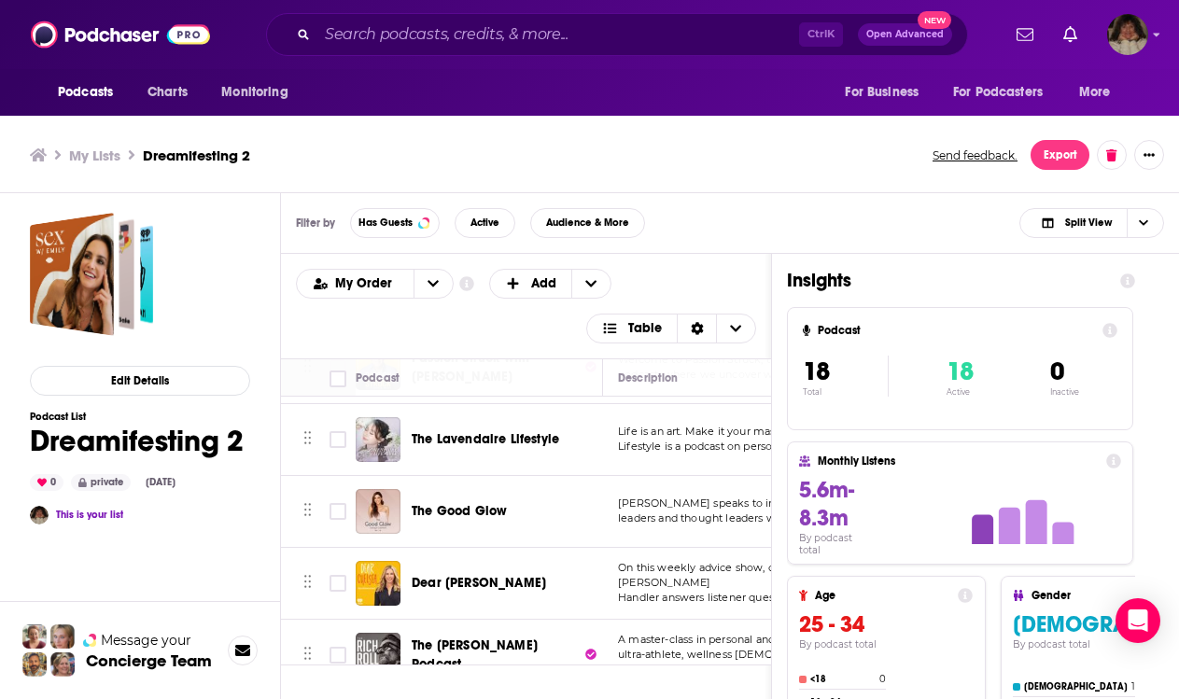
click at [471, 510] on div "Podcasts Charts Monitoring Ctrl K Open Advanced New For Business For Podcasters…" at bounding box center [589, 352] width 1179 height 705
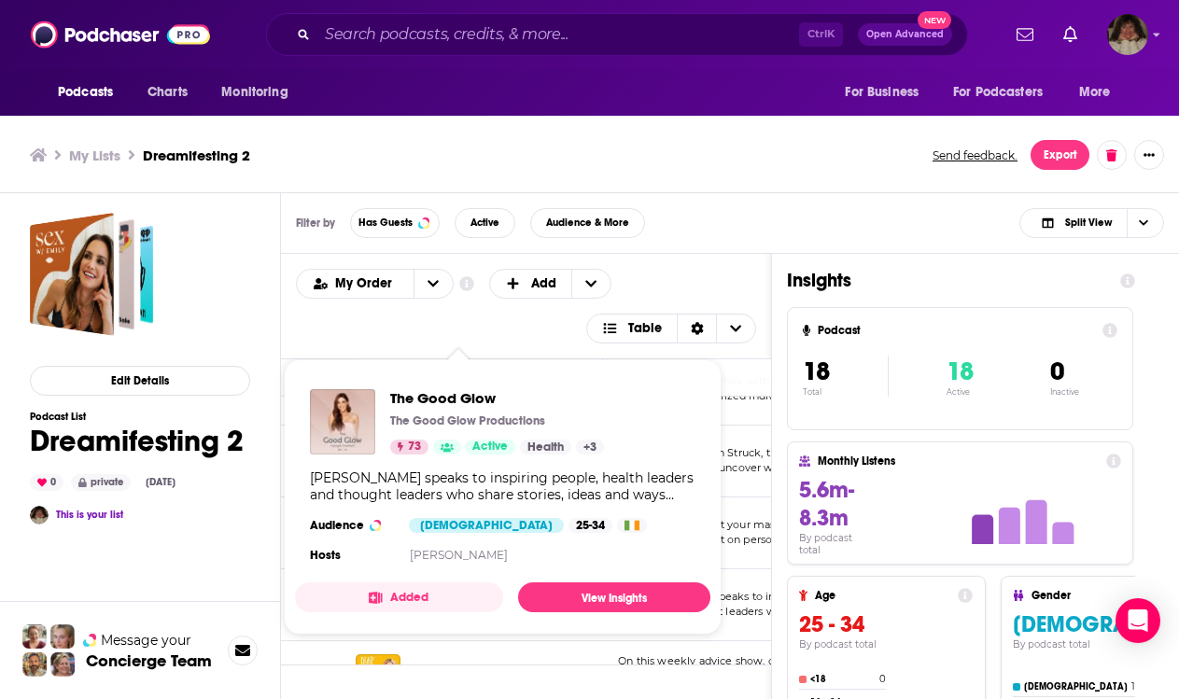
drag, startPoint x: 471, startPoint y: 510, endPoint x: 453, endPoint y: 603, distance: 95.2
click at [453, 603] on button "Added" at bounding box center [399, 597] width 208 height 30
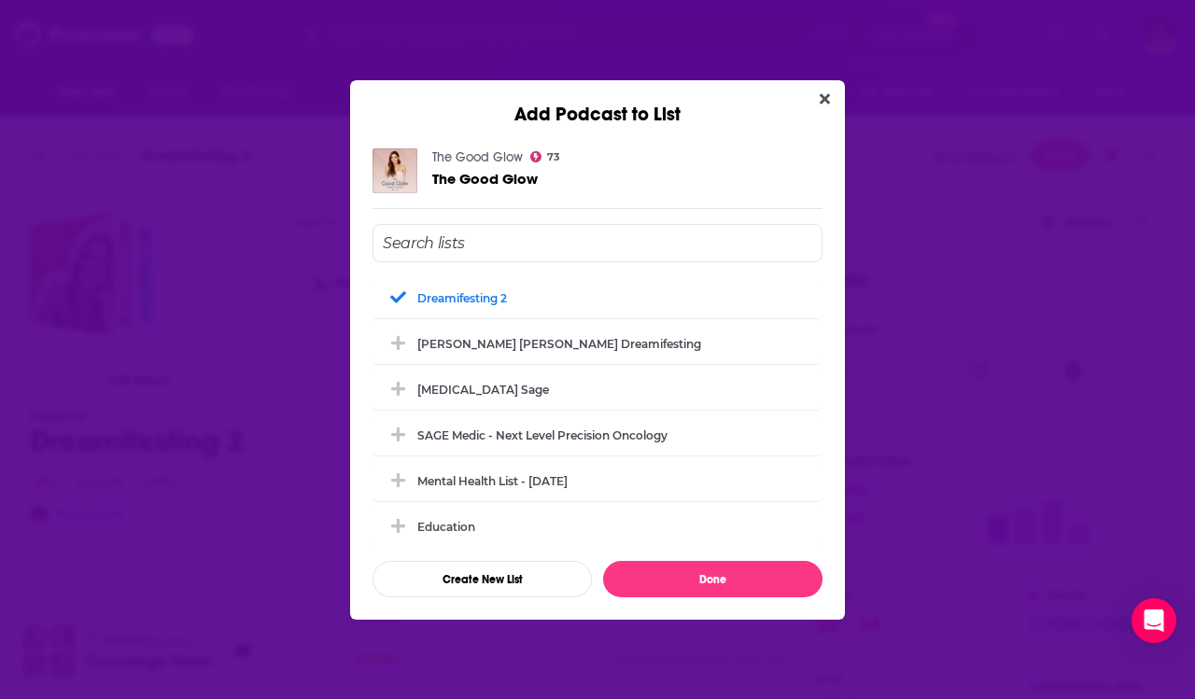
click at [826, 95] on icon "Close" at bounding box center [824, 98] width 10 height 15
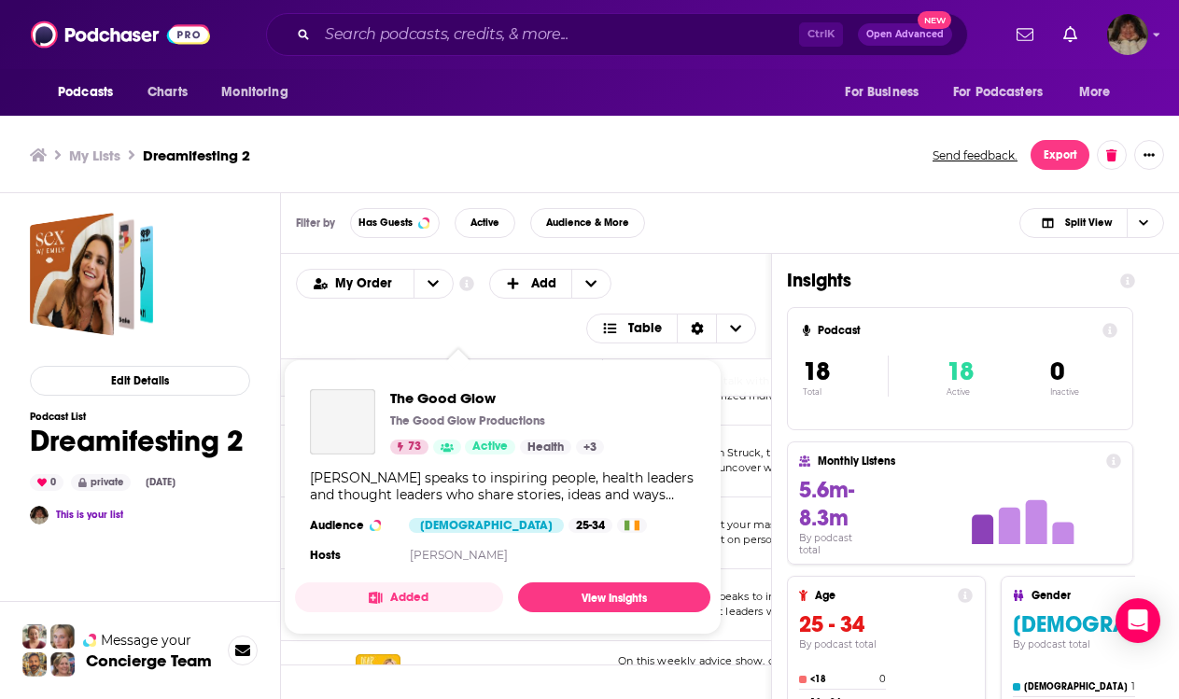
click at [476, 604] on button "Added" at bounding box center [399, 597] width 208 height 30
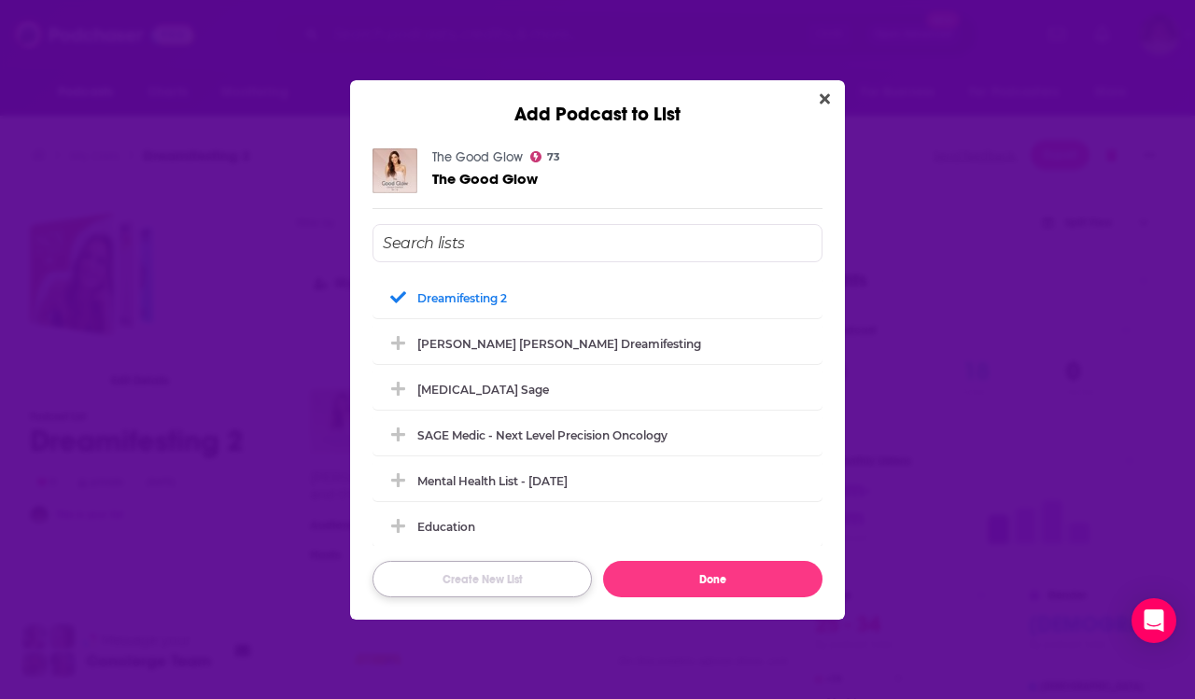
click at [574, 596] on button "Create New List" at bounding box center [481, 579] width 219 height 36
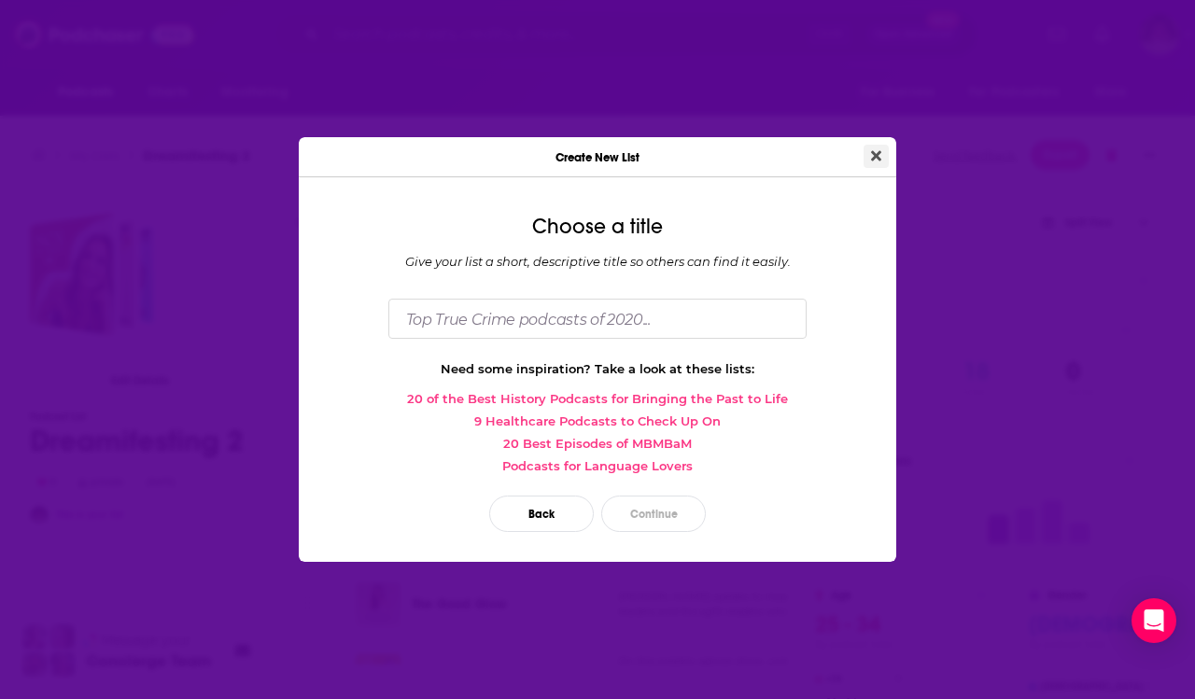
click at [872, 154] on icon "Close" at bounding box center [876, 155] width 10 height 15
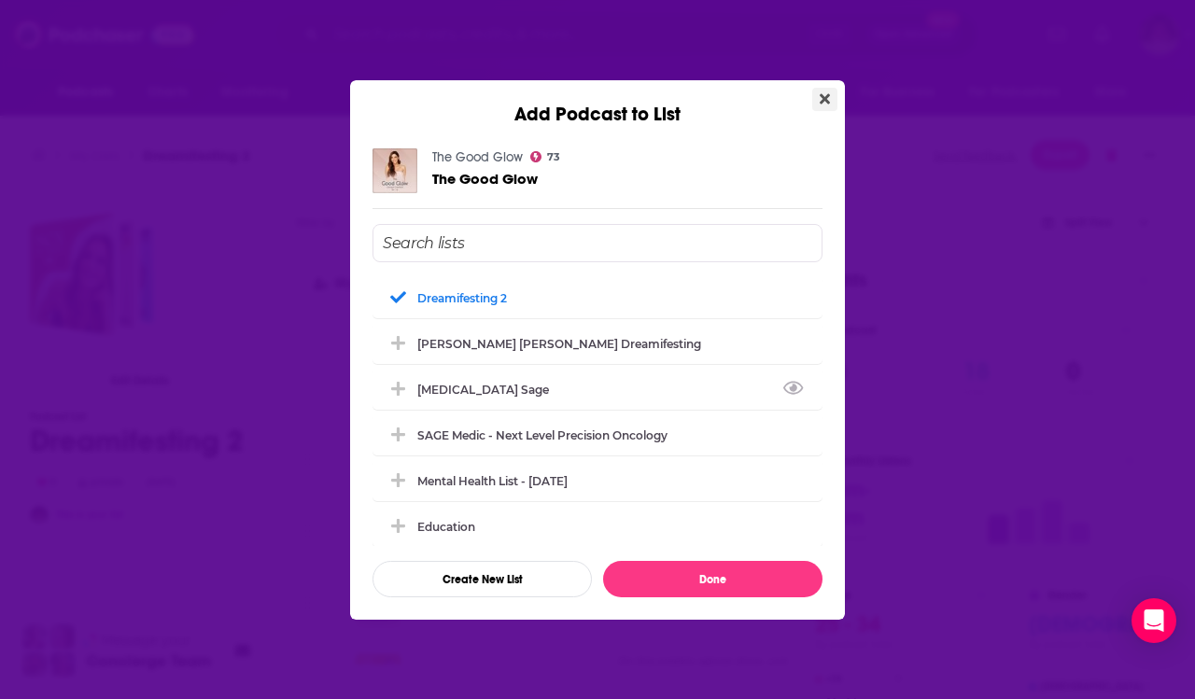
click at [822, 97] on icon "Close" at bounding box center [824, 98] width 10 height 10
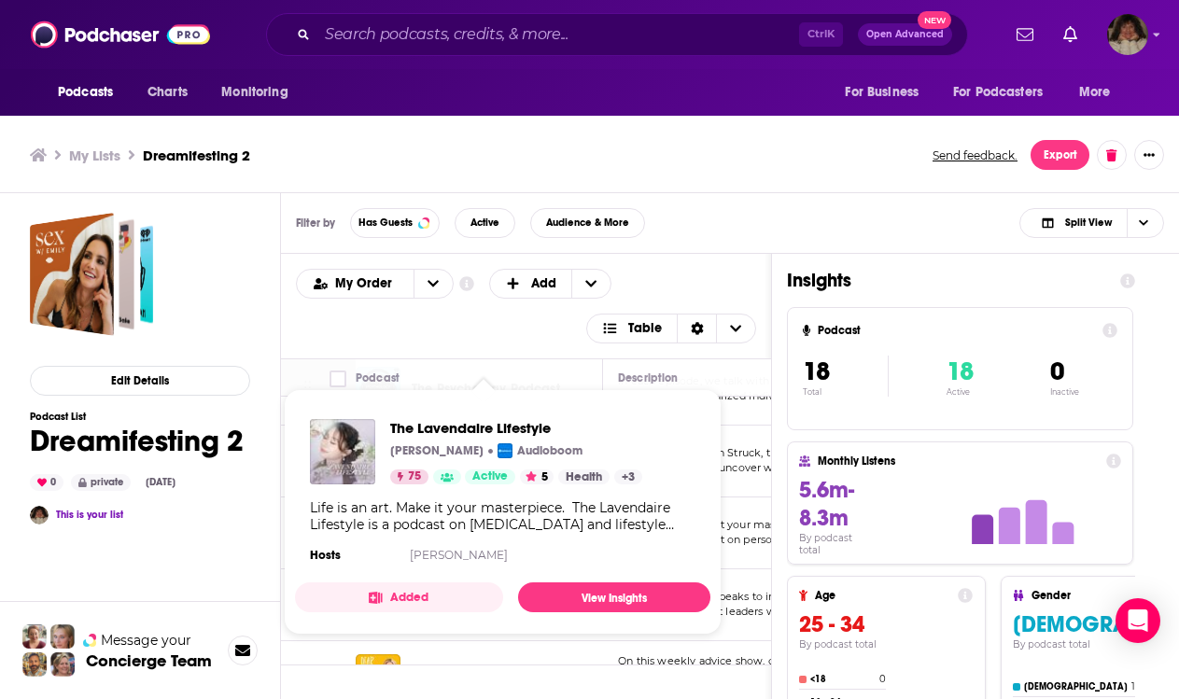
scroll to position [6, 0]
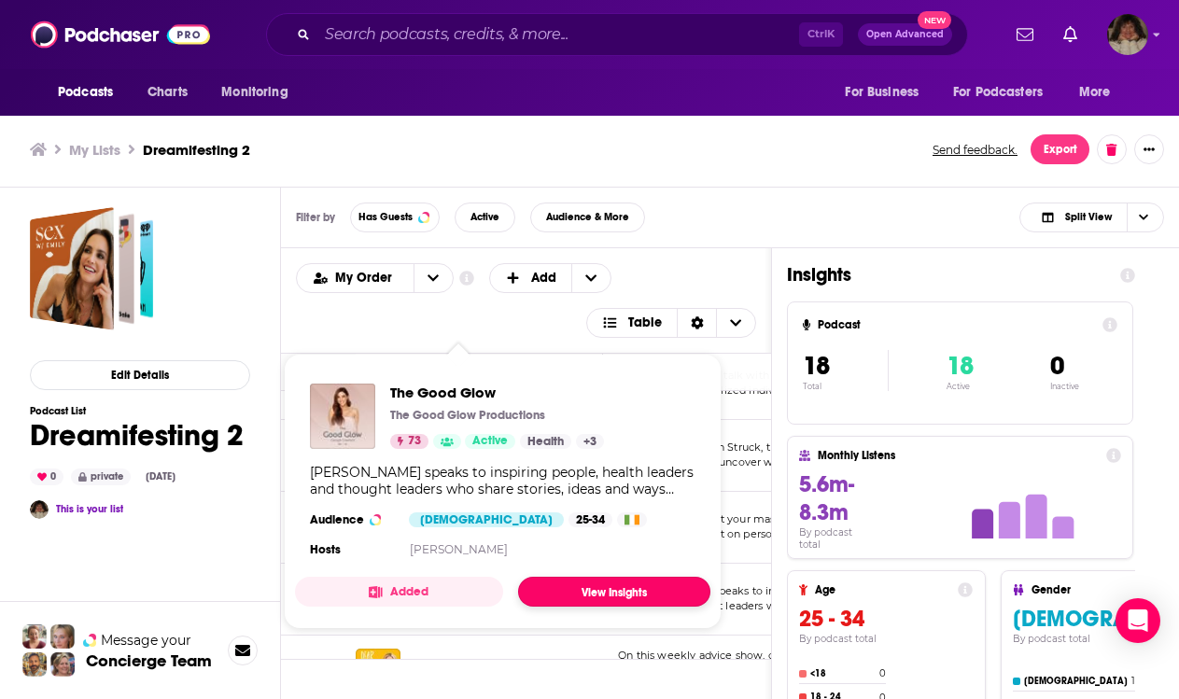
click at [574, 587] on link "View Insights" at bounding box center [614, 592] width 192 height 30
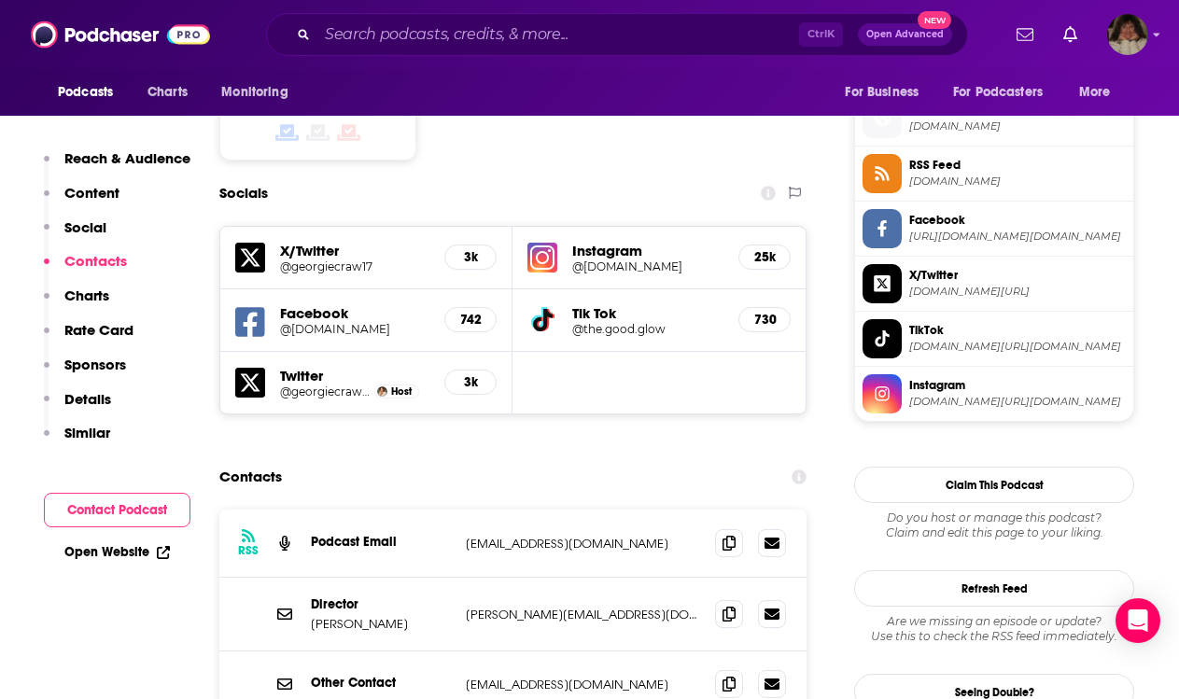
scroll to position [1587, 0]
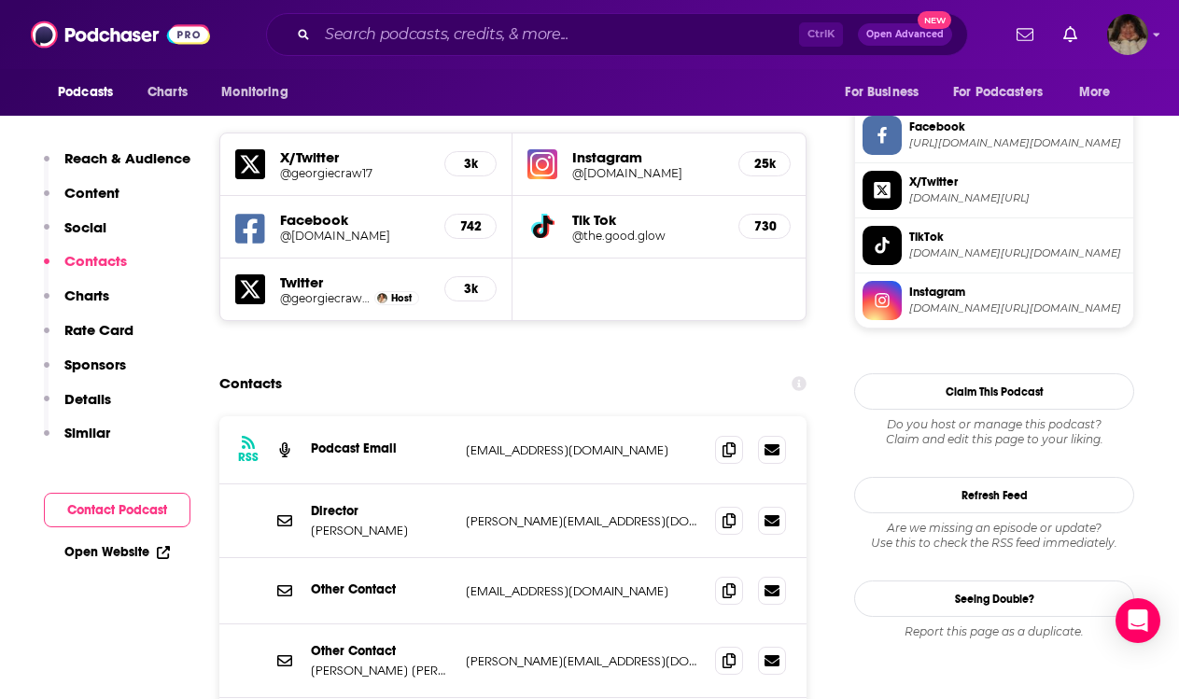
click at [604, 442] on p "[EMAIL_ADDRESS][DOMAIN_NAME]" at bounding box center [583, 450] width 234 height 16
click at [730, 441] on icon at bounding box center [728, 448] width 13 height 15
click at [730, 512] on icon at bounding box center [728, 519] width 13 height 15
click at [728, 582] on icon at bounding box center [728, 589] width 13 height 15
click at [726, 652] on icon at bounding box center [728, 659] width 13 height 15
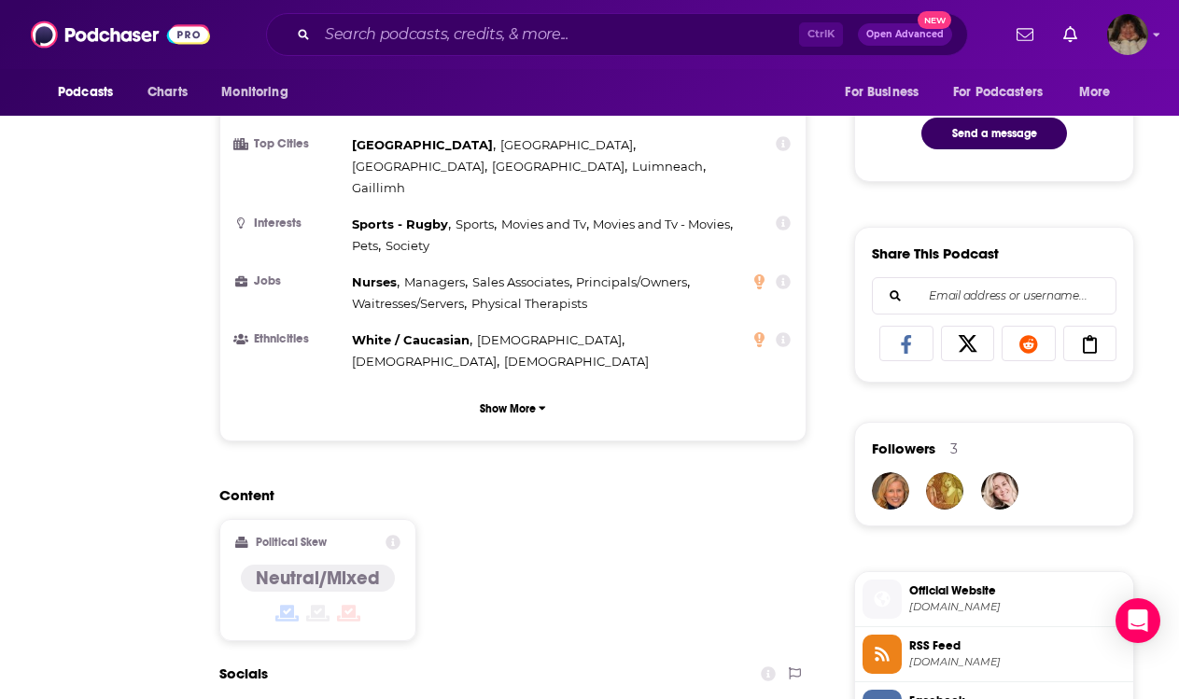
scroll to position [0, 0]
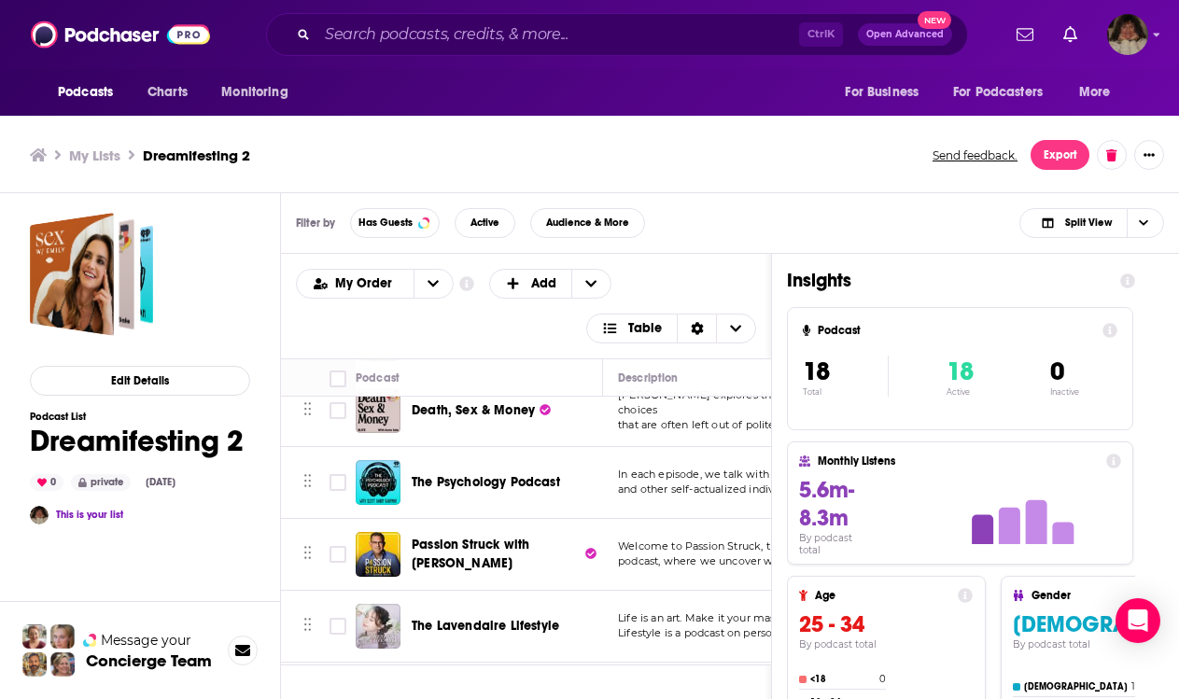
scroll to position [280, 0]
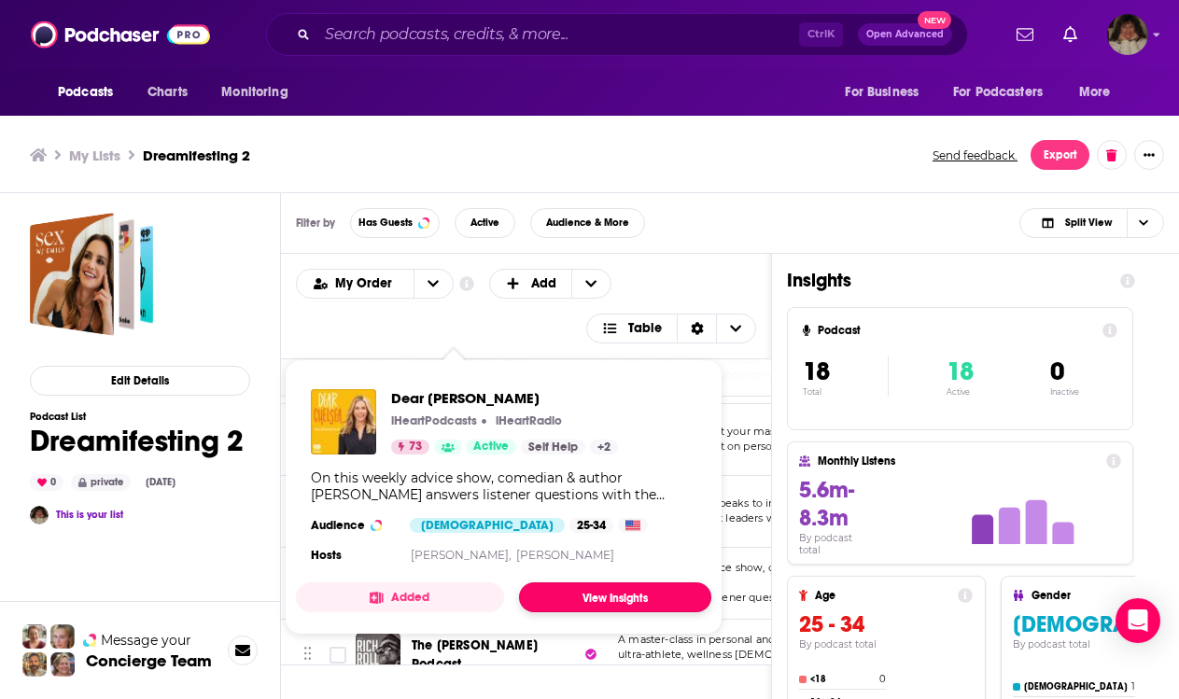
click at [590, 592] on link "View Insights" at bounding box center [615, 597] width 192 height 30
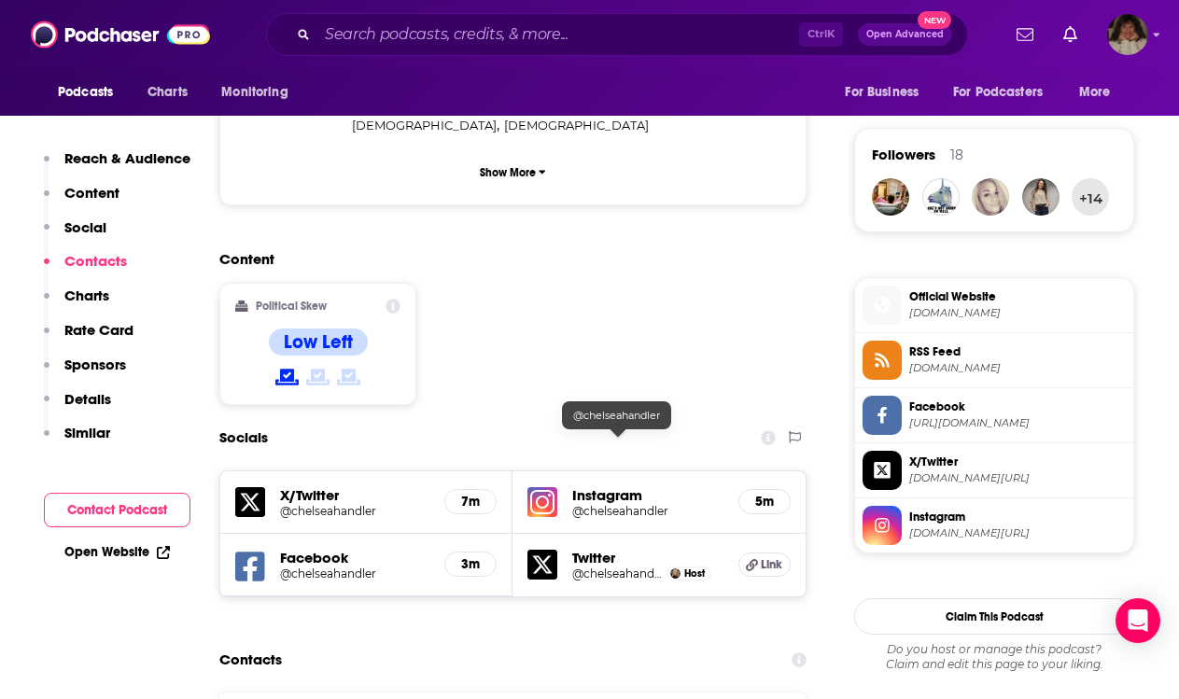
scroll to position [1493, 0]
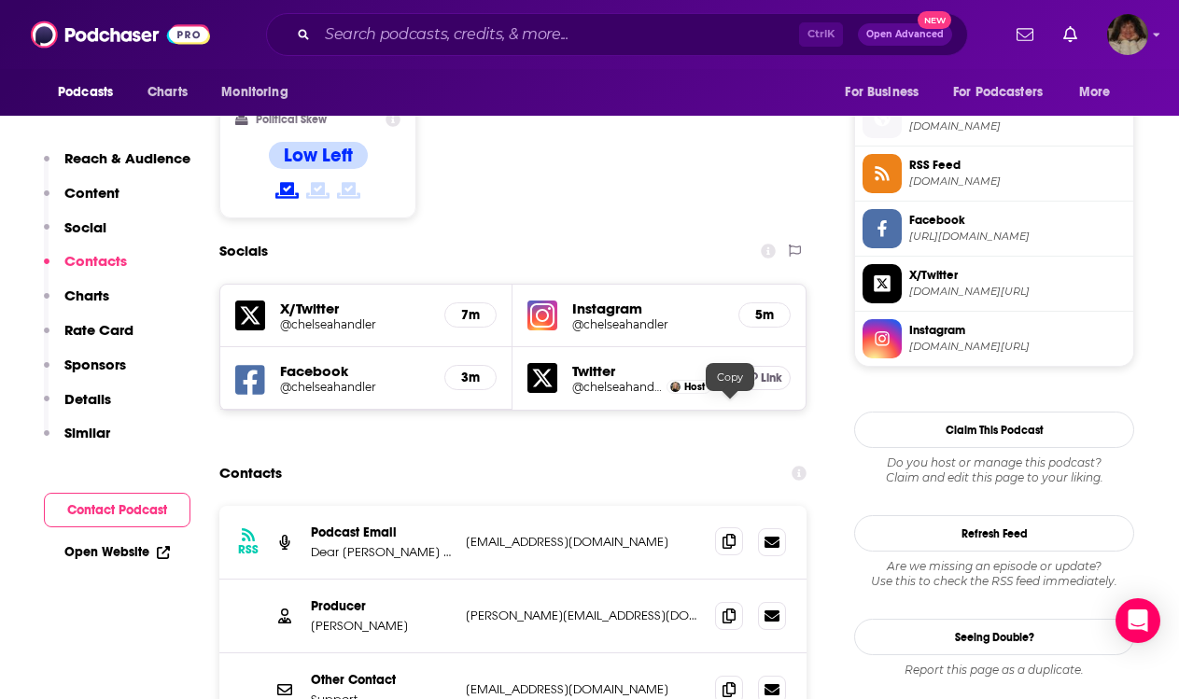
click at [727, 534] on icon at bounding box center [728, 541] width 13 height 15
click at [733, 608] on icon at bounding box center [728, 615] width 13 height 15
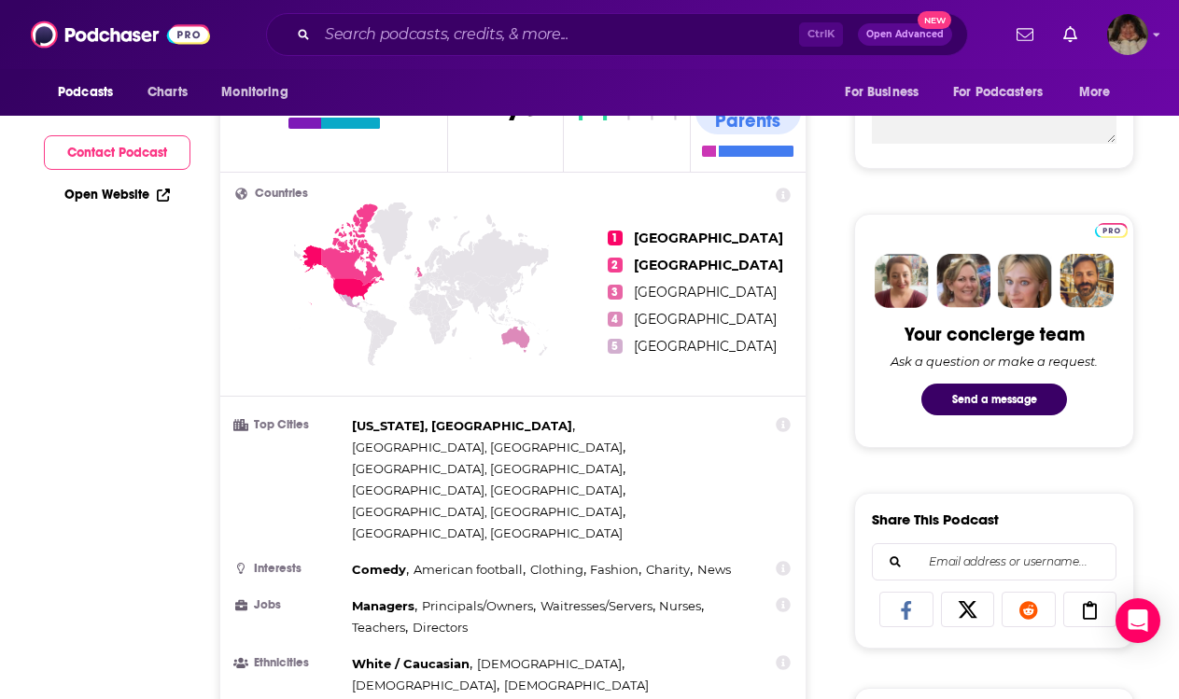
scroll to position [0, 0]
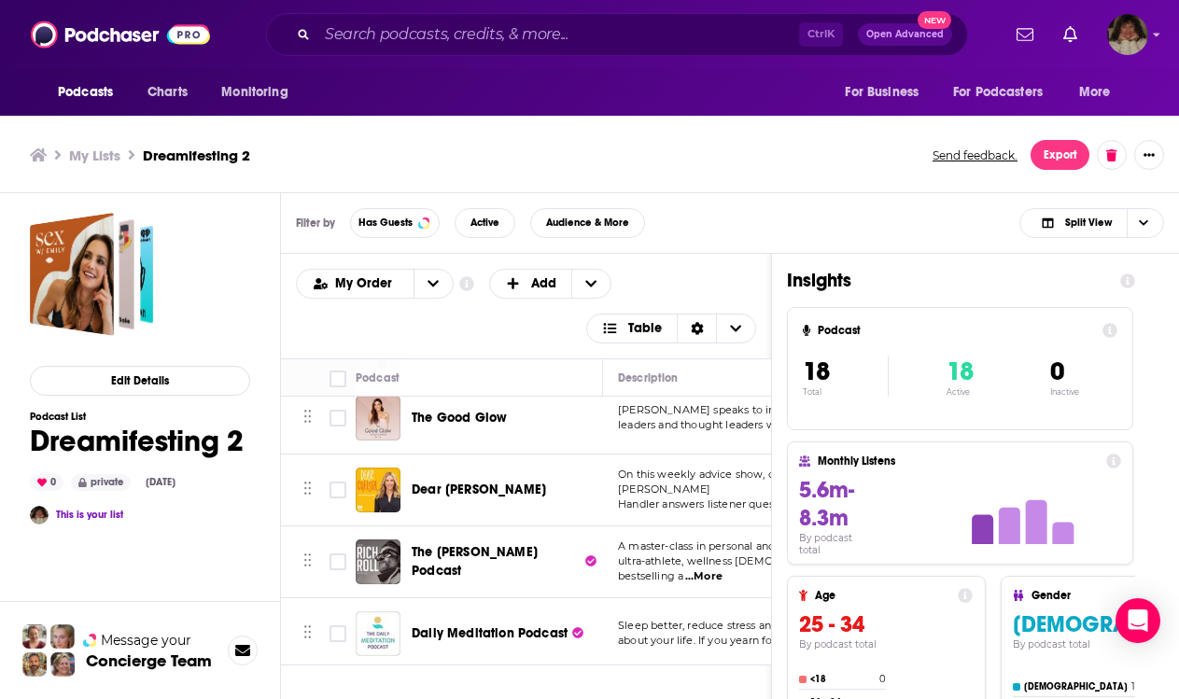
scroll to position [467, 0]
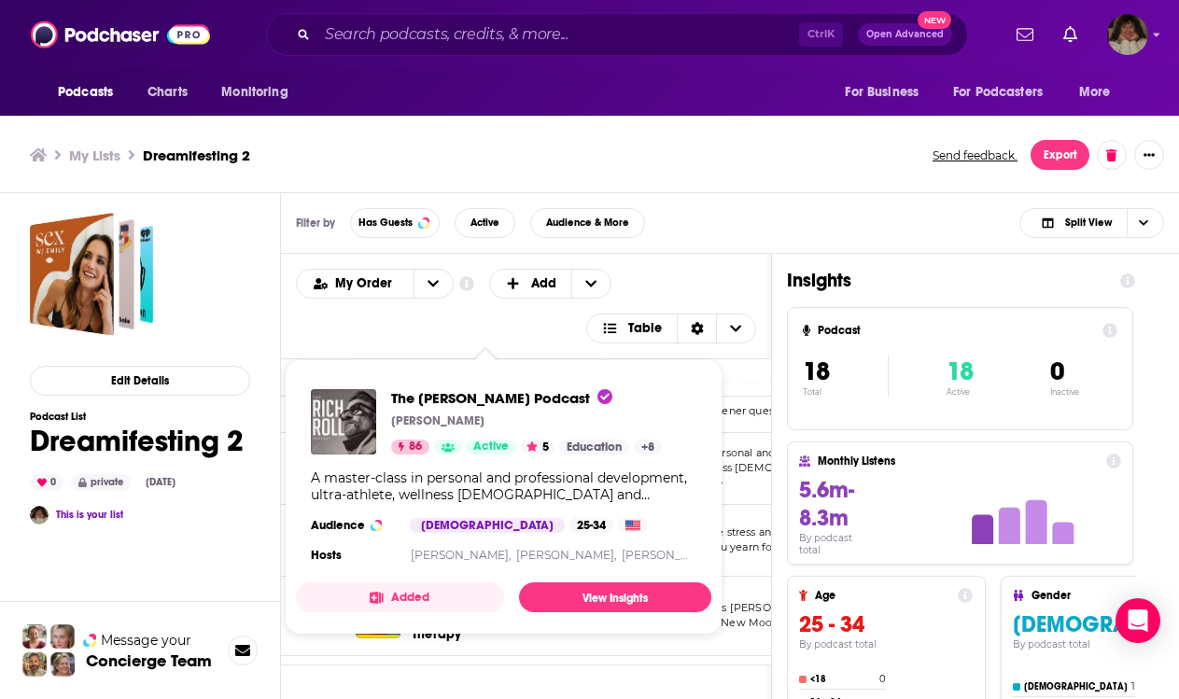
click at [490, 468] on div "The [PERSON_NAME] Podcast [PERSON_NAME] 86 Active 5 Education + 8 A master-clas…" at bounding box center [503, 478] width 415 height 208
click at [578, 605] on link "View Insights" at bounding box center [615, 597] width 192 height 30
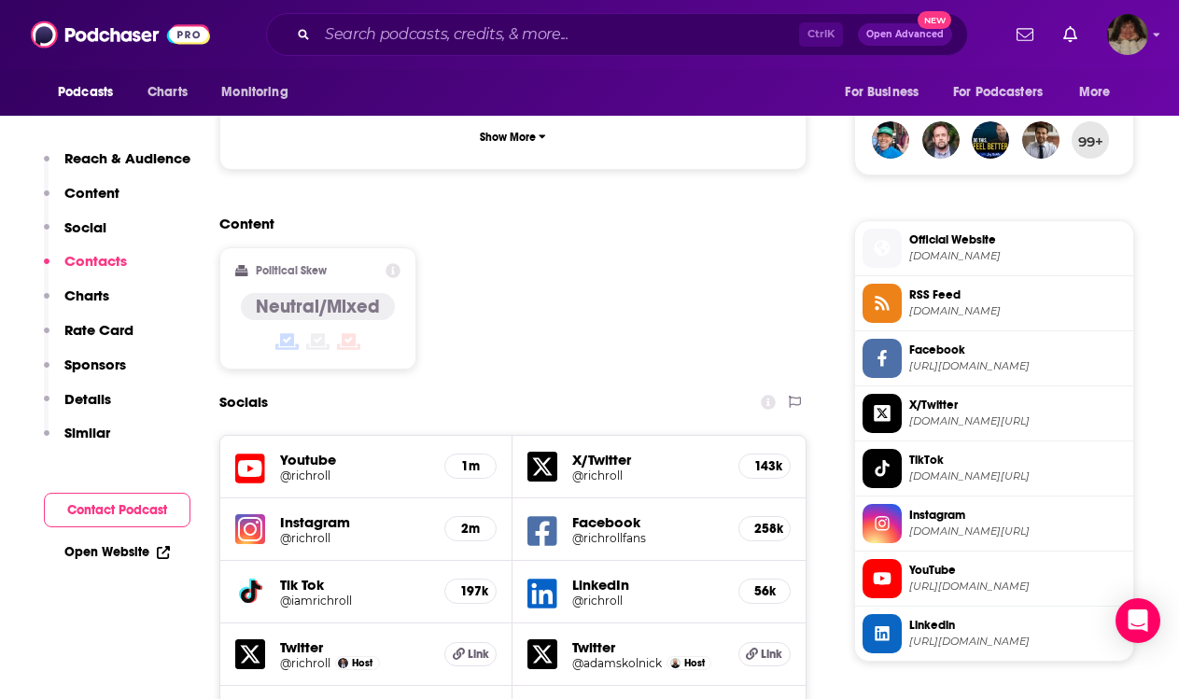
scroll to position [1911, 0]
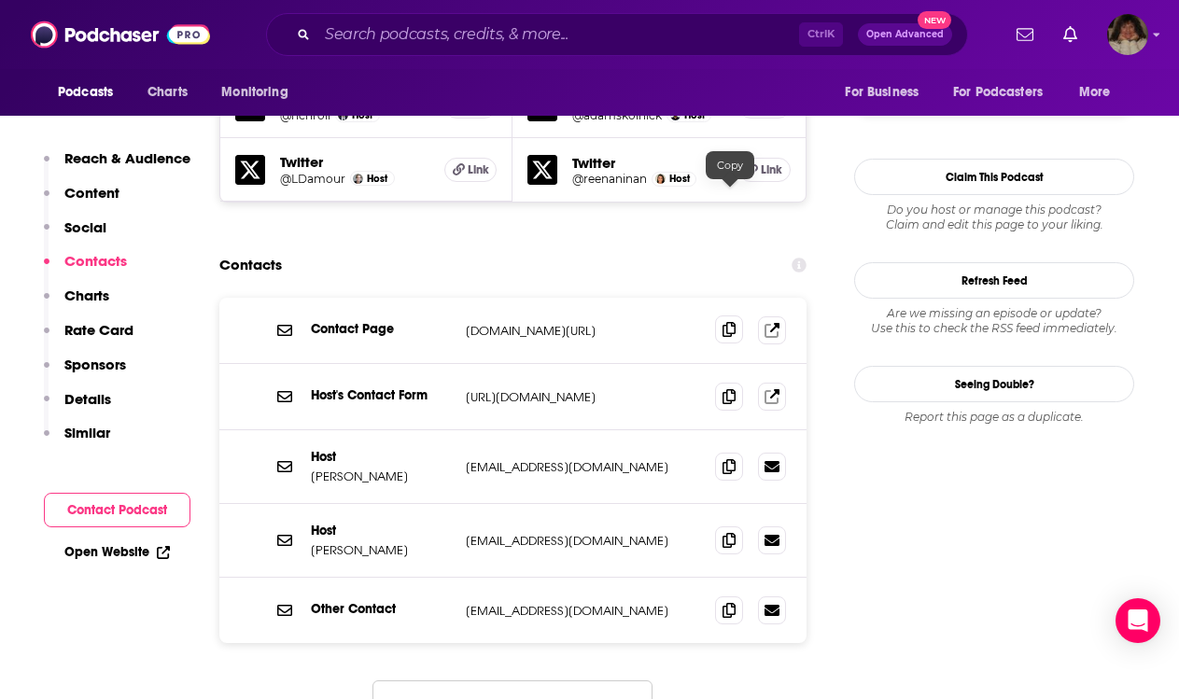
click at [727, 322] on icon at bounding box center [728, 329] width 13 height 15
click at [726, 458] on icon at bounding box center [728, 465] width 13 height 15
click at [733, 532] on icon at bounding box center [728, 539] width 13 height 15
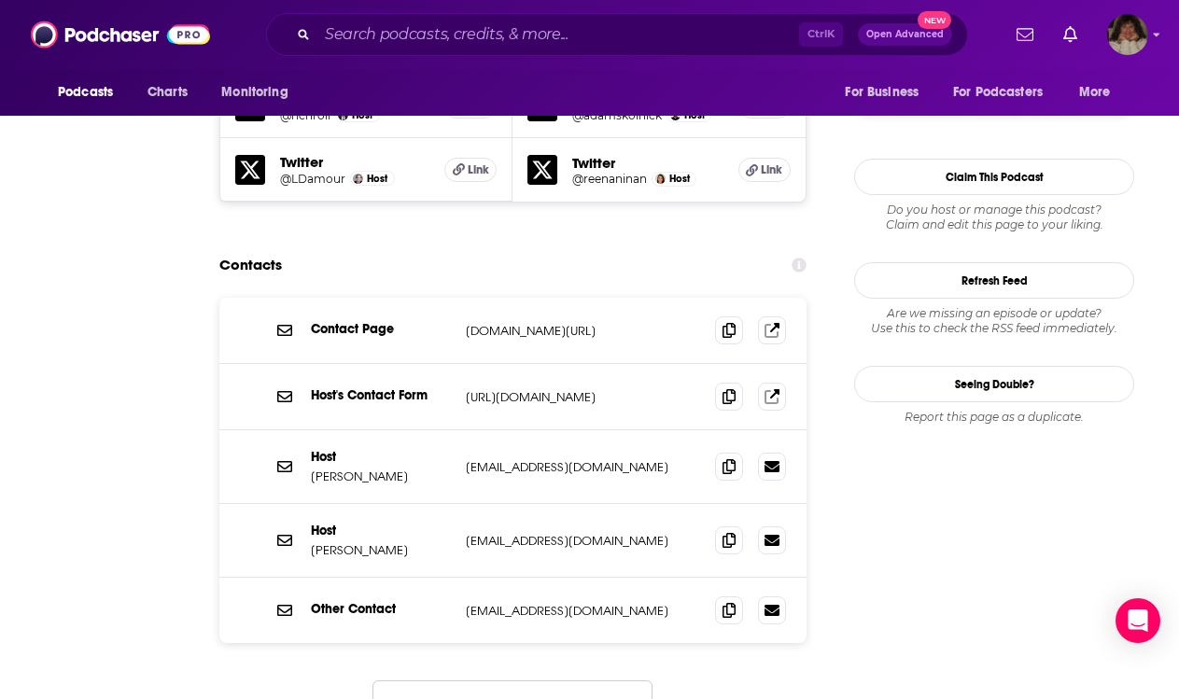
scroll to position [0, 0]
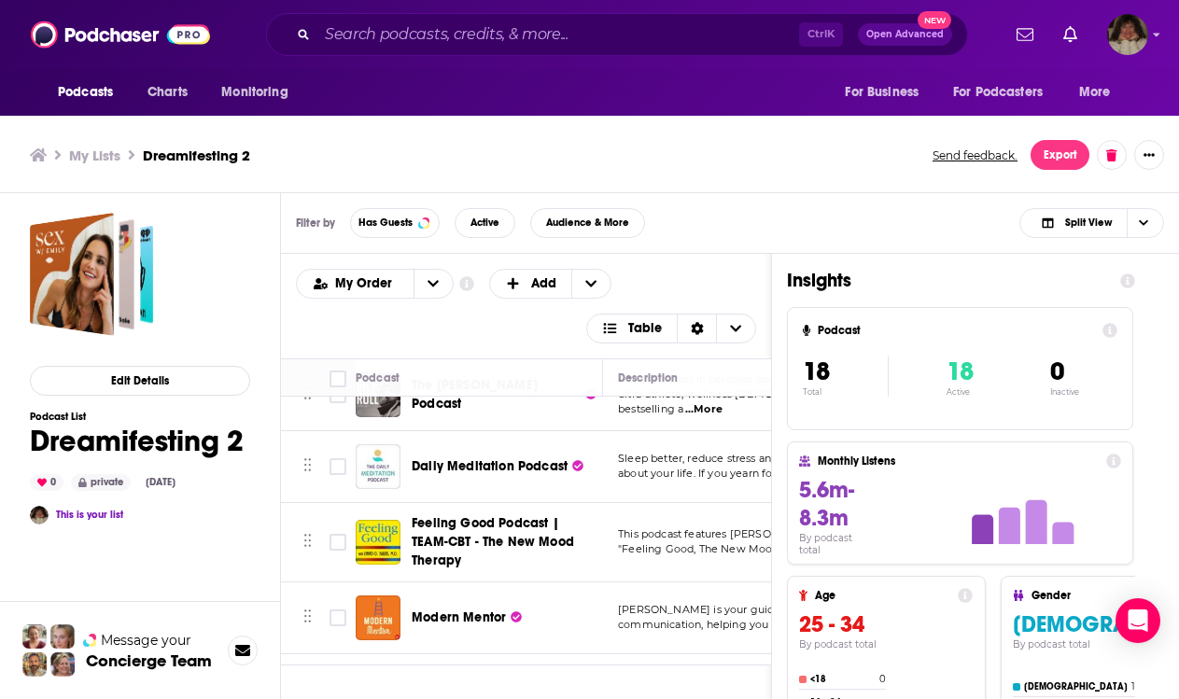
scroll to position [555, 0]
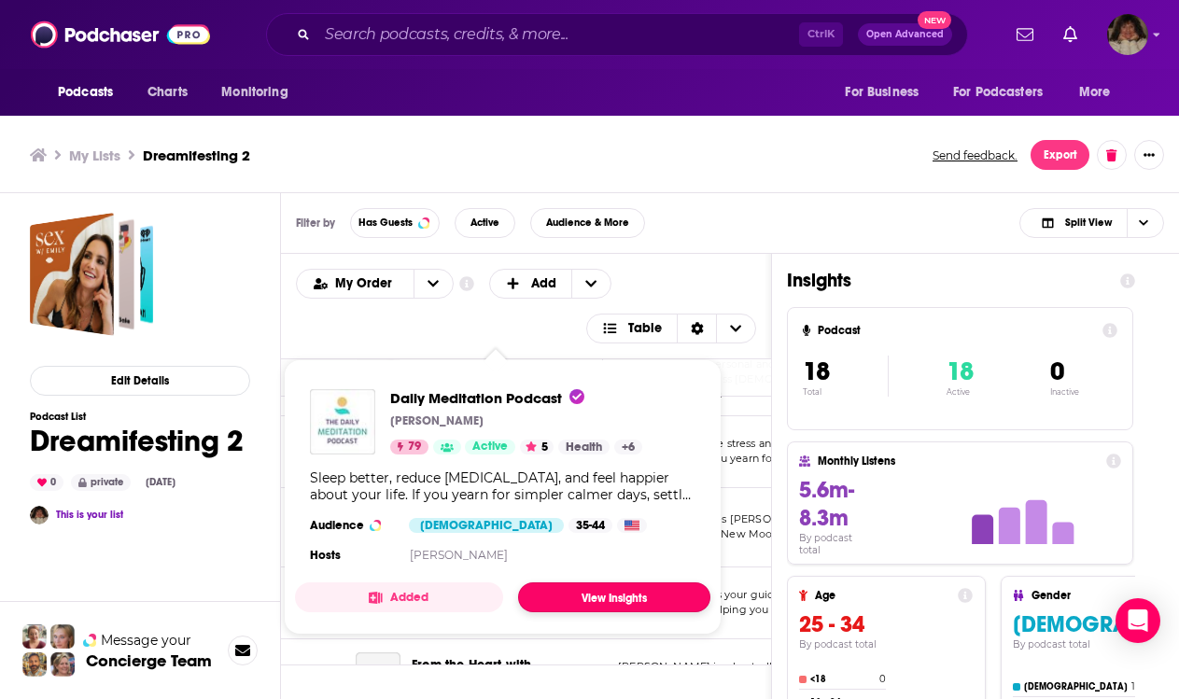
click at [589, 602] on link "View Insights" at bounding box center [614, 597] width 192 height 30
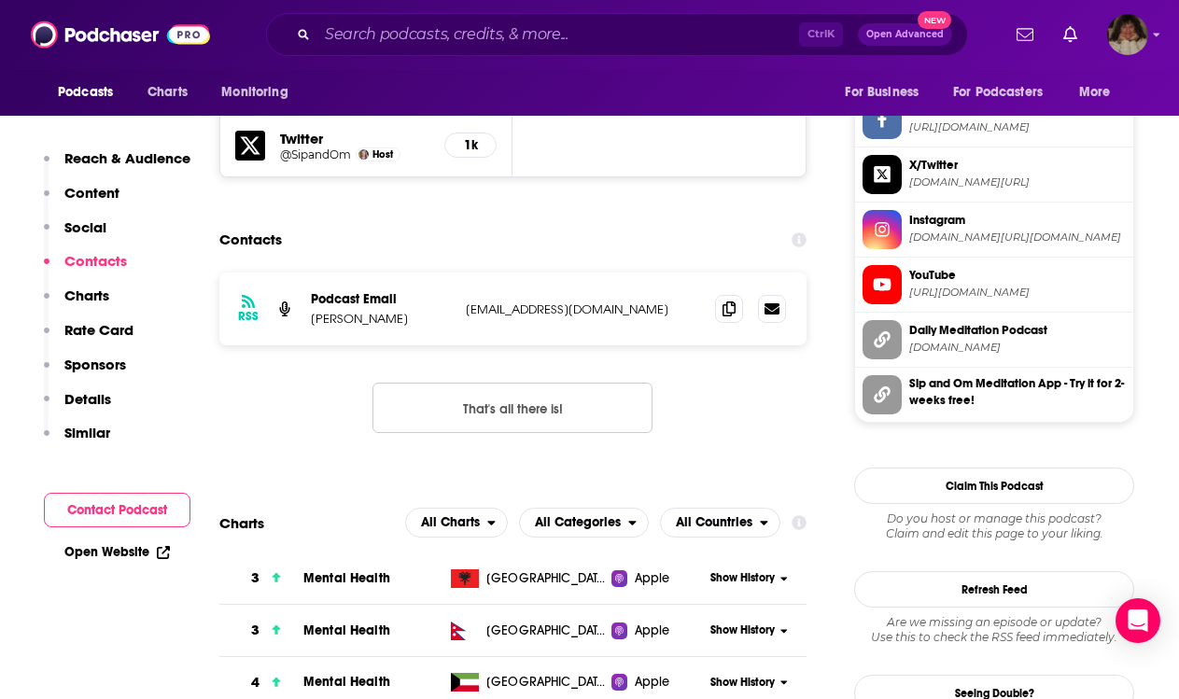
scroll to position [1493, 0]
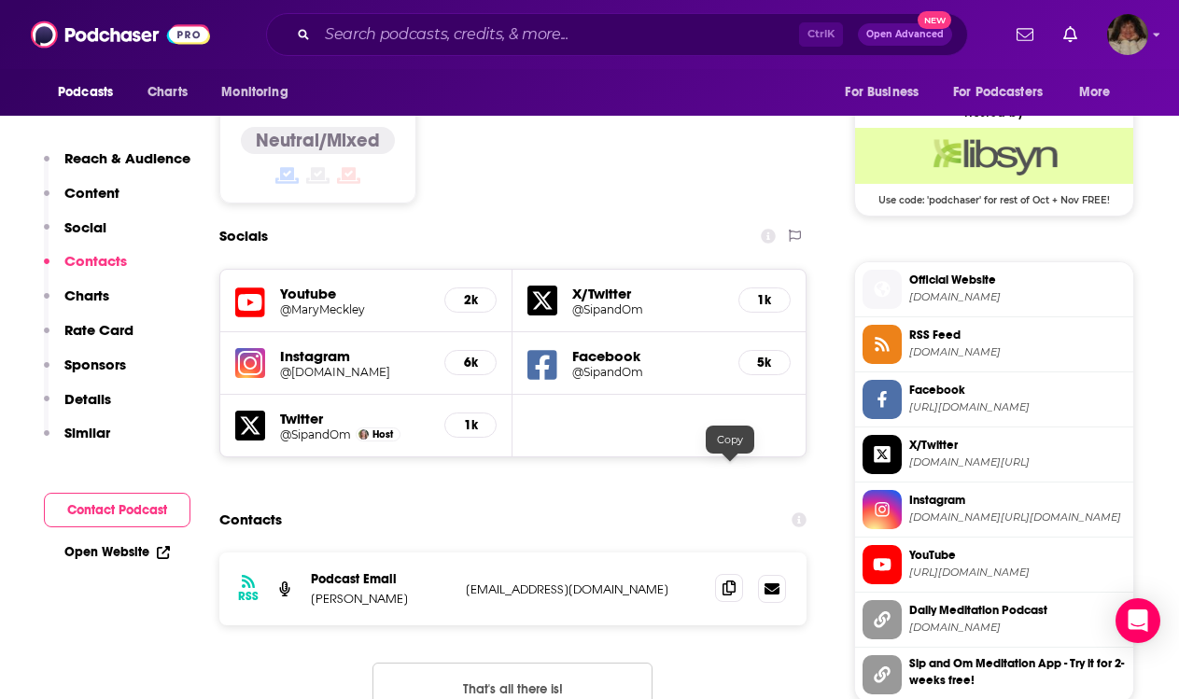
click at [732, 581] on icon at bounding box center [728, 588] width 13 height 15
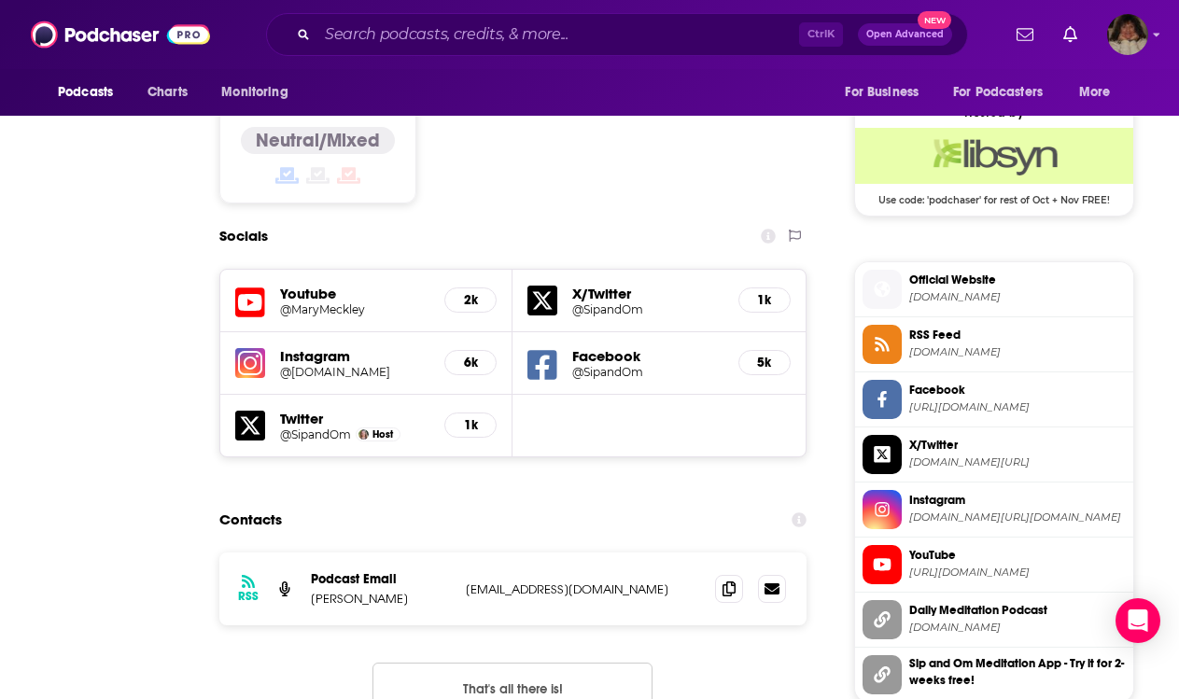
scroll to position [0, 0]
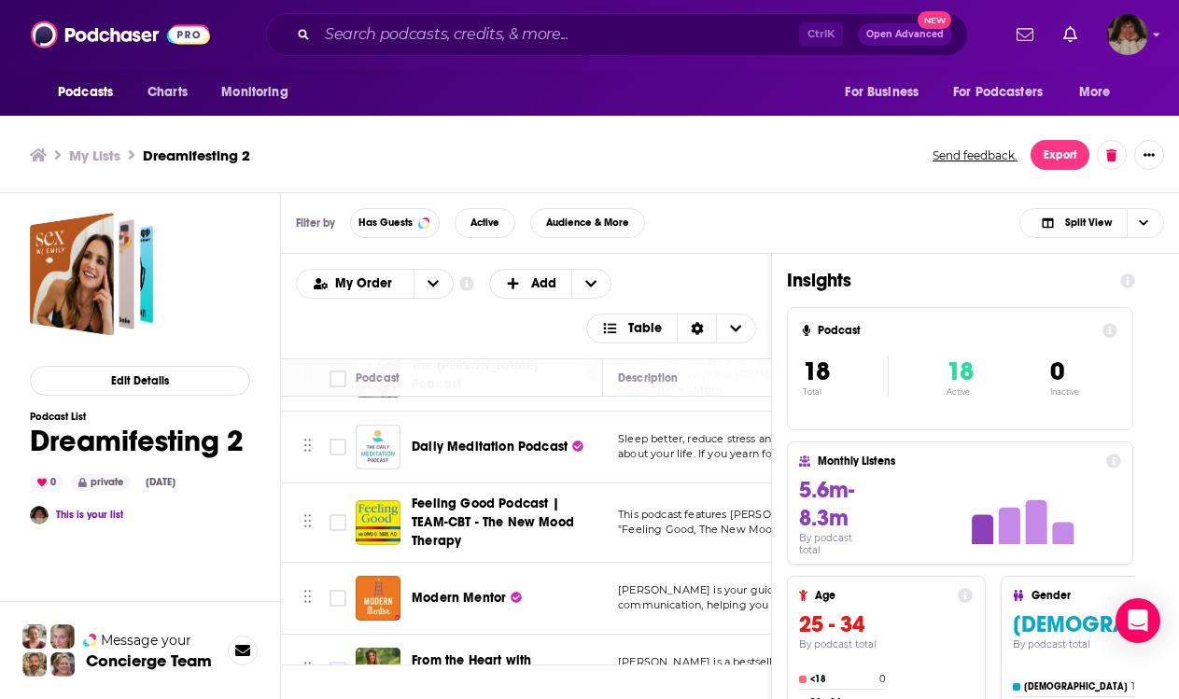
scroll to position [467, 0]
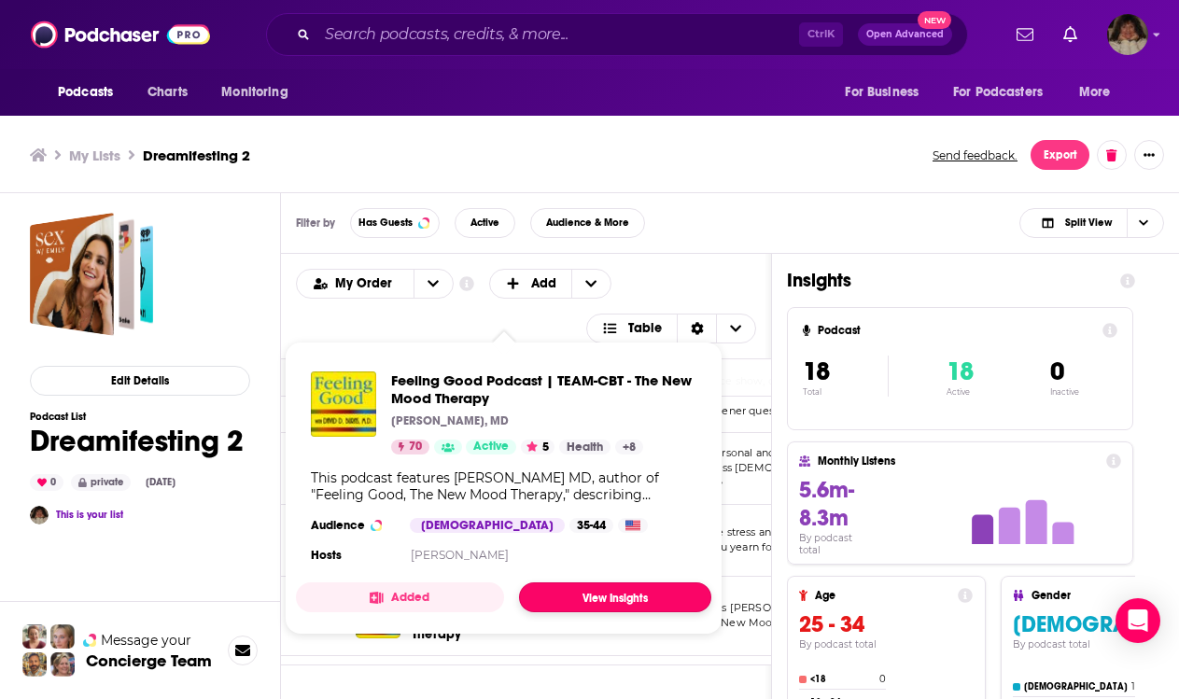
click at [570, 607] on link "View Insights" at bounding box center [615, 597] width 192 height 30
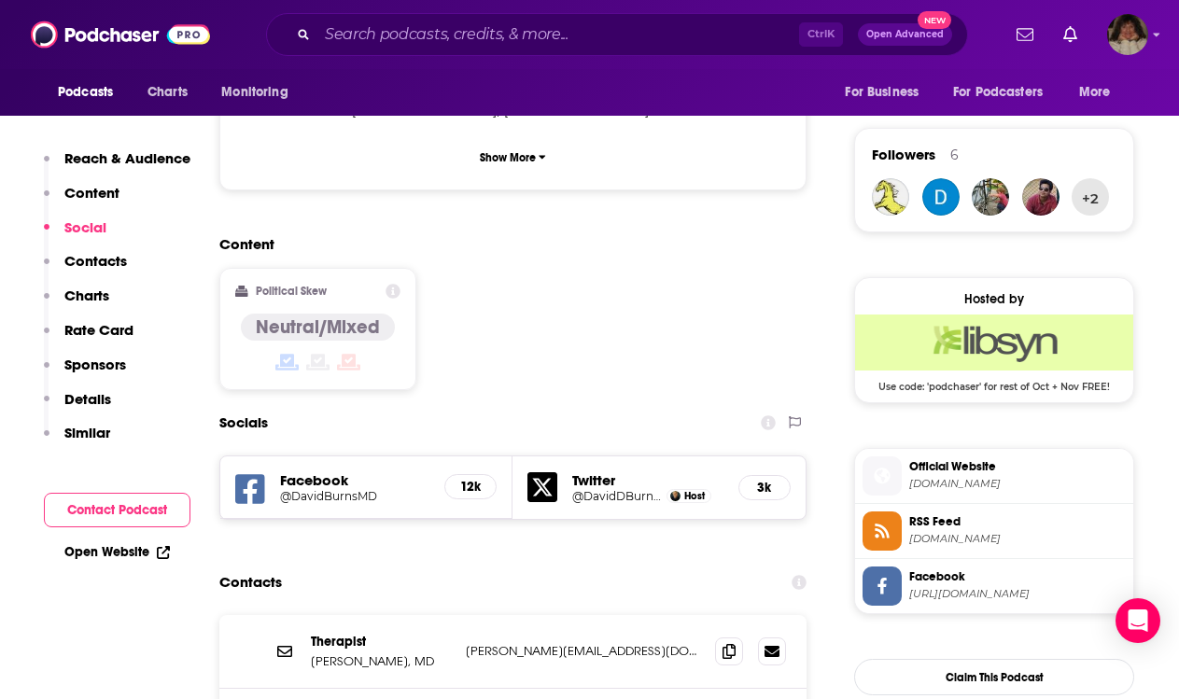
scroll to position [1400, 0]
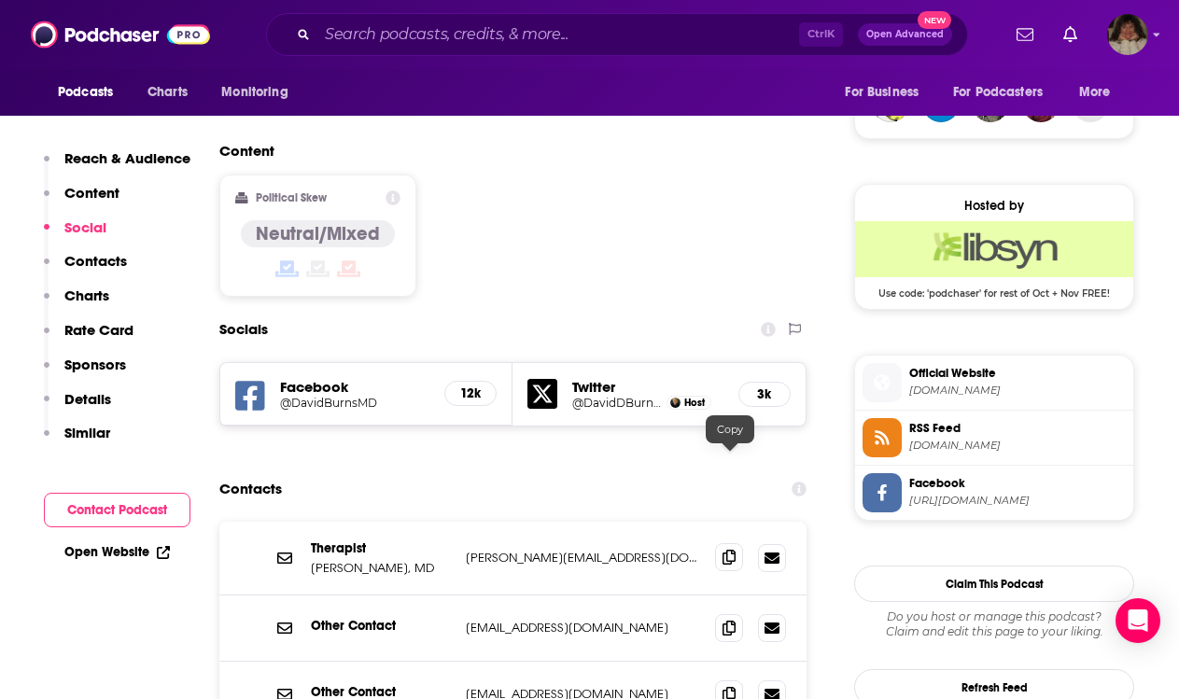
click at [731, 550] on icon at bounding box center [728, 557] width 13 height 15
click at [728, 620] on icon at bounding box center [728, 627] width 13 height 15
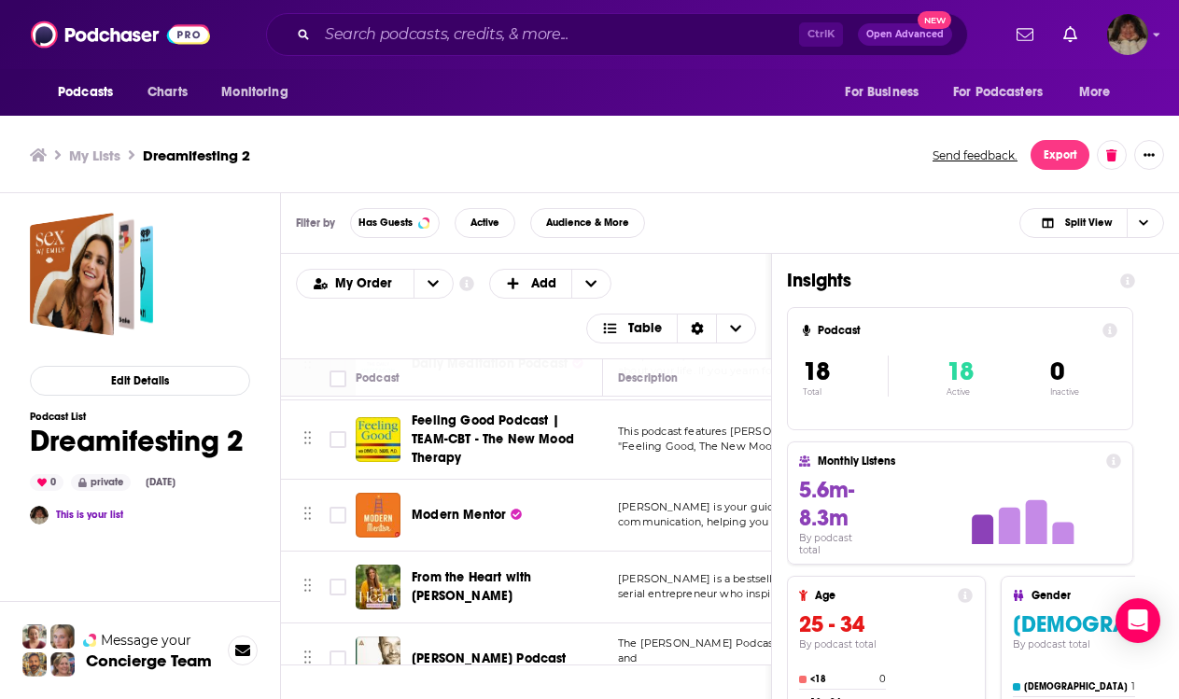
scroll to position [658, 0]
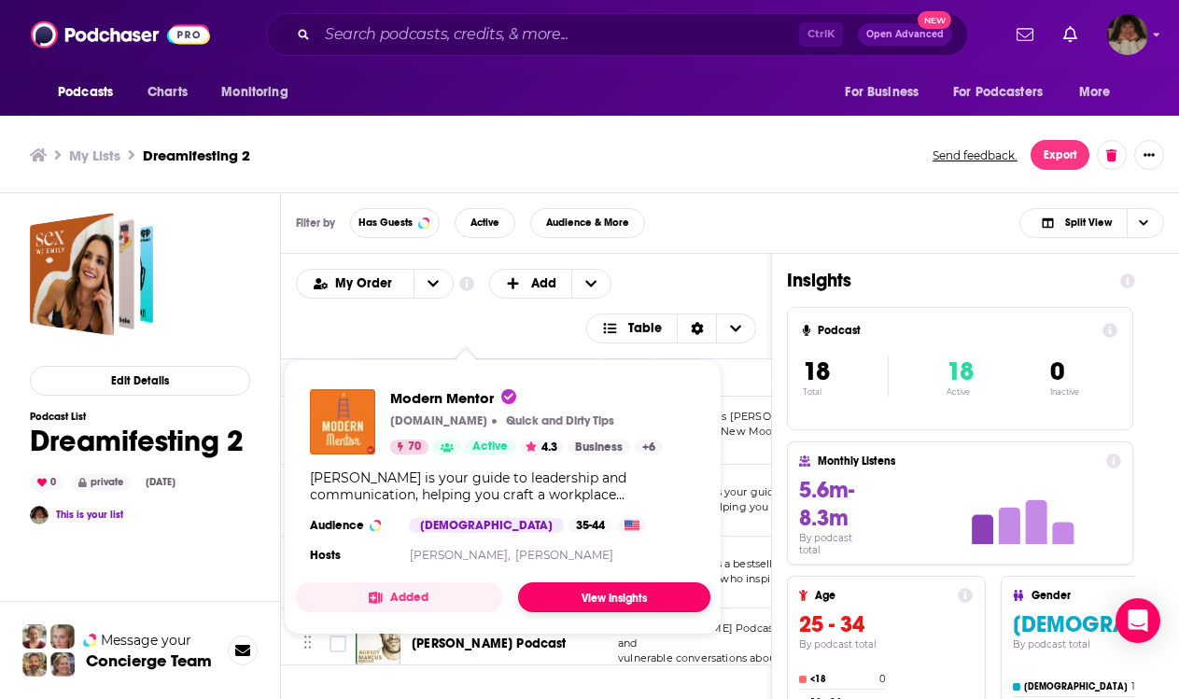
click at [548, 598] on link "View Insights" at bounding box center [614, 597] width 192 height 30
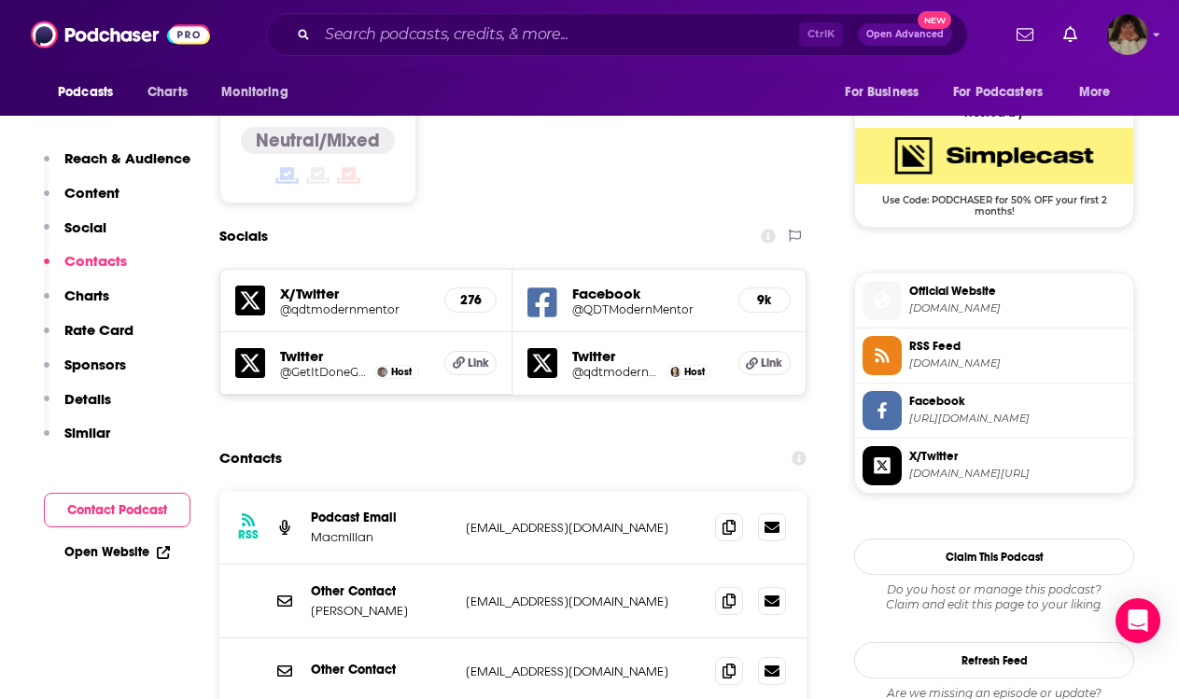
scroll to position [1587, 0]
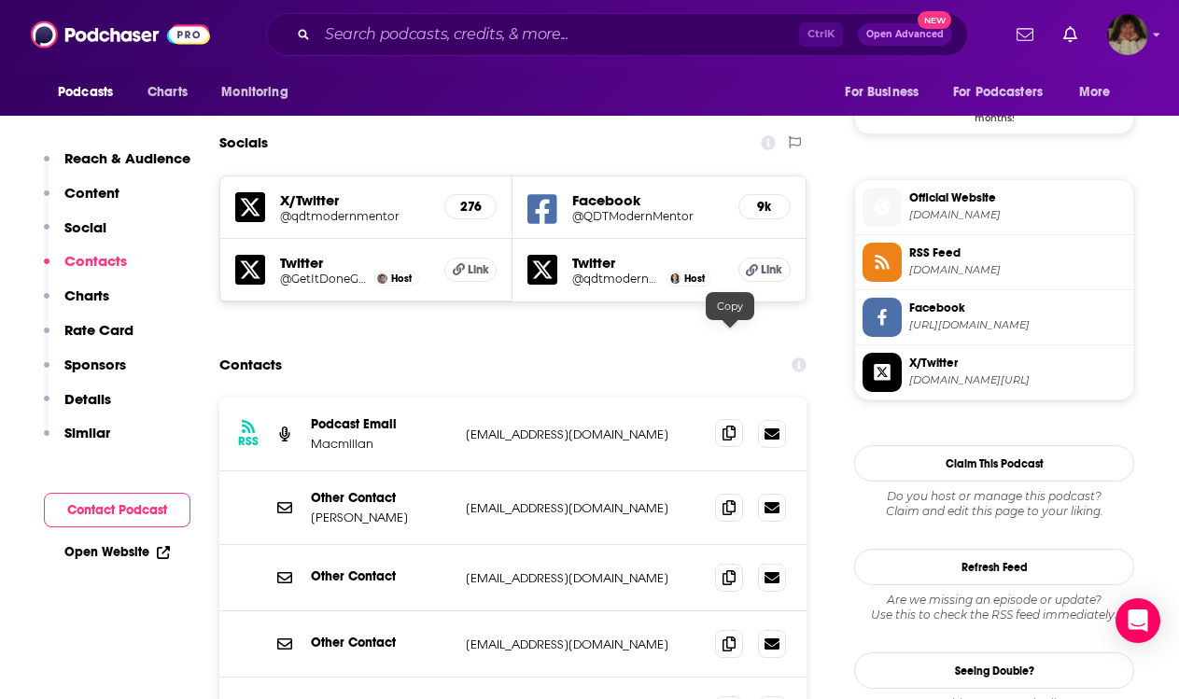
click at [729, 426] on icon at bounding box center [728, 433] width 13 height 15
click at [733, 499] on icon at bounding box center [728, 506] width 13 height 15
click at [731, 636] on icon at bounding box center [728, 643] width 13 height 15
click at [724, 698] on icon at bounding box center [728, 709] width 13 height 15
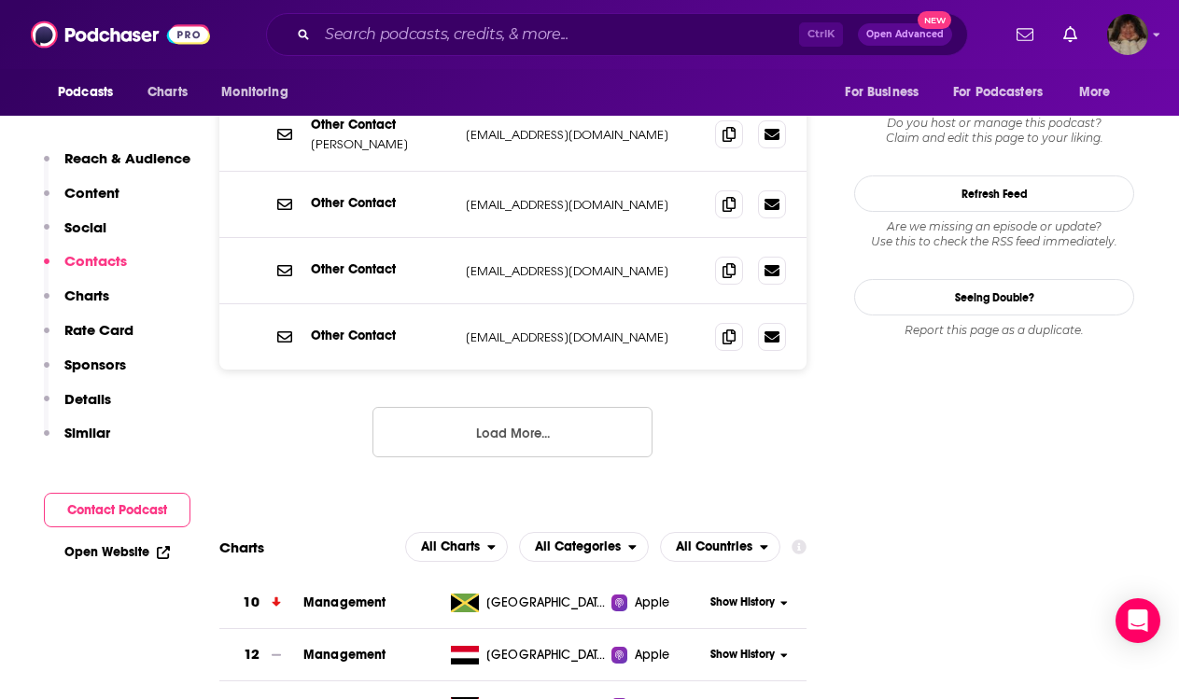
scroll to position [0, 0]
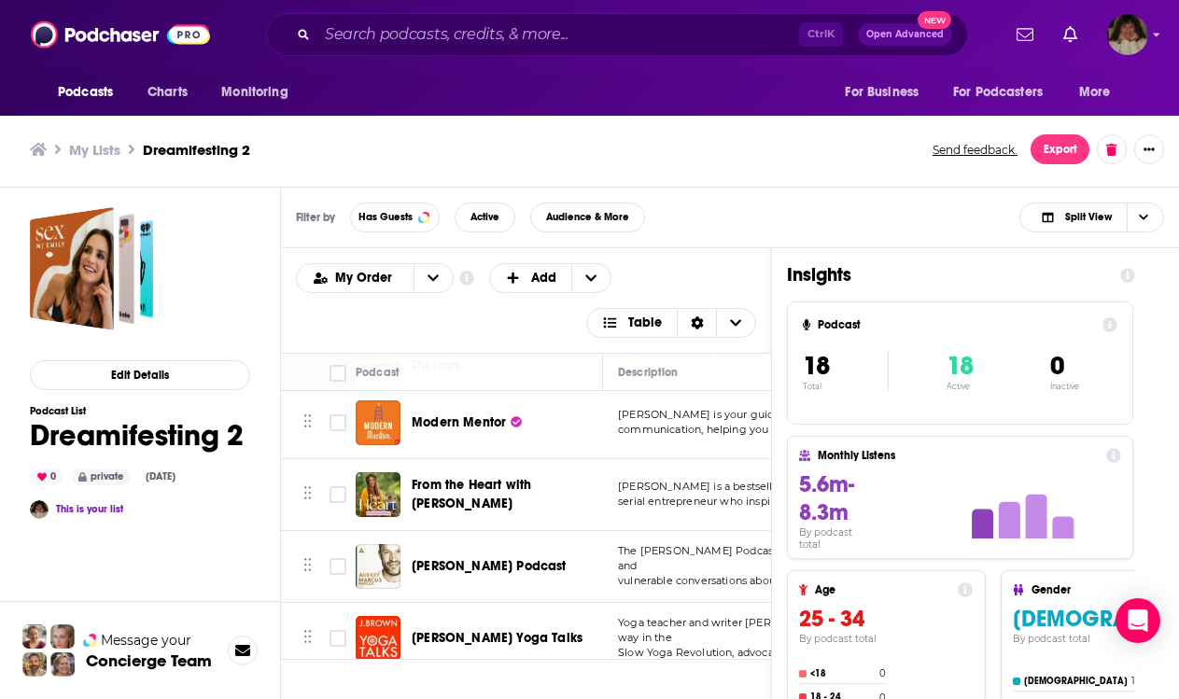
scroll to position [735, 0]
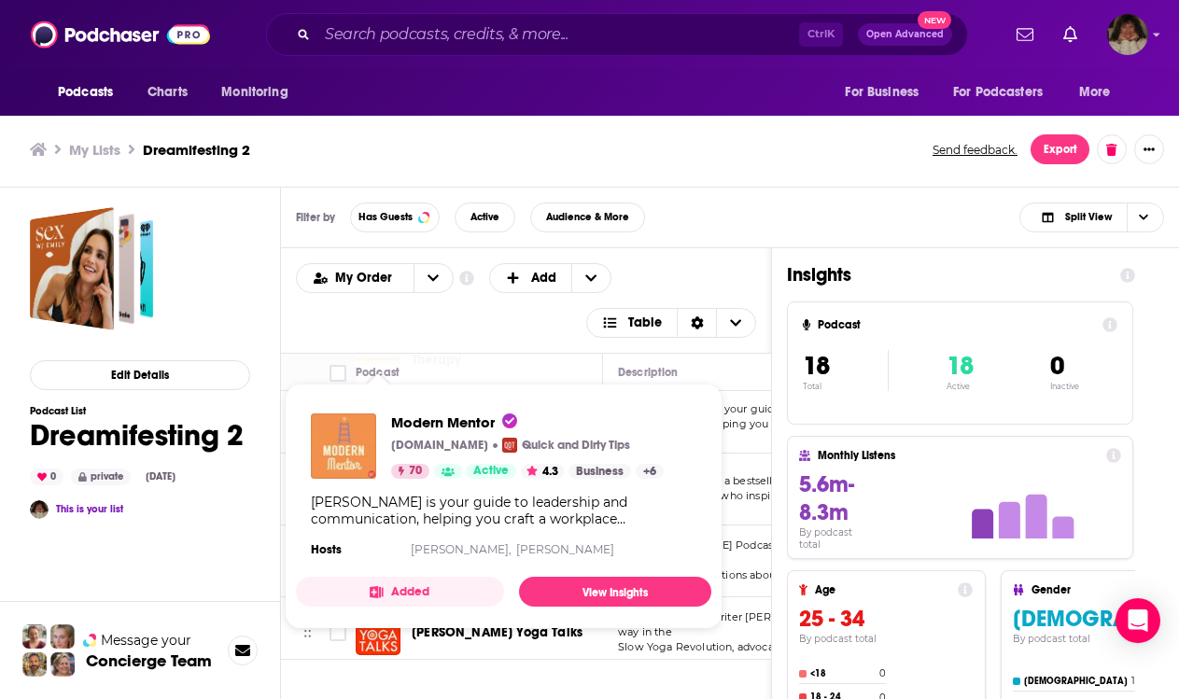
click at [376, 422] on div "Modern Mentor [DOMAIN_NAME] Quick and Dirty Tips 70 Active 4.3 Business + 6" at bounding box center [487, 445] width 353 height 65
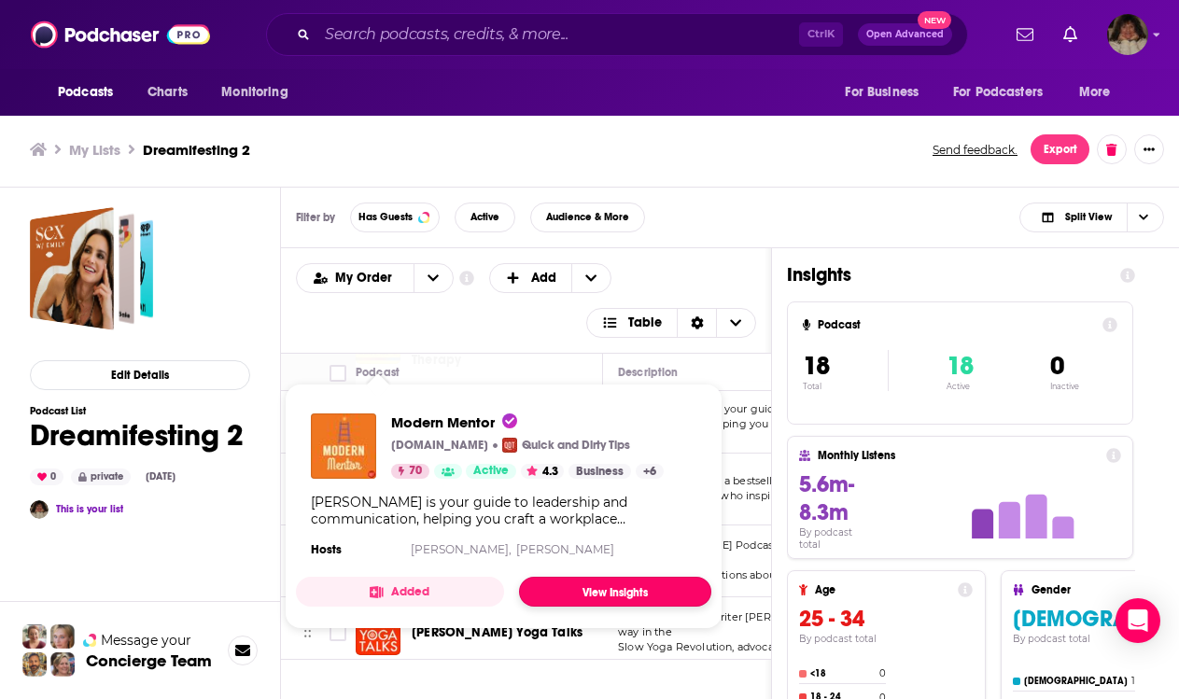
click at [554, 579] on link "View Insights" at bounding box center [615, 592] width 192 height 30
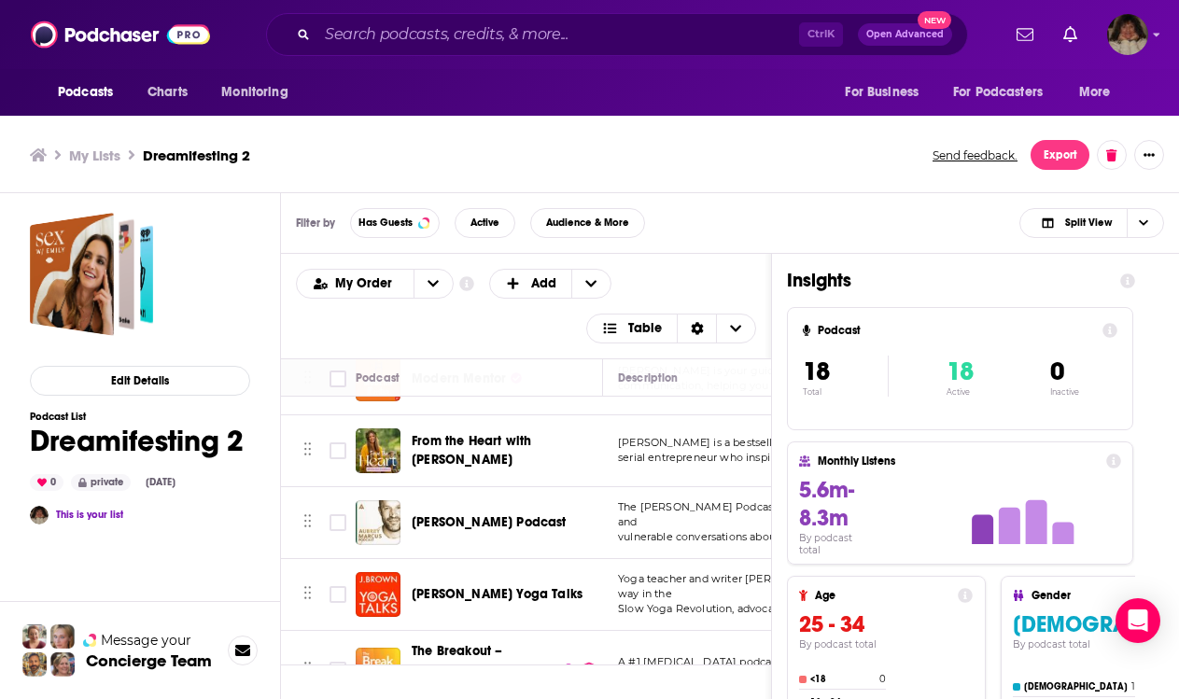
scroll to position [790, 0]
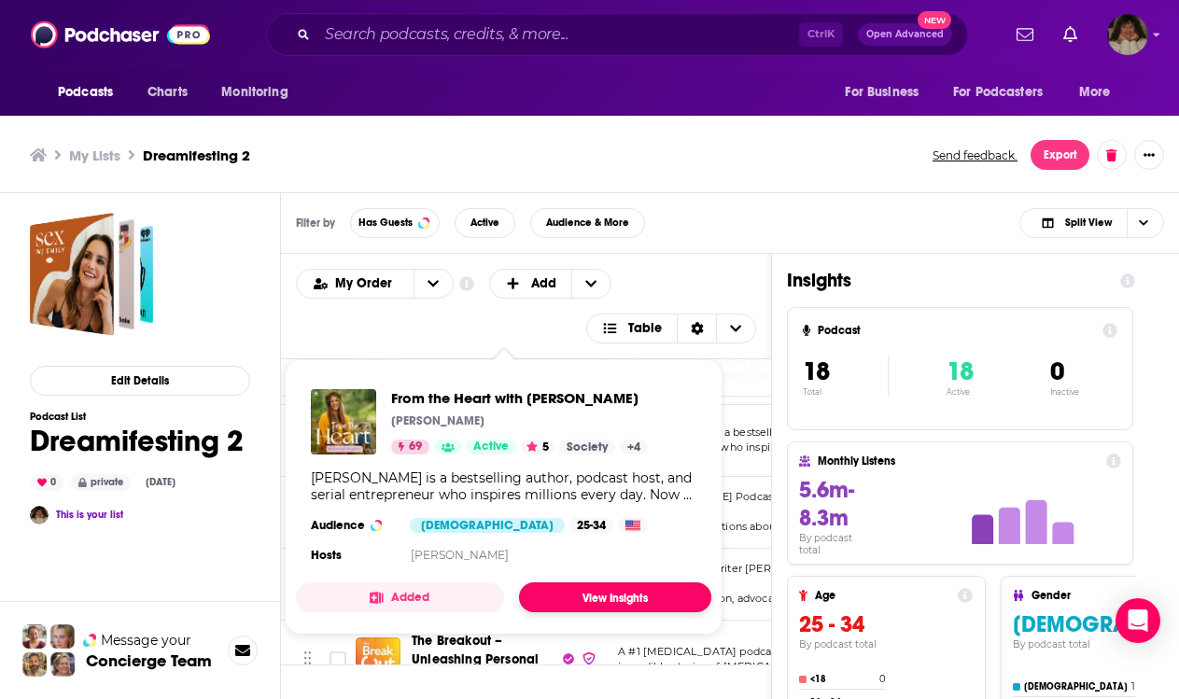
click at [633, 597] on link "View Insights" at bounding box center [615, 597] width 192 height 30
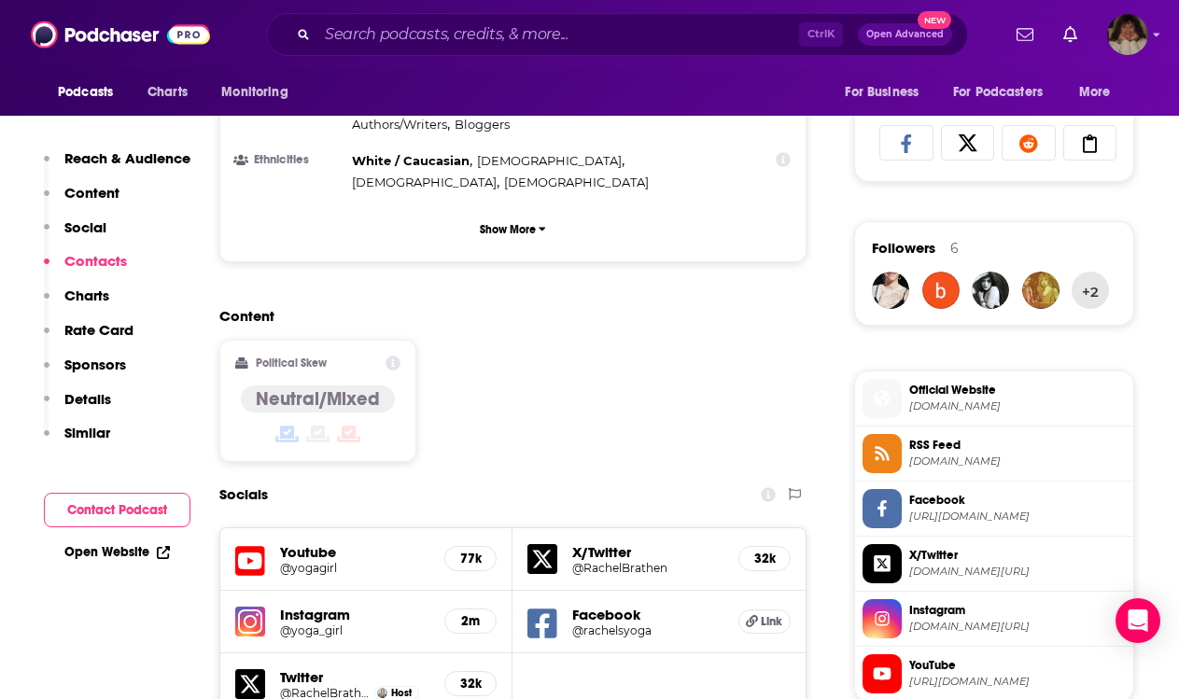
scroll to position [1587, 0]
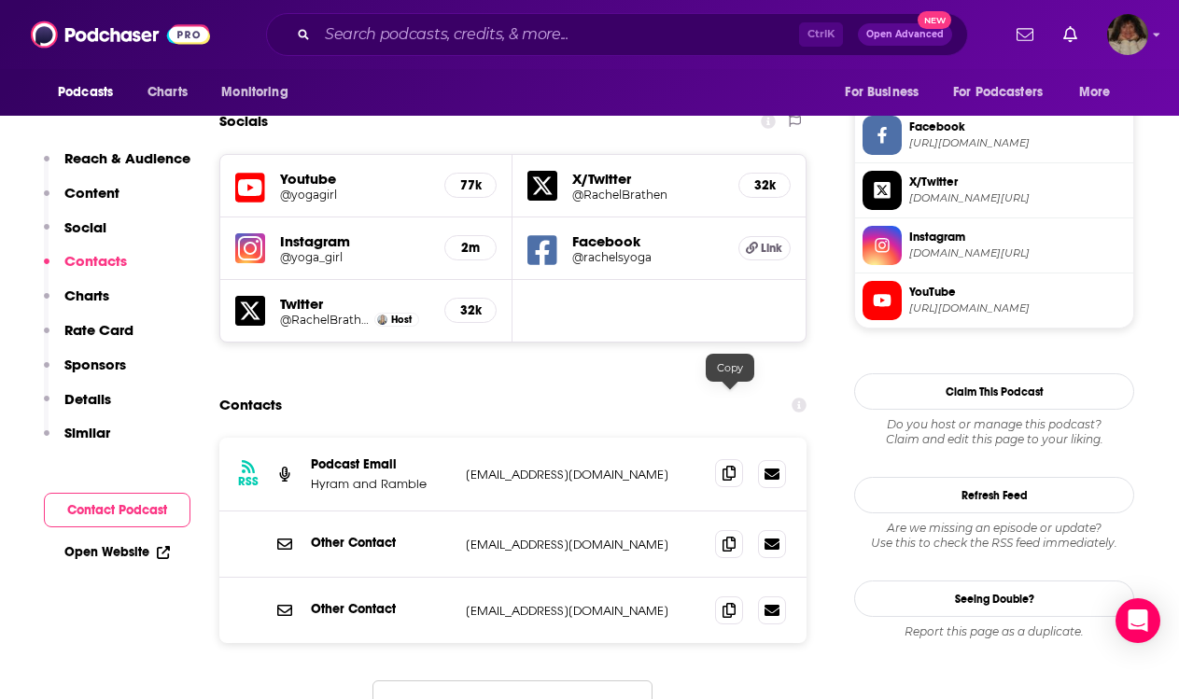
click at [735, 466] on icon at bounding box center [728, 473] width 13 height 15
click at [733, 536] on icon at bounding box center [728, 543] width 13 height 15
click at [731, 602] on icon at bounding box center [728, 609] width 13 height 15
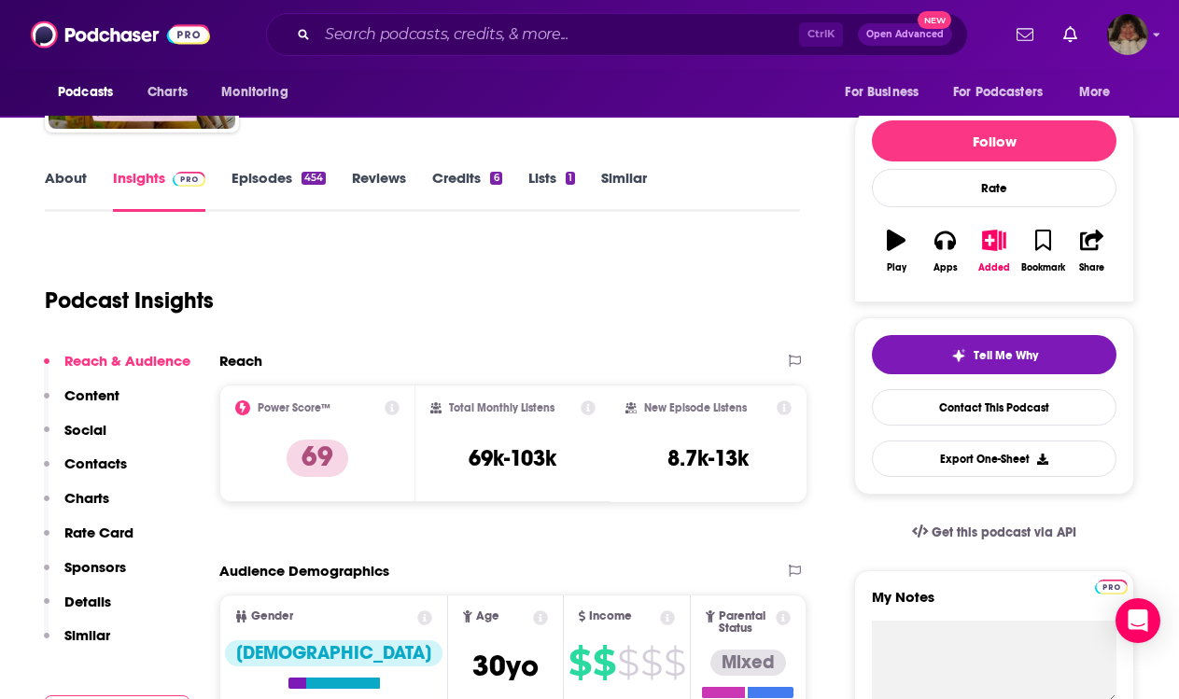
scroll to position [93, 0]
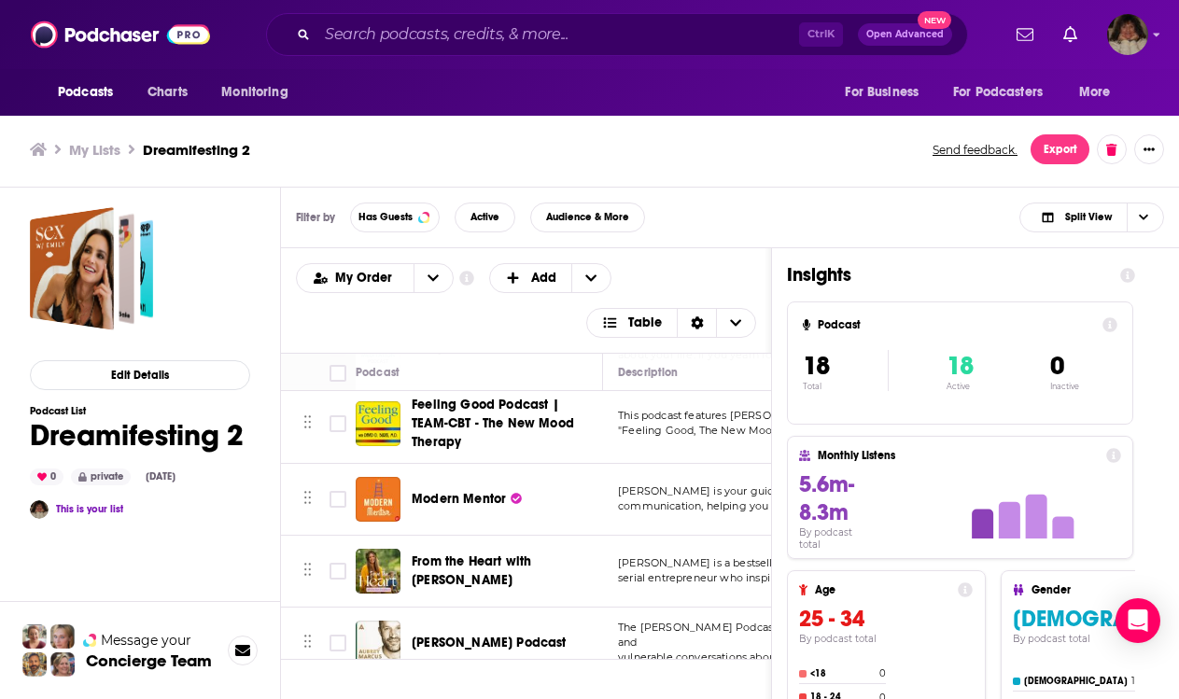
scroll to position [747, 0]
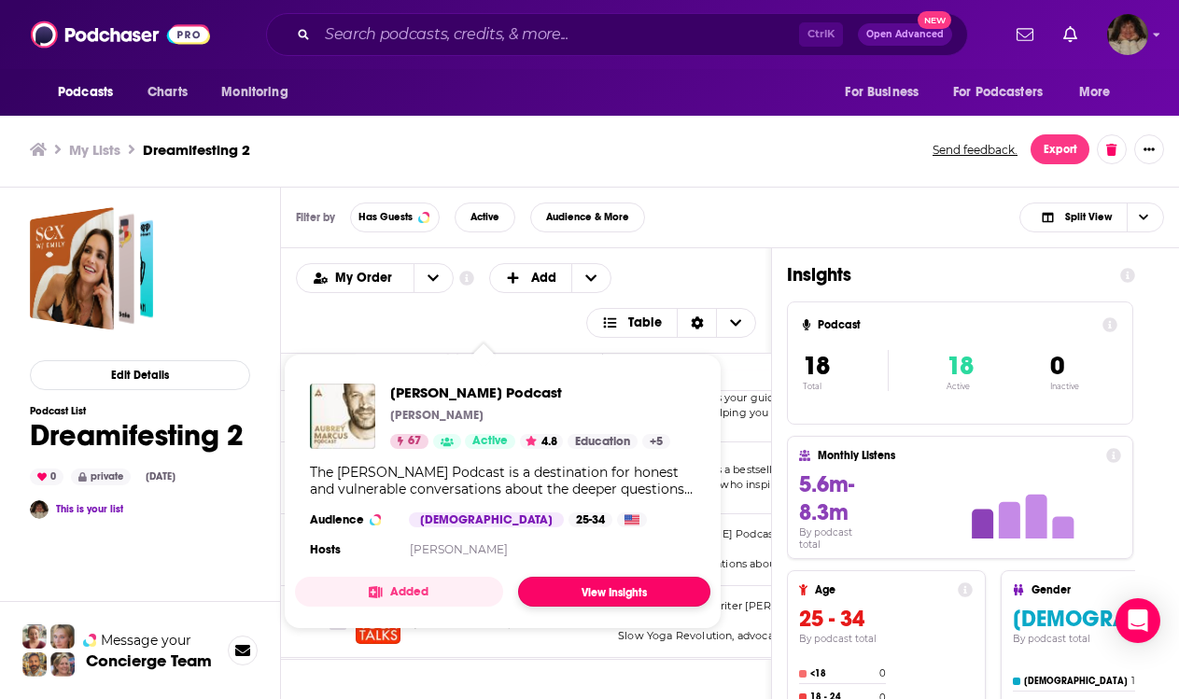
click at [593, 590] on link "View Insights" at bounding box center [614, 592] width 192 height 30
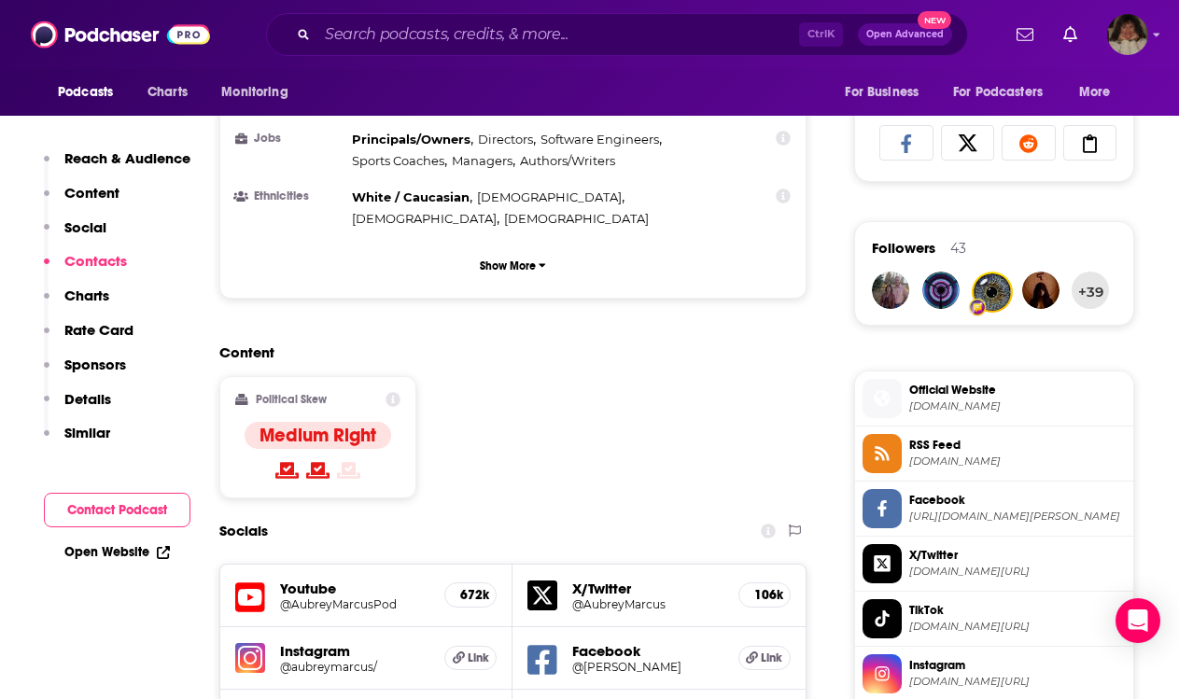
scroll to position [1587, 0]
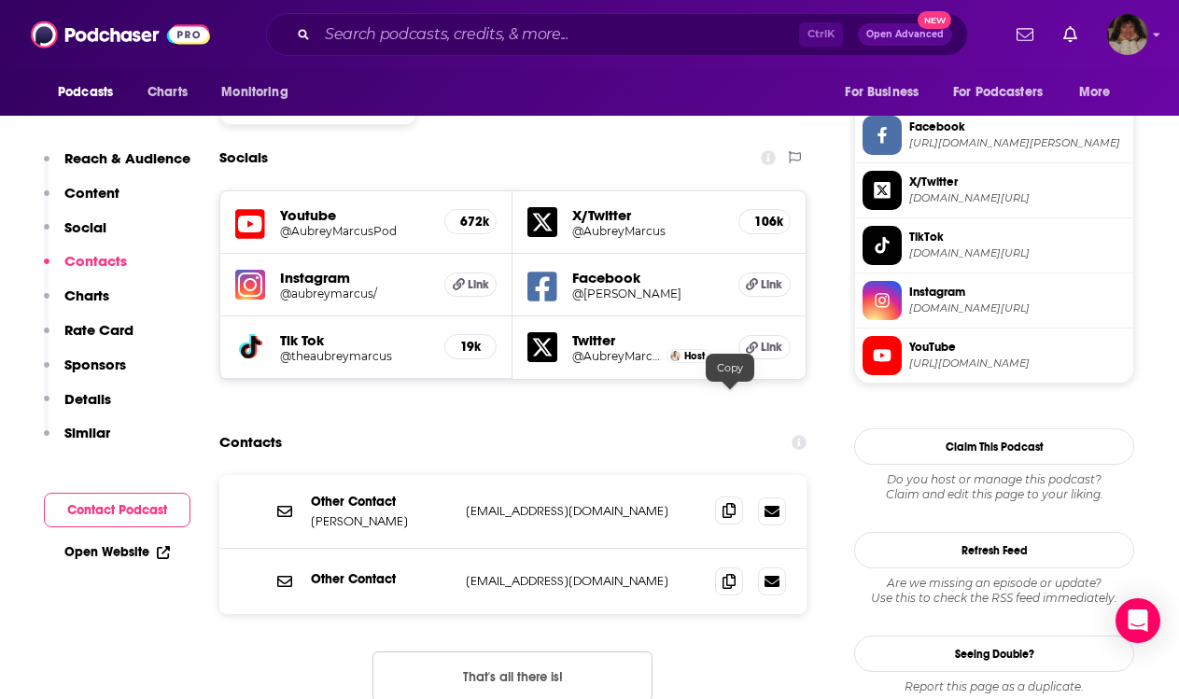
click at [731, 503] on icon at bounding box center [728, 510] width 13 height 15
click at [732, 573] on icon at bounding box center [728, 580] width 13 height 15
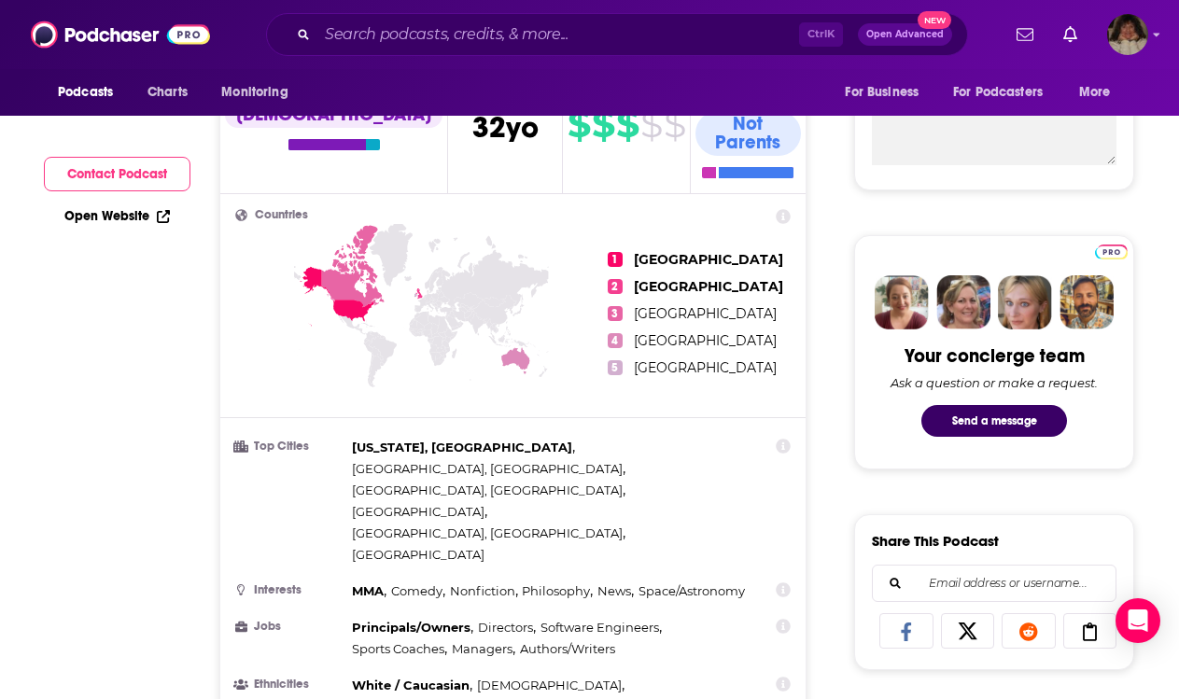
scroll to position [0, 0]
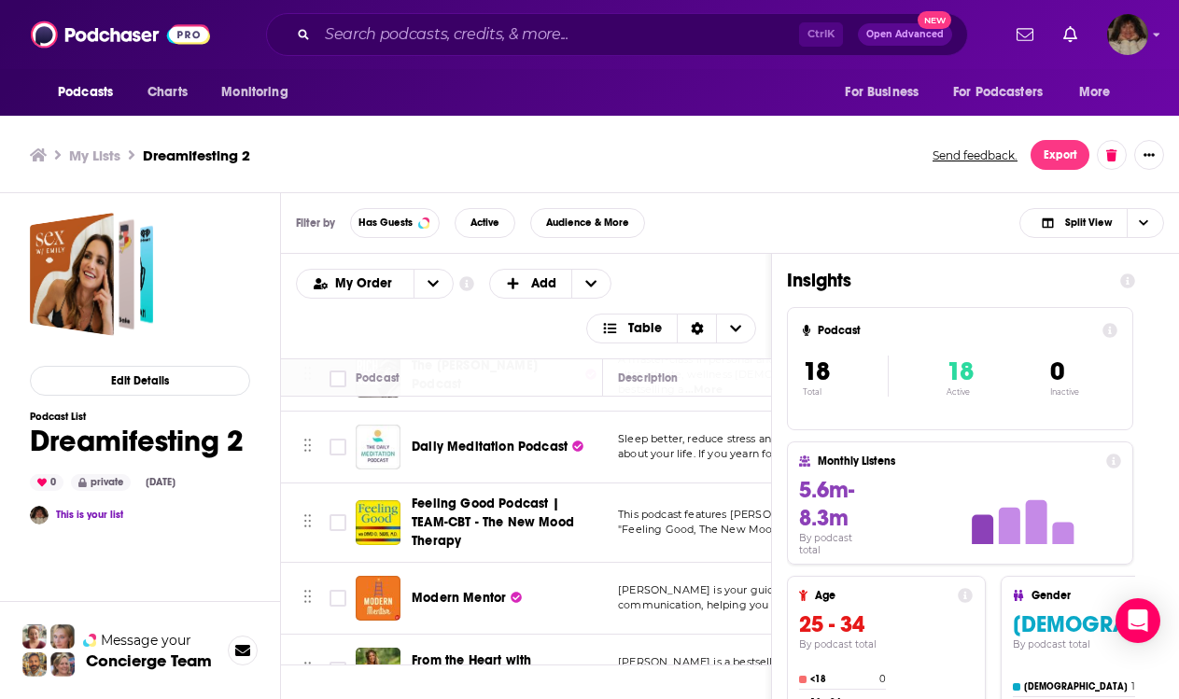
scroll to position [747, 0]
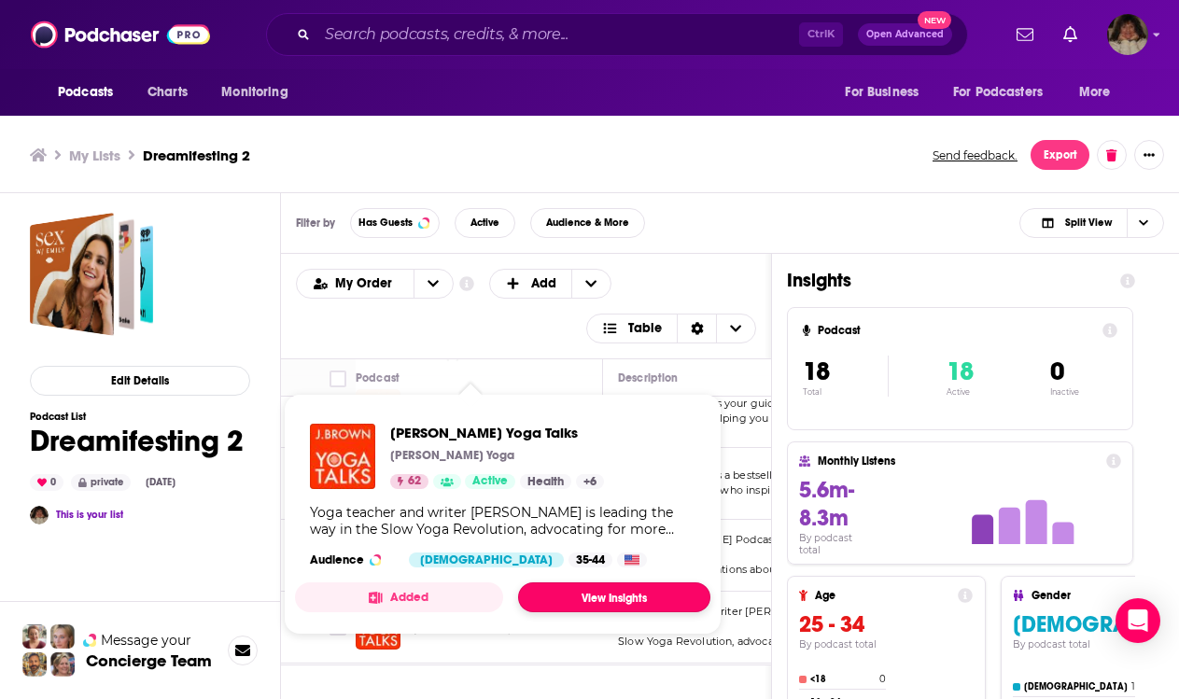
click at [556, 601] on link "View Insights" at bounding box center [614, 597] width 192 height 30
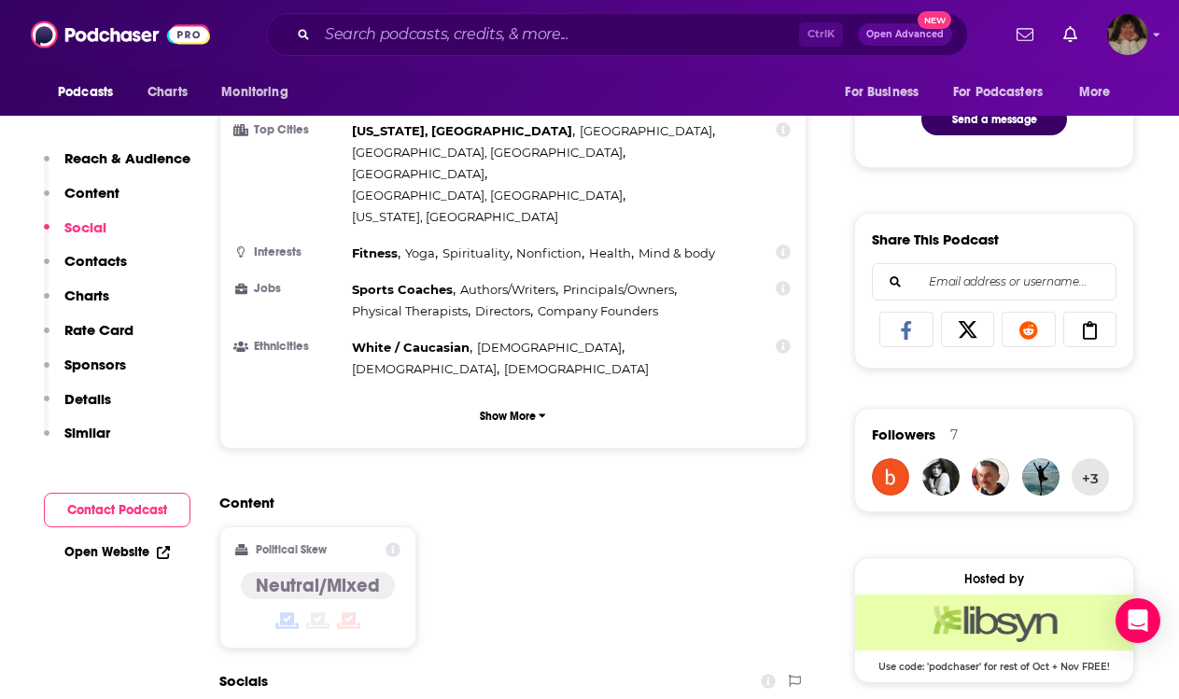
scroll to position [1493, 0]
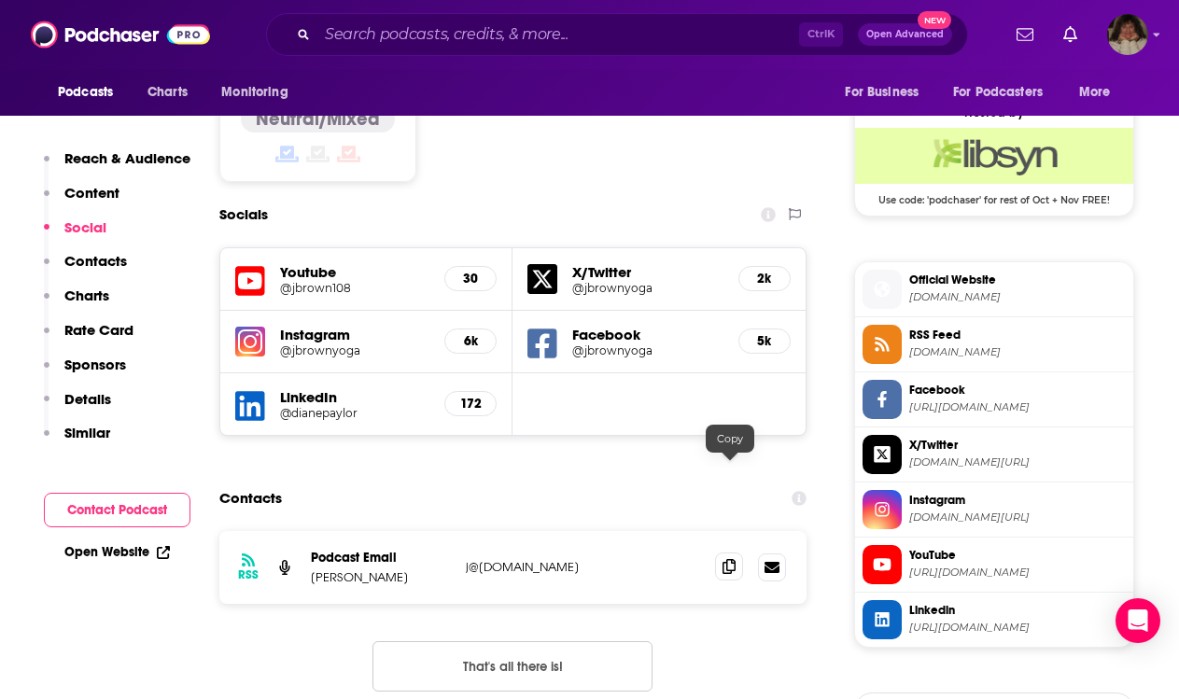
click at [735, 559] on icon at bounding box center [728, 566] width 13 height 15
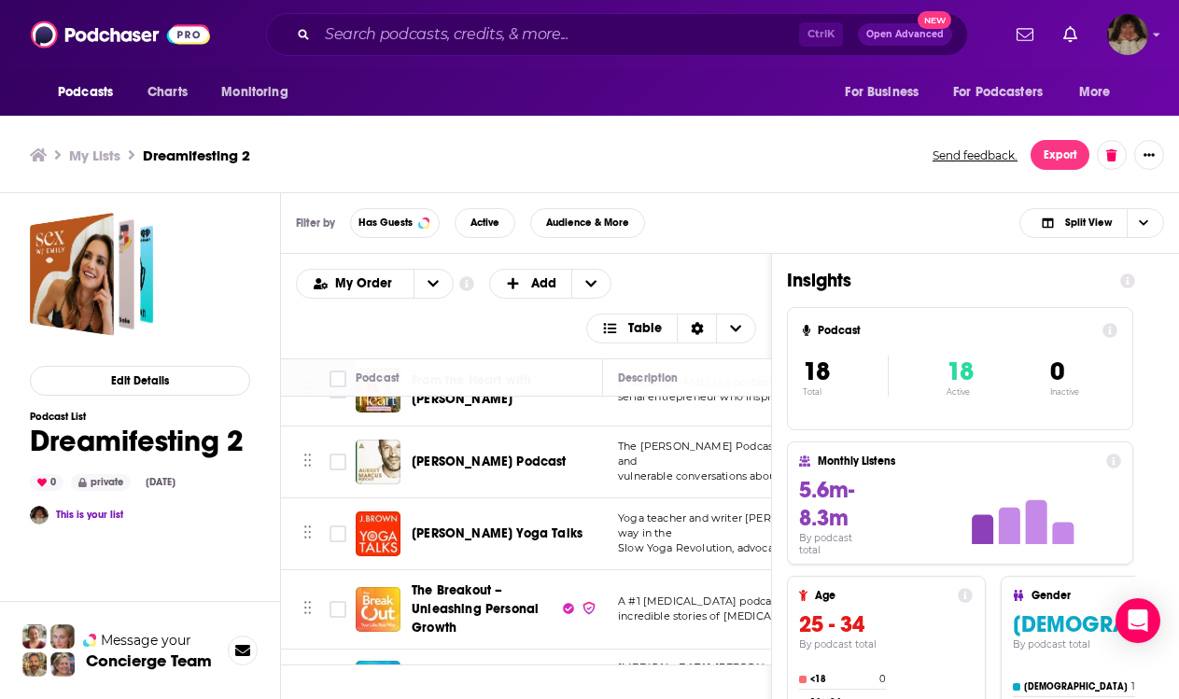
scroll to position [933, 0]
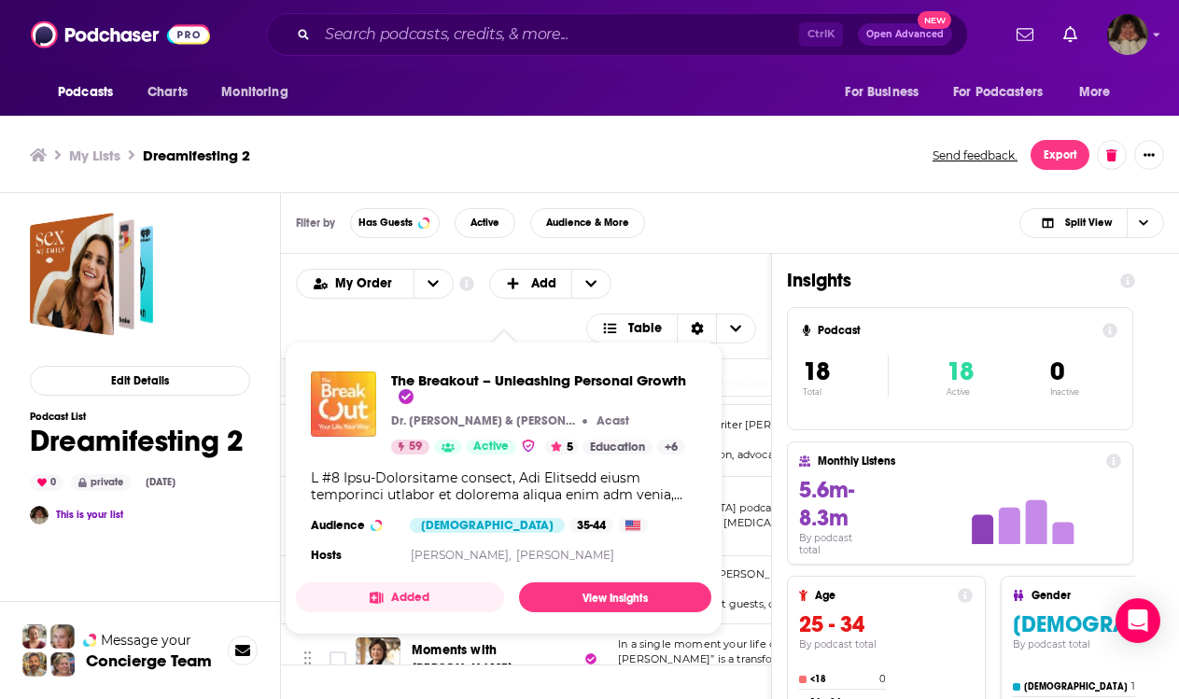
click at [435, 501] on div "Show Podcast Details" at bounding box center [503, 486] width 385 height 34
click at [619, 609] on link "View Insights" at bounding box center [615, 597] width 192 height 30
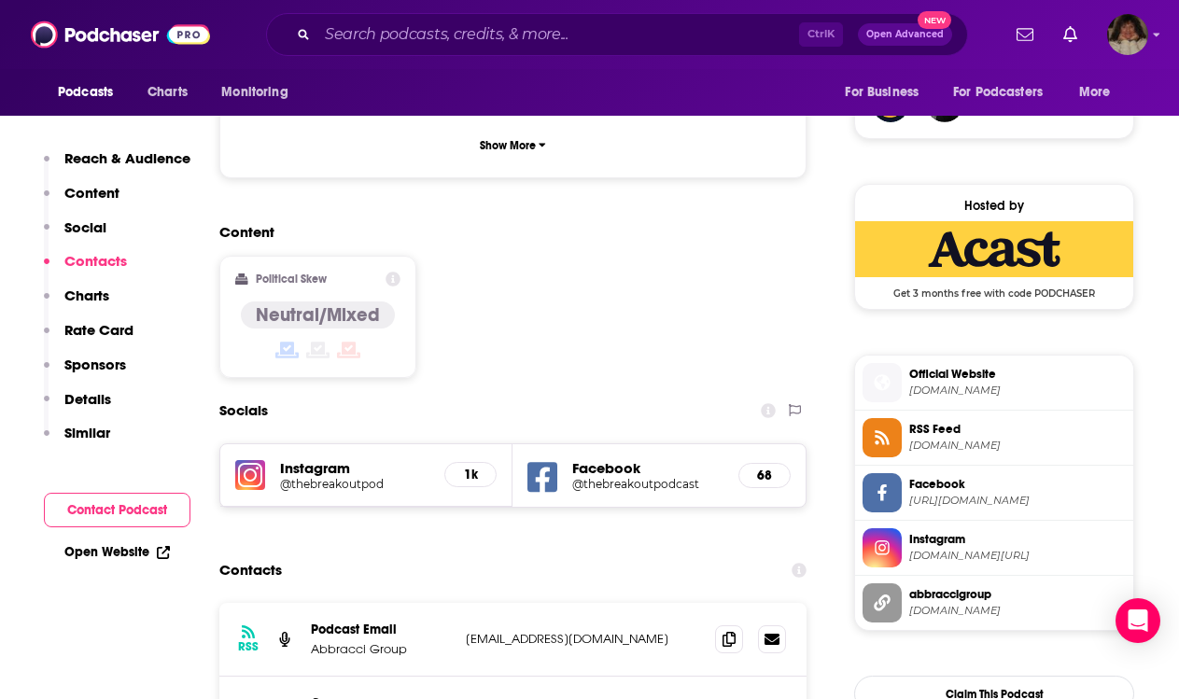
scroll to position [1587, 0]
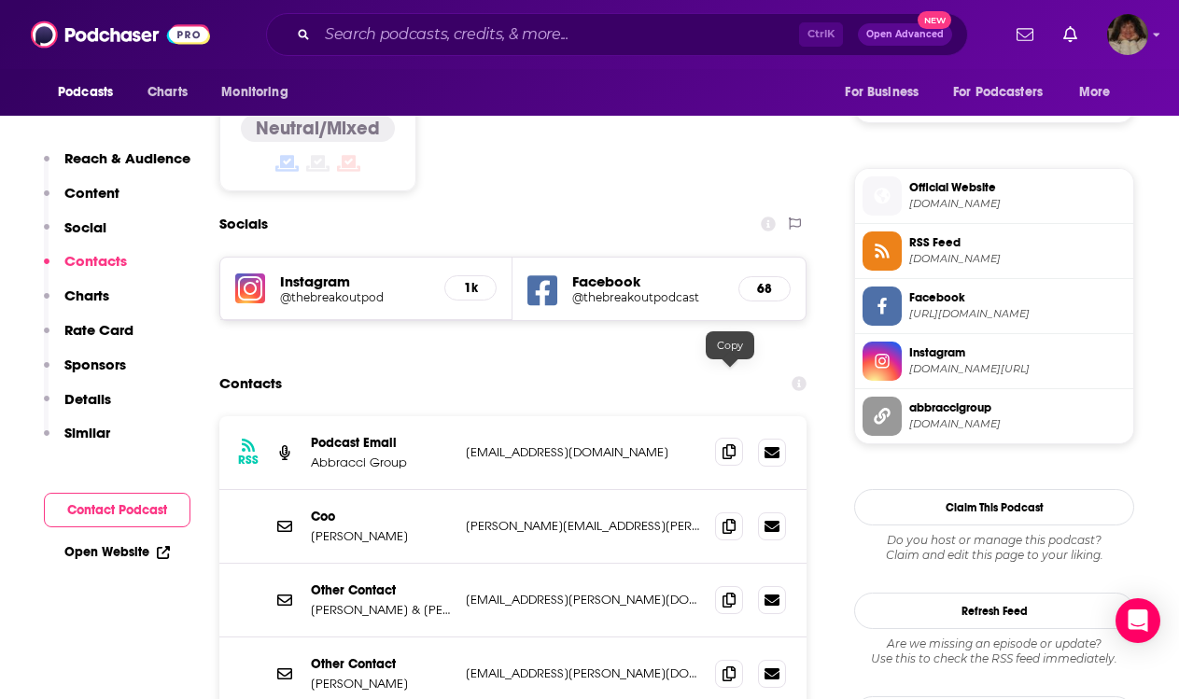
click at [735, 444] on icon at bounding box center [728, 451] width 13 height 15
click at [731, 518] on icon at bounding box center [728, 525] width 13 height 15
click at [730, 592] on icon at bounding box center [728, 599] width 13 height 15
click at [727, 665] on icon at bounding box center [728, 672] width 13 height 15
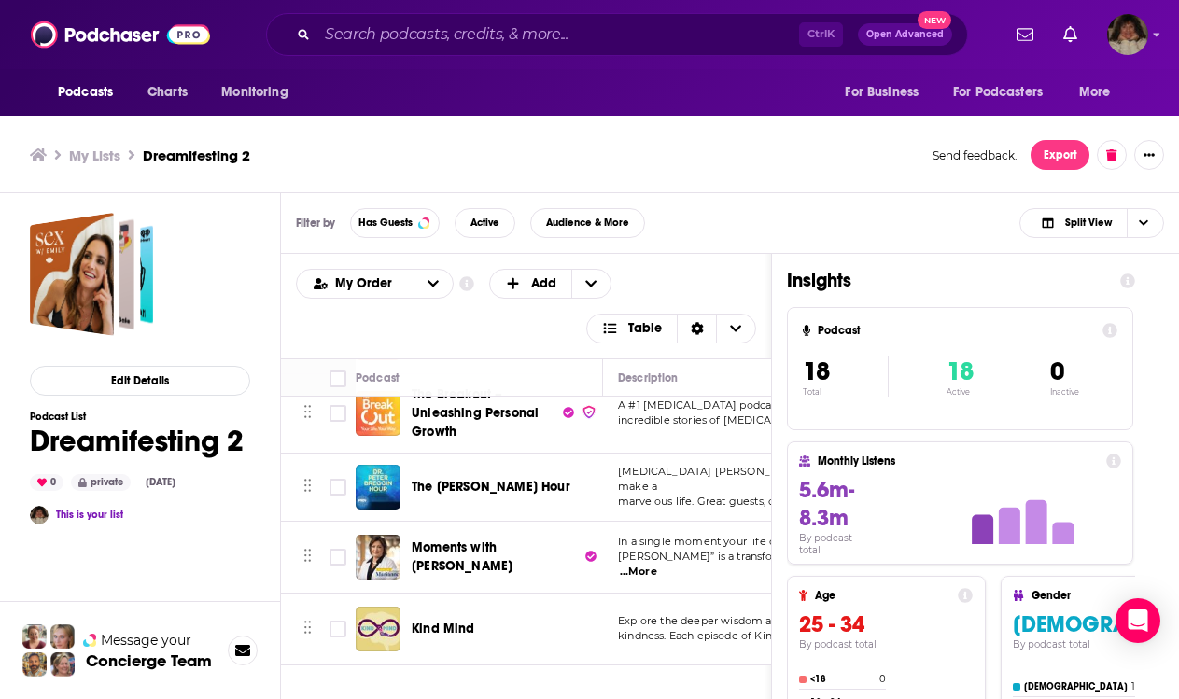
scroll to position [1052, 0]
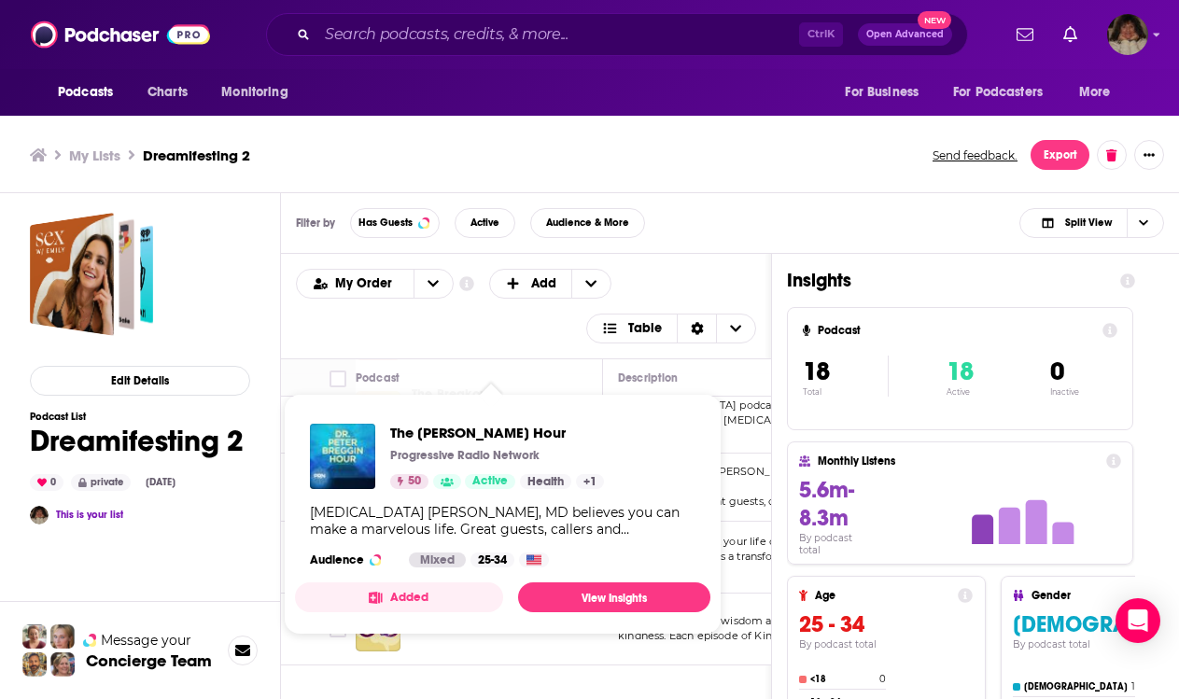
click at [528, 470] on div "The [PERSON_NAME] Hour Progressive Radio Network 50 Active Health + 1" at bounding box center [497, 456] width 214 height 65
click at [561, 592] on link "View Insights" at bounding box center [614, 597] width 192 height 30
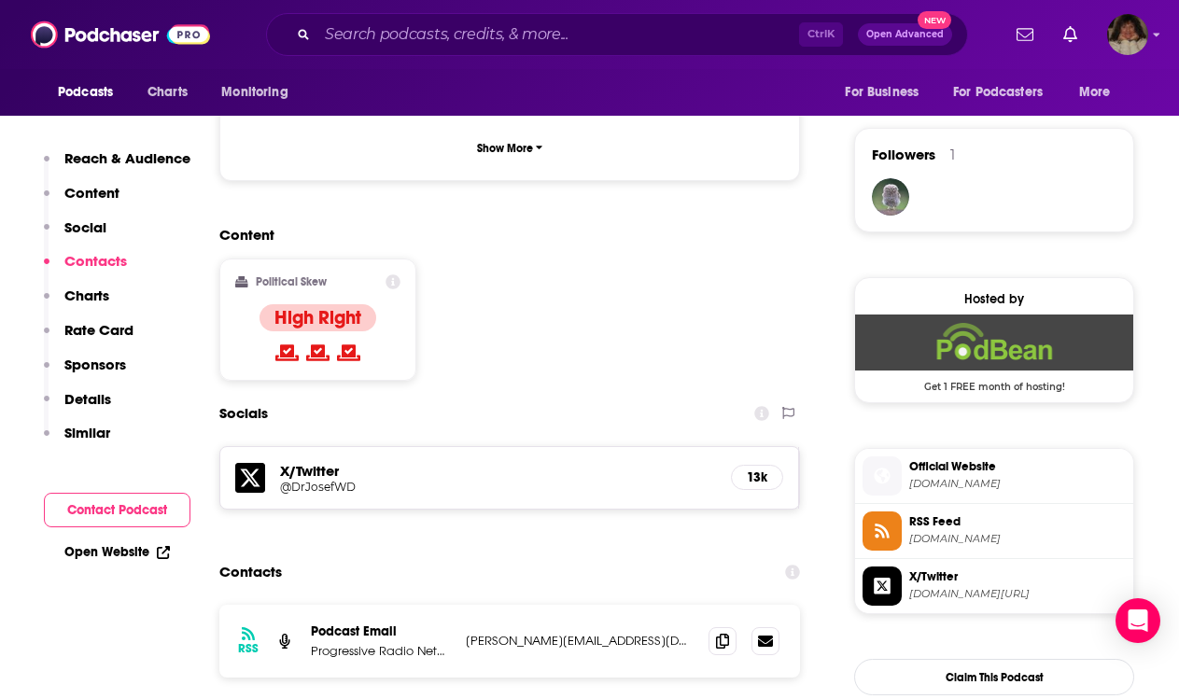
scroll to position [1493, 0]
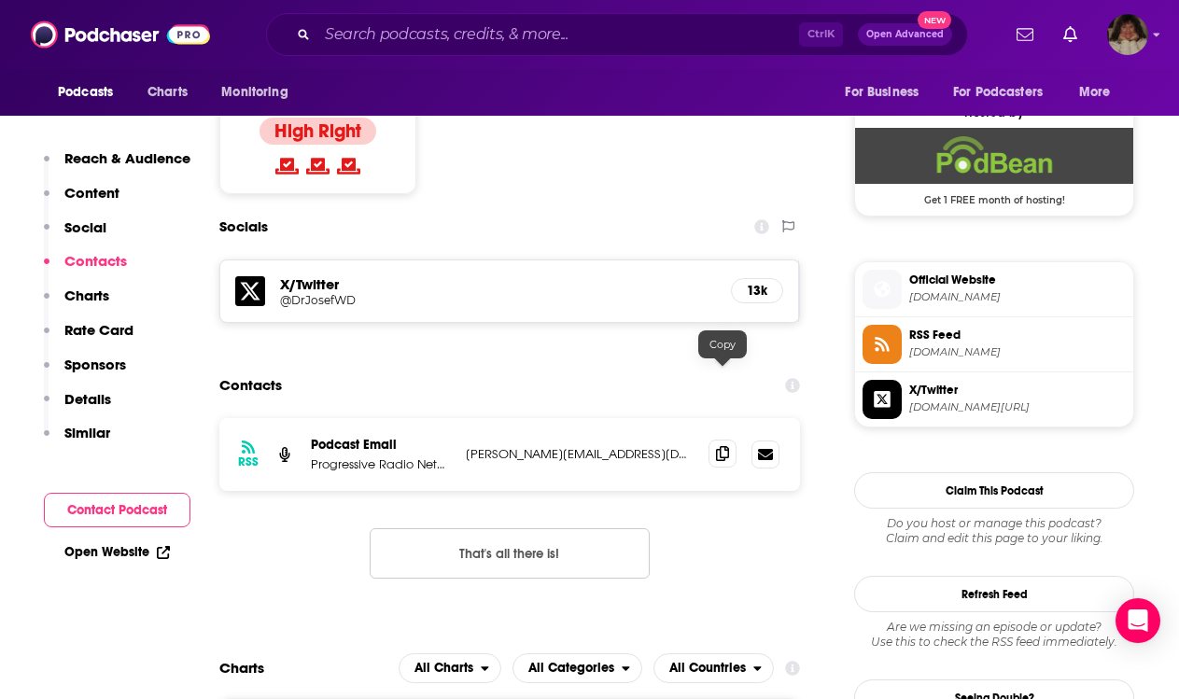
click at [724, 446] on icon at bounding box center [722, 453] width 13 height 15
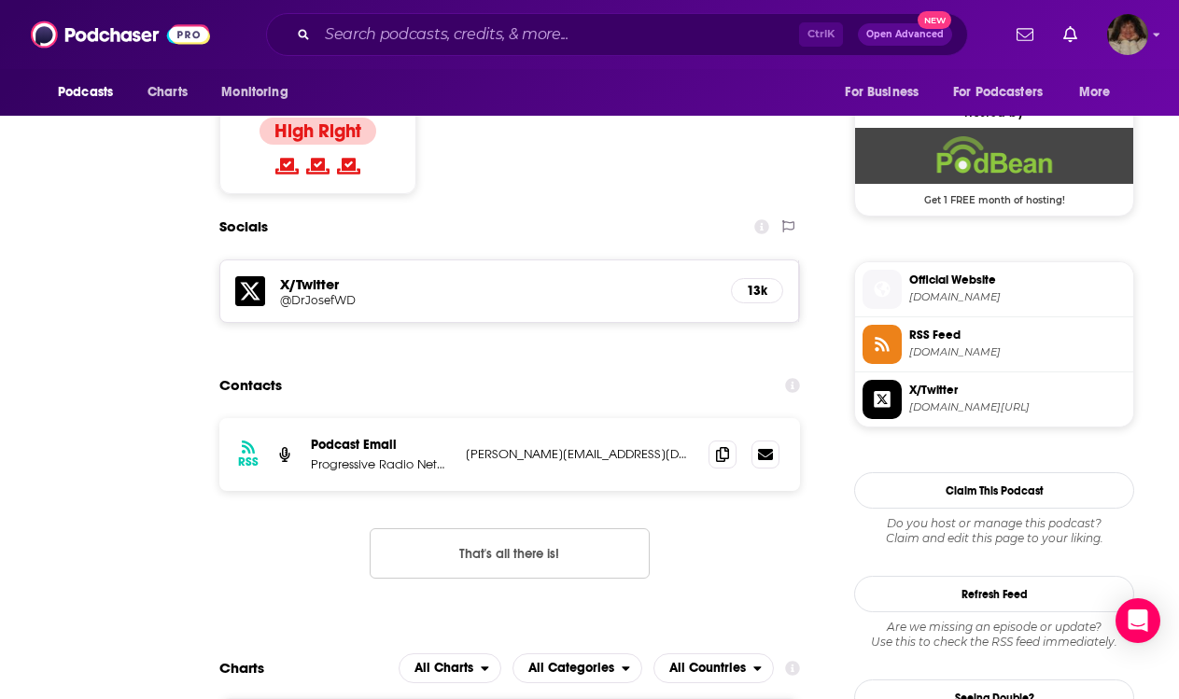
scroll to position [0, 0]
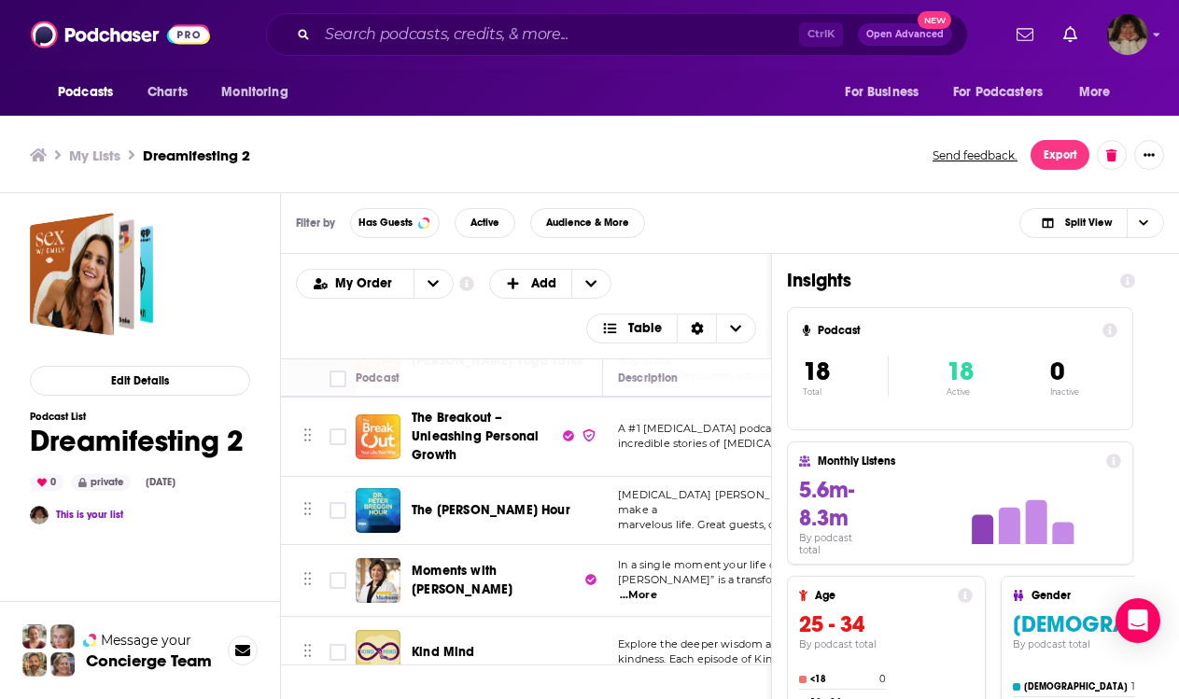
scroll to position [1052, 0]
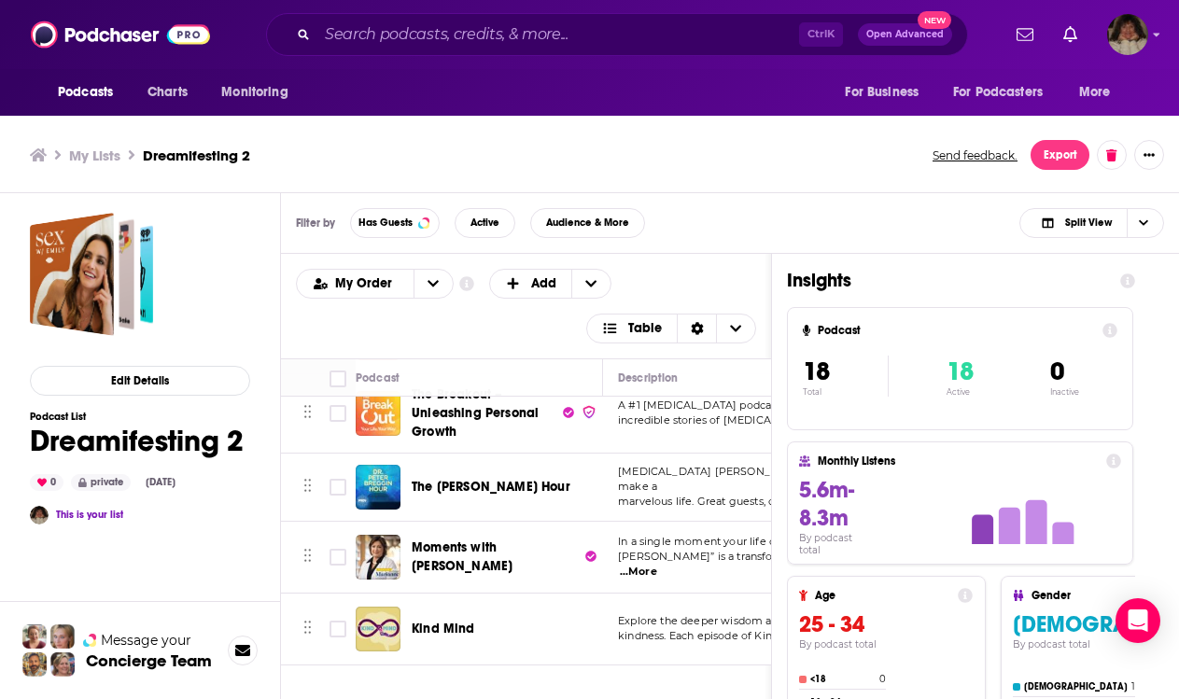
click at [462, 543] on span "Moments with [PERSON_NAME]" at bounding box center [462, 556] width 101 height 35
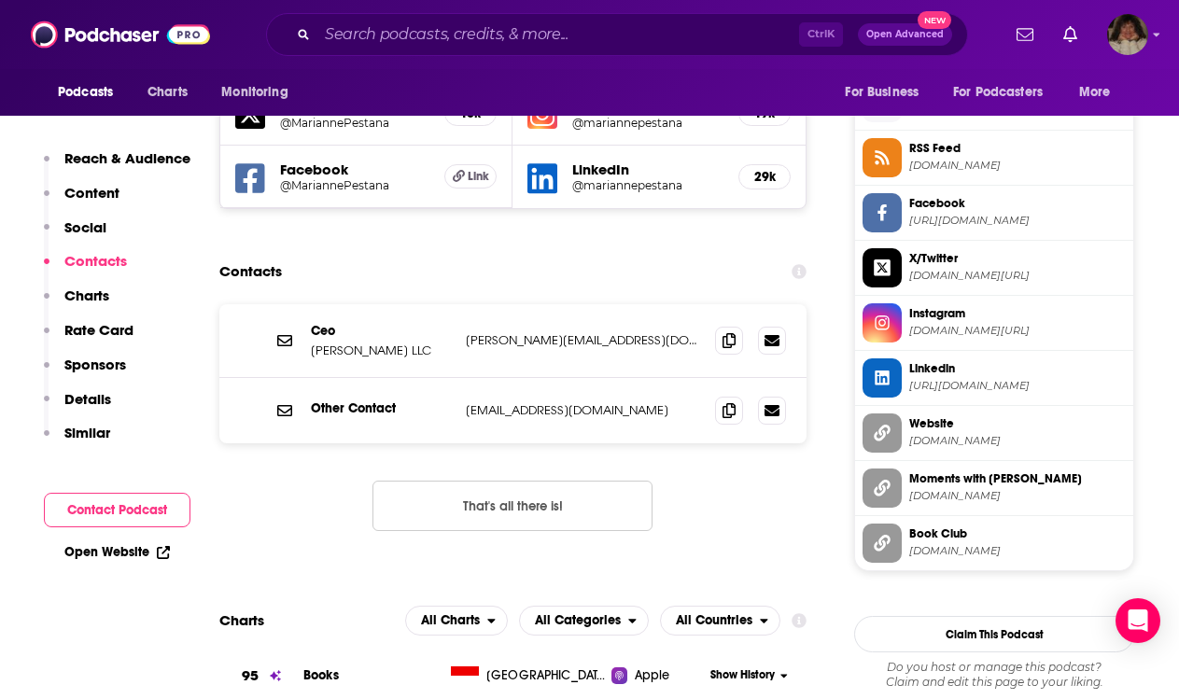
scroll to position [1587, 0]
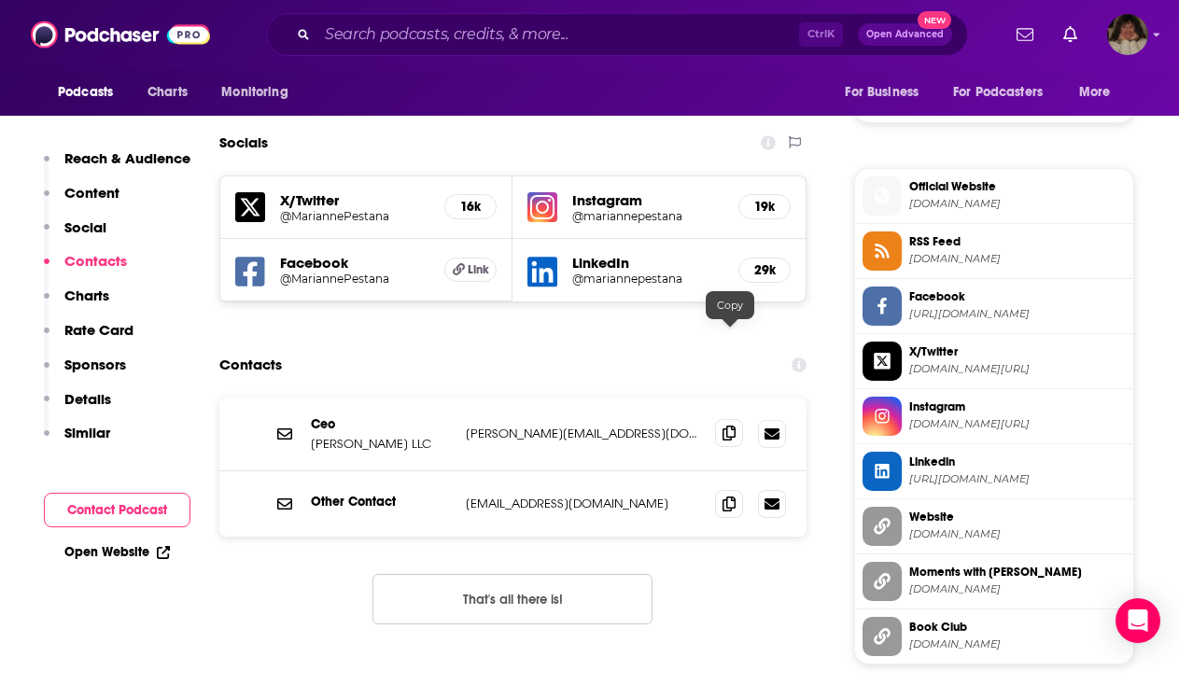
click at [727, 426] on icon at bounding box center [728, 433] width 13 height 15
click at [724, 496] on icon at bounding box center [728, 503] width 13 height 15
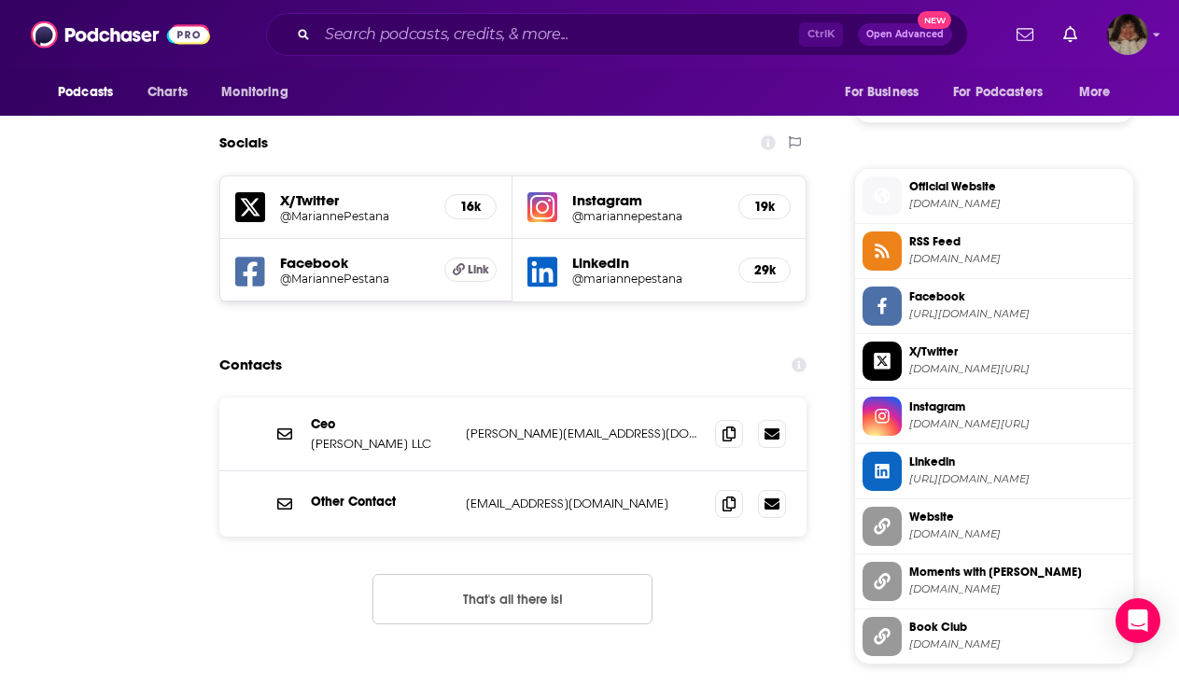
scroll to position [0, 0]
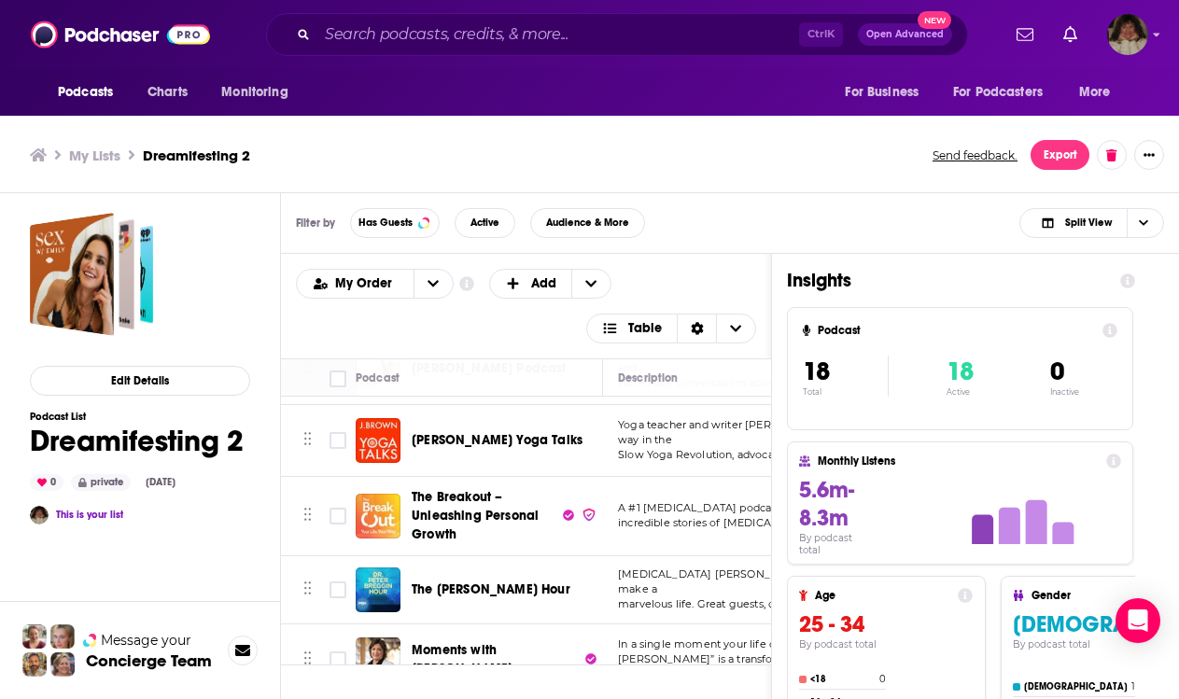
scroll to position [1052, 0]
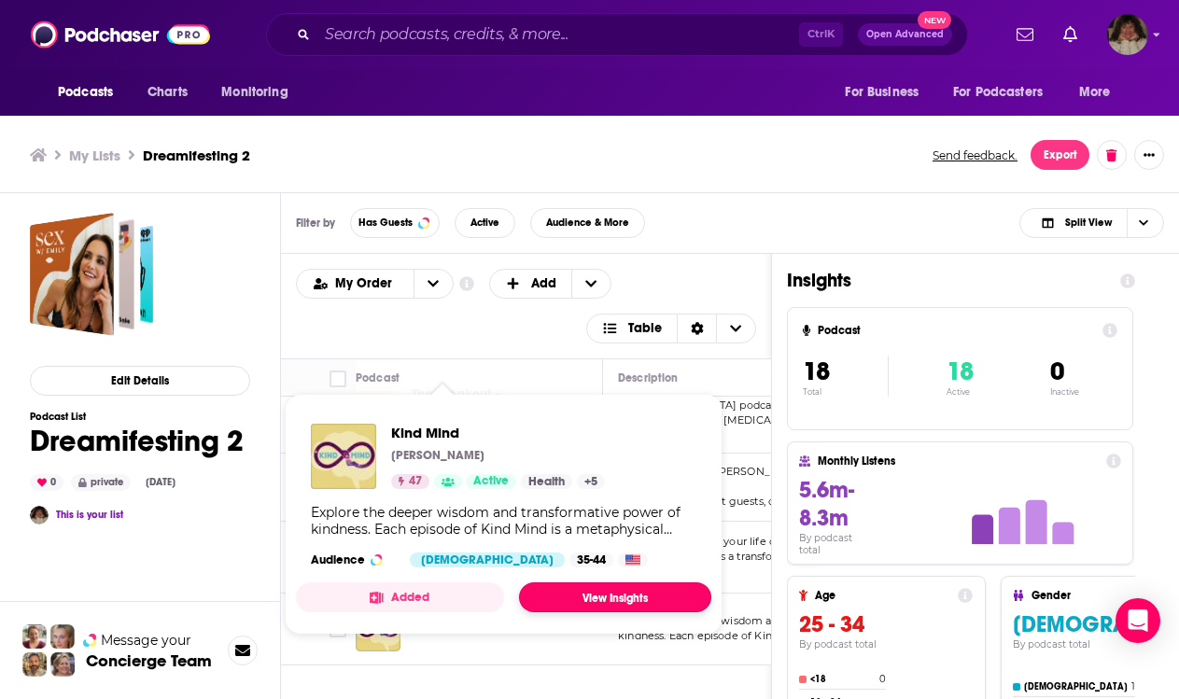
click at [645, 594] on link "View Insights" at bounding box center [615, 597] width 192 height 30
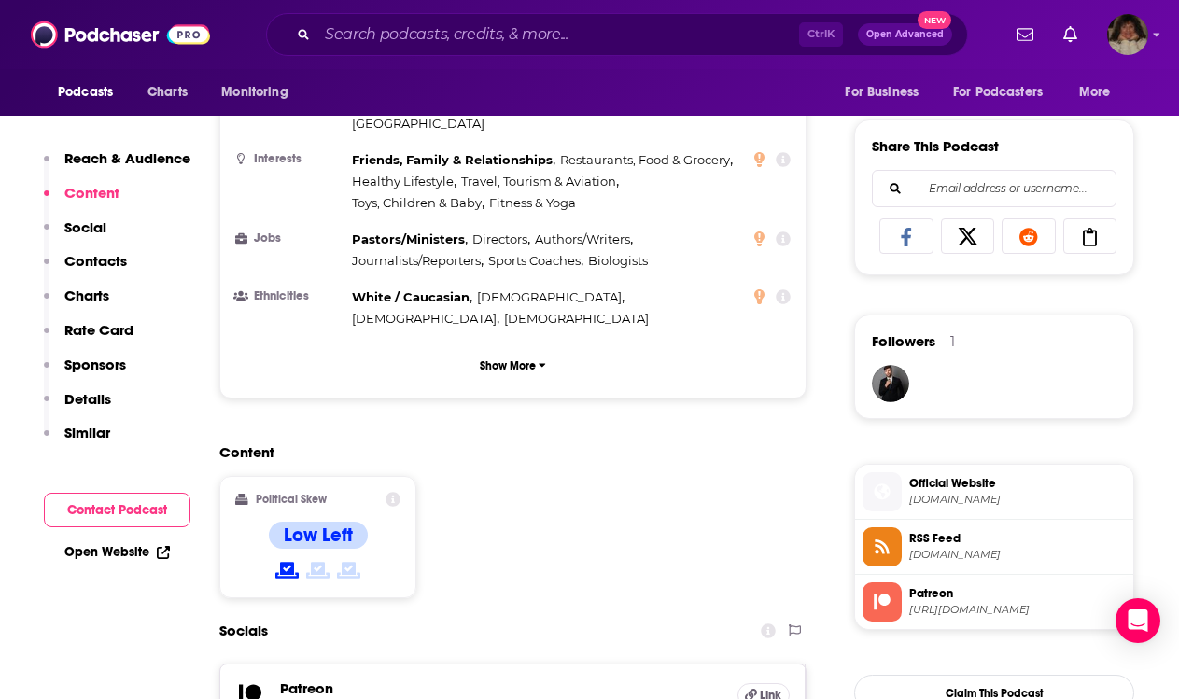
scroll to position [1400, 0]
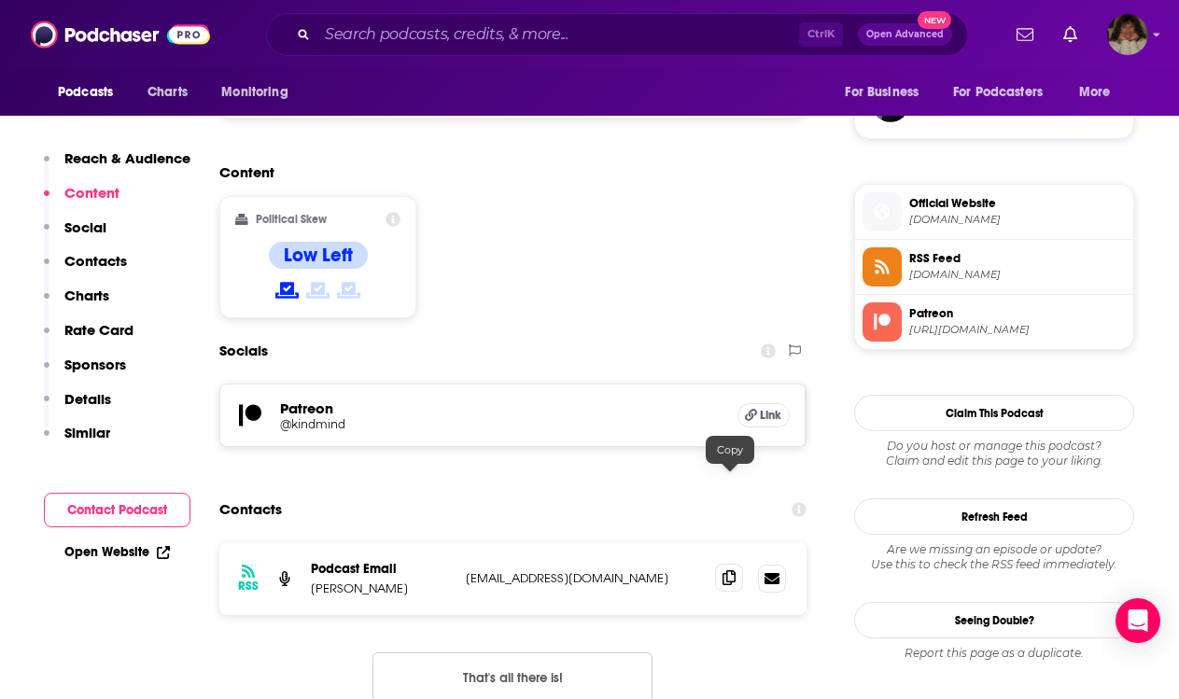
click at [733, 570] on icon at bounding box center [728, 577] width 13 height 15
click at [725, 570] on icon at bounding box center [728, 577] width 13 height 15
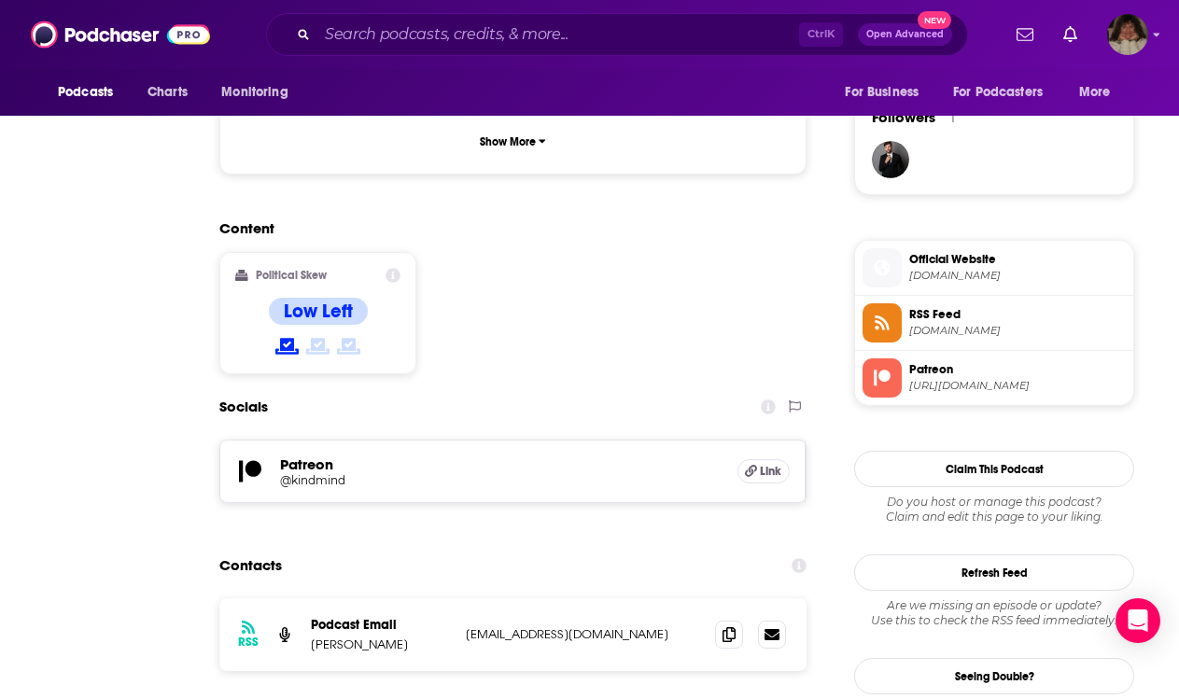
scroll to position [0, 0]
